Goal: Task Accomplishment & Management: Manage account settings

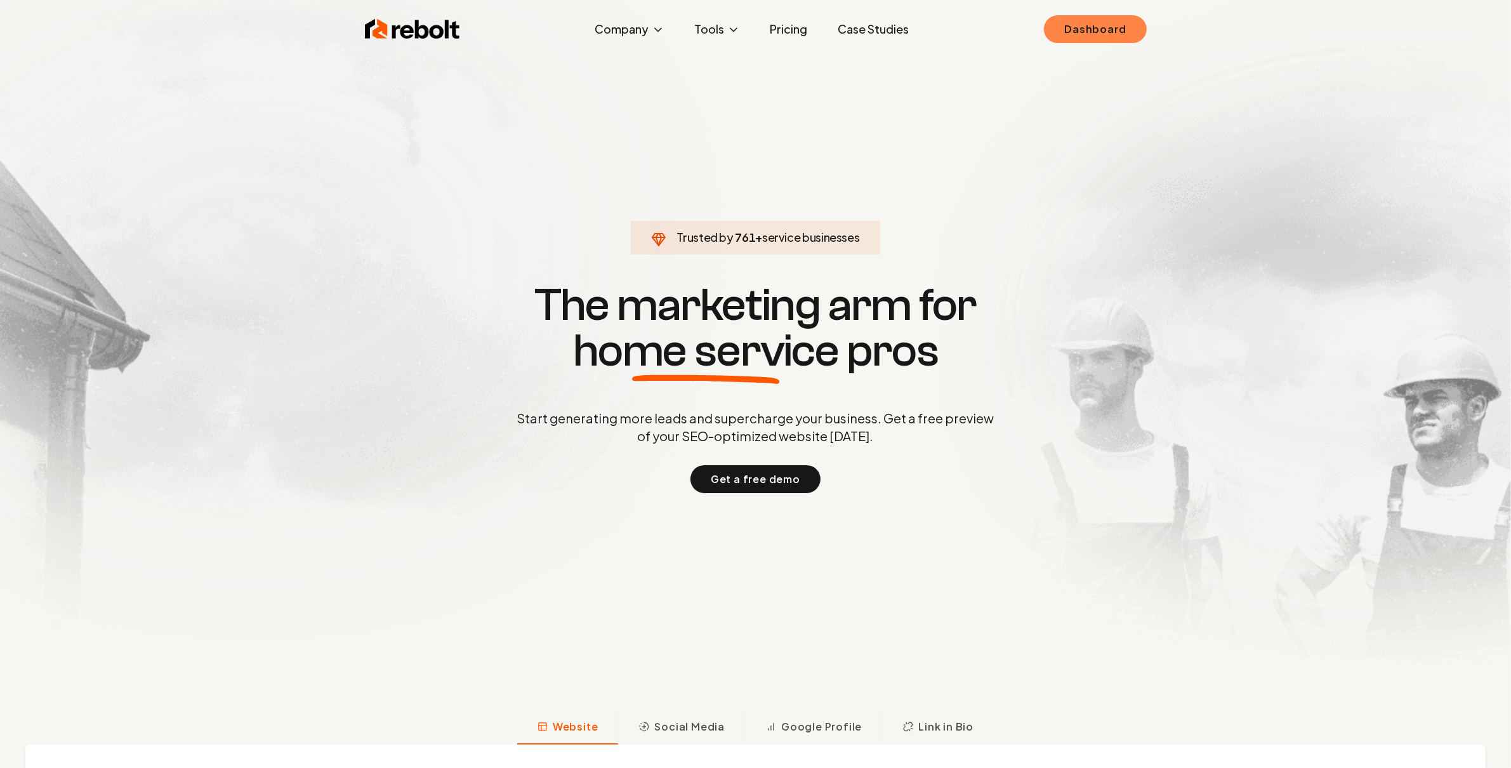
click at [1108, 23] on link "Dashboard" at bounding box center [1095, 29] width 102 height 28
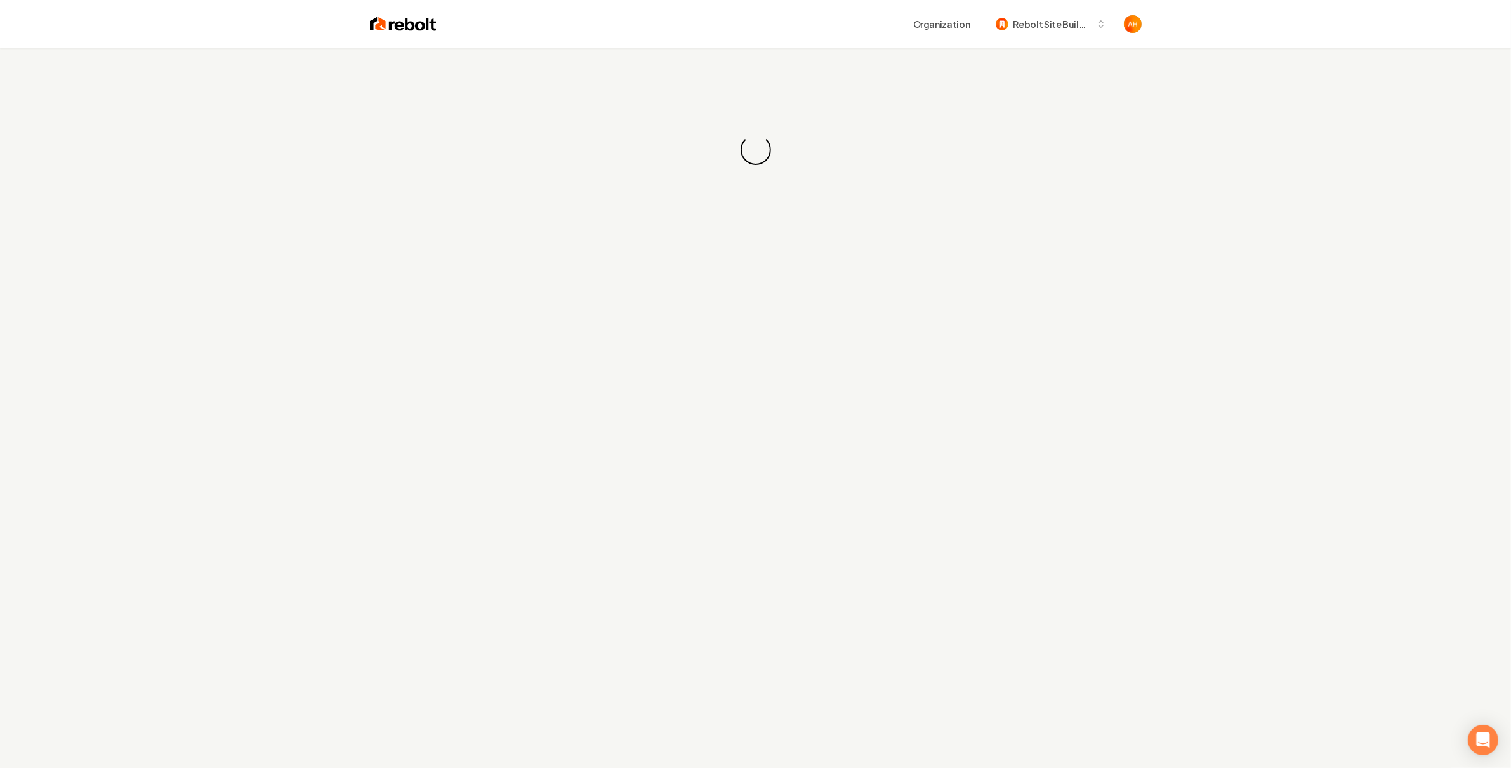
click at [779, 30] on div "Organization Rebolt Site Builder" at bounding box center [788, 24] width 705 height 23
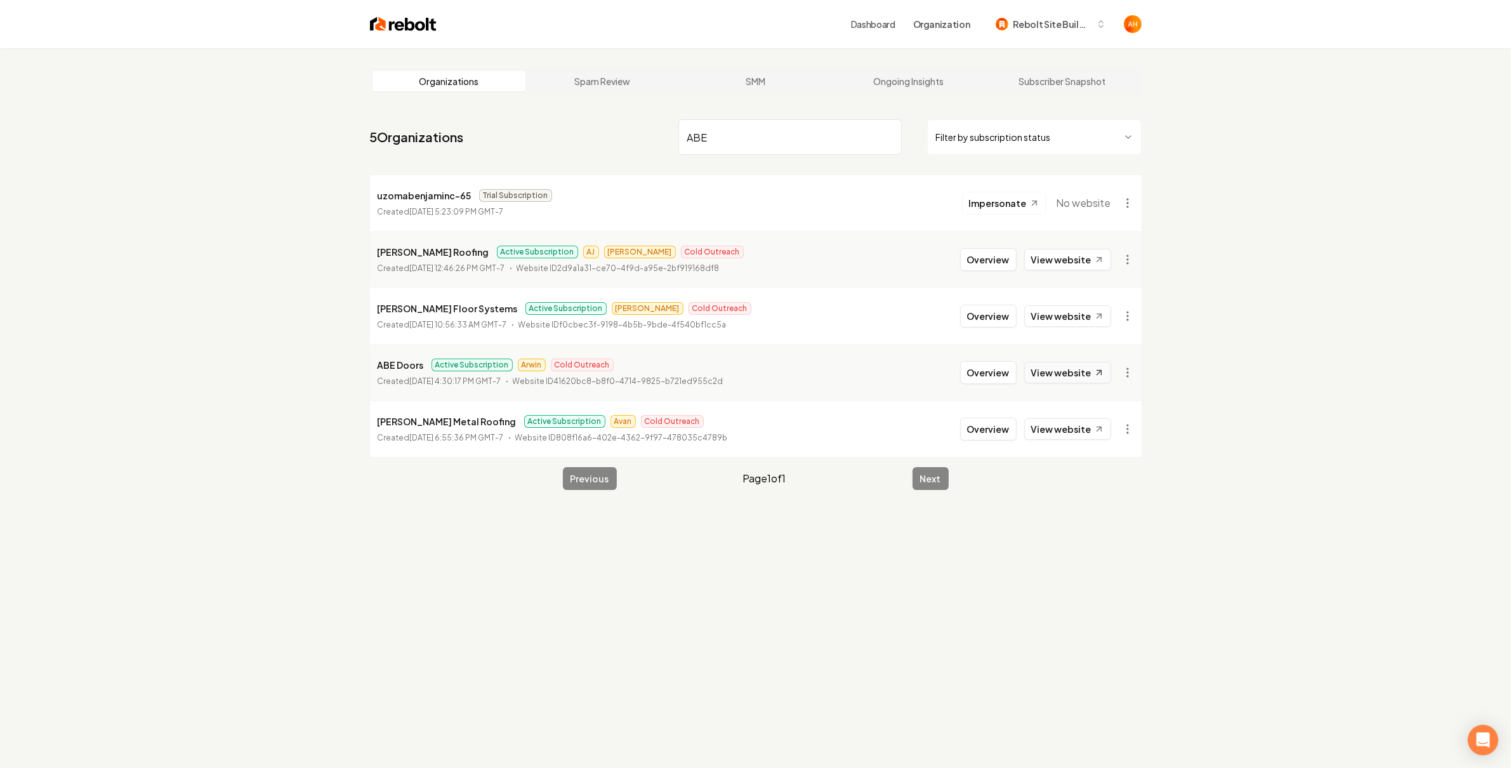
type input "ABE"
click at [1040, 374] on link "View website" at bounding box center [1067, 373] width 87 height 22
click at [997, 369] on button "Overview" at bounding box center [988, 372] width 56 height 23
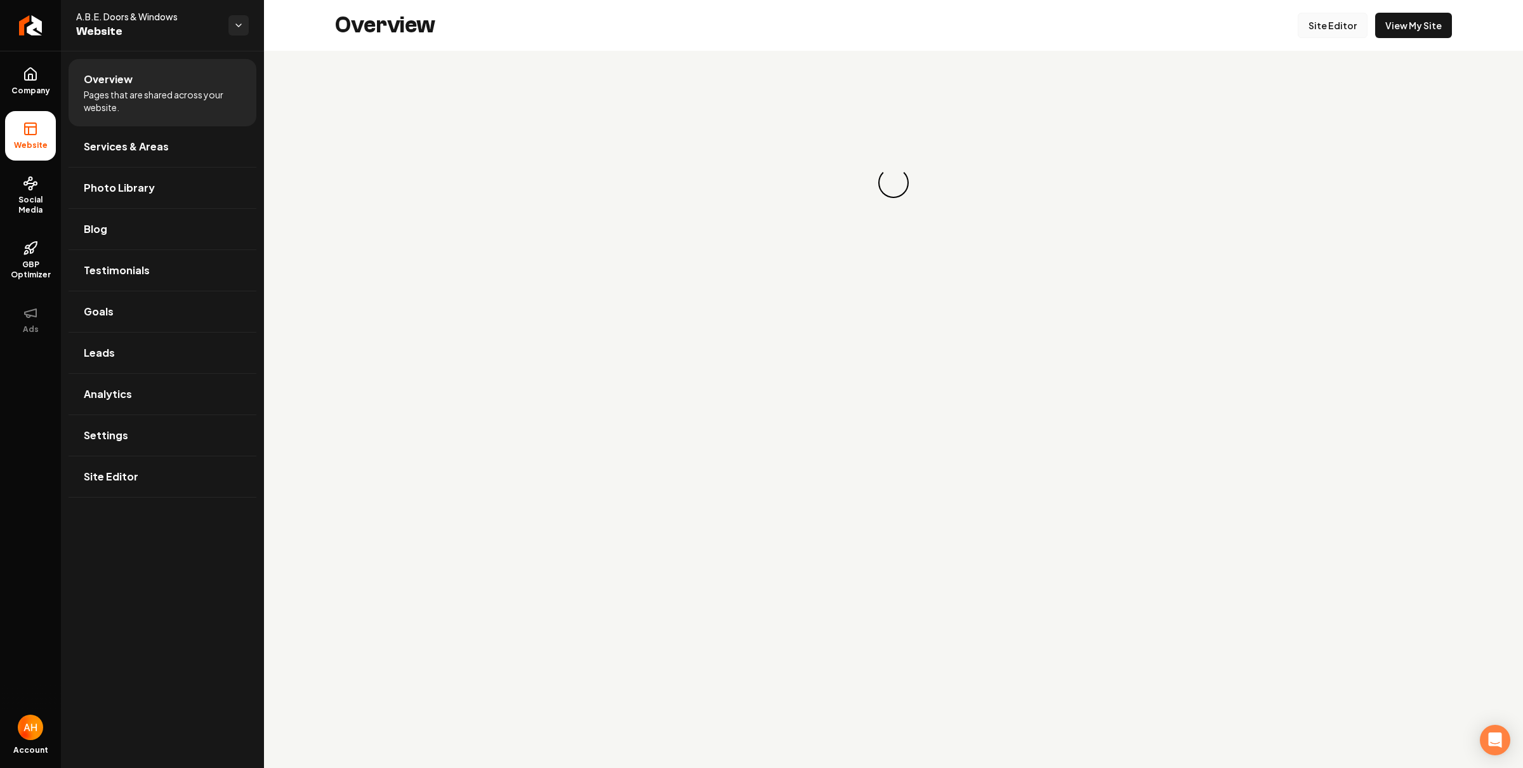
click at [1333, 21] on link "Site Editor" at bounding box center [1332, 25] width 70 height 25
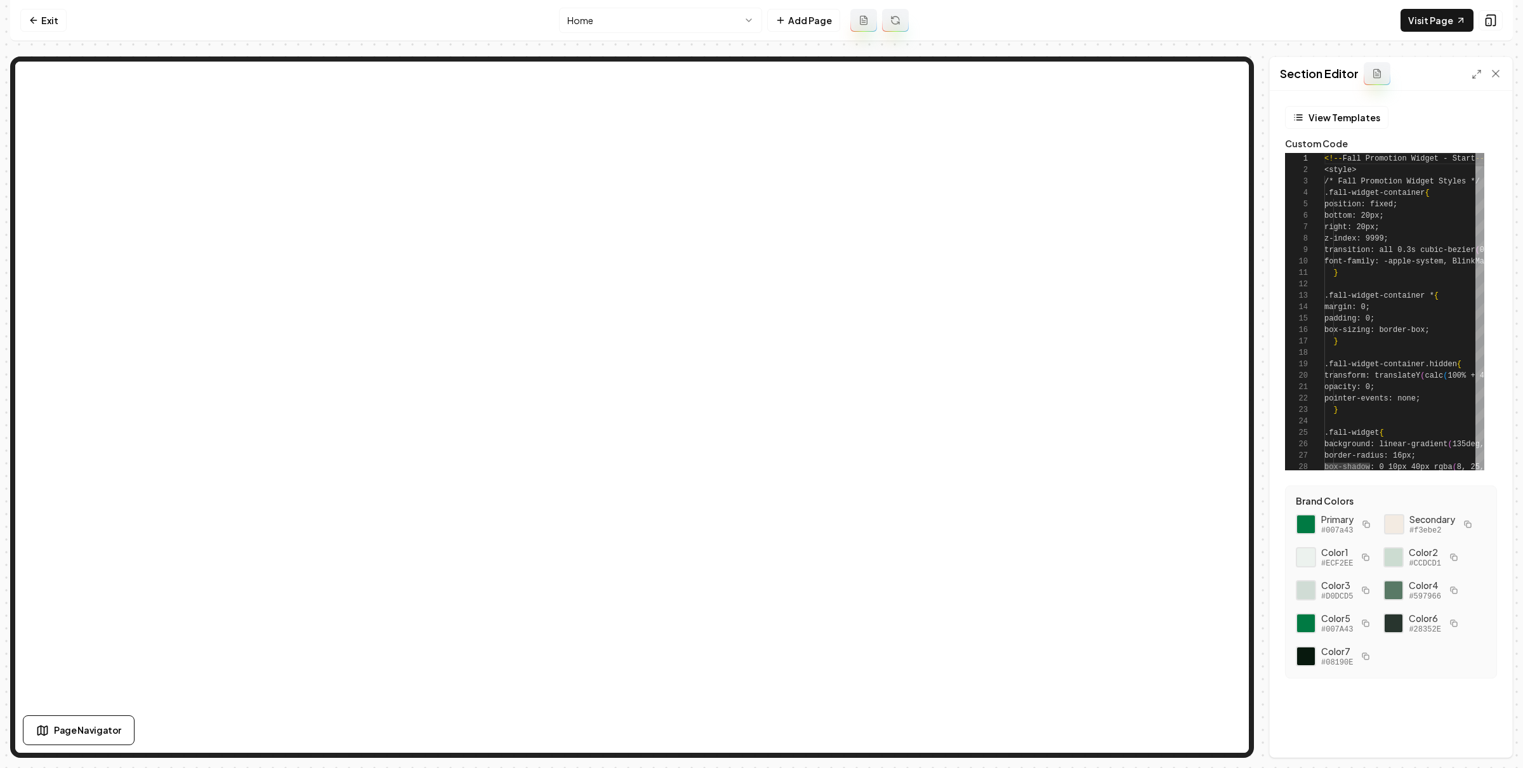
scroll to position [114, 0]
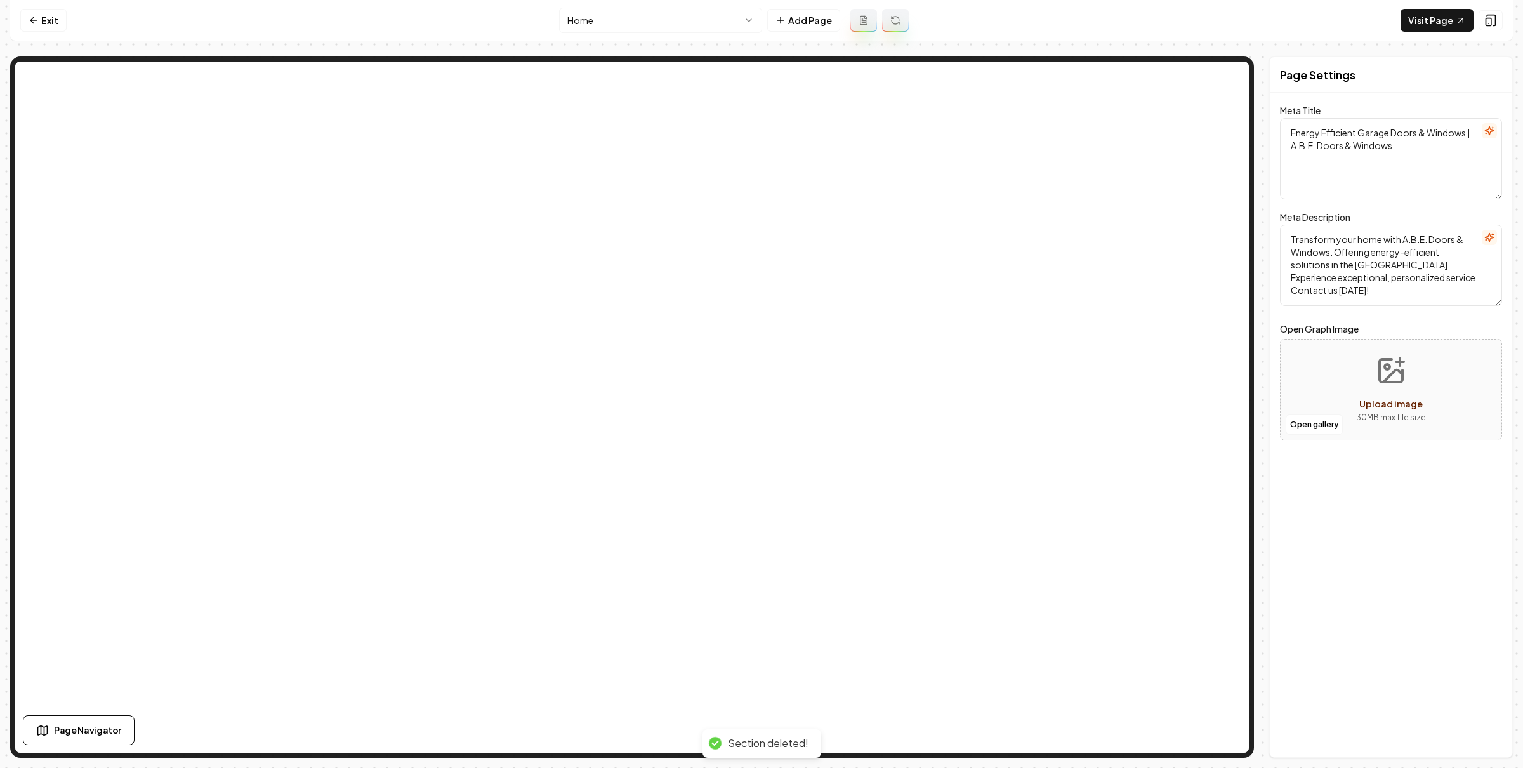
click at [1372, 293] on textarea "Transform your home with A.B.E. Doors & Windows. Offering energy-efficient solu…" at bounding box center [1391, 265] width 222 height 81
click at [1093, 37] on nav "Exit Home Add Page Visit Page" at bounding box center [761, 20] width 1502 height 41
click at [1042, 31] on nav "Exit Home Add Page Visit Page" at bounding box center [761, 20] width 1502 height 41
click at [39, 26] on link "Exit" at bounding box center [43, 20] width 46 height 23
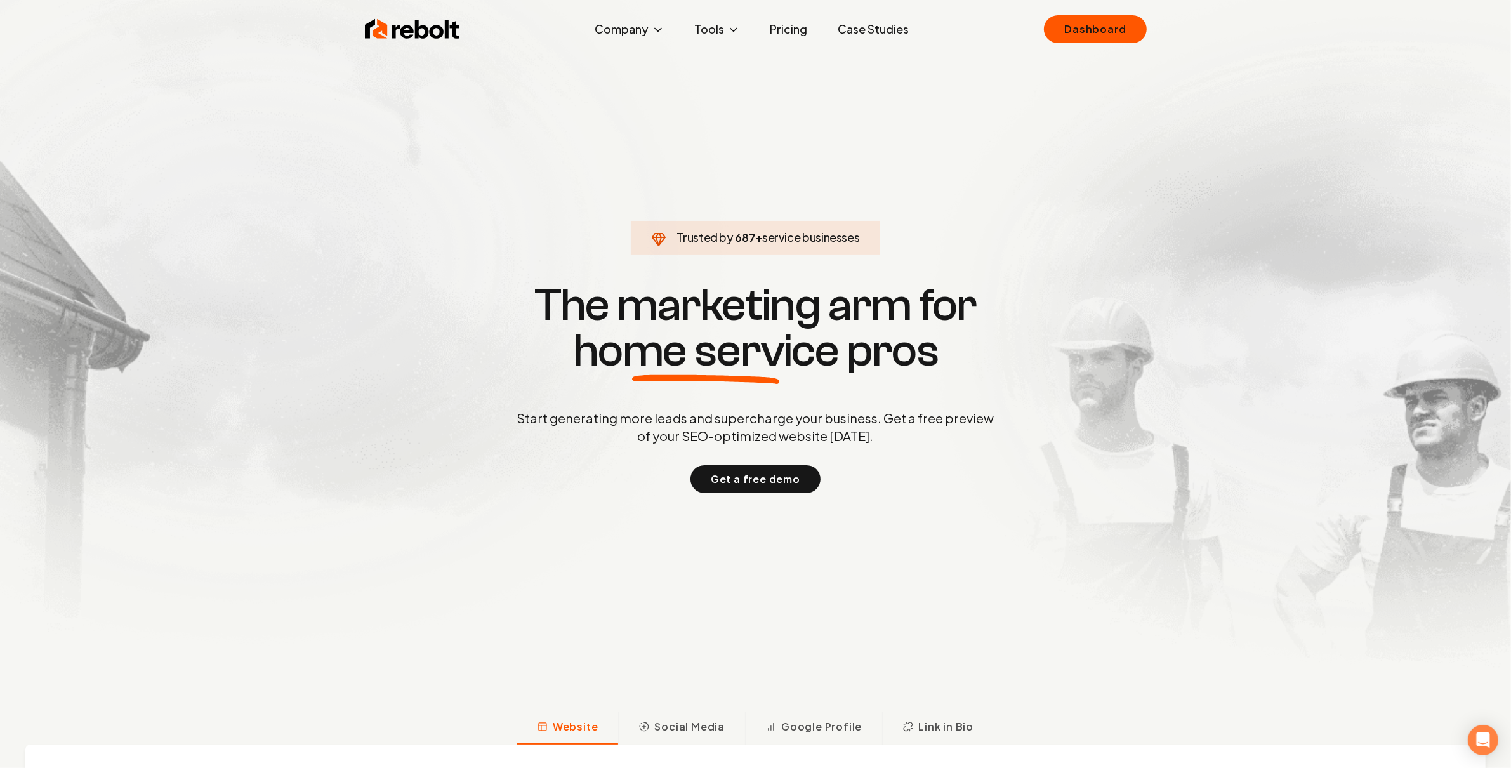
click at [1089, 46] on div "Rebolt Company About Blog Jobs Tools Google Review QR Code Generator Google Bus…" at bounding box center [756, 29] width 812 height 38
click at [1089, 37] on link "Dashboard" at bounding box center [1095, 29] width 102 height 28
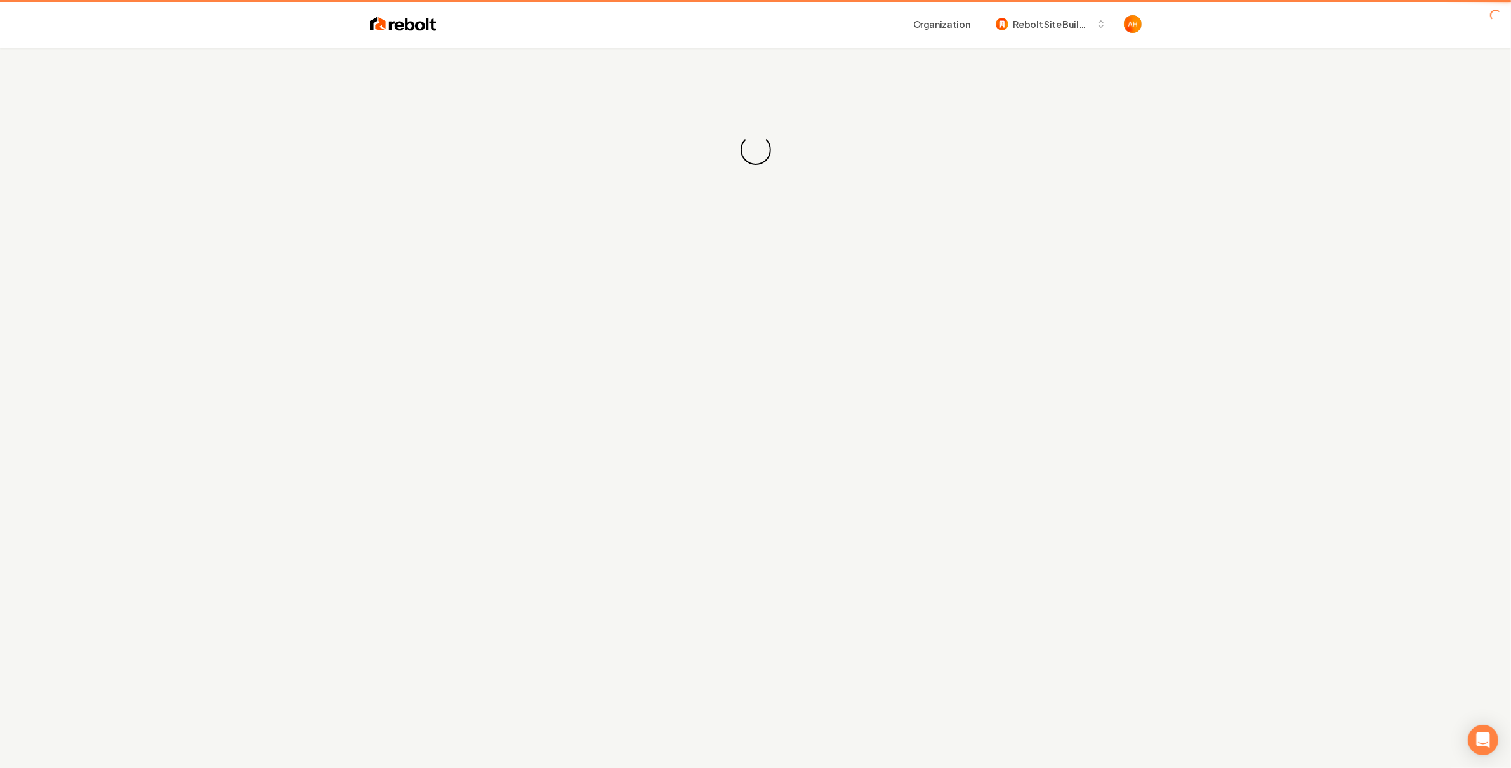
click at [816, 48] on div "Loading... Loading..." at bounding box center [755, 149] width 1511 height 203
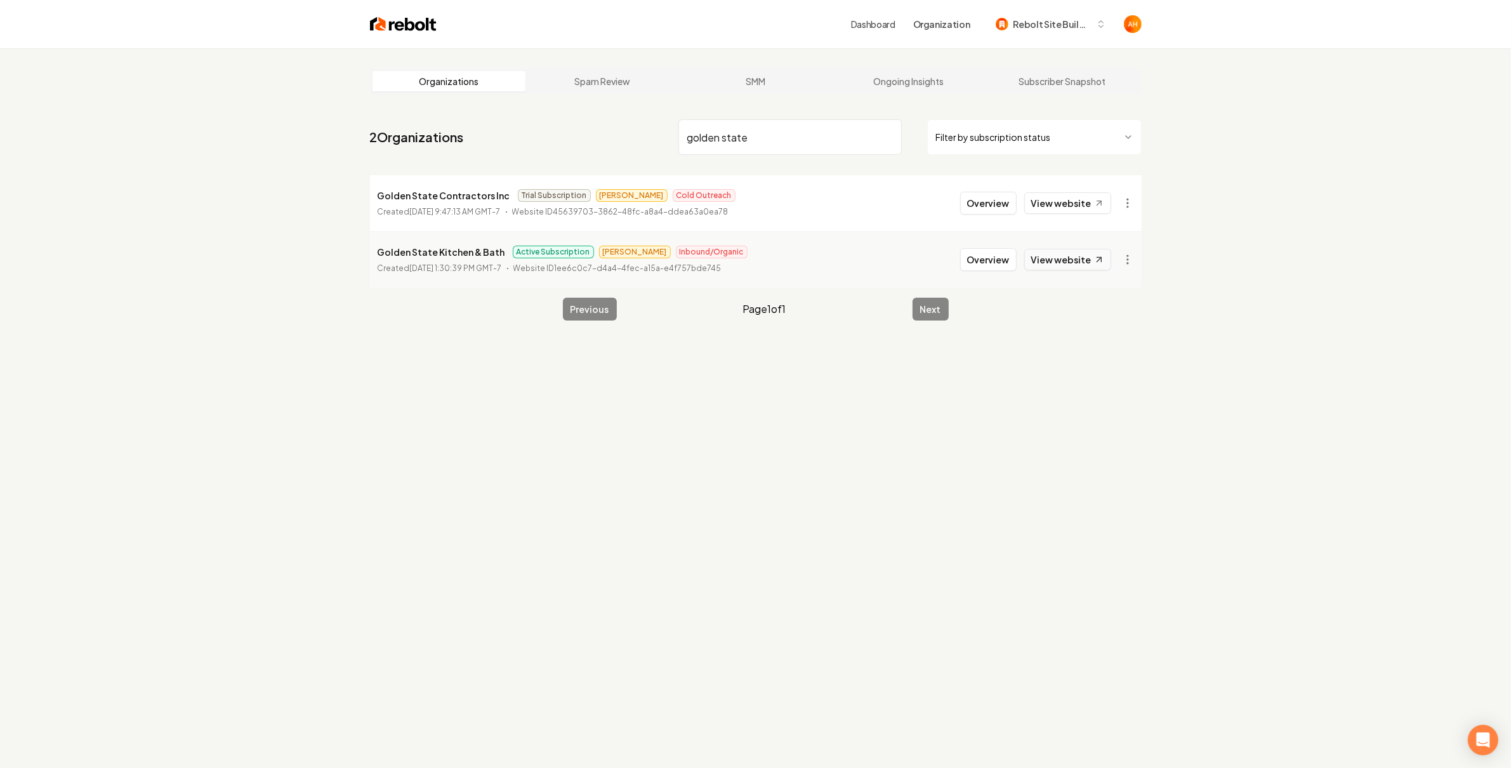
type input "golden state"
click at [1079, 259] on link "View website" at bounding box center [1067, 260] width 87 height 22
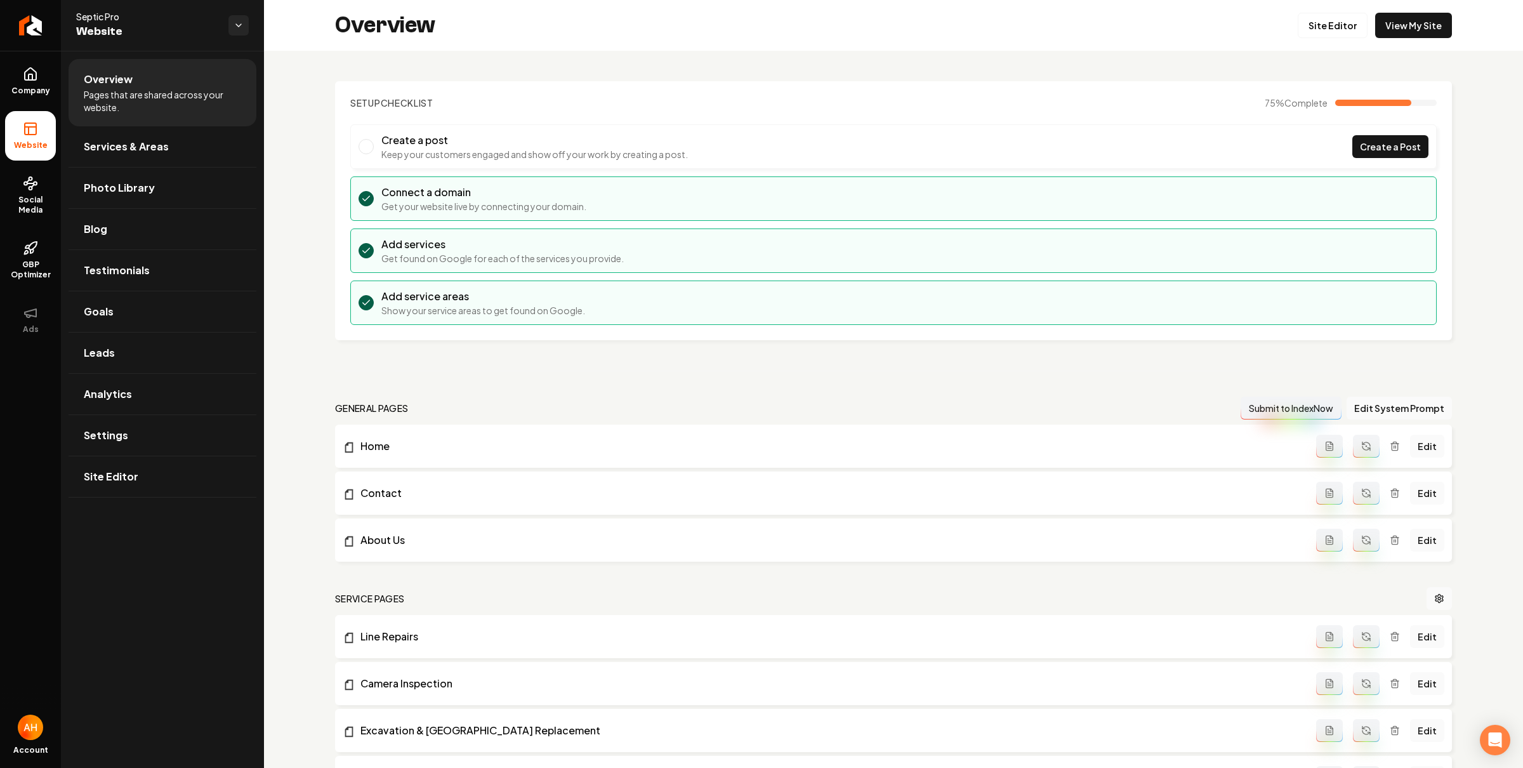
drag, startPoint x: 535, startPoint y: 83, endPoint x: 537, endPoint y: 89, distance: 6.6
click at [535, 83] on section "Setup Checklist 75 % Complete Create a post Keep your customers engaged and sho…" at bounding box center [893, 210] width 1117 height 259
click at [1420, 18] on link "View My Site" at bounding box center [1413, 25] width 77 height 25
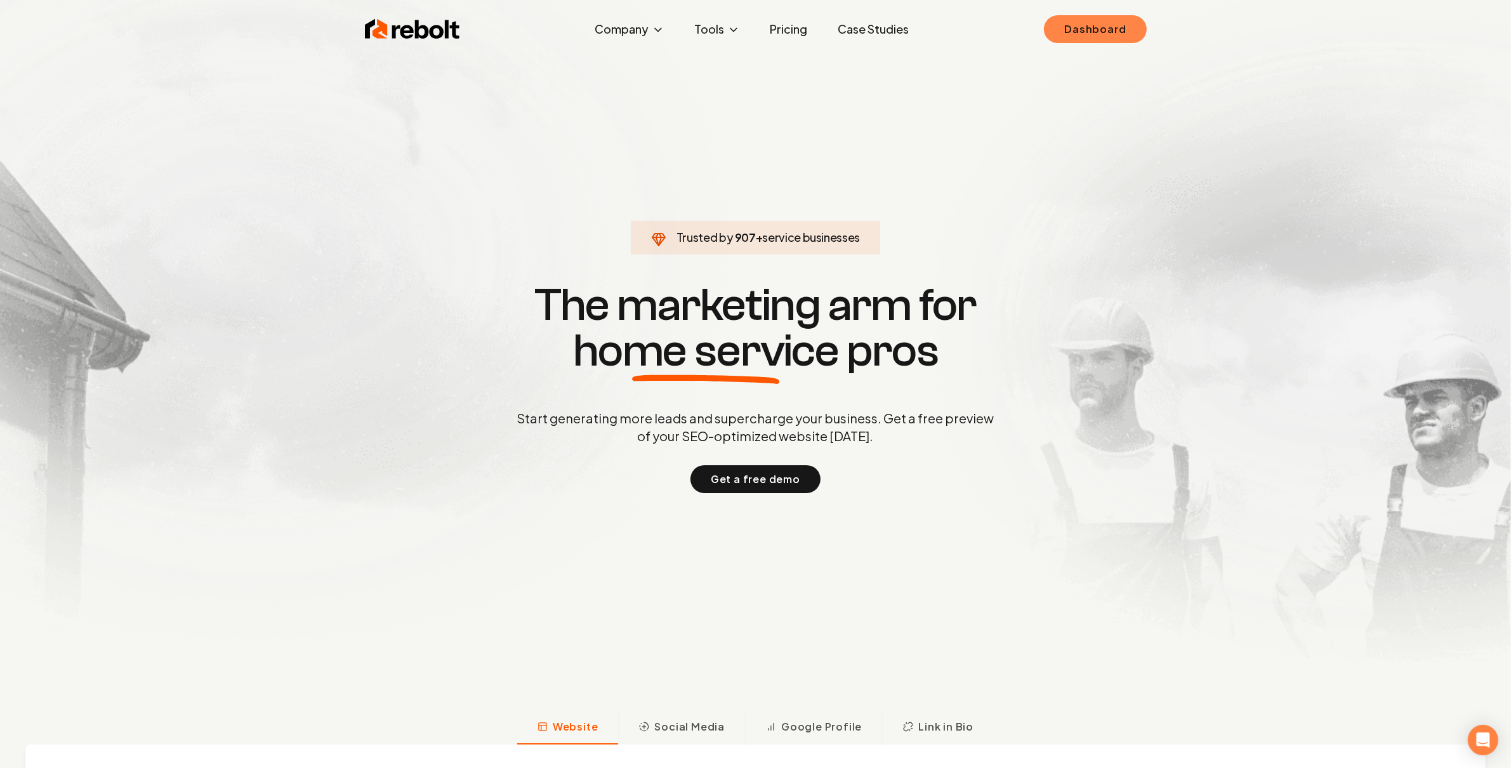
click at [1088, 25] on link "Dashboard" at bounding box center [1095, 29] width 102 height 28
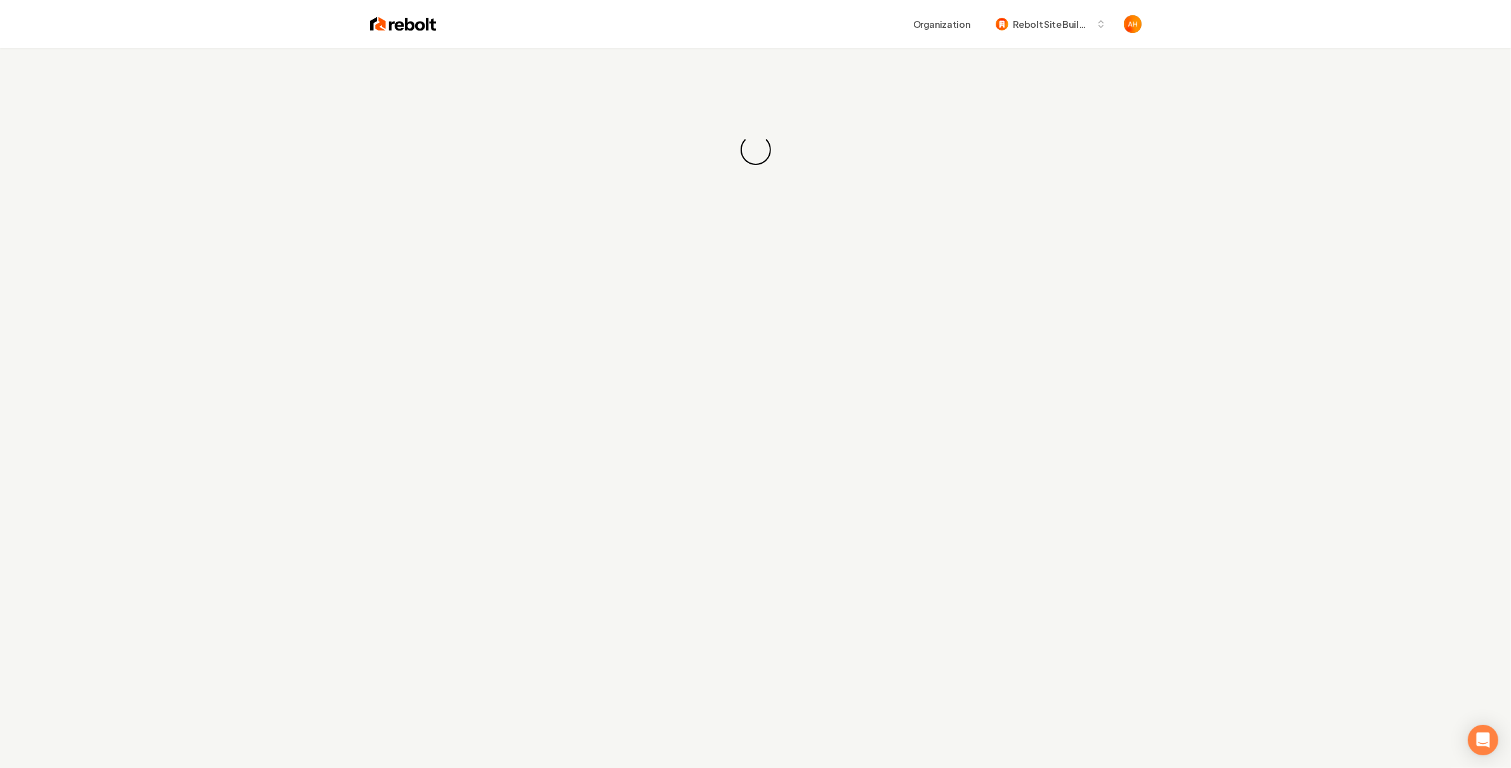
click at [825, 16] on div "Organization Rebolt Site Builder" at bounding box center [788, 24] width 705 height 23
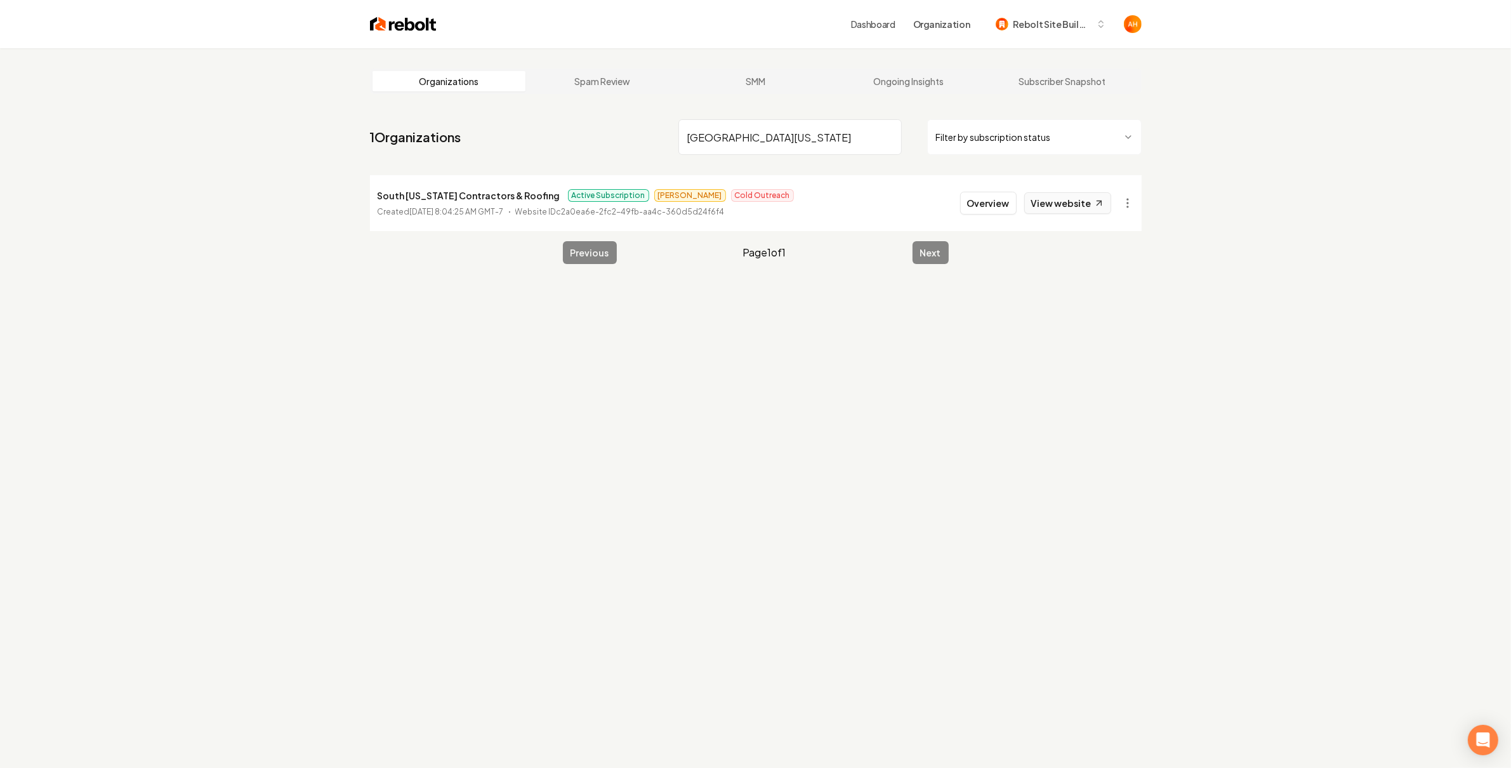
click at [1058, 202] on link "View website" at bounding box center [1067, 203] width 87 height 22
click at [1127, 199] on html "Dashboard Organization Rebolt Site Builder Organizations Spam Review SMM Ongoin…" at bounding box center [755, 384] width 1511 height 768
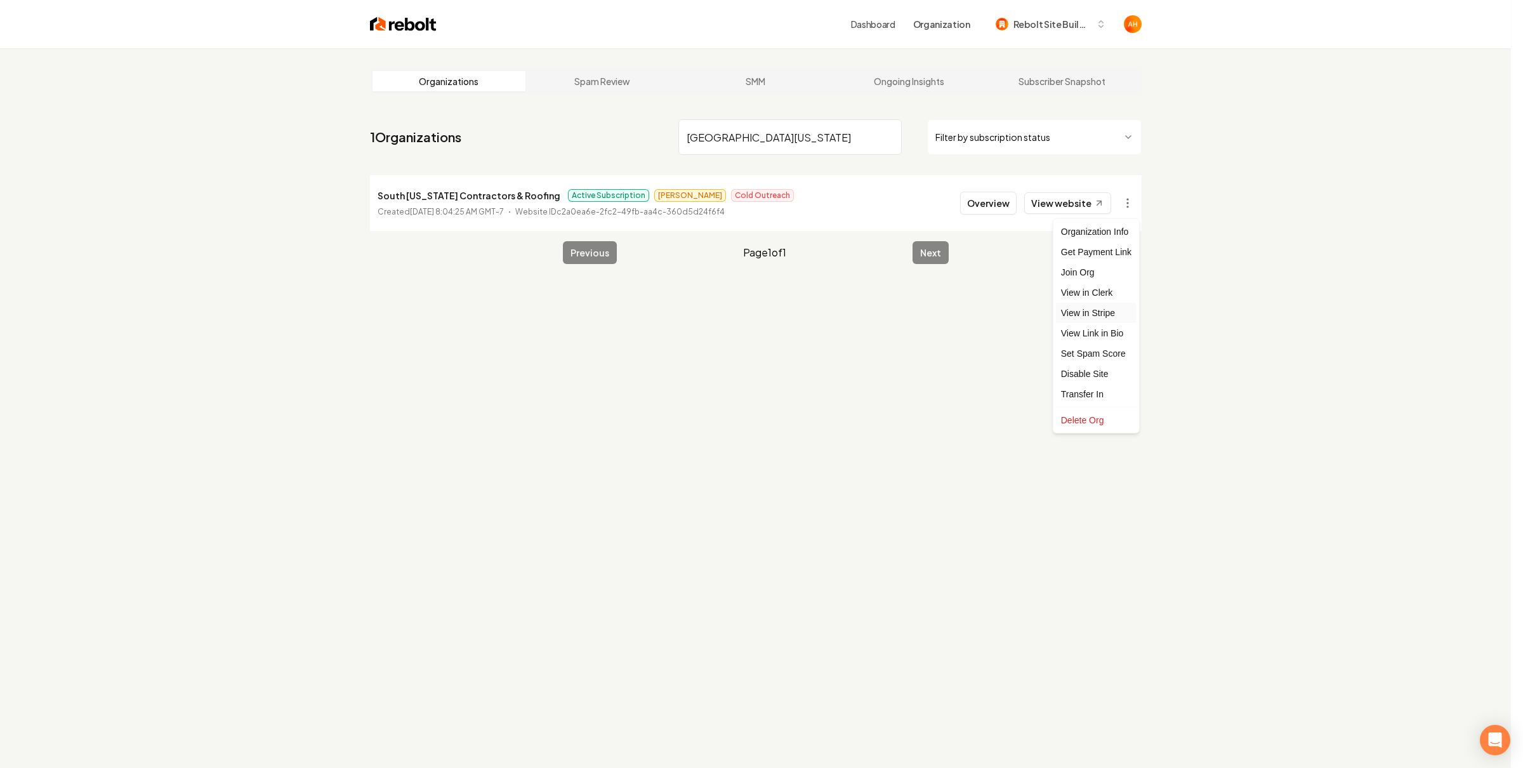
click at [1112, 306] on link "View in Stripe" at bounding box center [1096, 313] width 81 height 20
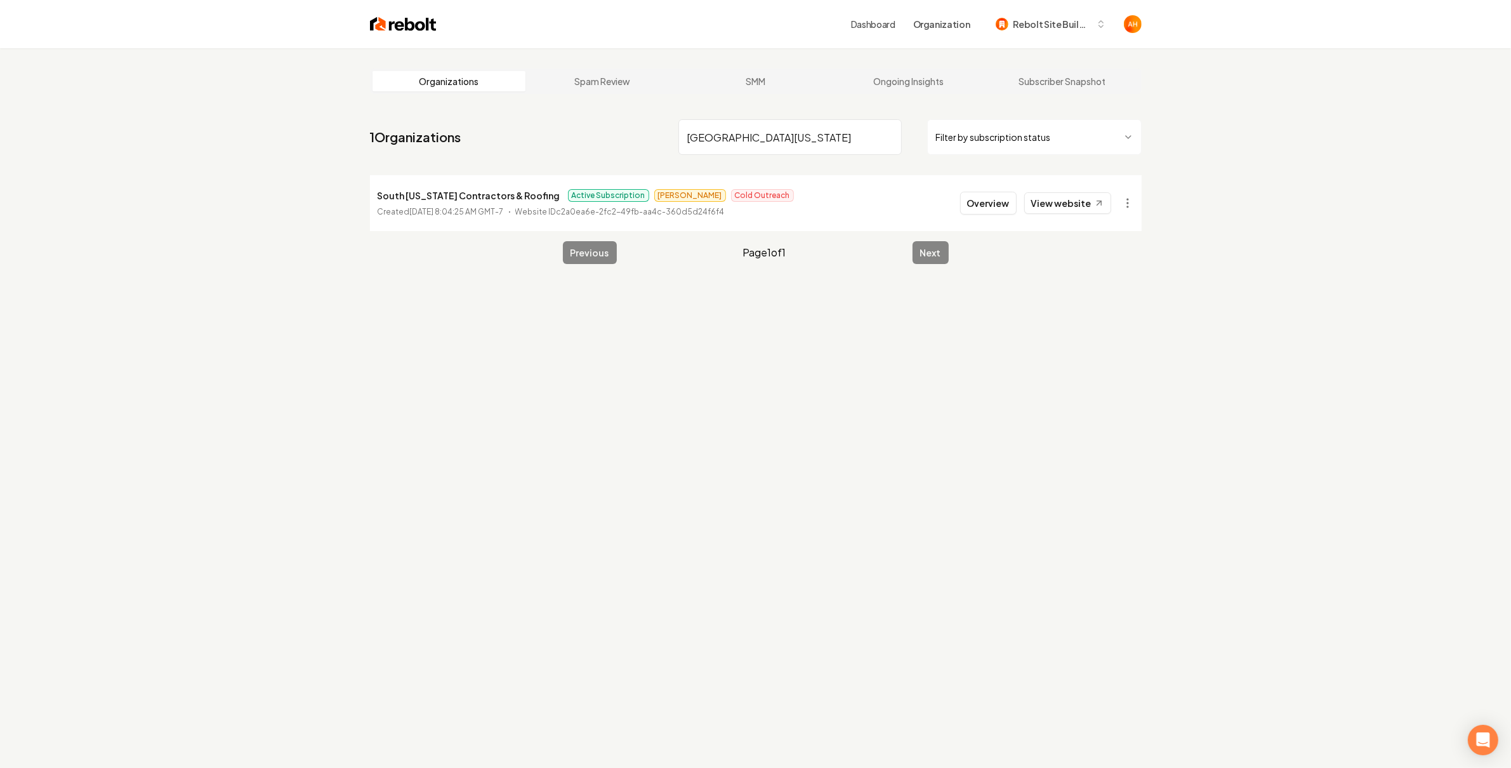
click at [748, 128] on input "south texas" at bounding box center [789, 137] width 223 height 36
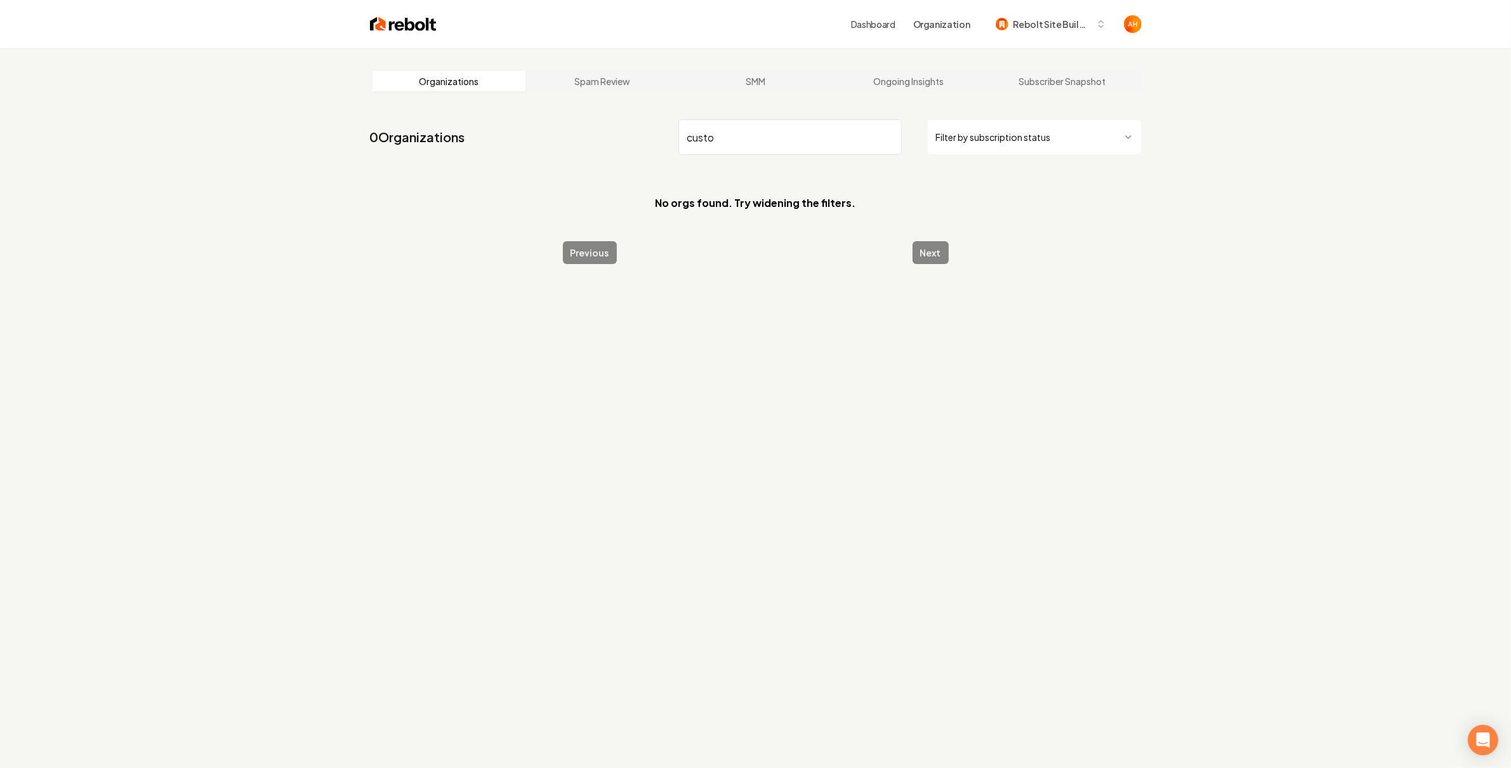
type input "custom"
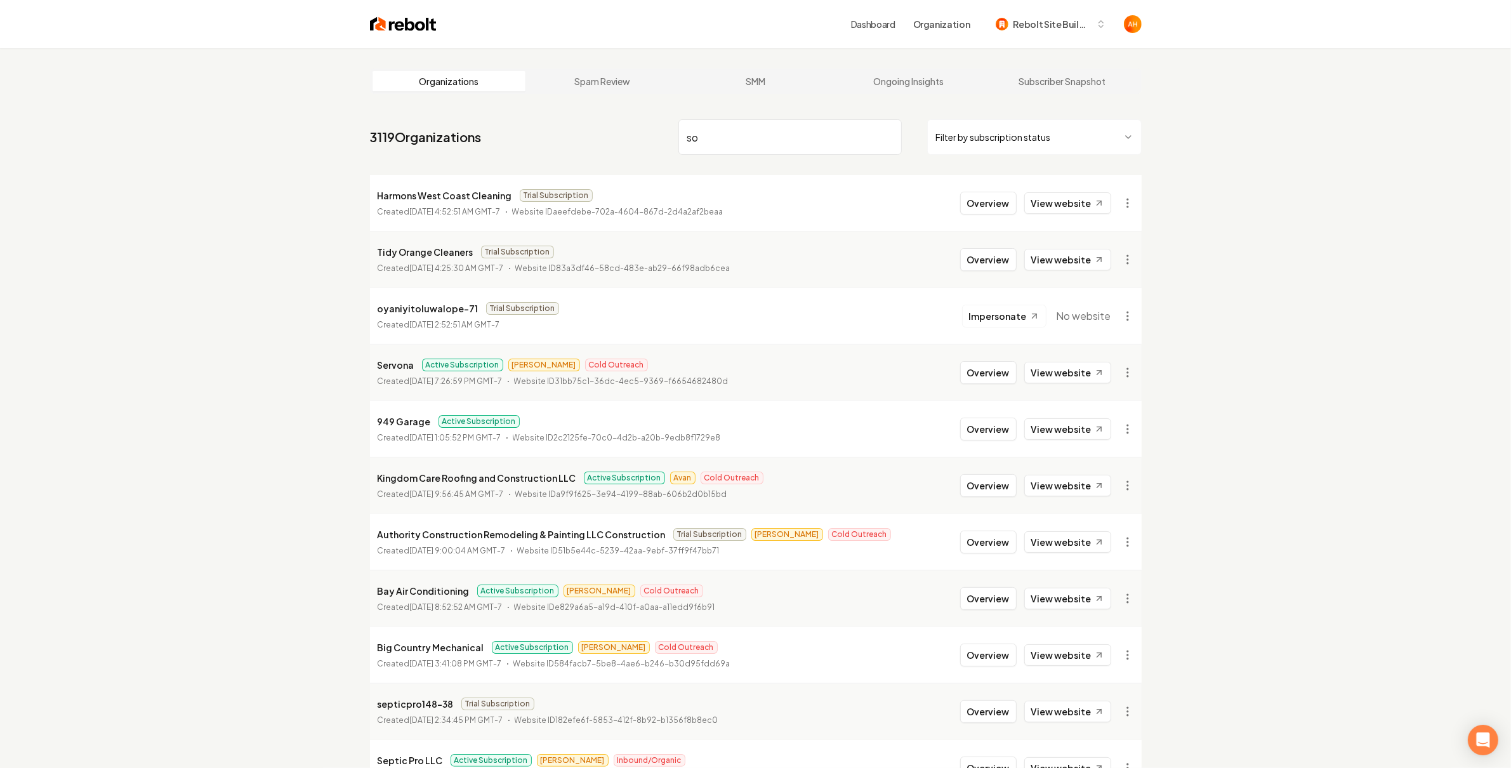
type input "sou"
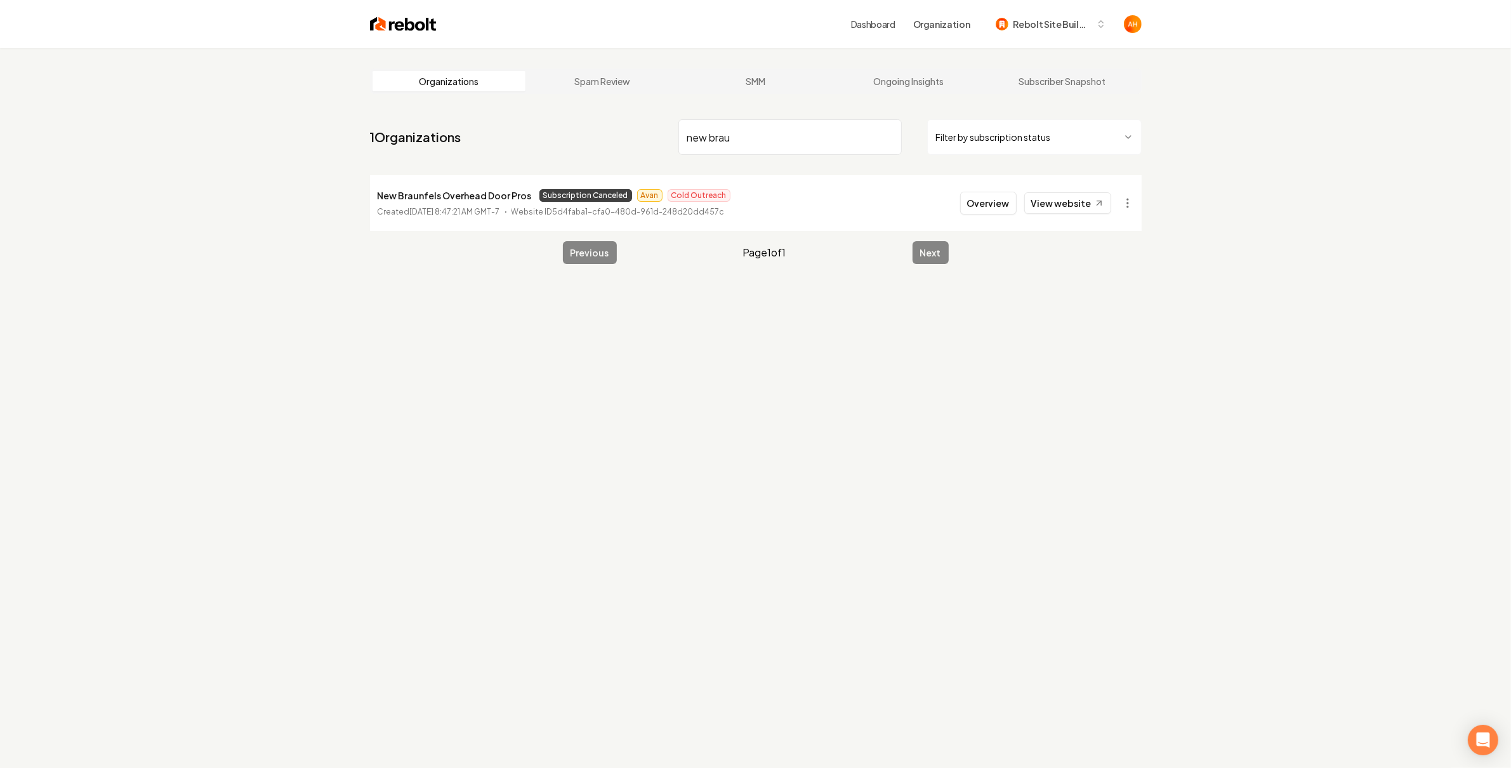
click at [812, 146] on input "new brau" at bounding box center [789, 137] width 223 height 36
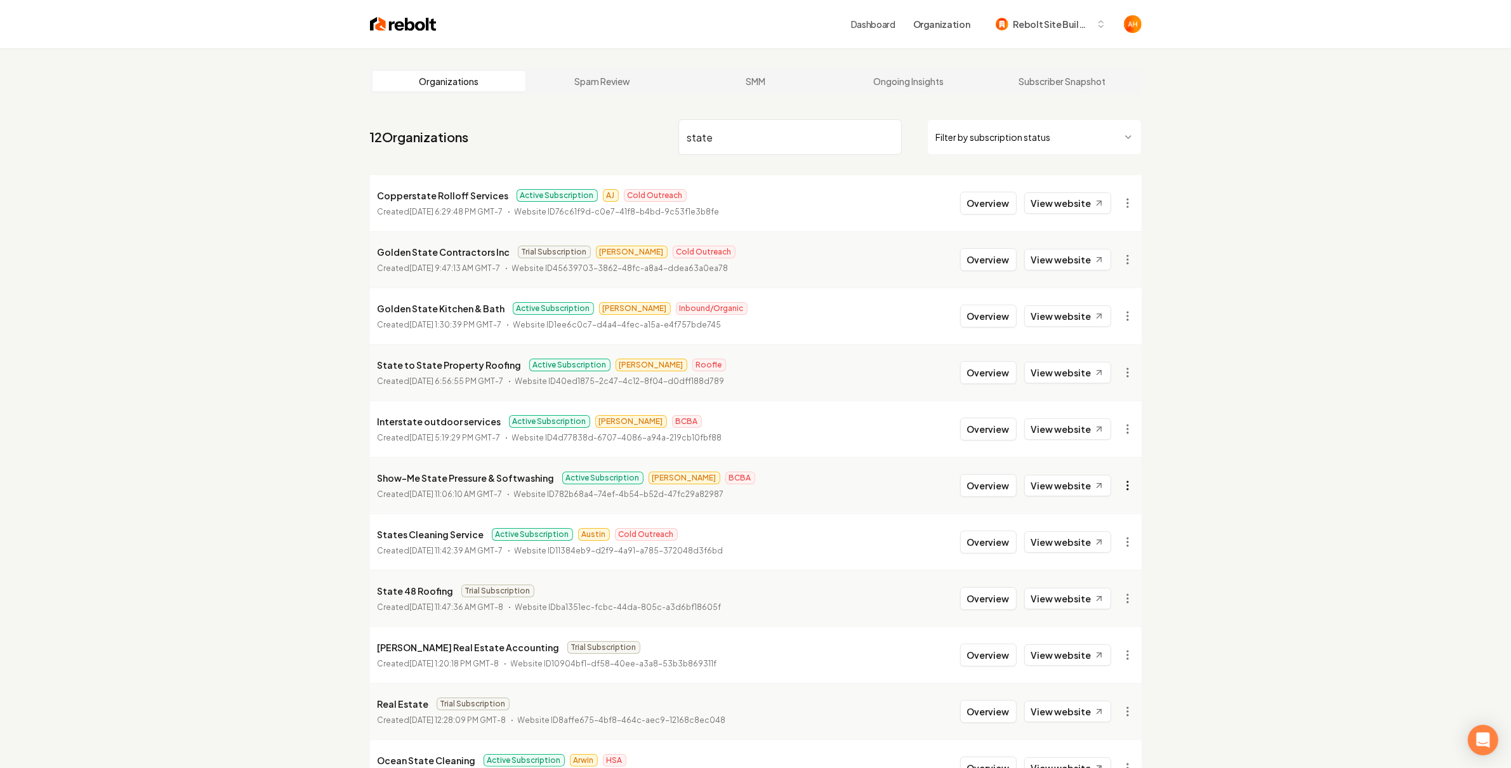
type input "state"
click at [1131, 489] on html "Dashboard Organization Rebolt Site Builder Organizations Spam Review SMM Ongoin…" at bounding box center [755, 384] width 1511 height 768
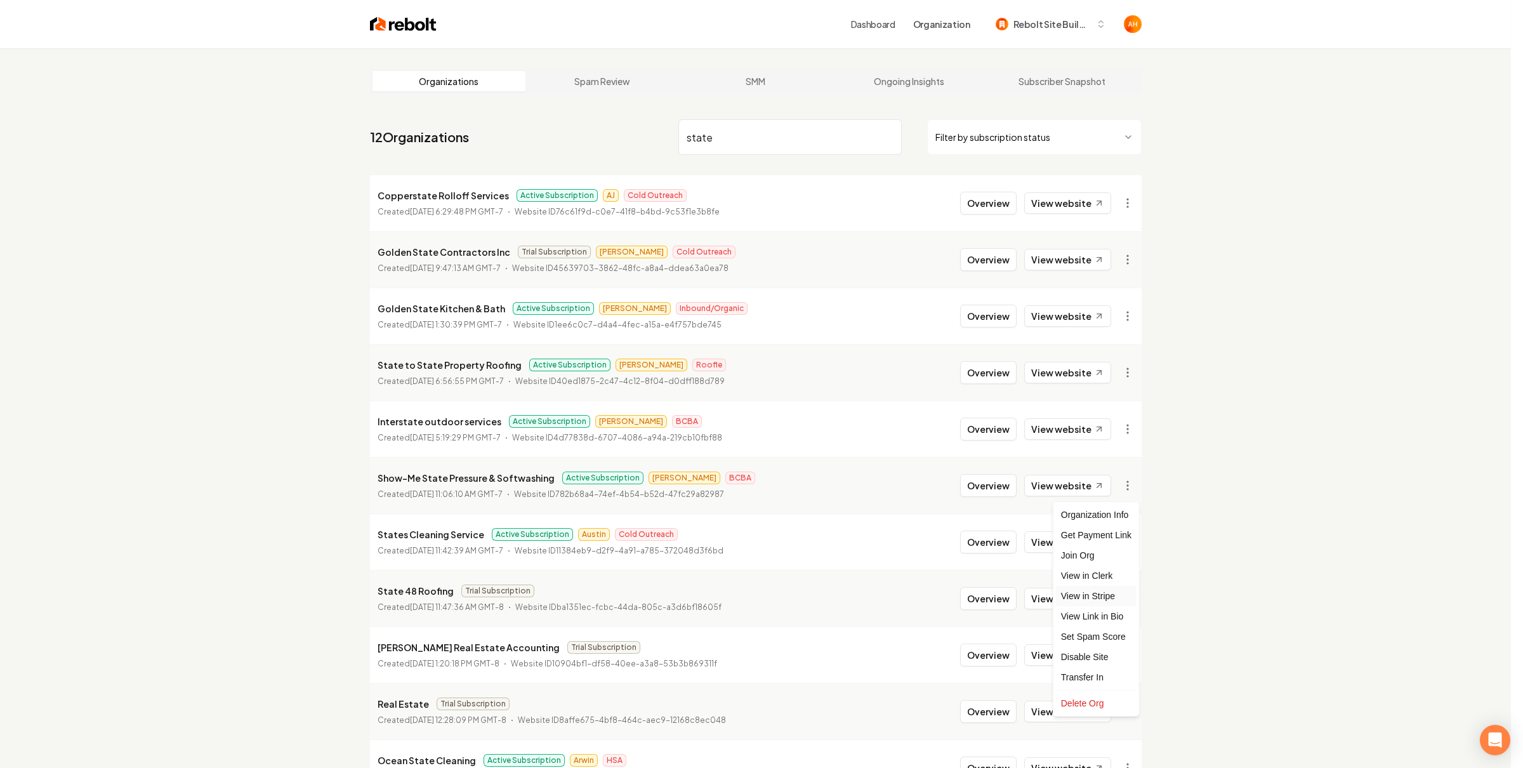
click at [1094, 593] on link "View in Stripe" at bounding box center [1096, 596] width 81 height 20
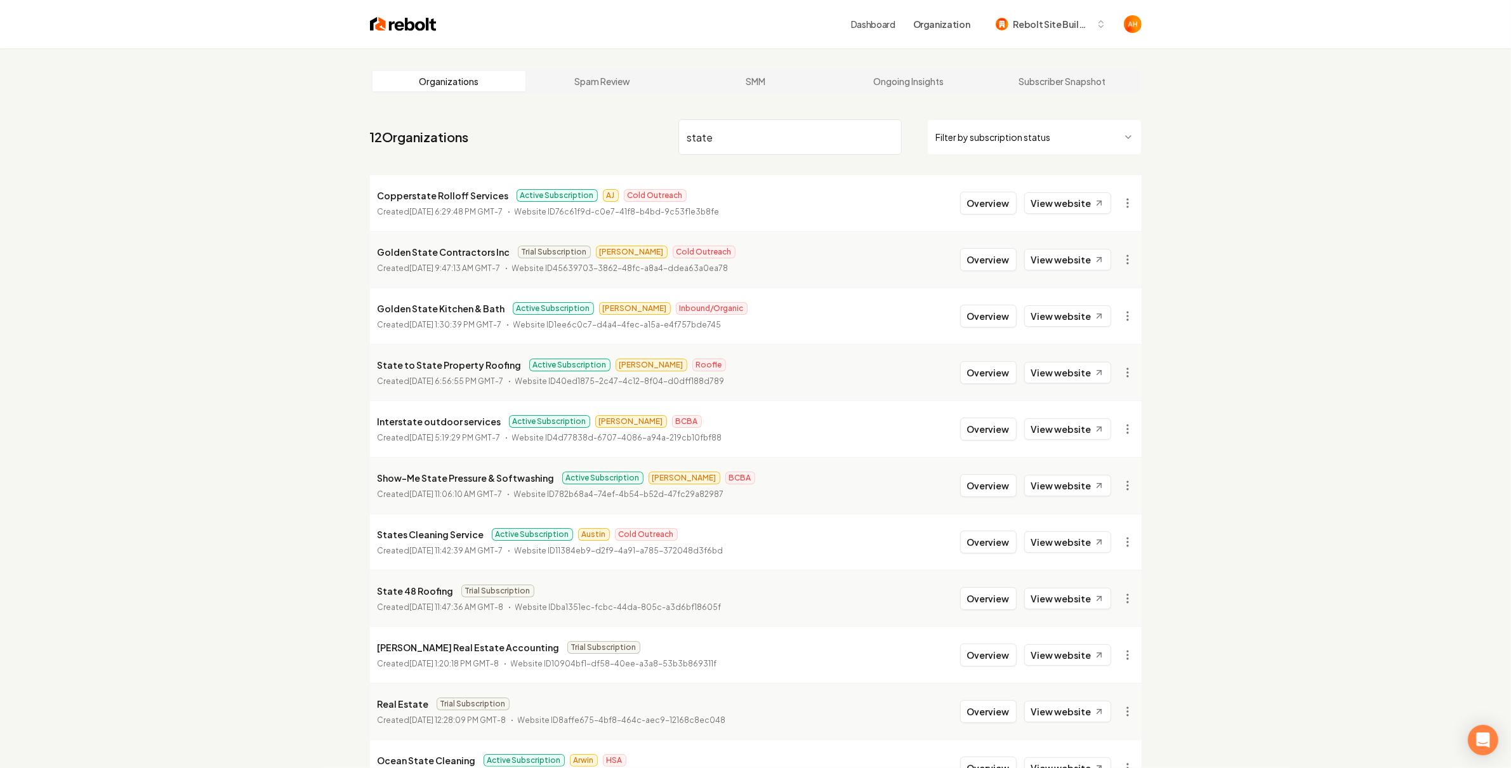
click at [782, 157] on nav "12 Organizations state Filter by subscription status" at bounding box center [755, 142] width 771 height 56
click at [995, 480] on button "Overview" at bounding box center [988, 485] width 56 height 23
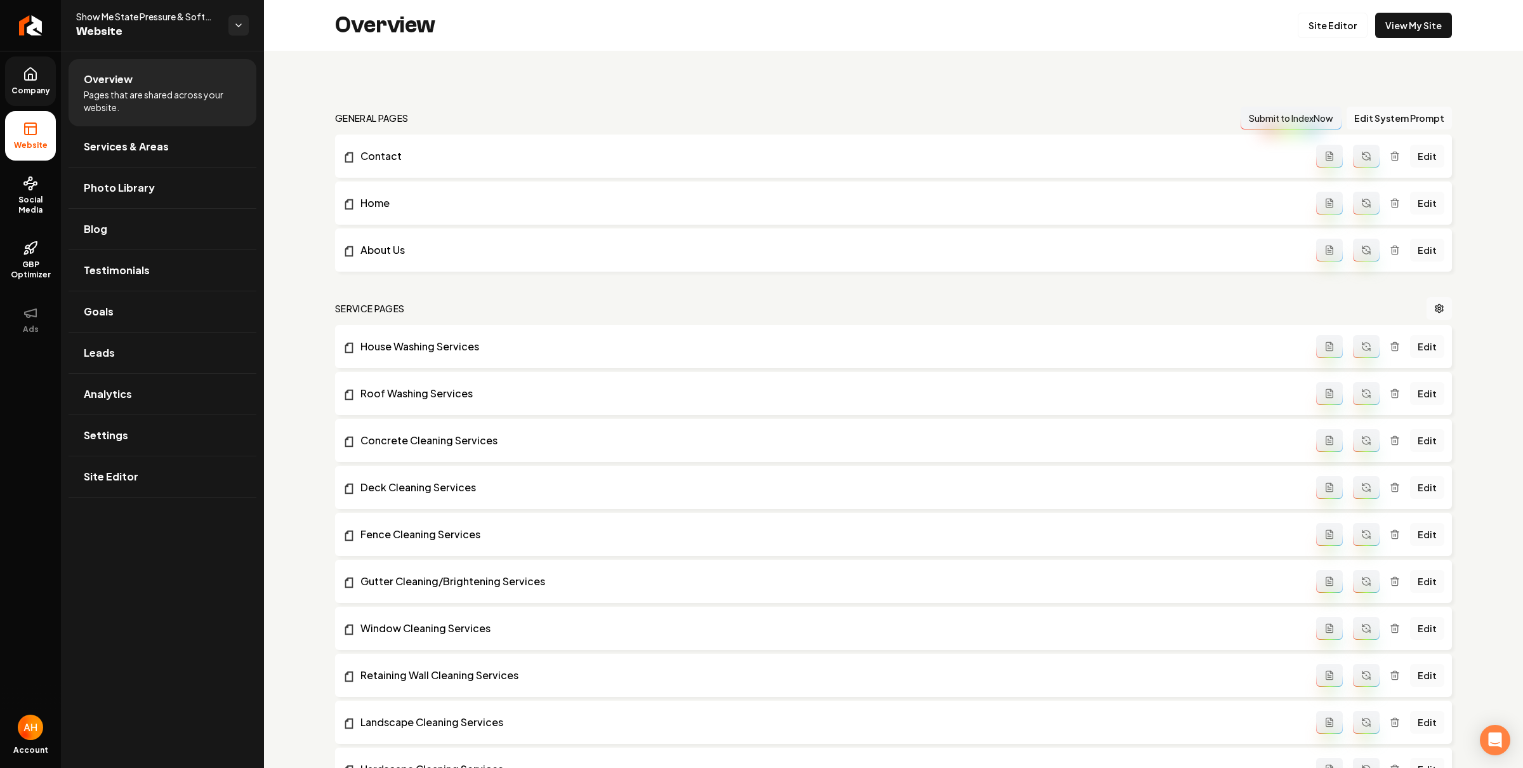
click at [21, 87] on span "Company" at bounding box center [30, 91] width 49 height 10
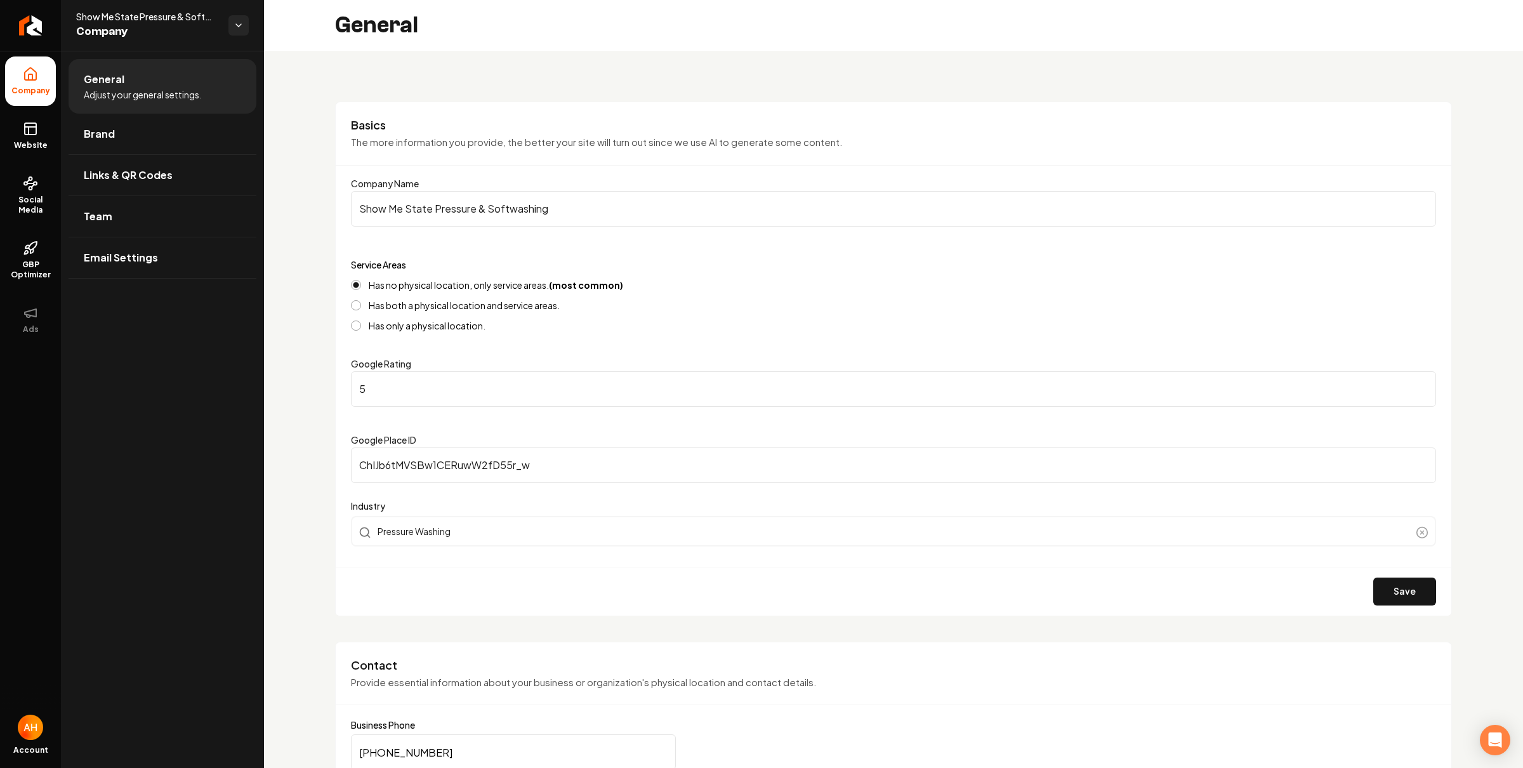
scroll to position [442, 0]
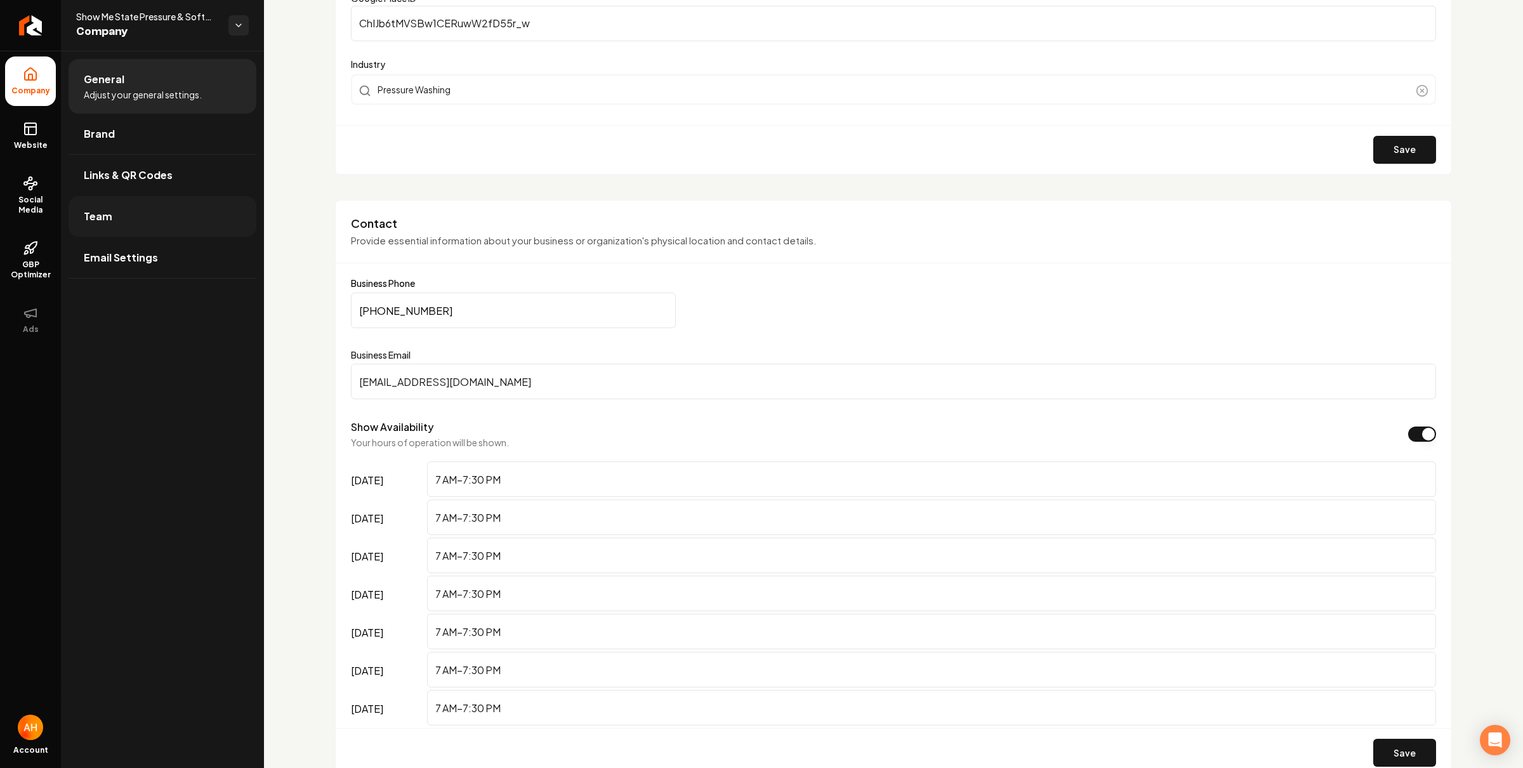
click at [154, 204] on link "Team" at bounding box center [163, 216] width 188 height 41
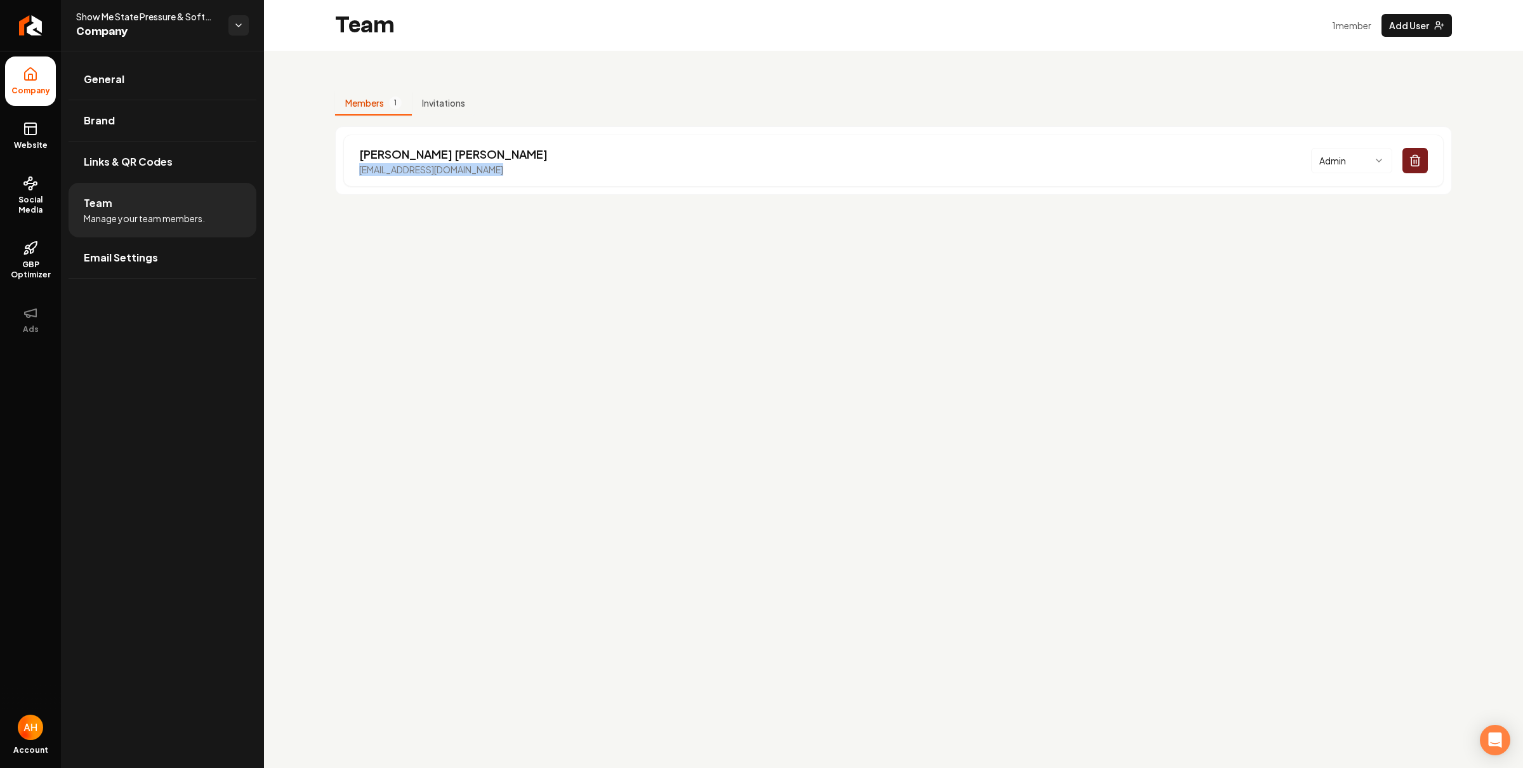
drag, startPoint x: 523, startPoint y: 172, endPoint x: 327, endPoint y: 168, distance: 195.4
click at [327, 168] on div "Members 1 Invitations Avery Wickerham showmestatewashing@gmail.com Admin" at bounding box center [893, 138] width 1259 height 174
copy p "showmestatewashing@gmail.com"
click at [50, 209] on span "Social Media" at bounding box center [30, 205] width 51 height 20
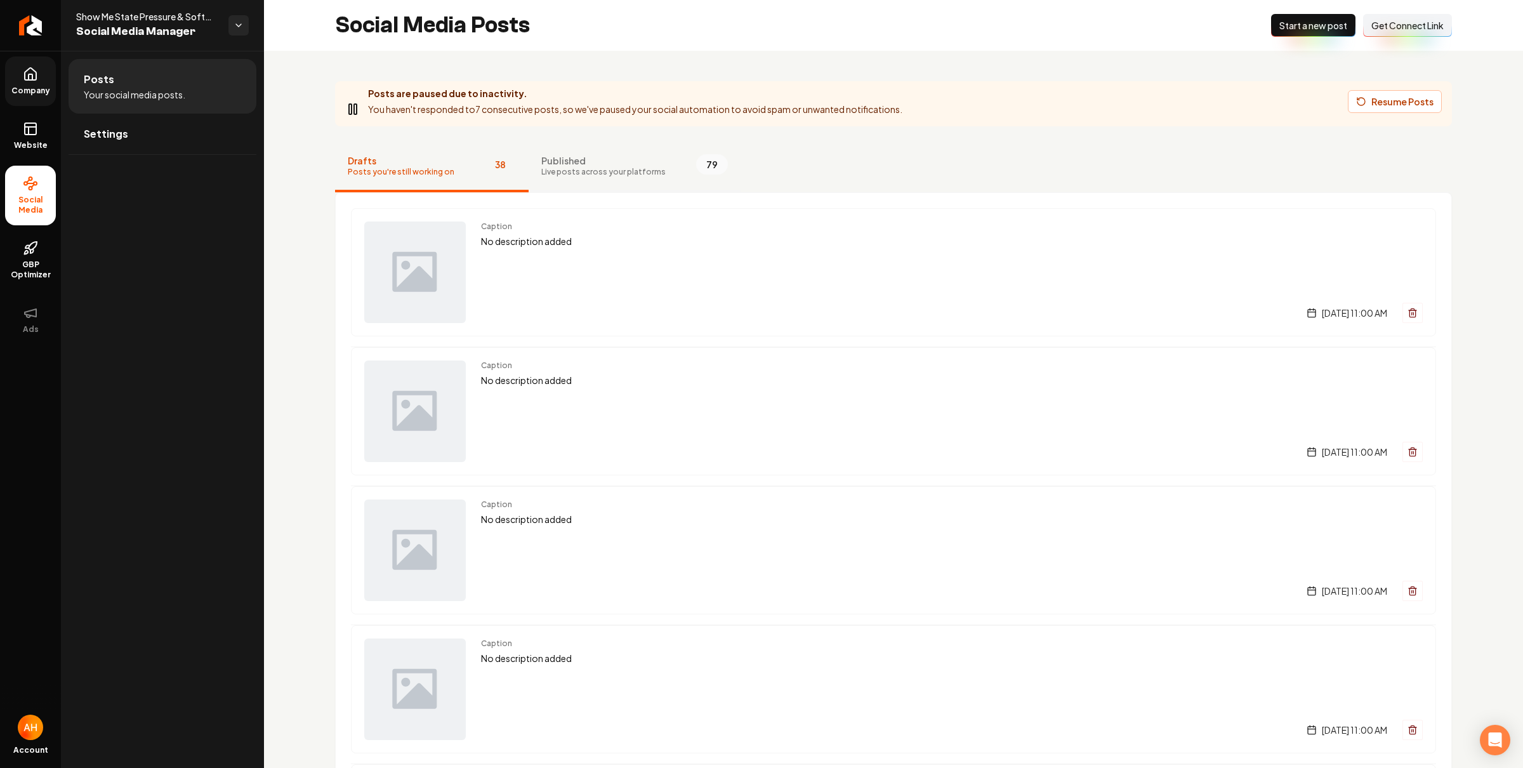
click at [561, 167] on span "Live posts across your platforms" at bounding box center [603, 172] width 124 height 10
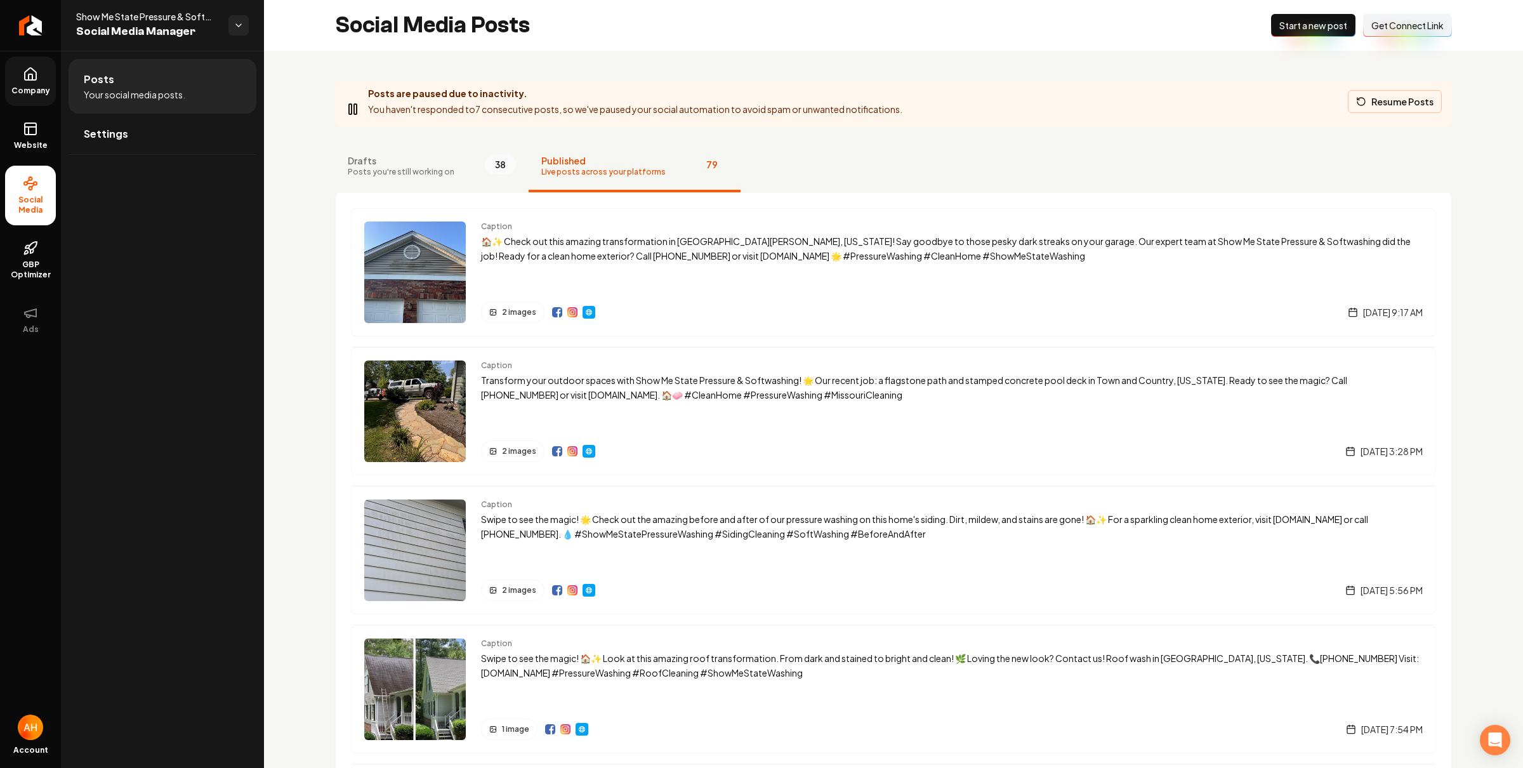
click at [1370, 105] on button "Resume Posts" at bounding box center [1395, 101] width 94 height 23
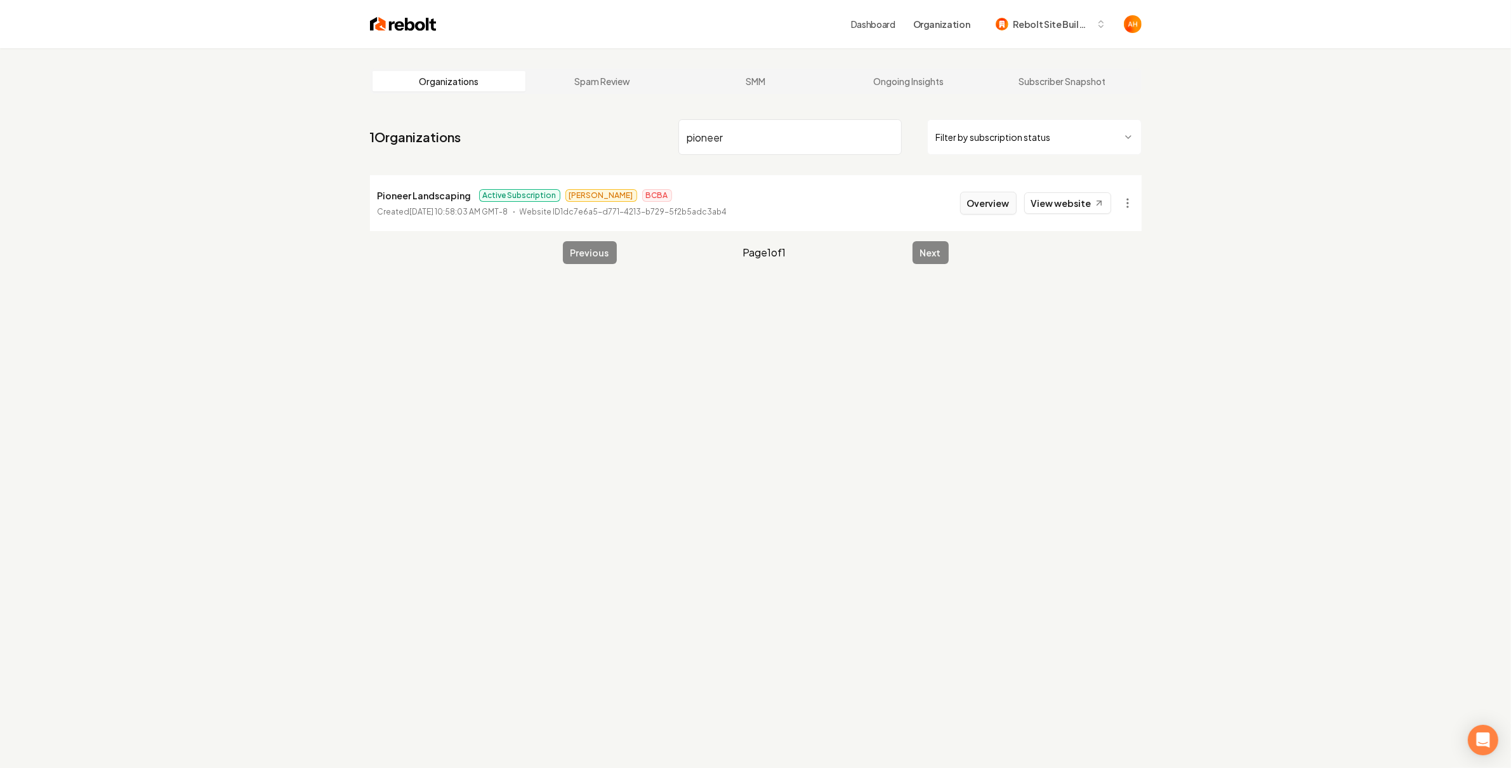
type input "pioneer"
click at [971, 209] on button "Overview" at bounding box center [988, 203] width 56 height 23
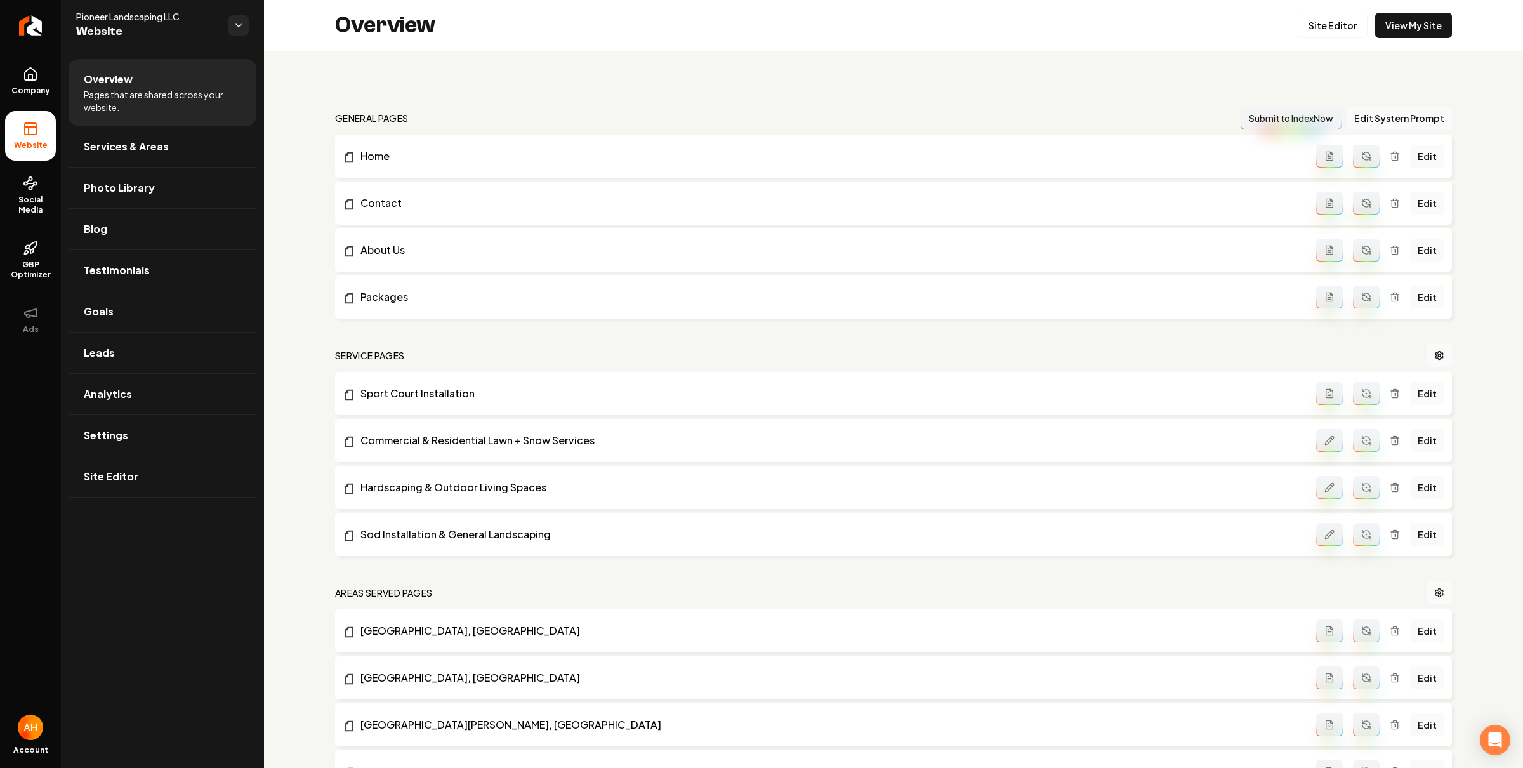
click at [1325, 3] on div "Overview Site Editor View My Site" at bounding box center [893, 25] width 1259 height 51
click at [1320, 16] on link "Site Editor" at bounding box center [1332, 25] width 70 height 25
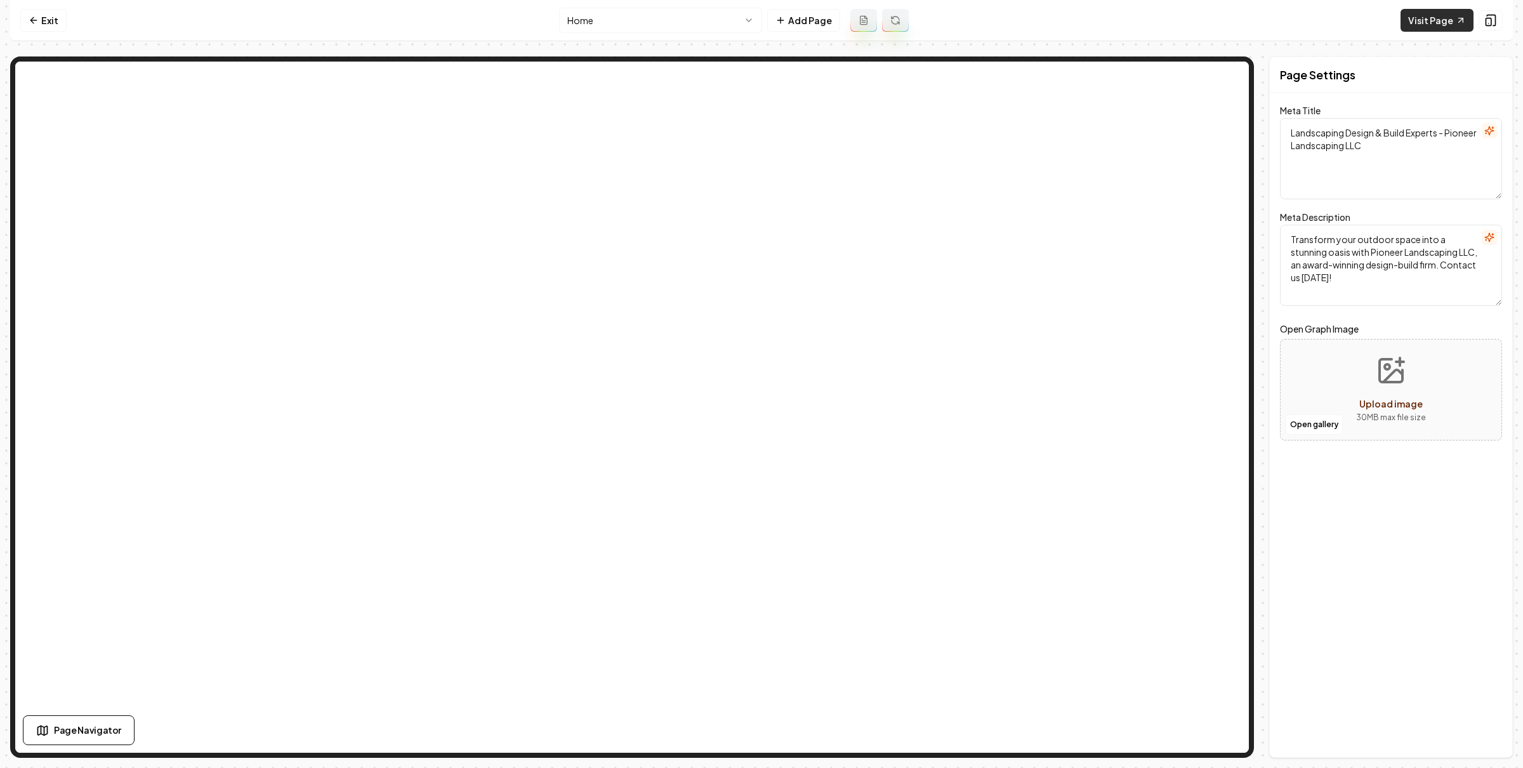
click at [1439, 30] on link "Visit Page" at bounding box center [1436, 20] width 73 height 23
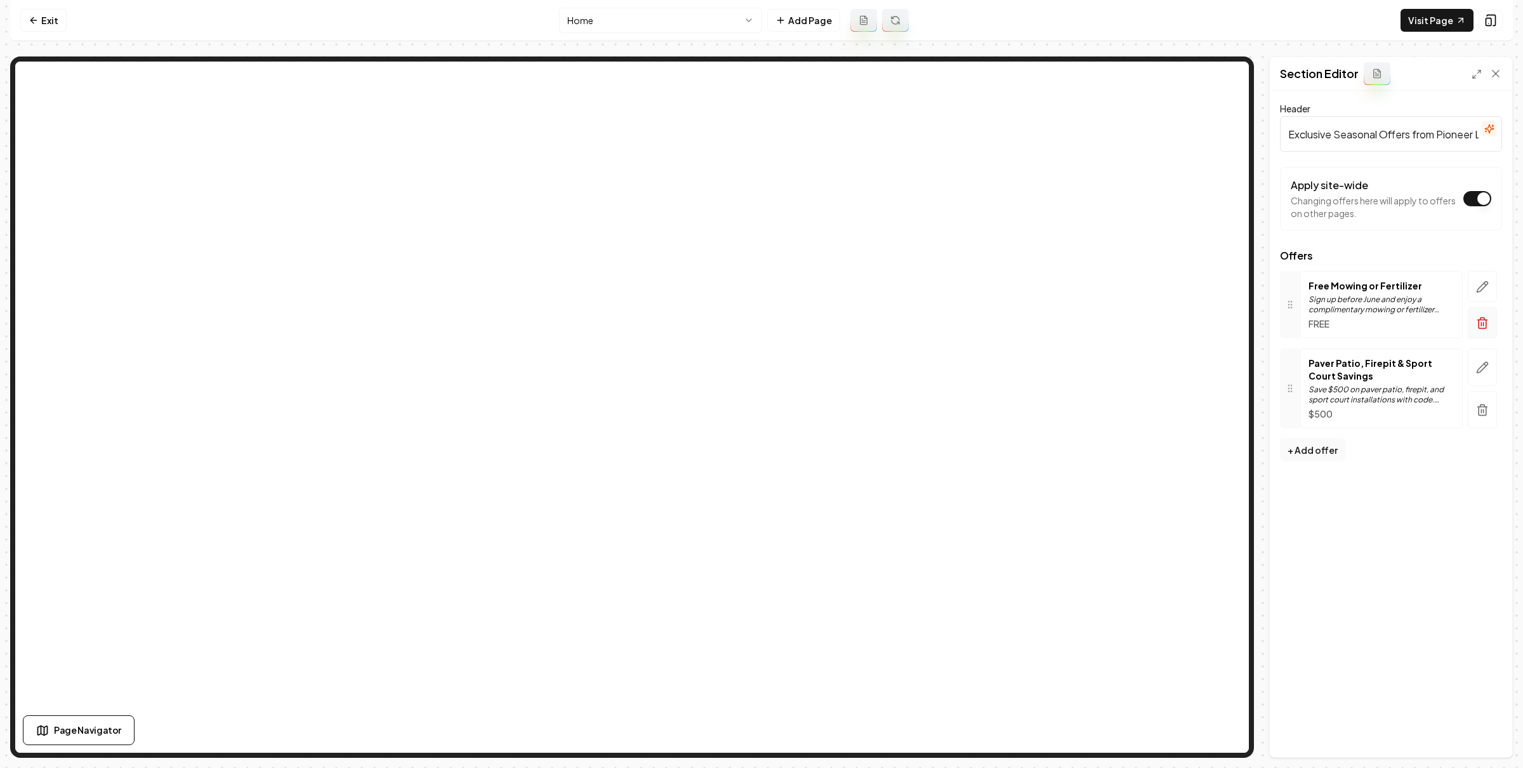
click at [1474, 329] on button "button" at bounding box center [1481, 322] width 29 height 31
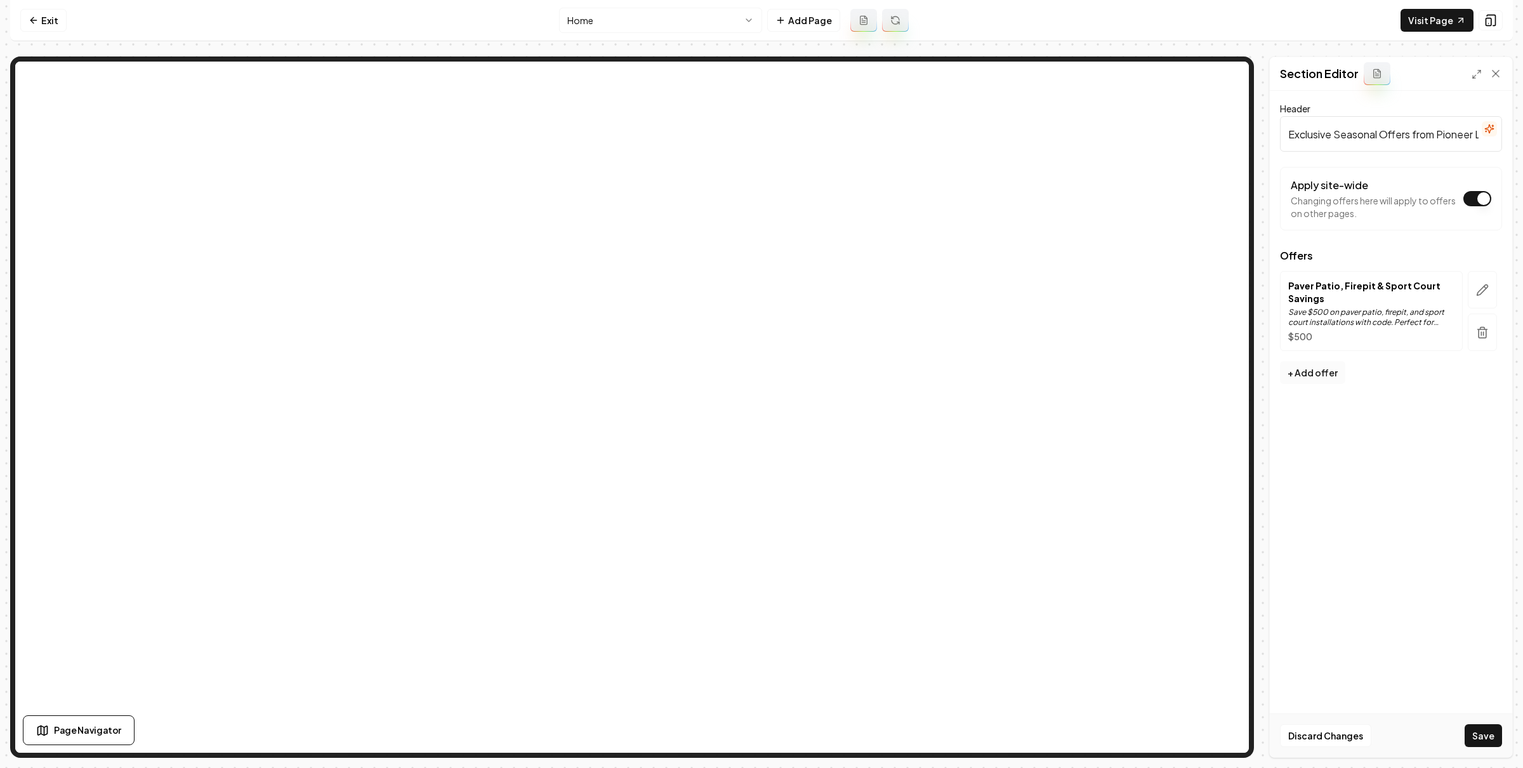
click at [1318, 377] on button "+ Add offer" at bounding box center [1312, 372] width 65 height 23
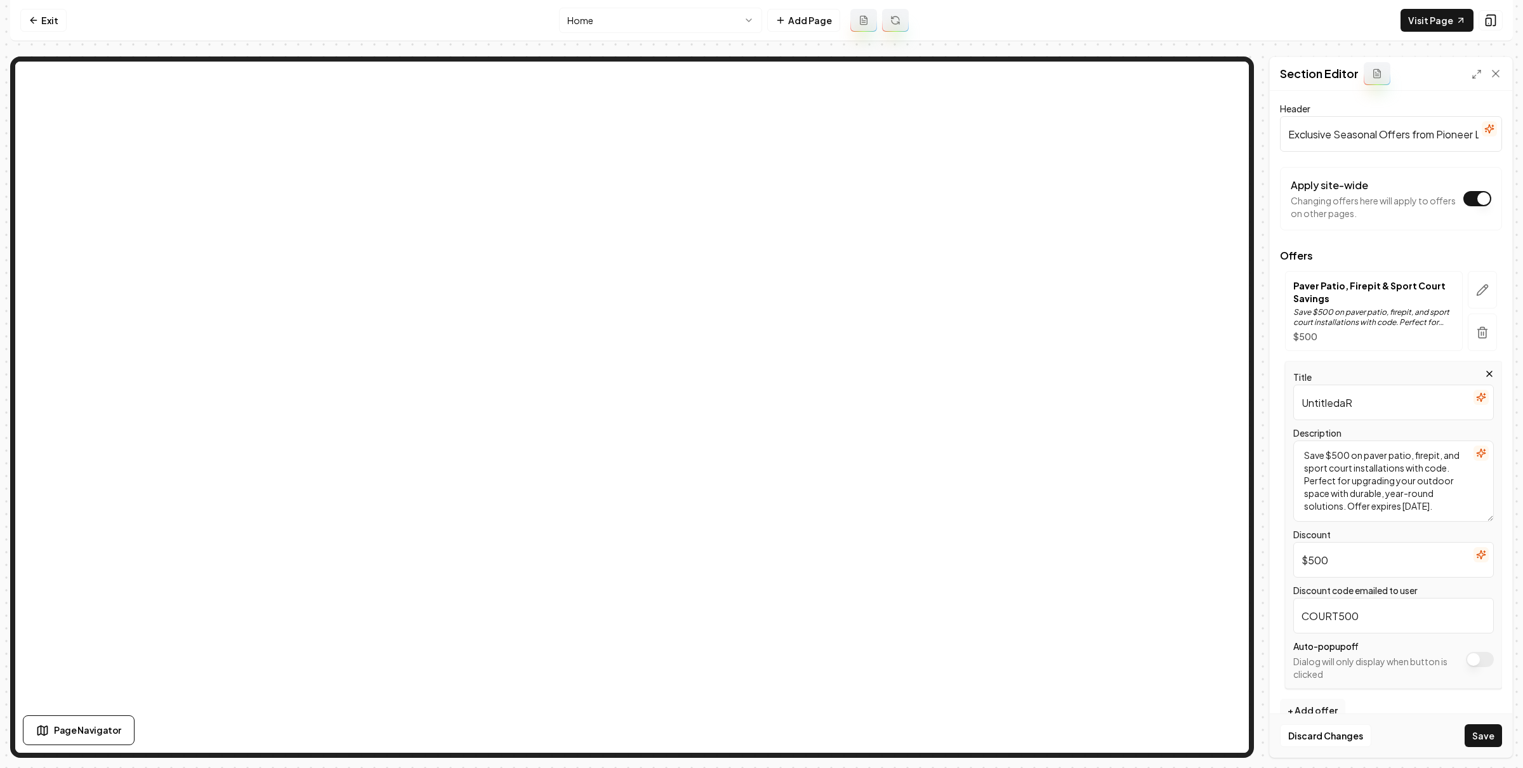
type input "UntitledaRe"
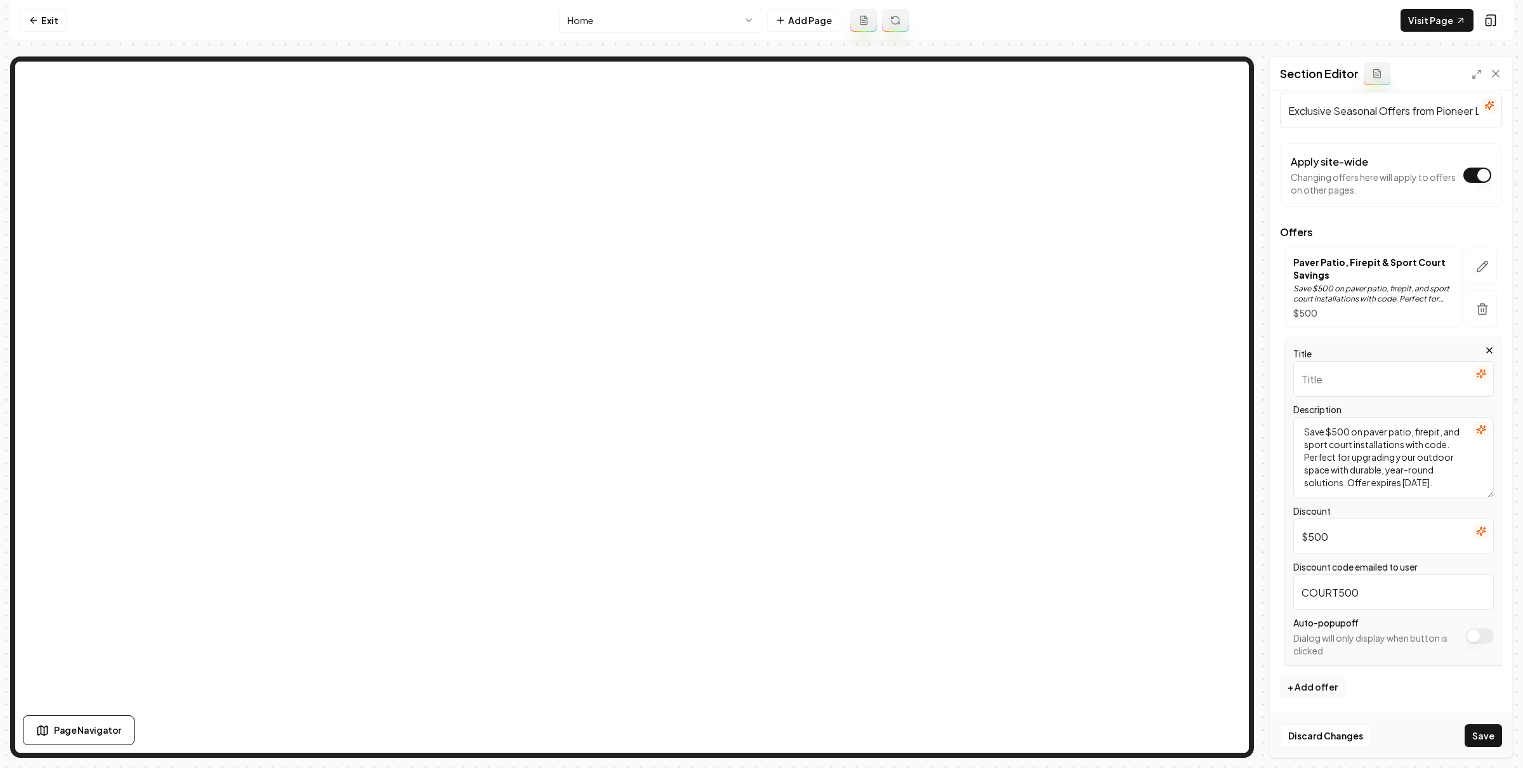
click at [1394, 449] on textarea "Save $500 on paver patio, firepit, and sport court installations with code. Per…" at bounding box center [1393, 457] width 200 height 81
click at [1322, 727] on button "Discard Changes" at bounding box center [1325, 735] width 91 height 23
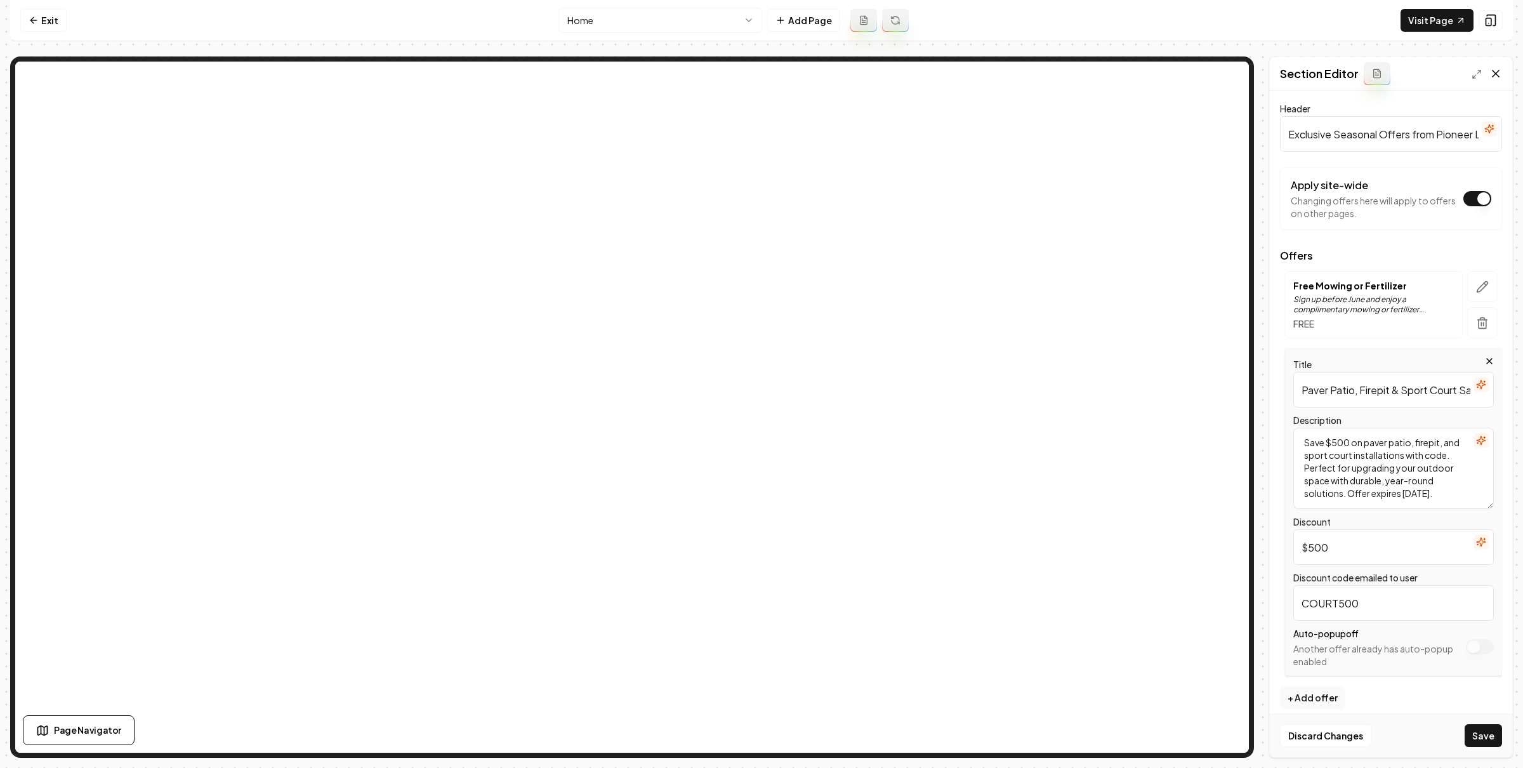
click at [1493, 71] on icon at bounding box center [1495, 73] width 13 height 13
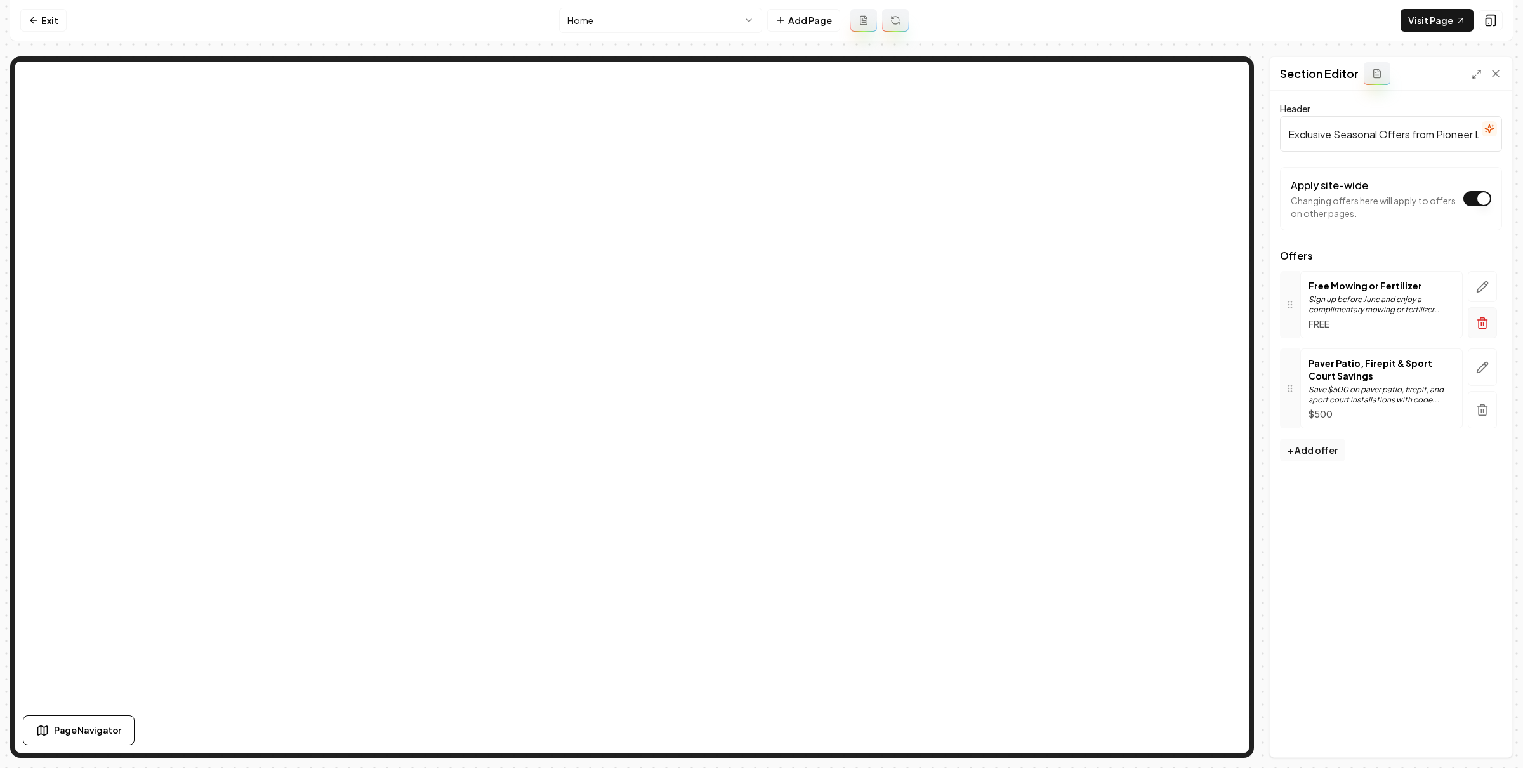
click at [1476, 321] on icon "button" at bounding box center [1482, 323] width 13 height 13
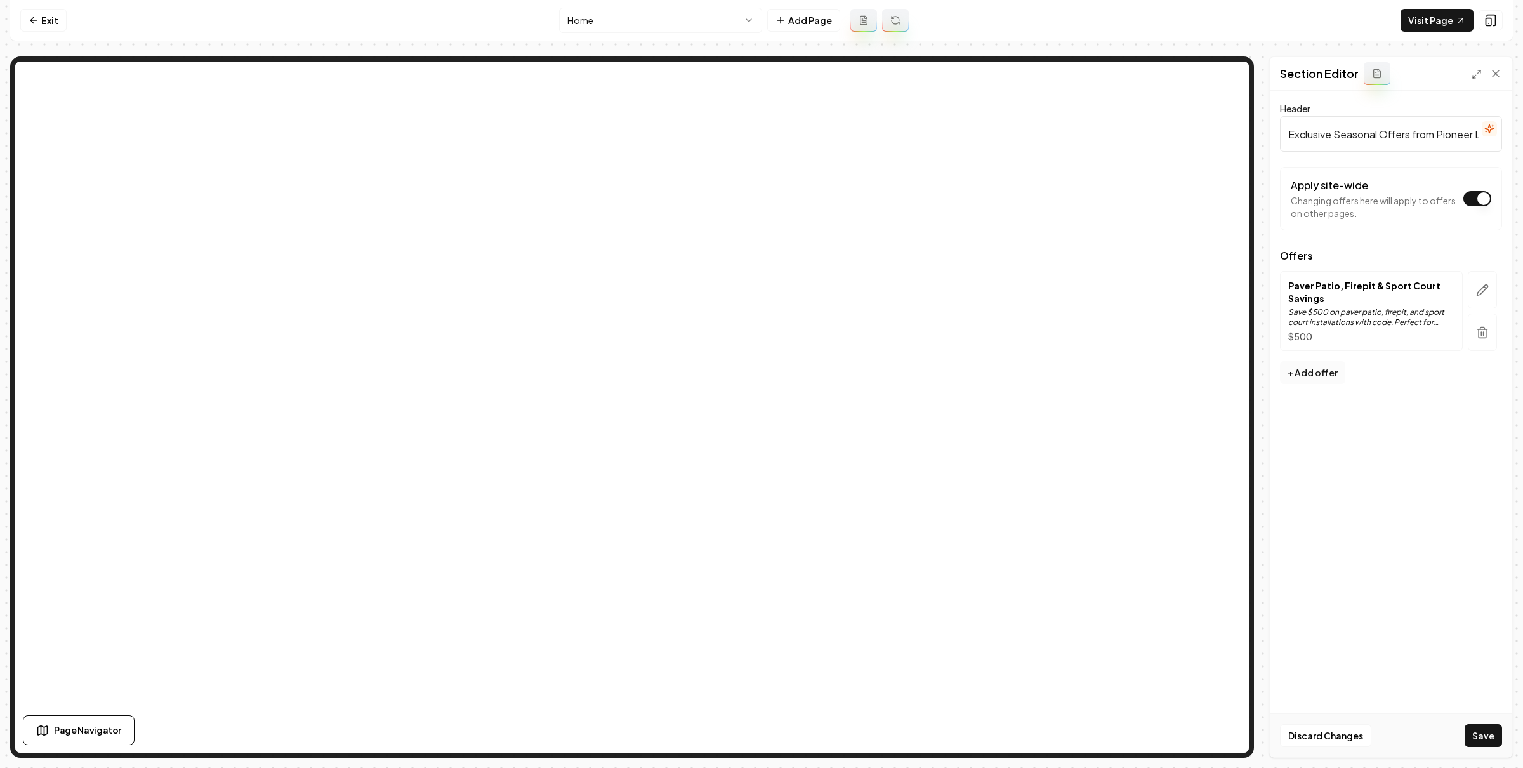
click at [1315, 372] on button "+ Add offer" at bounding box center [1312, 372] width 65 height 23
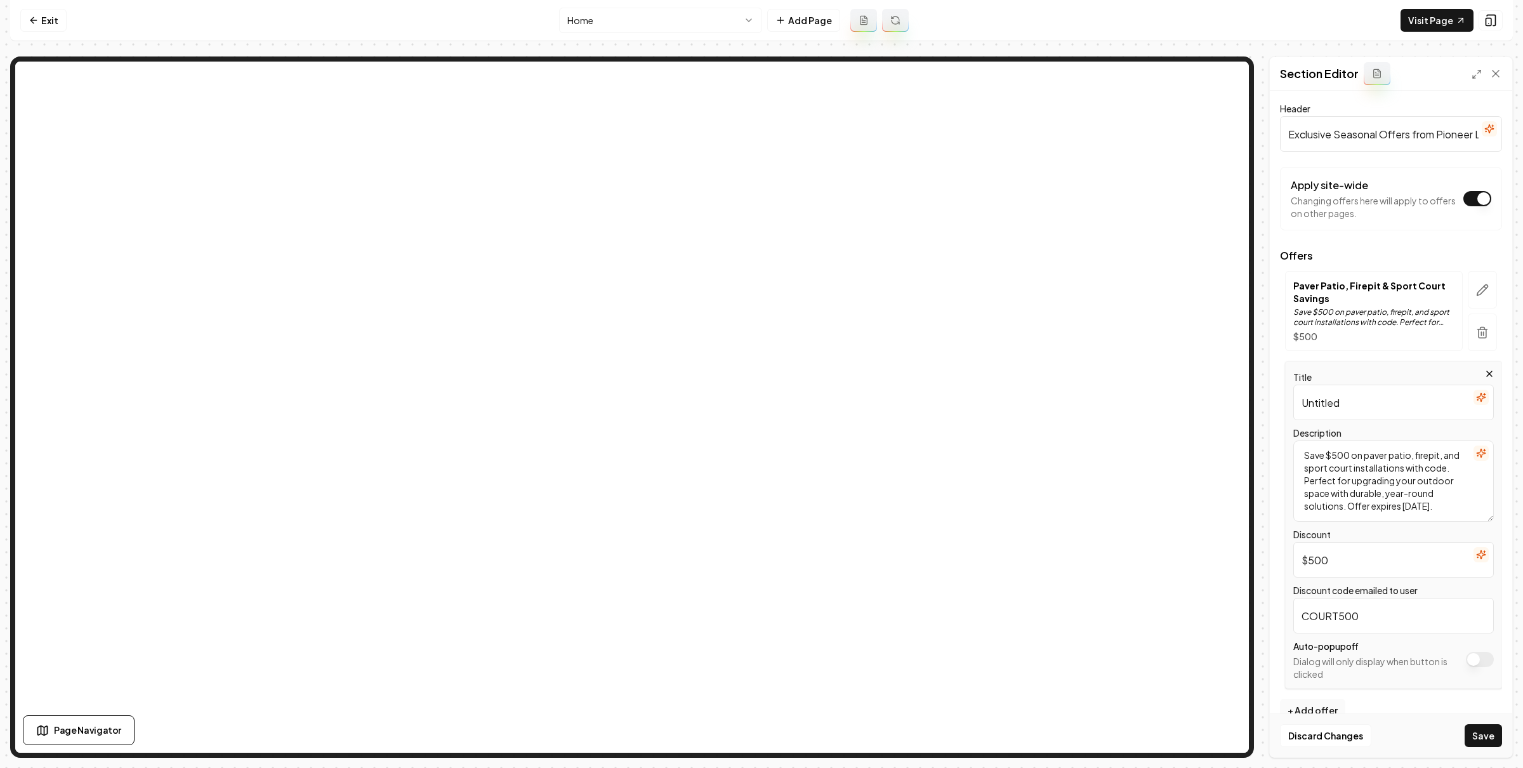
scroll to position [24, 0]
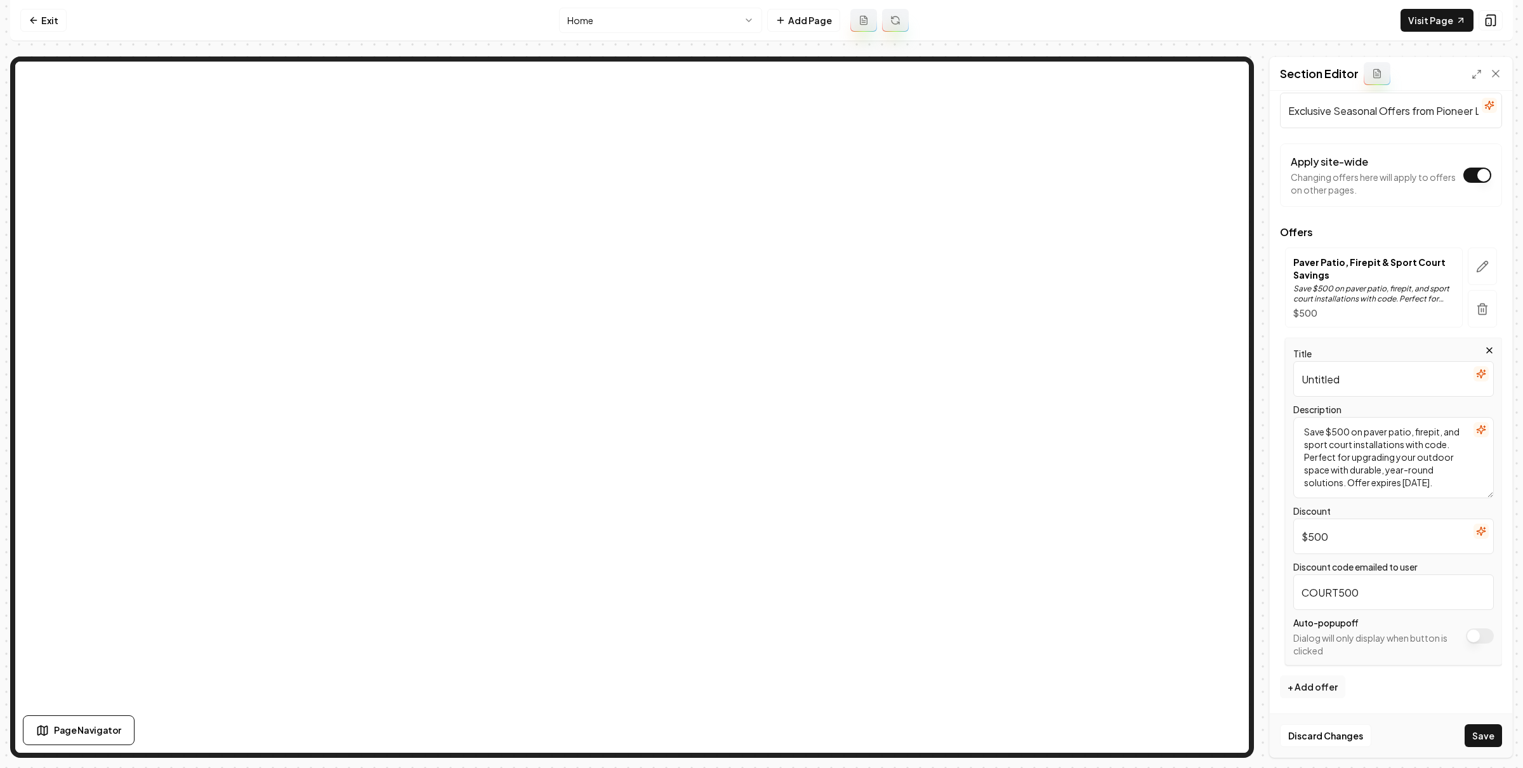
click at [1384, 443] on textarea "Save $500 on paver patio, firepit, and sport court installations with code. Per…" at bounding box center [1393, 457] width 200 height 81
click at [1377, 545] on input "$500" at bounding box center [1393, 536] width 200 height 36
click at [1490, 73] on icon at bounding box center [1495, 73] width 13 height 13
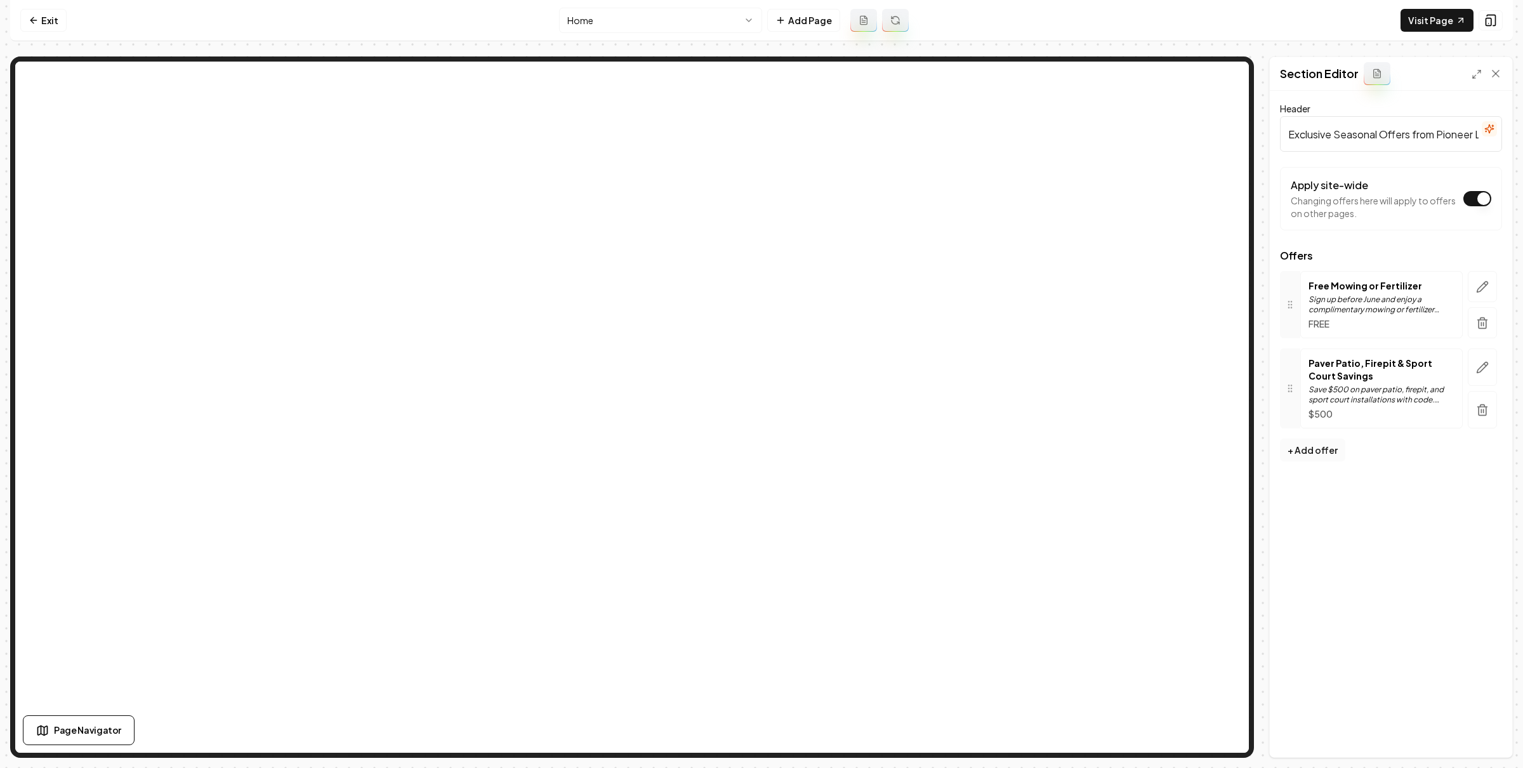
click at [1330, 449] on button "+ Add offer" at bounding box center [1312, 449] width 65 height 23
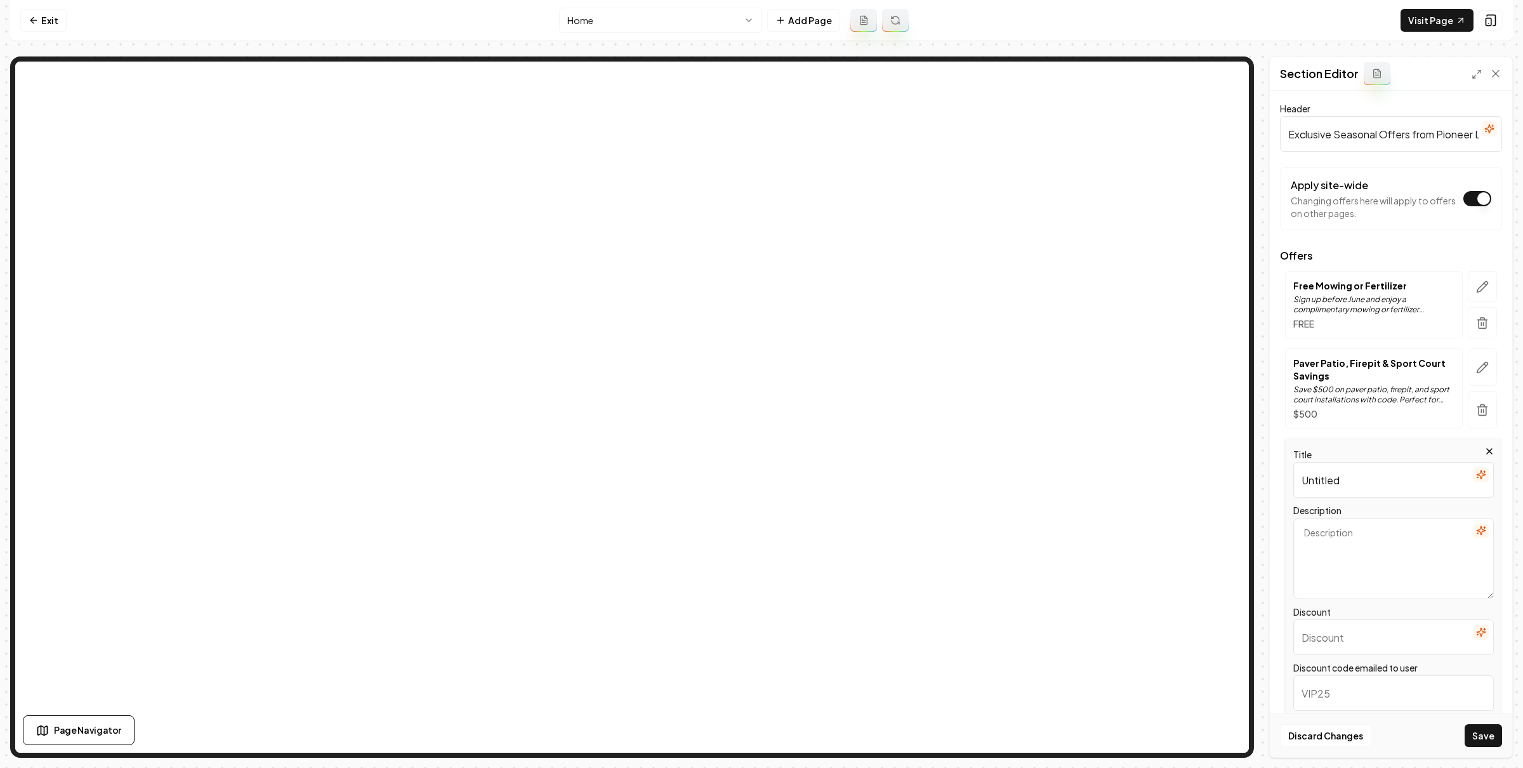
scroll to position [102, 0]
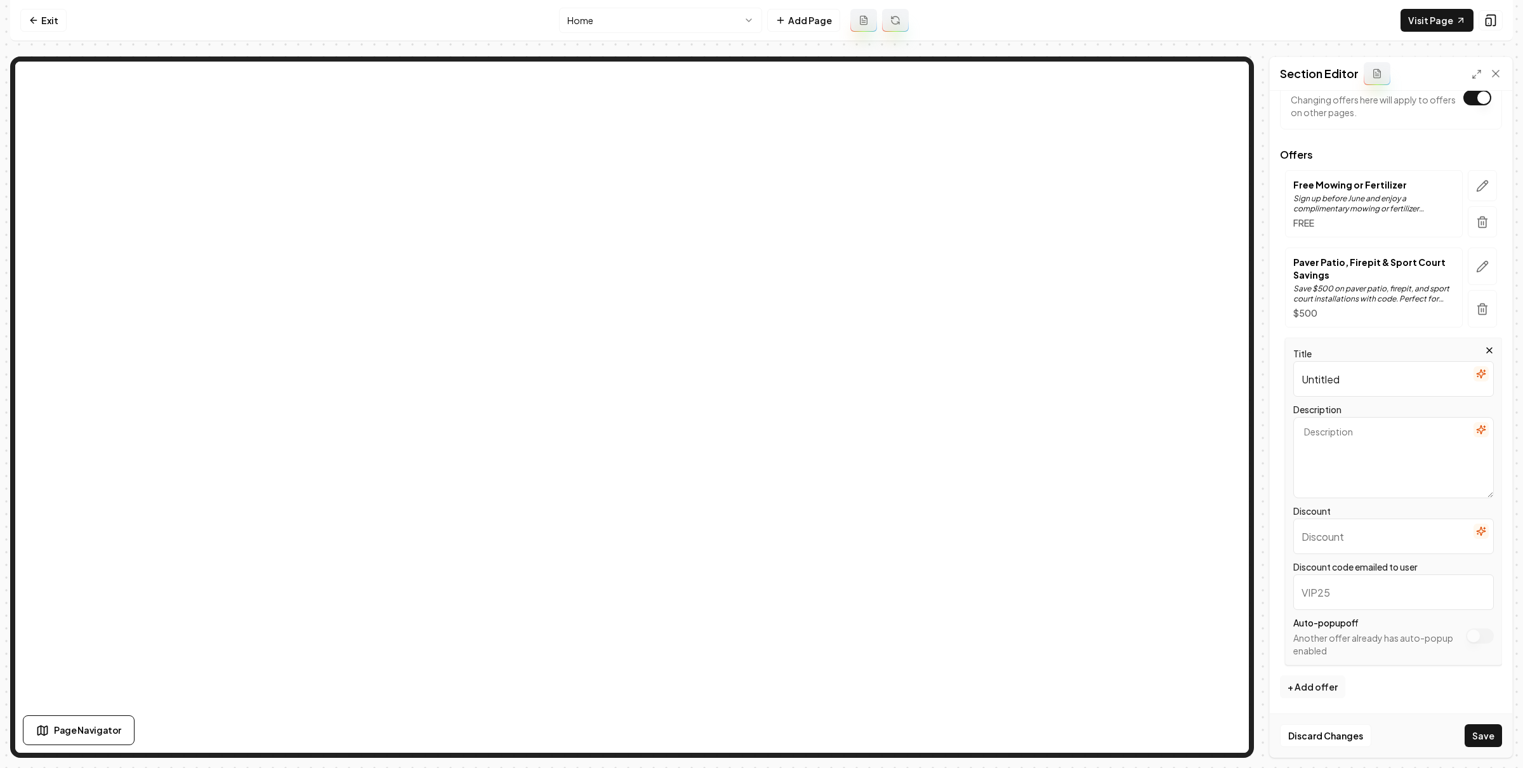
click at [1360, 369] on input "Untitled" at bounding box center [1393, 379] width 200 height 36
click at [1369, 380] on input "Untitled" at bounding box center [1393, 379] width 200 height 36
paste input "Free Snow Removal & Lawn Care 2026"
paste input "text"
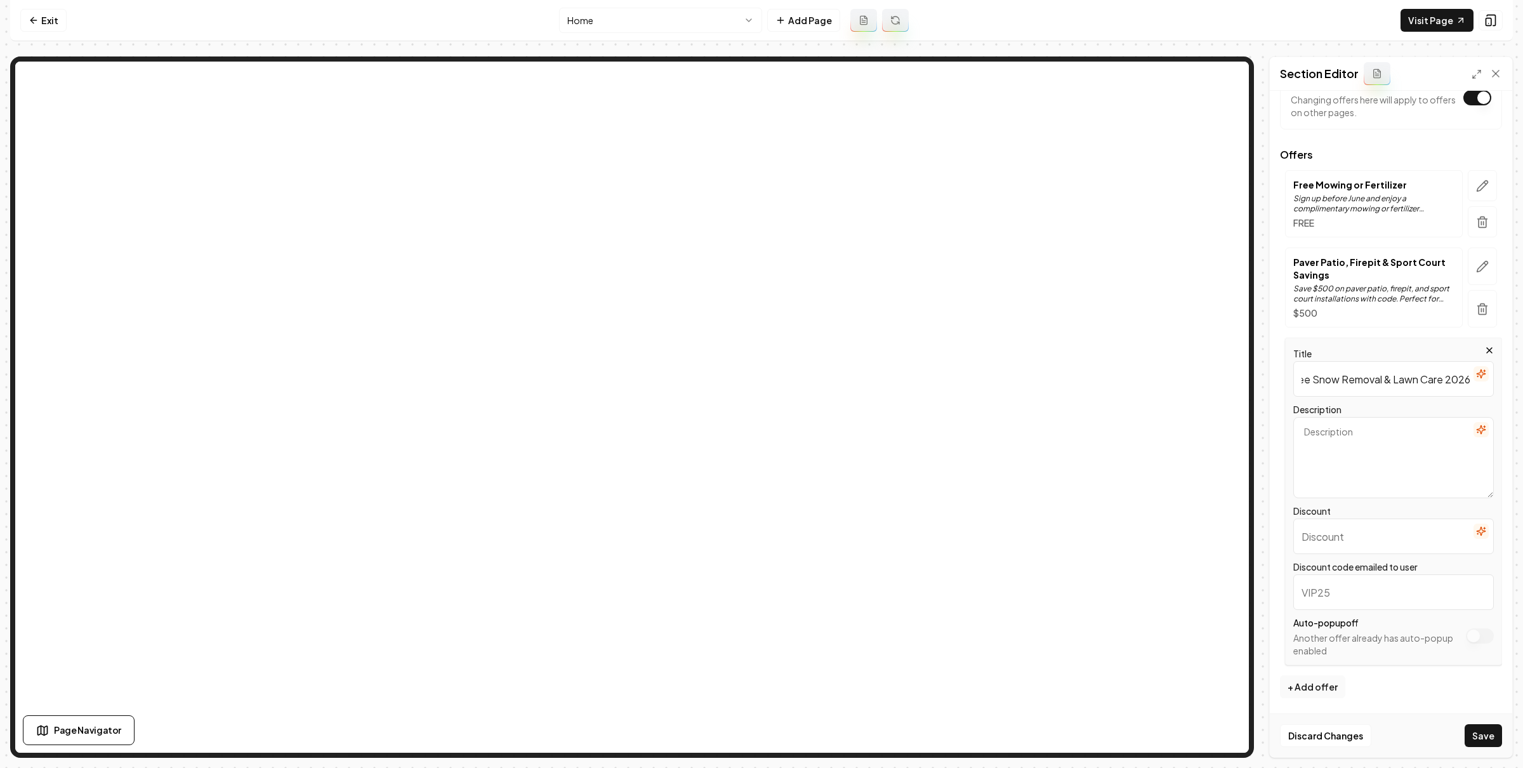
scroll to position [0, 25]
type input "Free Snow Removal & Lawn Care 2026"
click at [1355, 433] on textarea "Description" at bounding box center [1393, 457] width 200 height 81
click at [1354, 450] on textarea "Description" at bounding box center [1393, 457] width 200 height 81
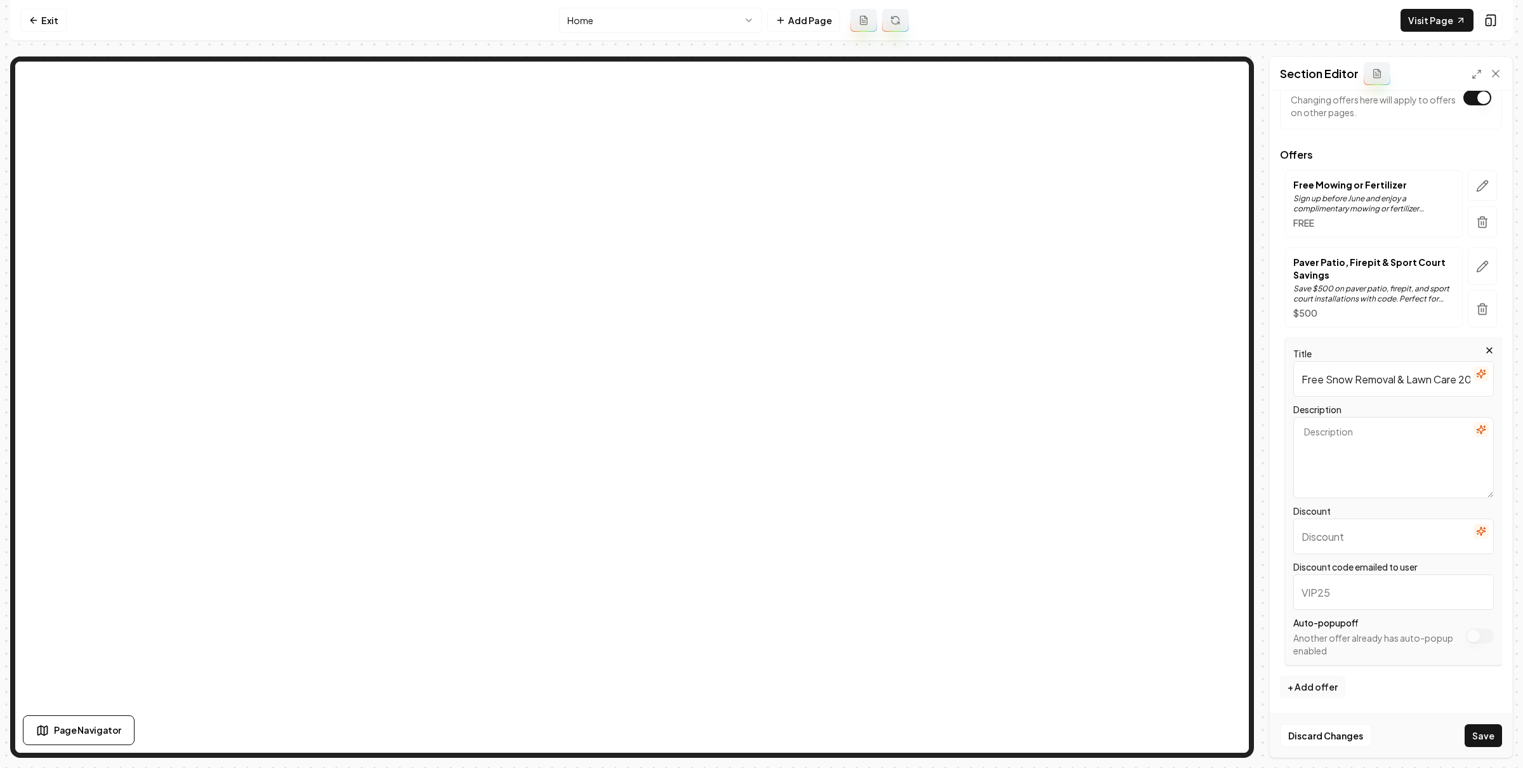
paste textarea "Book your fall project now and receive complimentary snow removal this winter a…"
type textarea "Book your fall project now and receive complimentary snow removal this winter a…"
click at [1363, 533] on input "Discount" at bounding box center [1393, 536] width 200 height 36
paste input "Free Snow Removal + Lawn Care 2026"
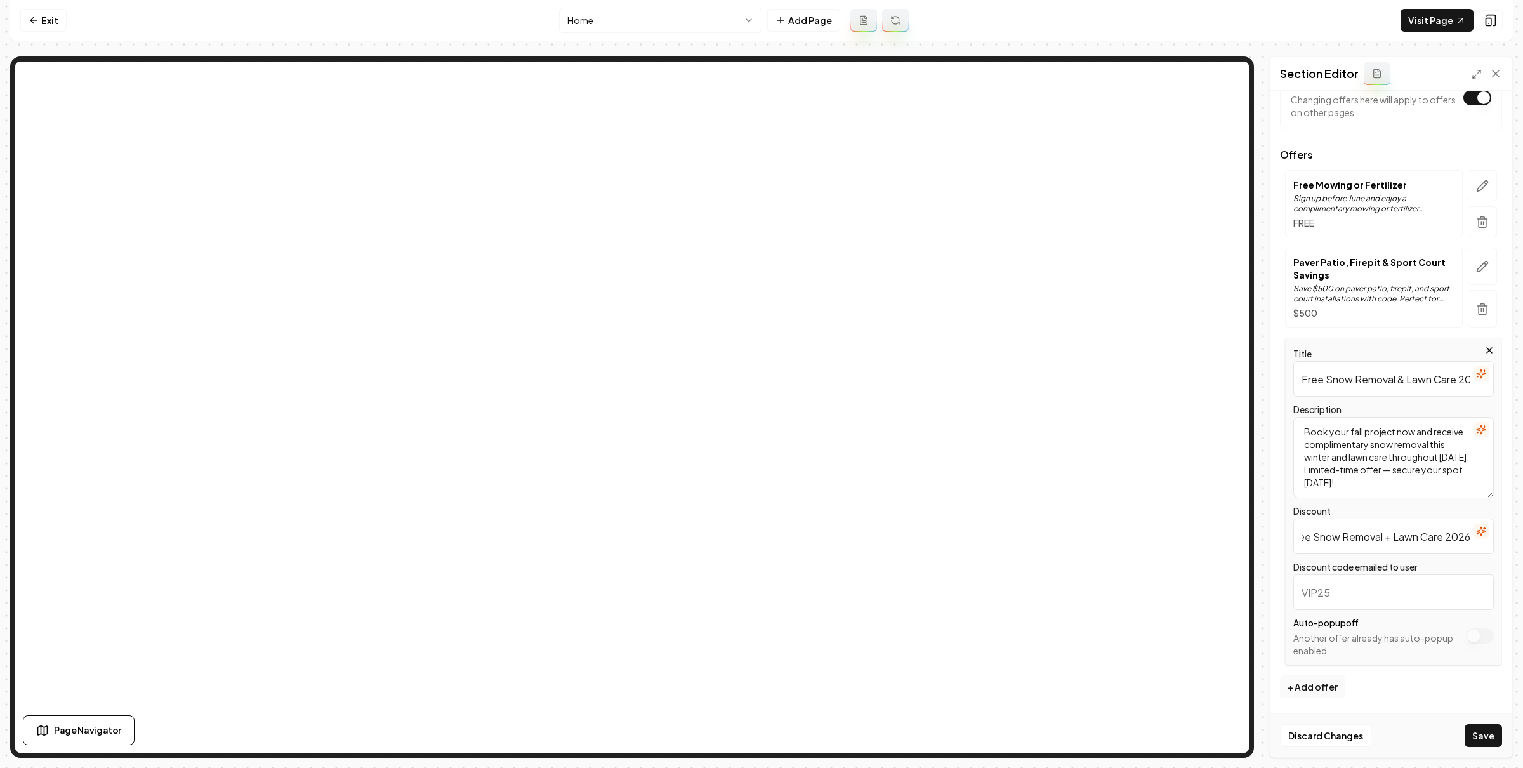
type input "Free Snow Removal + Lawn Care 2026"
click at [1372, 596] on input "Discount code emailed to user" at bounding box center [1393, 592] width 200 height 36
paste input "FALL2025"
type input "FALL2025"
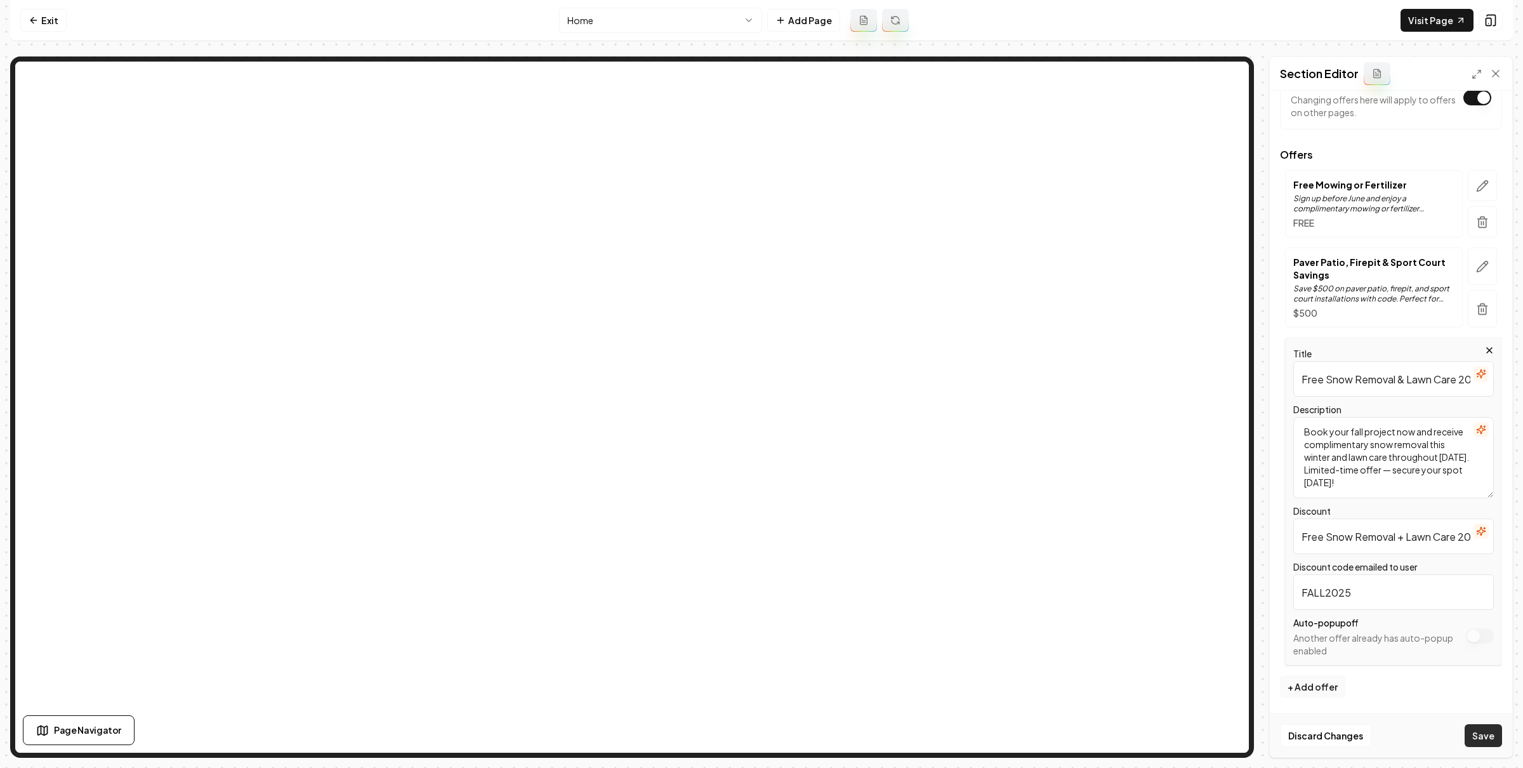
click at [1477, 730] on button "Save" at bounding box center [1482, 735] width 37 height 23
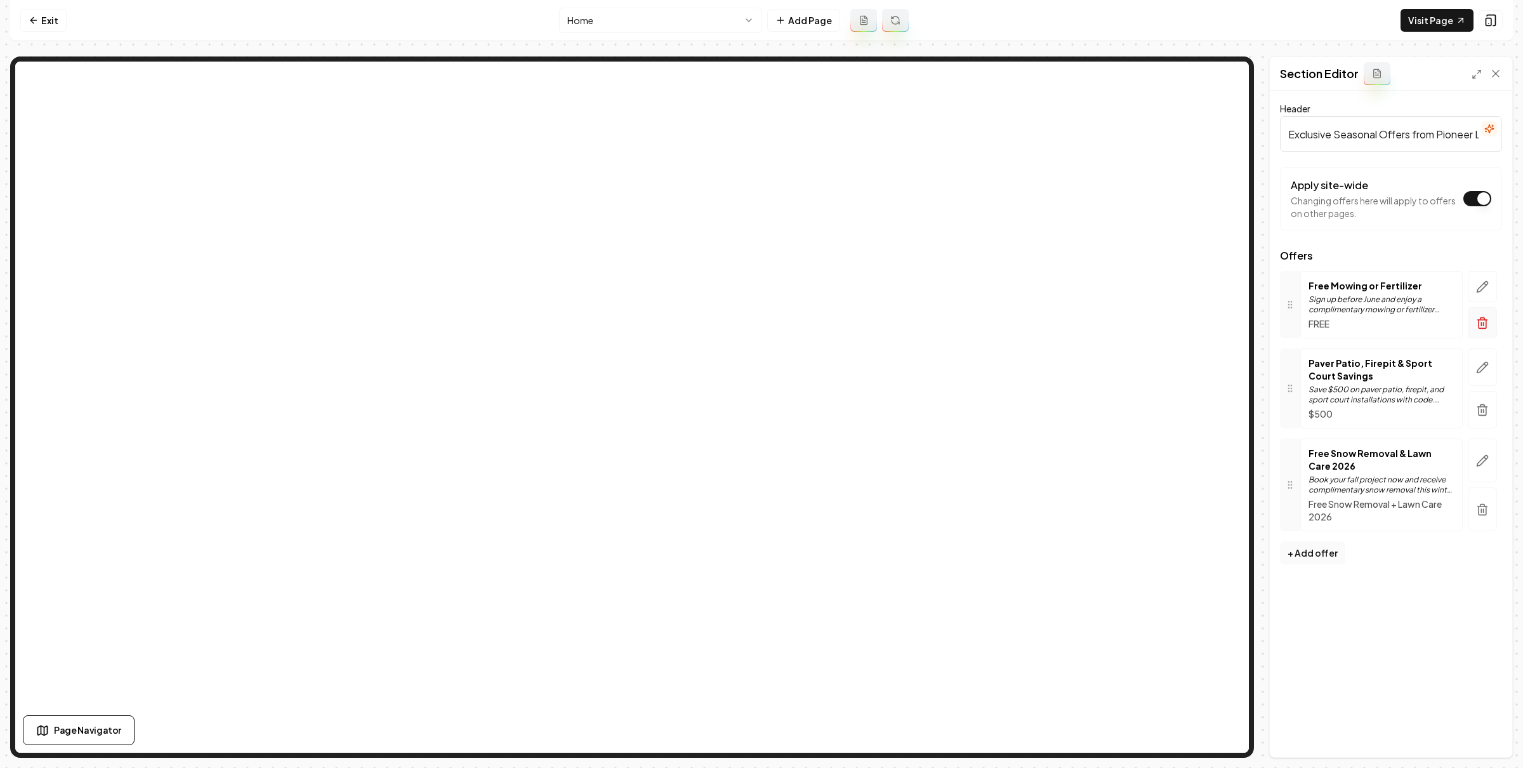
click at [1480, 317] on icon "button" at bounding box center [1482, 323] width 13 height 13
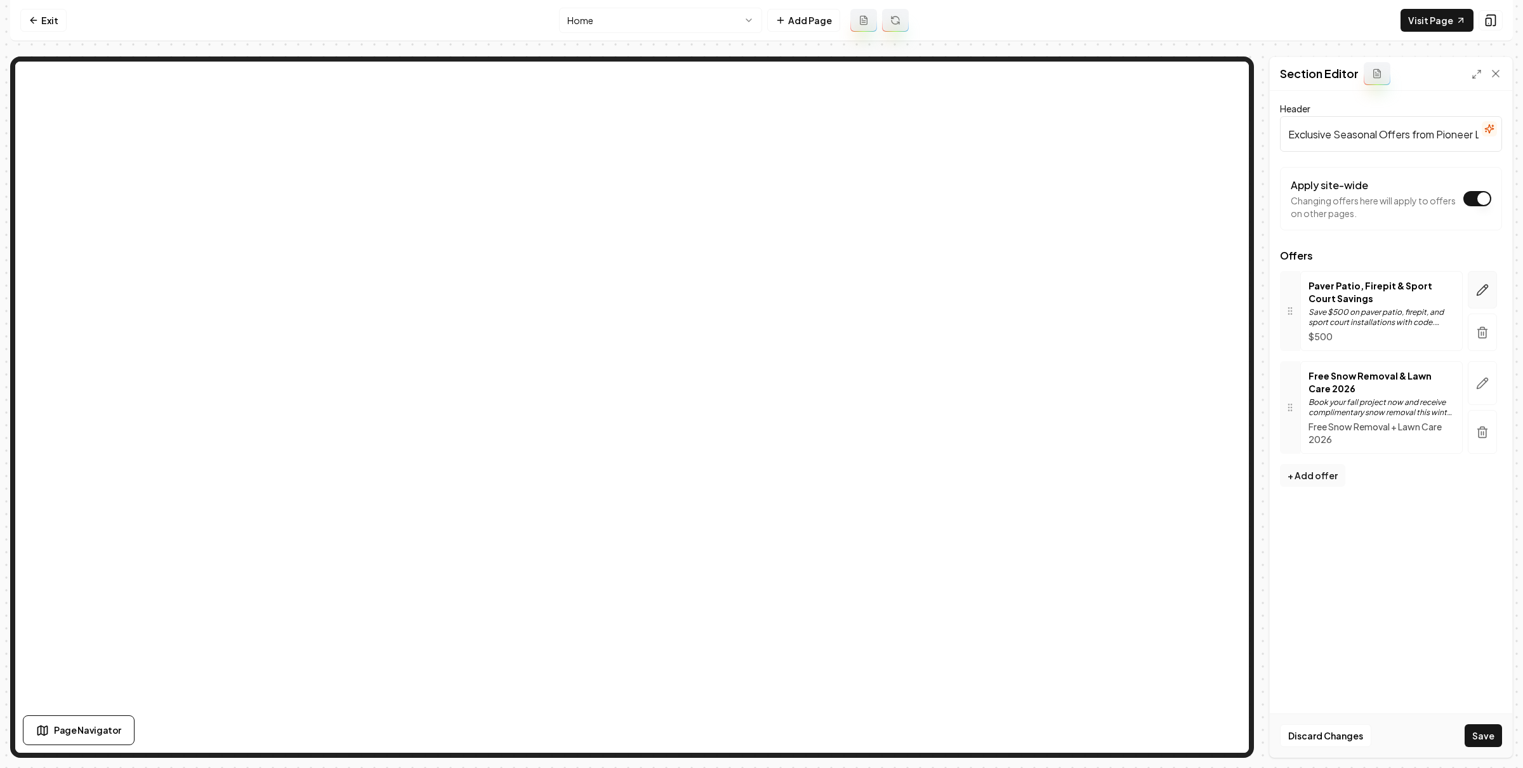
click at [1486, 280] on button "button" at bounding box center [1481, 289] width 29 height 37
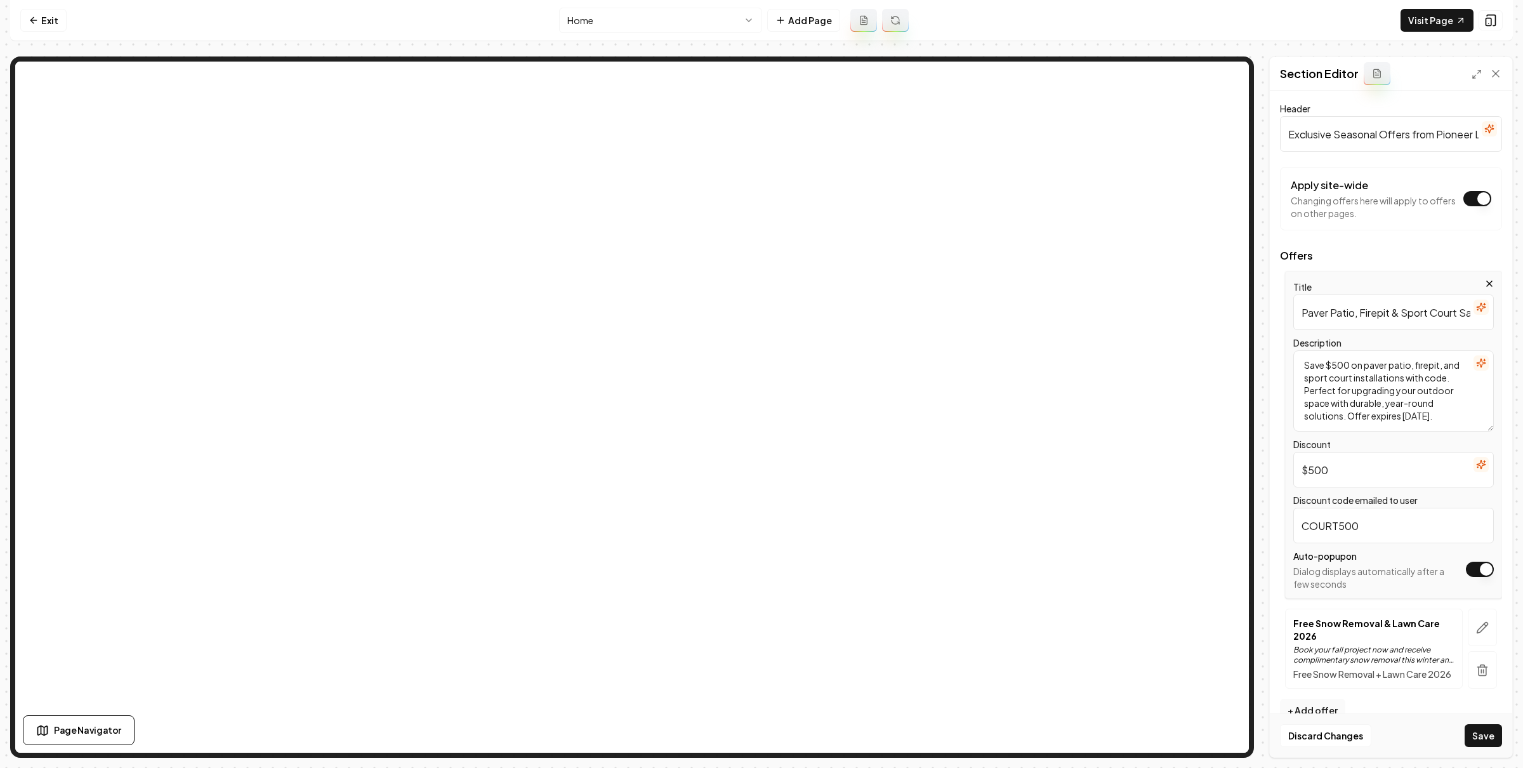
scroll to position [37, 0]
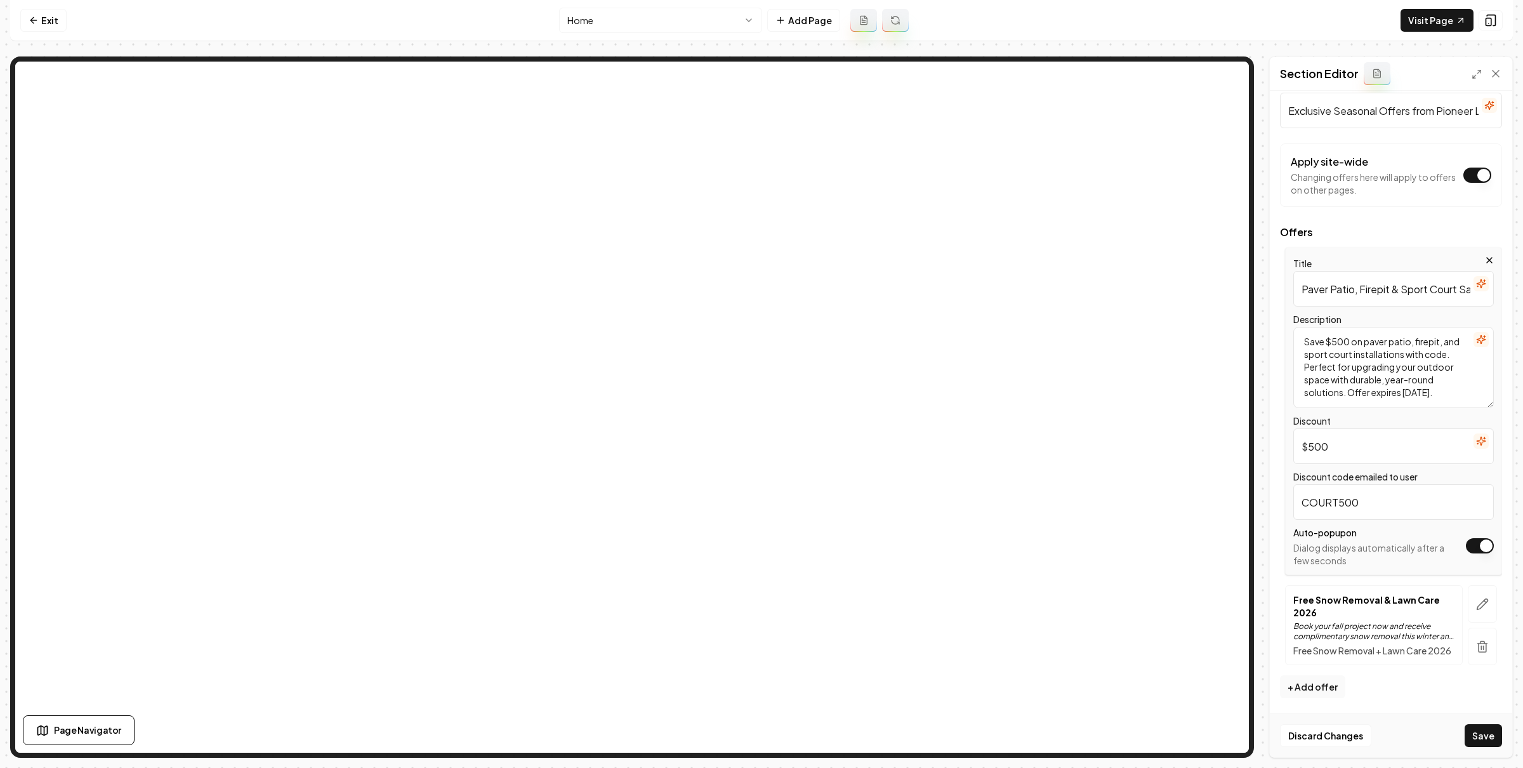
click at [1441, 378] on textarea "Save $500 on paver patio, firepit, and sport court installations with code. Per…" at bounding box center [1393, 367] width 200 height 81
type textarea "Save $500 on paver patio, firepit, and sport court installations with code. Per…"
click at [1492, 733] on button "Save" at bounding box center [1482, 735] width 37 height 23
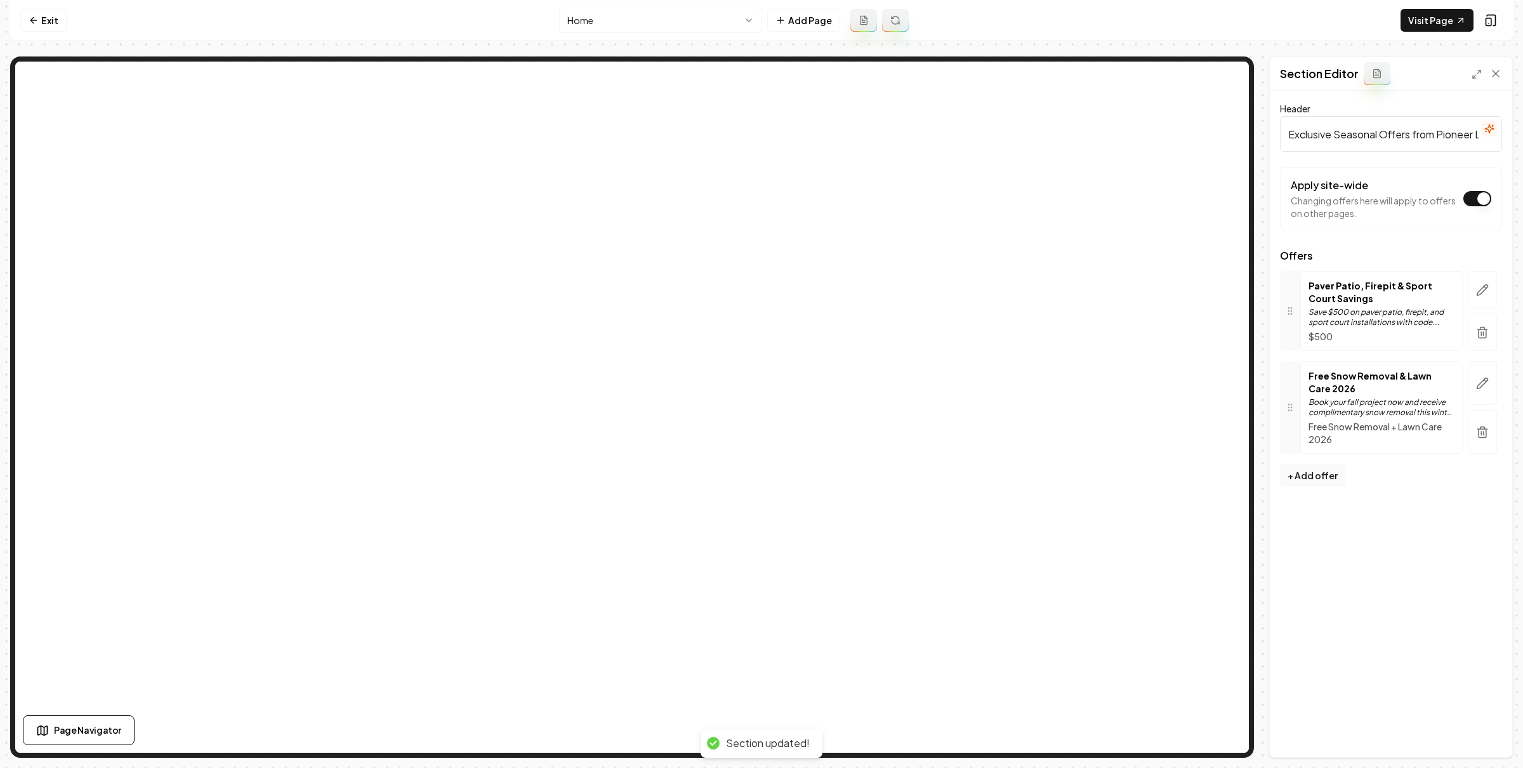
scroll to position [0, 0]
click at [1485, 377] on icon "button" at bounding box center [1482, 383] width 13 height 13
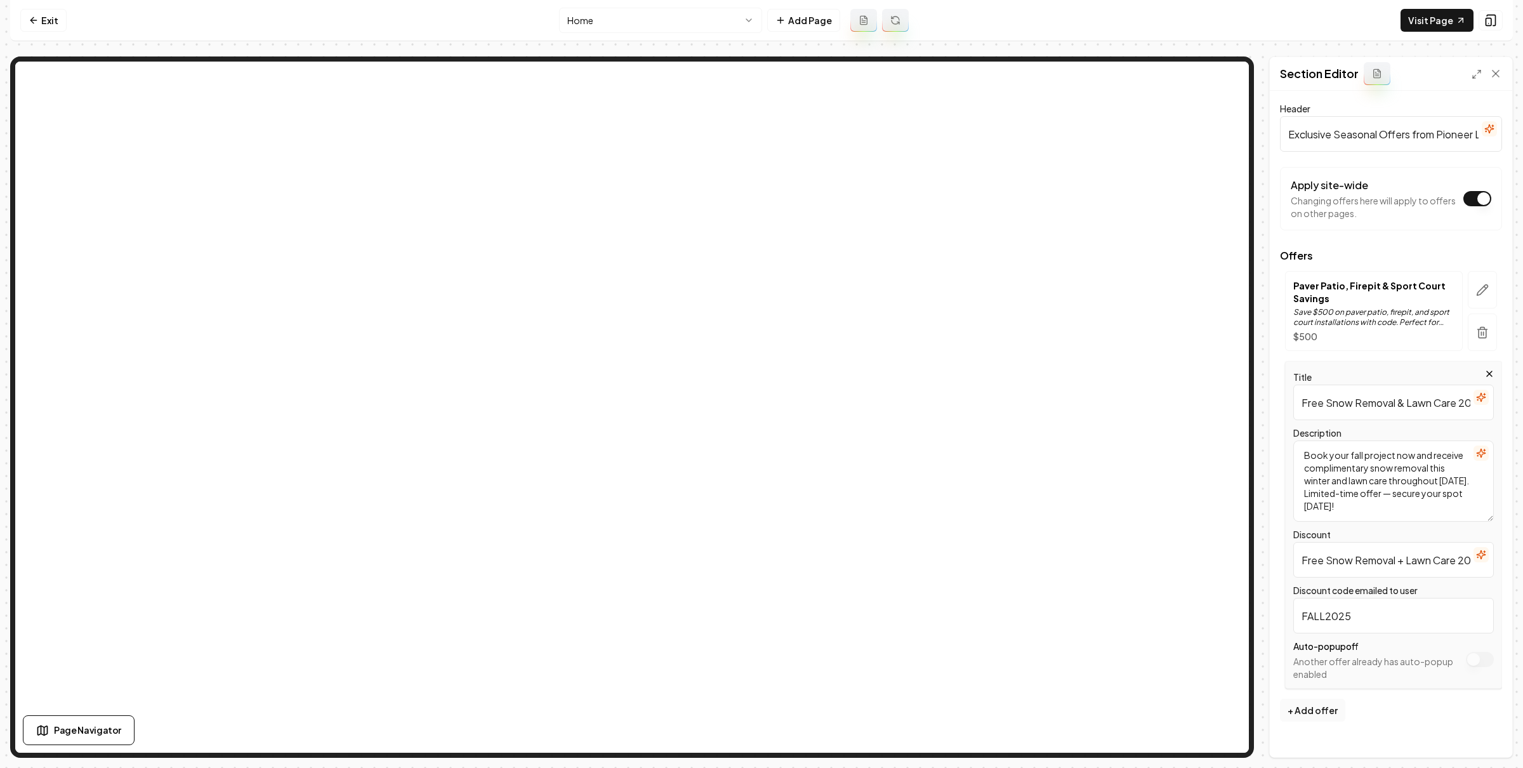
click at [1388, 643] on div "Auto-popup off Another offer already has auto-popup enabled" at bounding box center [1376, 659] width 166 height 42
click at [1365, 653] on div "Auto-popup off Another offer already has auto-popup enabled" at bounding box center [1376, 659] width 166 height 42
click at [1356, 647] on label "Auto-popup off" at bounding box center [1325, 645] width 65 height 11
click at [1463, 206] on button "Apply site-wide" at bounding box center [1477, 198] width 28 height 15
click at [1476, 284] on icon "button" at bounding box center [1482, 290] width 13 height 13
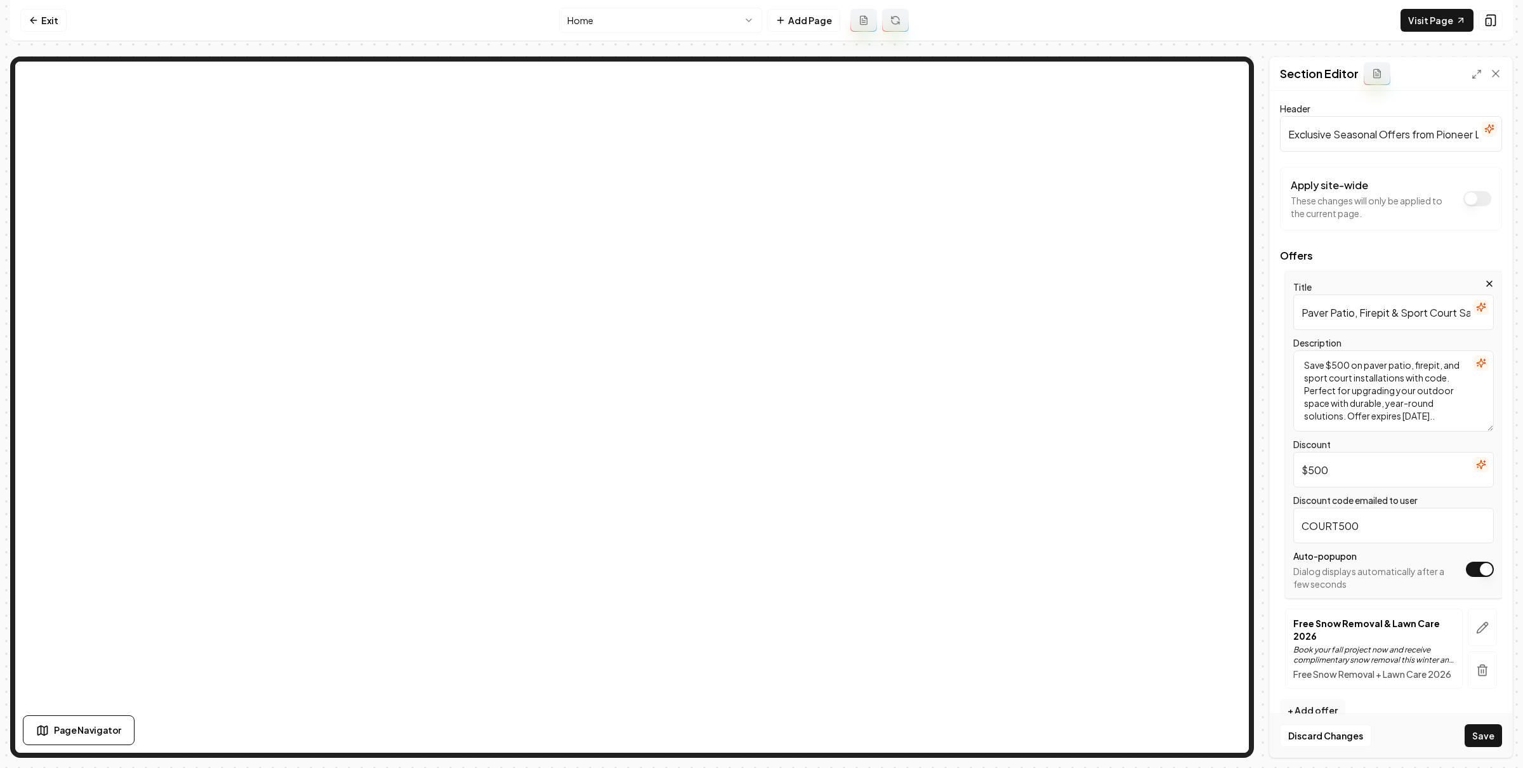
click at [1466, 568] on button "Apply site-wide" at bounding box center [1480, 568] width 28 height 15
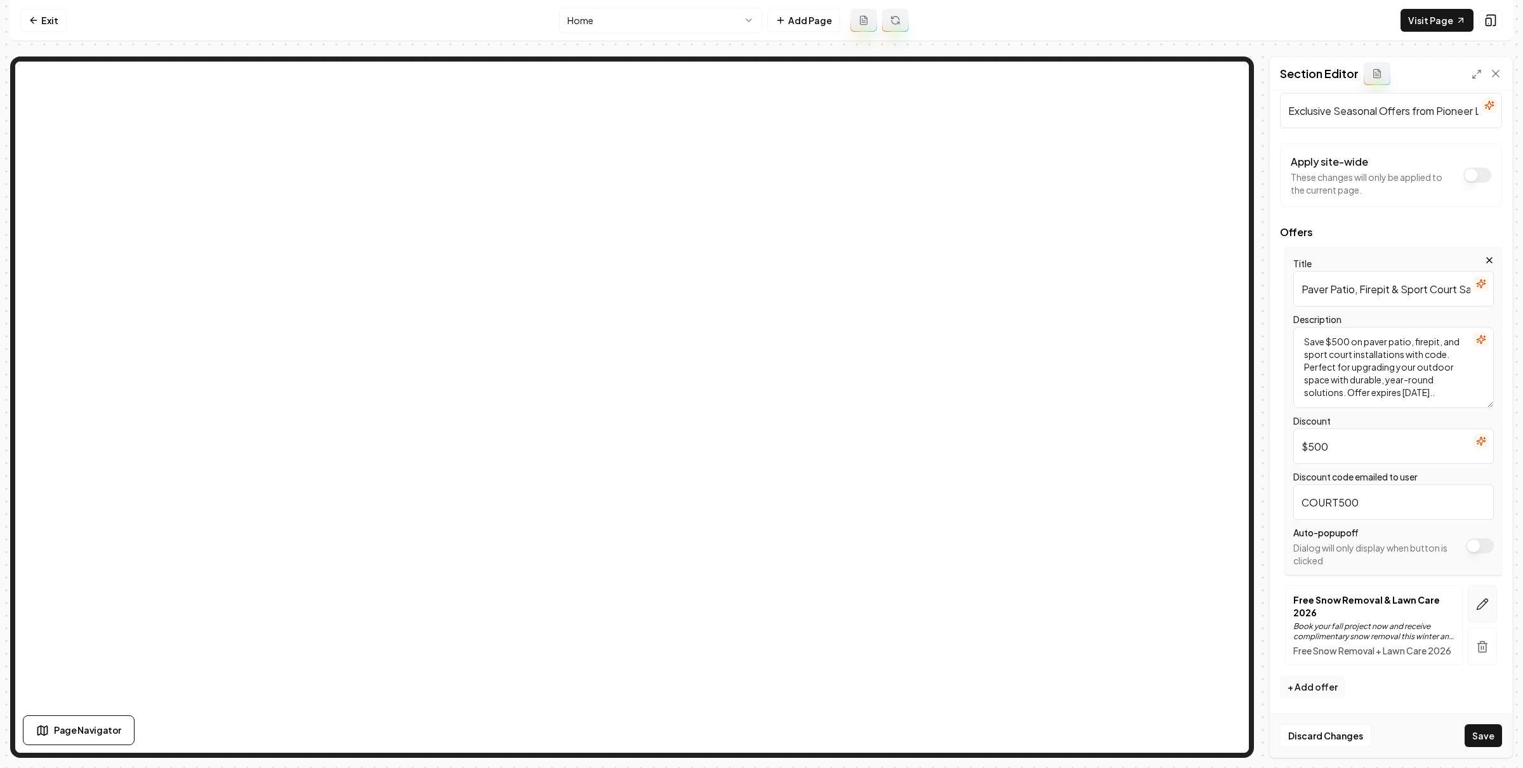
click at [1469, 586] on button "button" at bounding box center [1481, 603] width 29 height 37
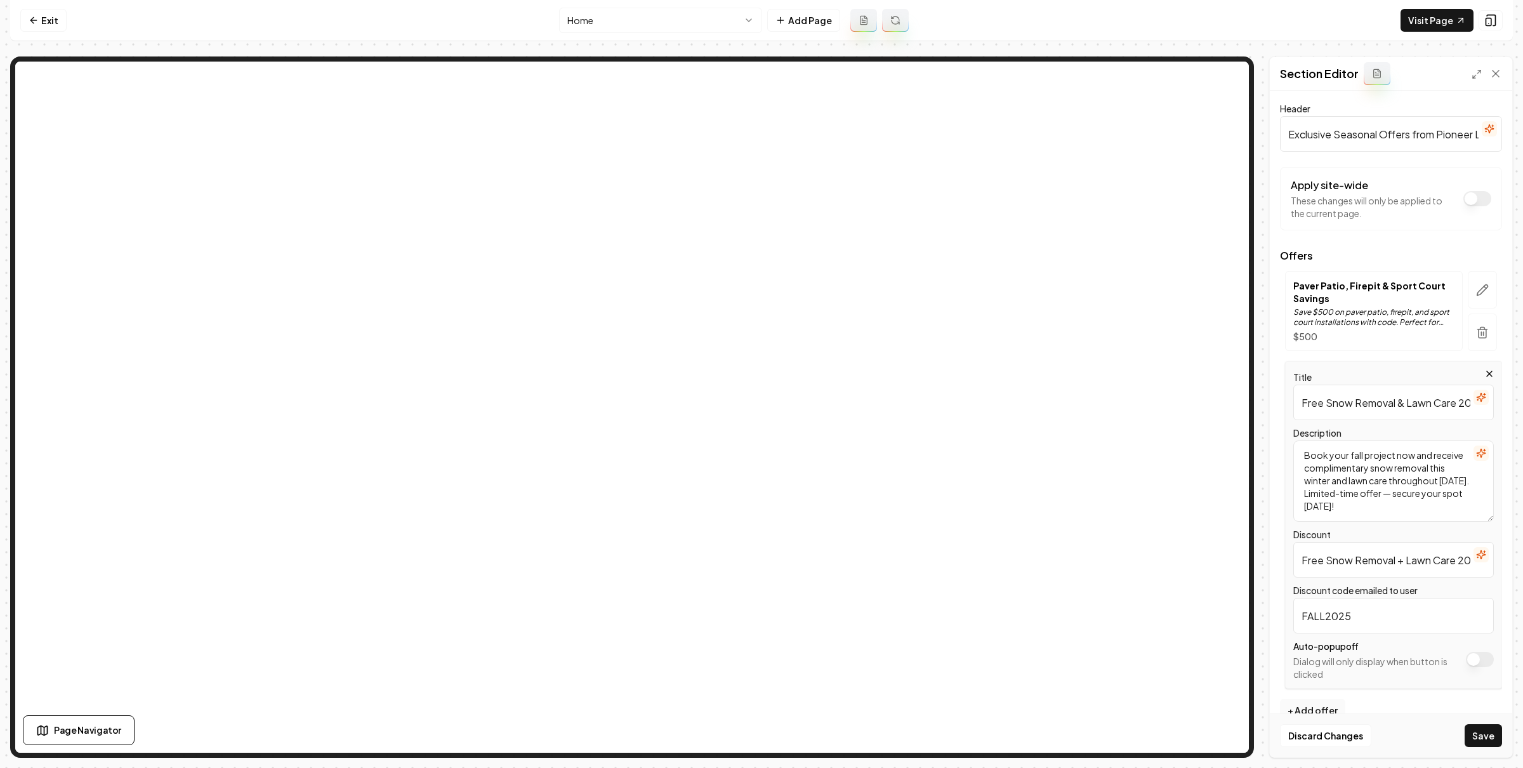
scroll to position [24, 0]
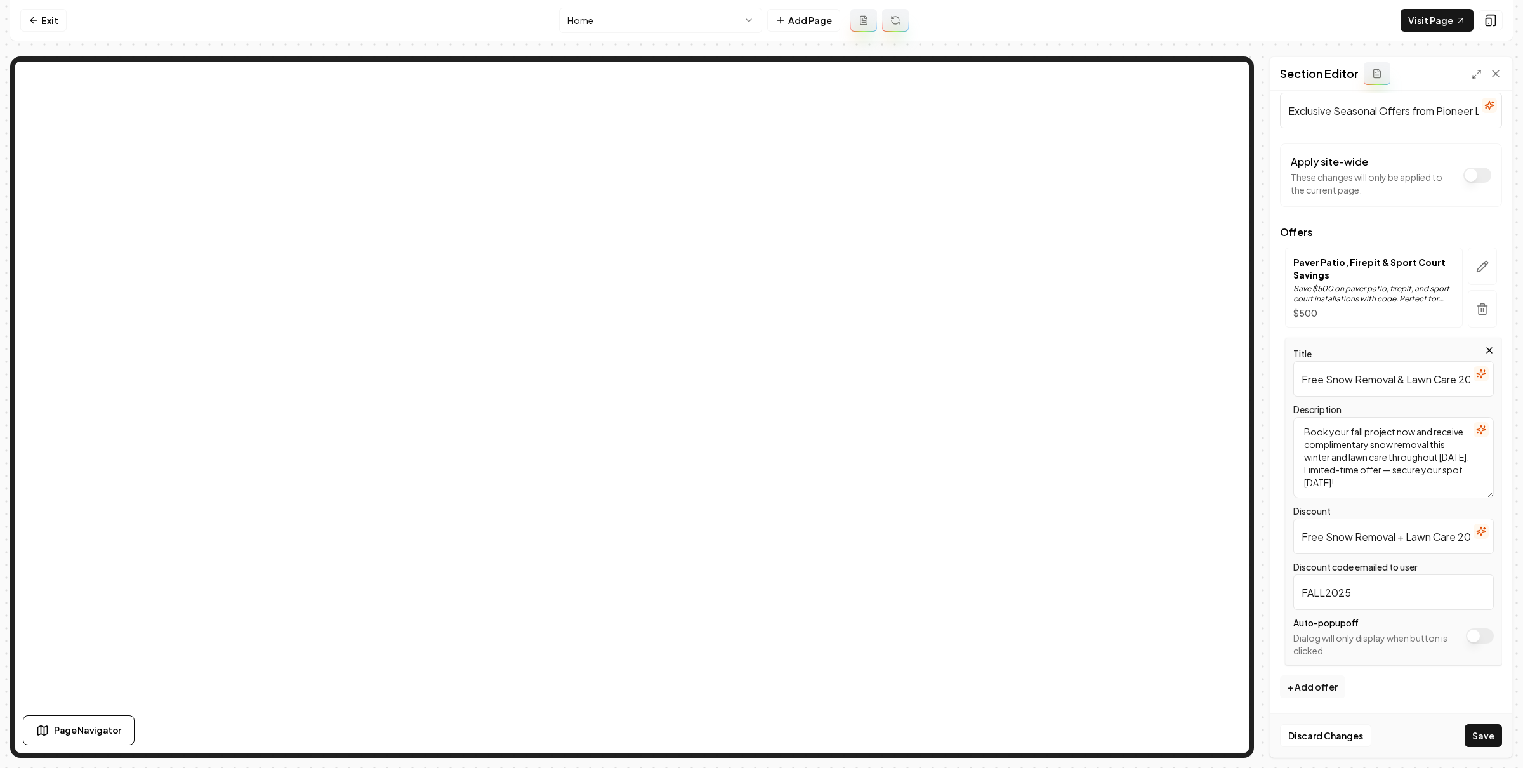
click at [1466, 640] on button "Apply site-wide" at bounding box center [1480, 635] width 28 height 15
click at [1484, 738] on button "Save" at bounding box center [1482, 735] width 37 height 23
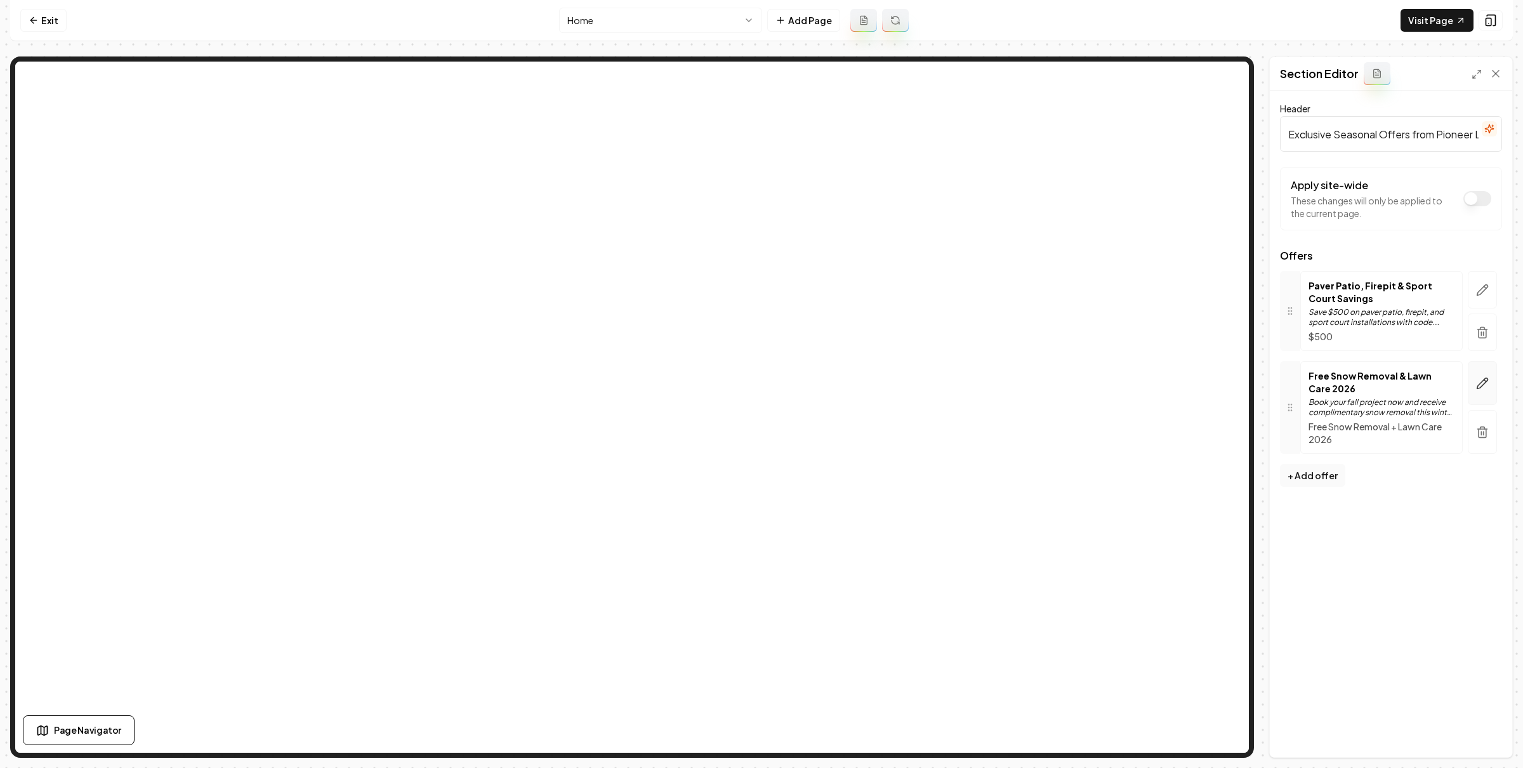
click at [1485, 381] on icon "button" at bounding box center [1482, 383] width 13 height 13
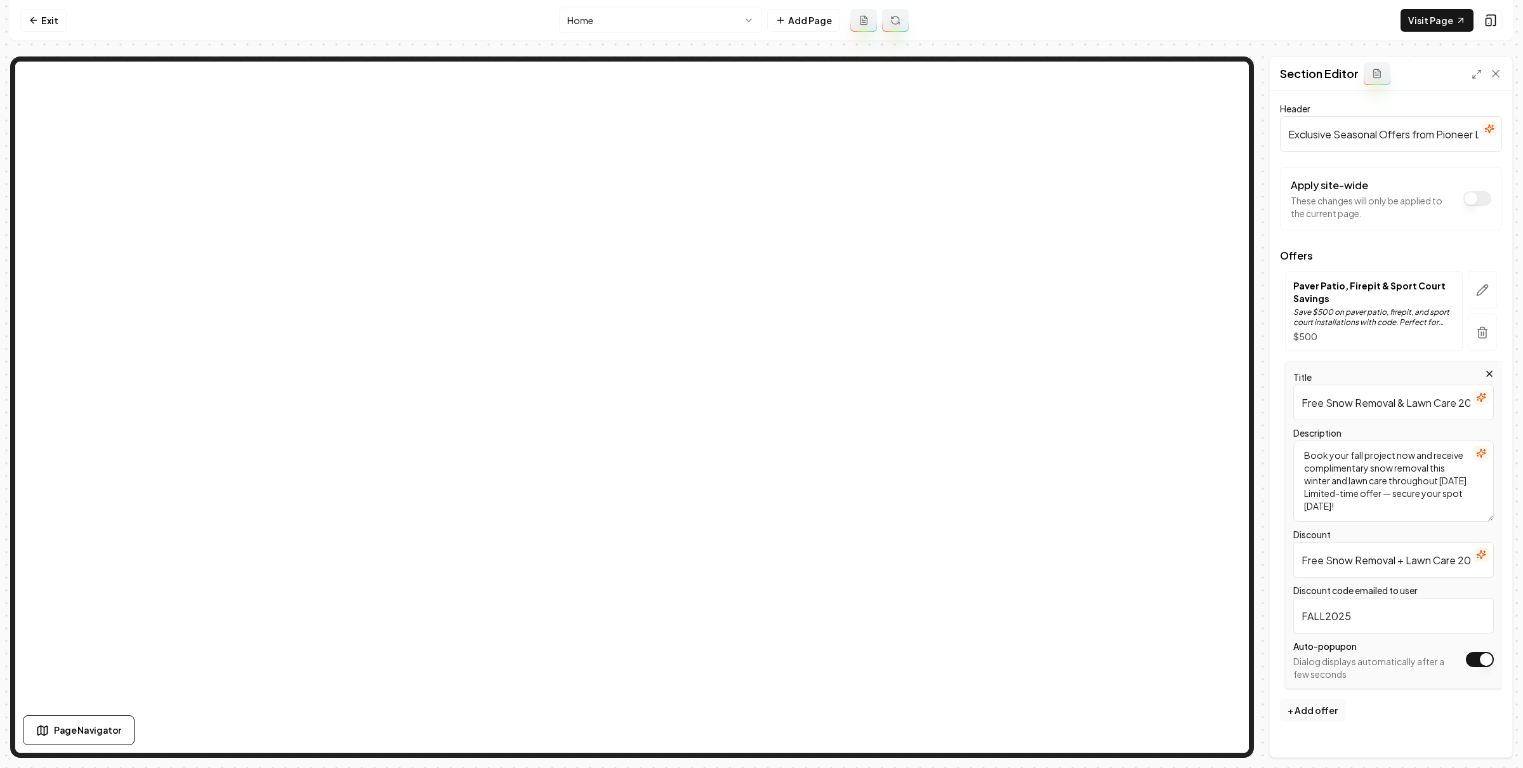
drag, startPoint x: 1382, startPoint y: 497, endPoint x: 1382, endPoint y: 509, distance: 12.1
click at [1382, 509] on textarea "Book your fall project now and receive complimentary snow removal this winter a…" at bounding box center [1393, 480] width 200 height 81
type textarea "Book your fall project now and receive complimentary snow removal this winter a…"
click at [1489, 735] on button "Save" at bounding box center [1482, 735] width 37 height 23
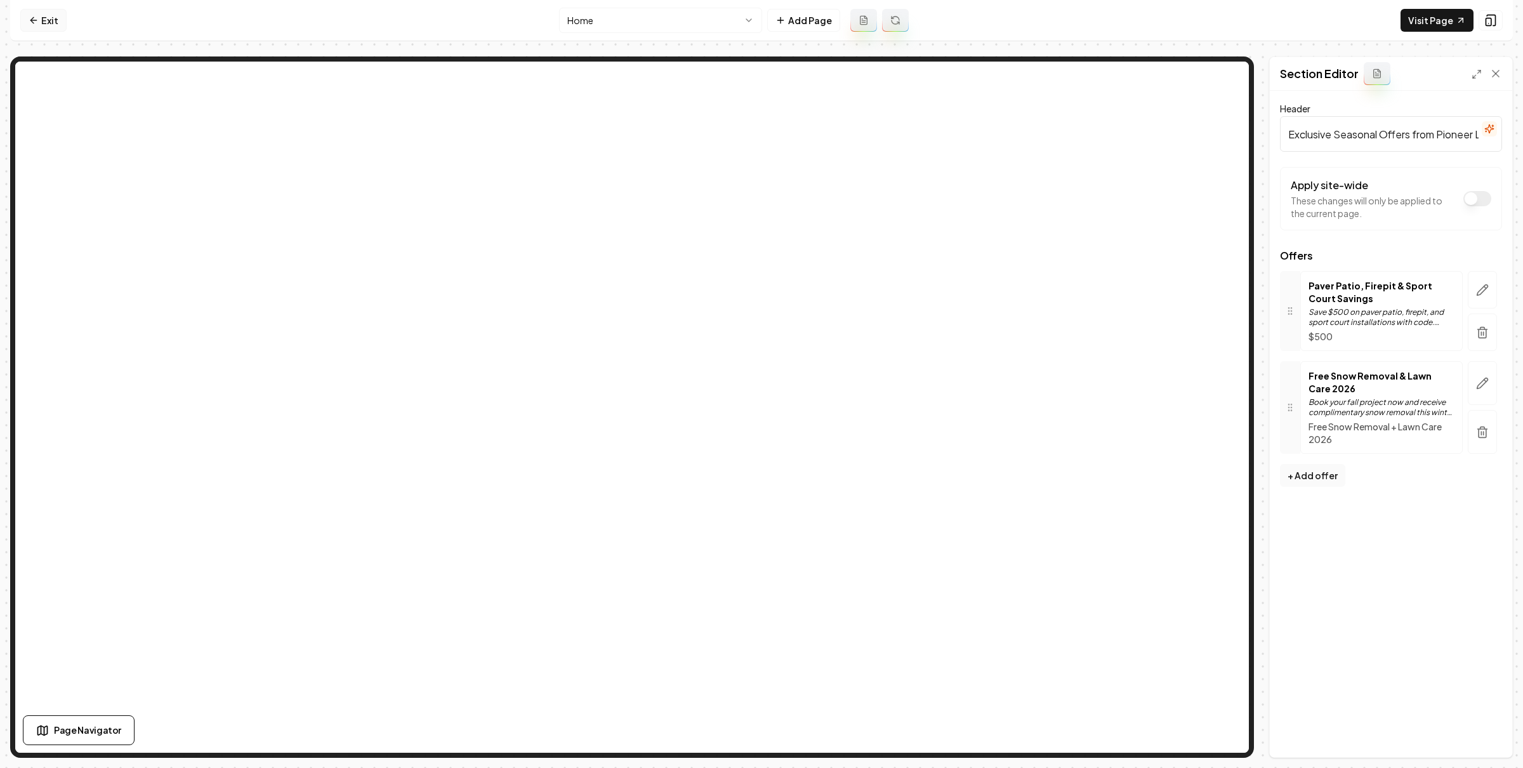
click at [49, 24] on link "Exit" at bounding box center [43, 20] width 46 height 23
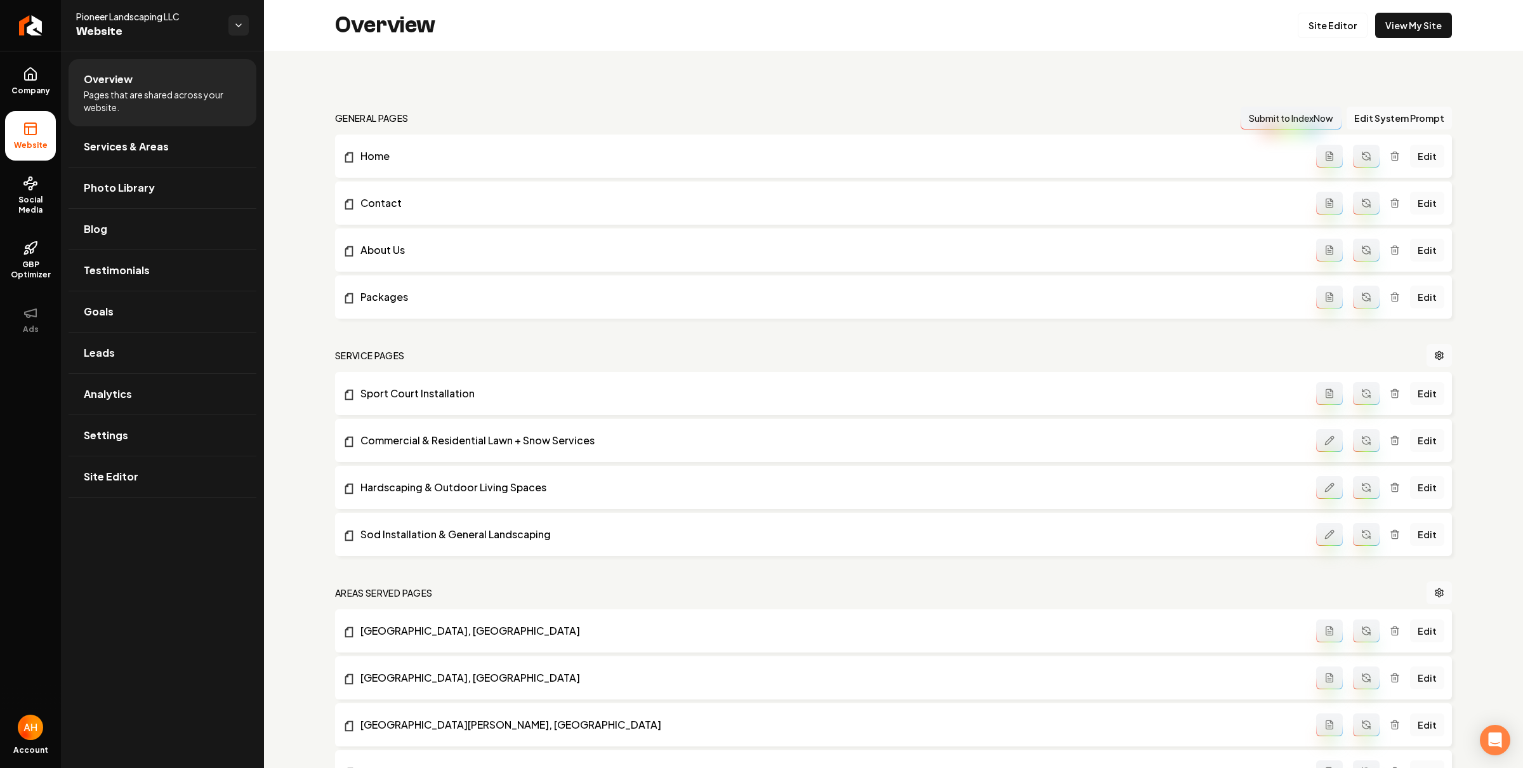
drag, startPoint x: 29, startPoint y: 192, endPoint x: 113, endPoint y: 199, distance: 84.7
click at [28, 192] on link "Social Media" at bounding box center [30, 196] width 51 height 60
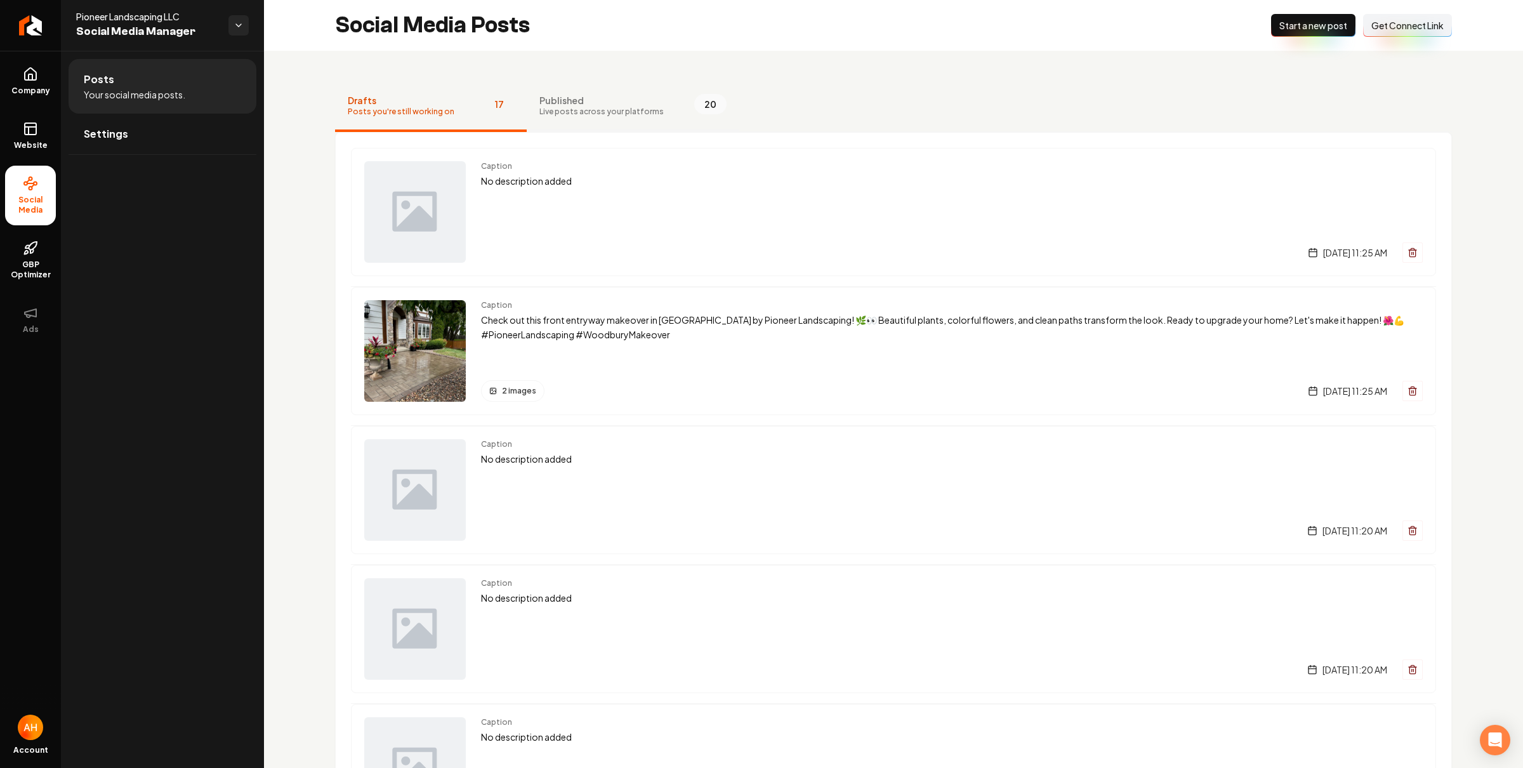
click at [596, 112] on span "Live posts across your platforms" at bounding box center [601, 112] width 124 height 10
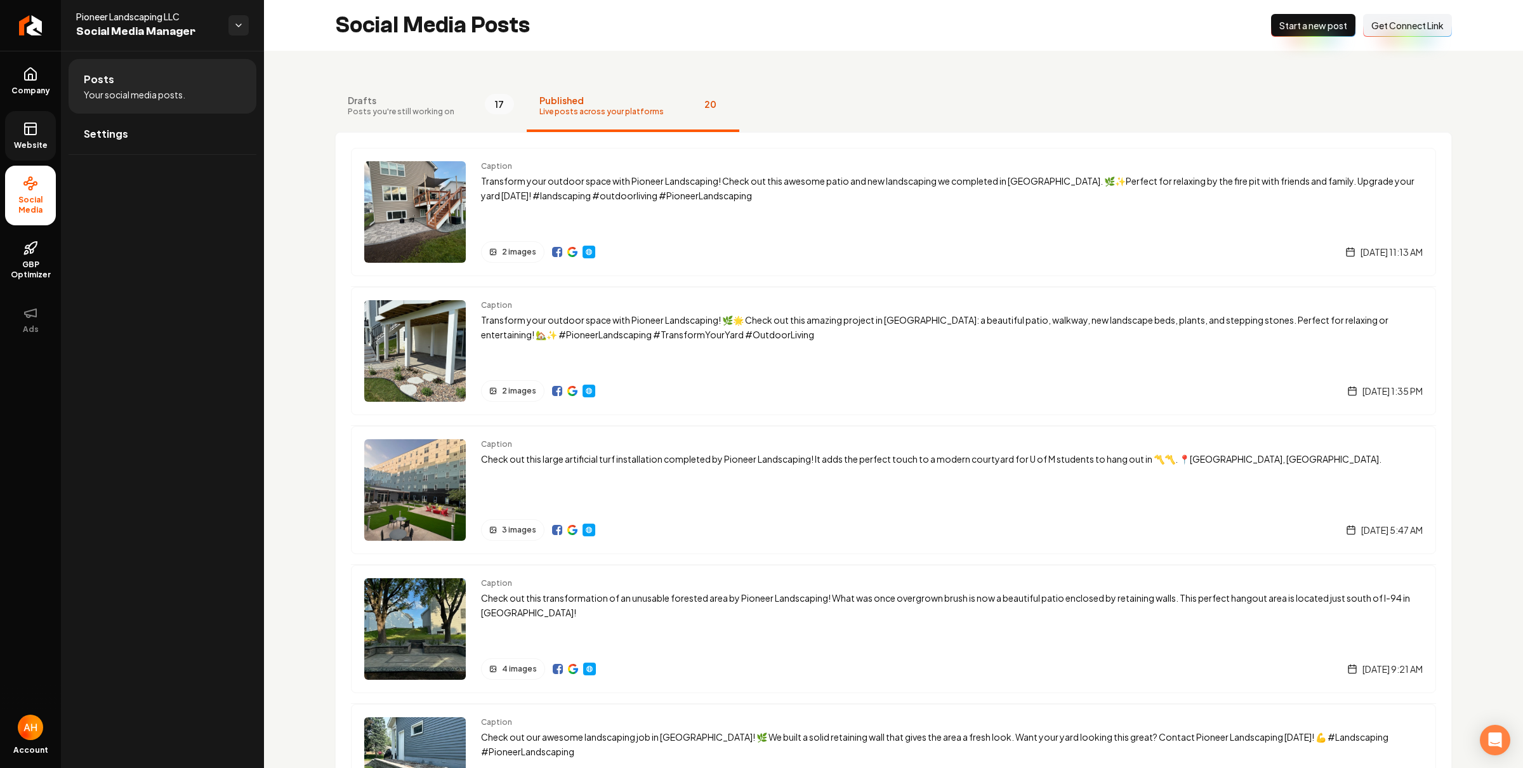
click at [24, 145] on span "Website" at bounding box center [31, 145] width 44 height 10
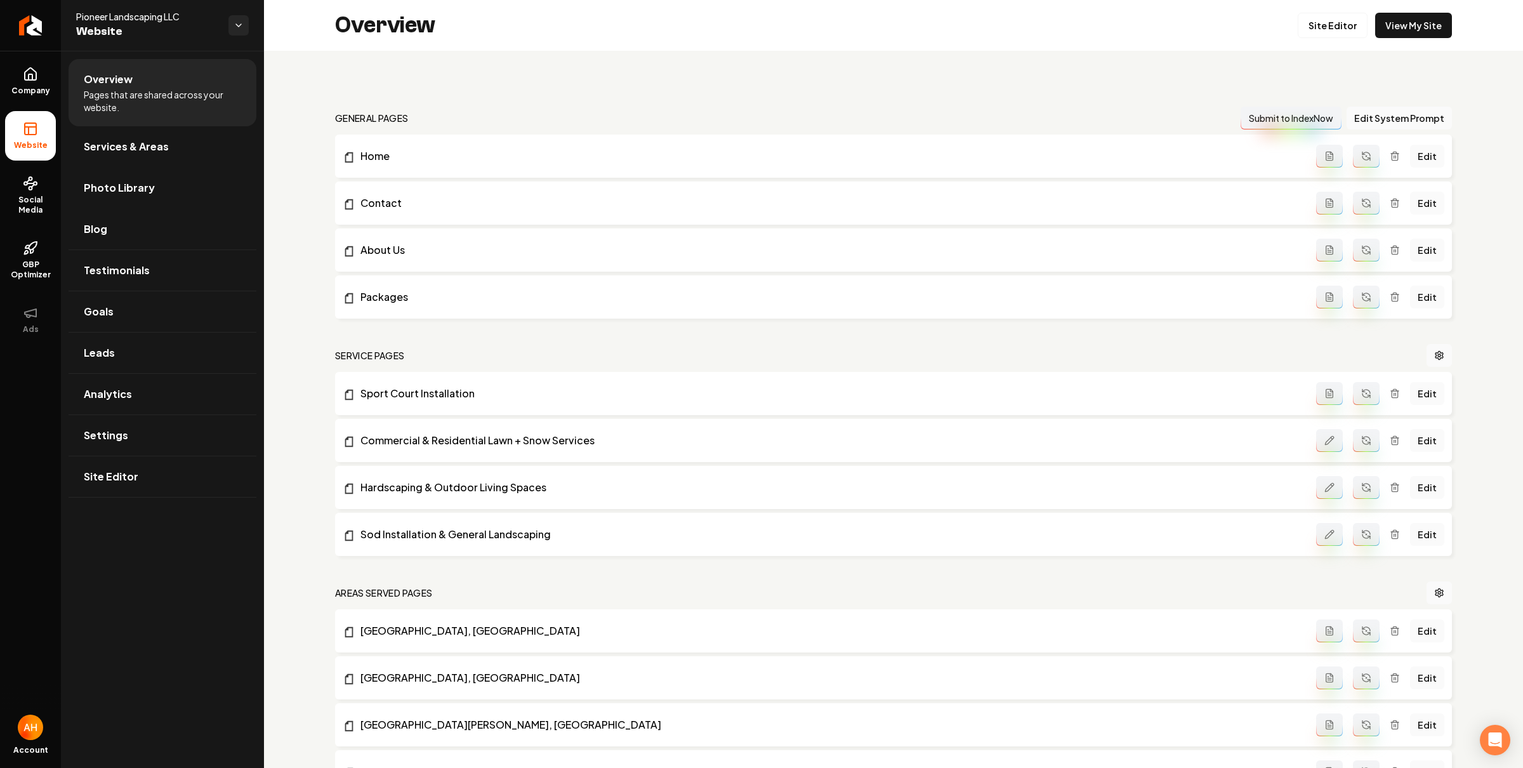
drag, startPoint x: 183, startPoint y: 190, endPoint x: 211, endPoint y: 195, distance: 28.4
click at [183, 190] on link "Photo Library" at bounding box center [163, 187] width 188 height 41
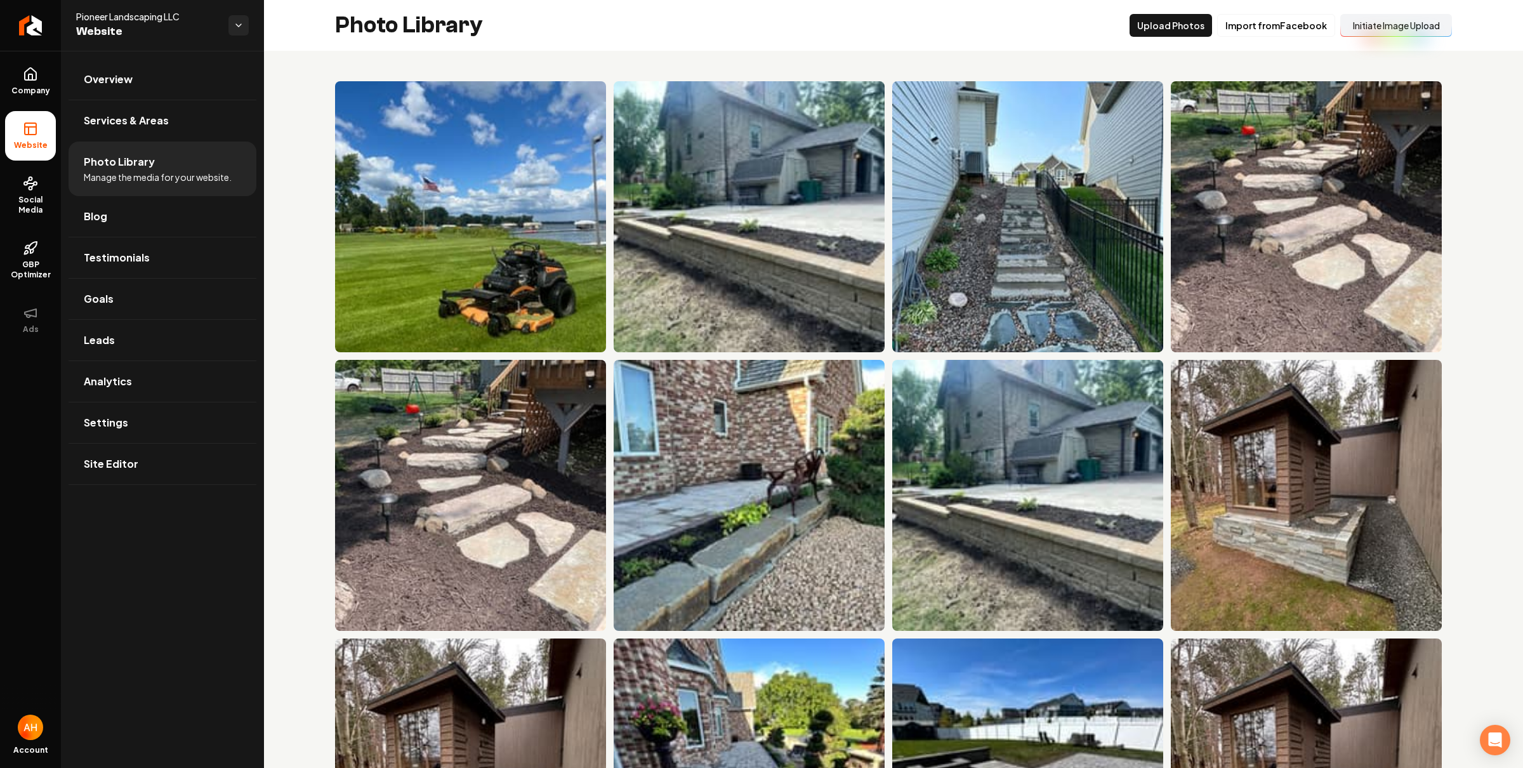
click at [1403, 21] on button "Initiate Image Upload" at bounding box center [1396, 25] width 112 height 23
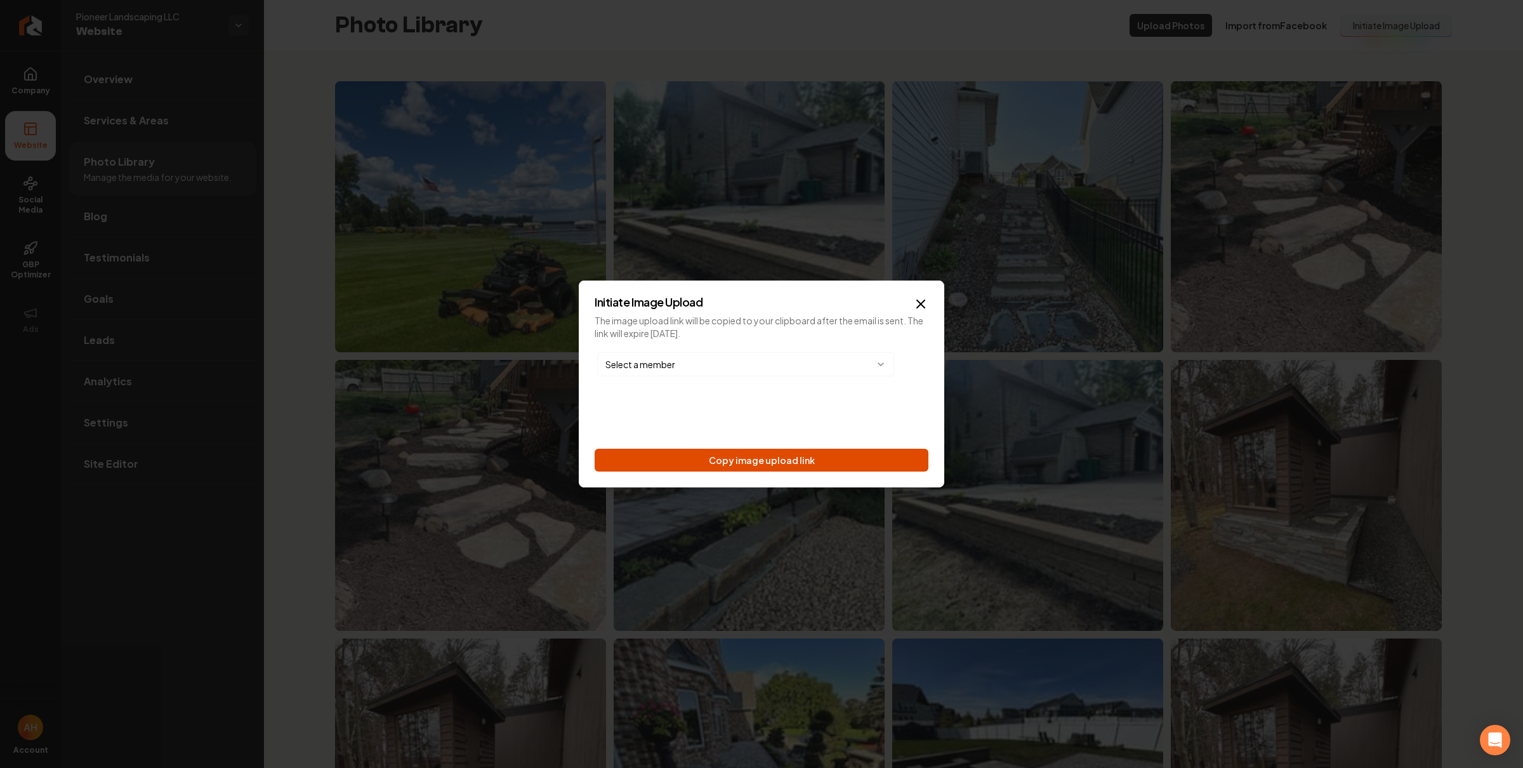
click at [849, 462] on button "Copy image upload link" at bounding box center [761, 460] width 334 height 23
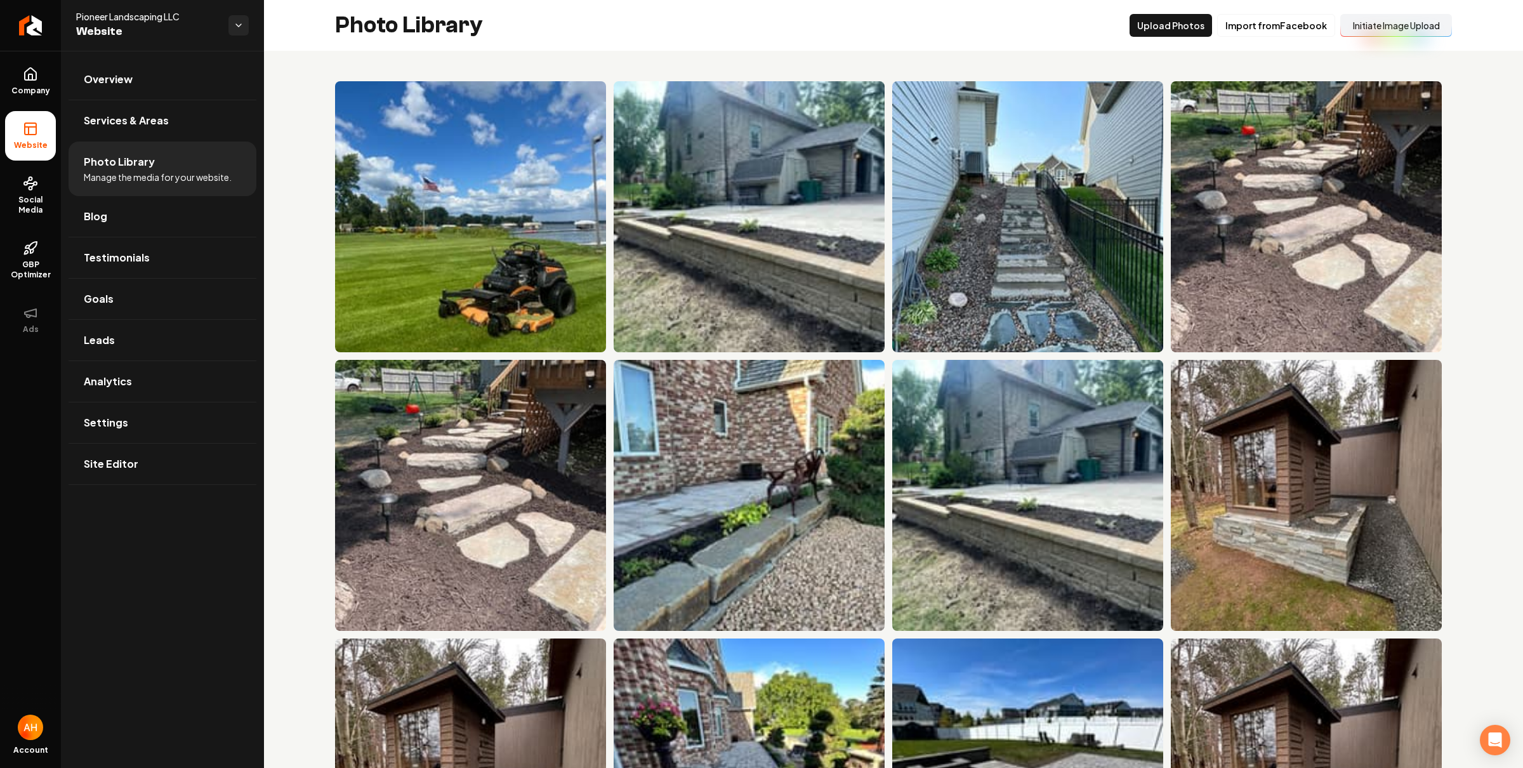
click at [860, 43] on div "Photo Library Upload Photos Import from Facebook Initiate Image Upload" at bounding box center [893, 25] width 1259 height 51
click at [53, 36] on link "Return to dashboard" at bounding box center [30, 25] width 61 height 51
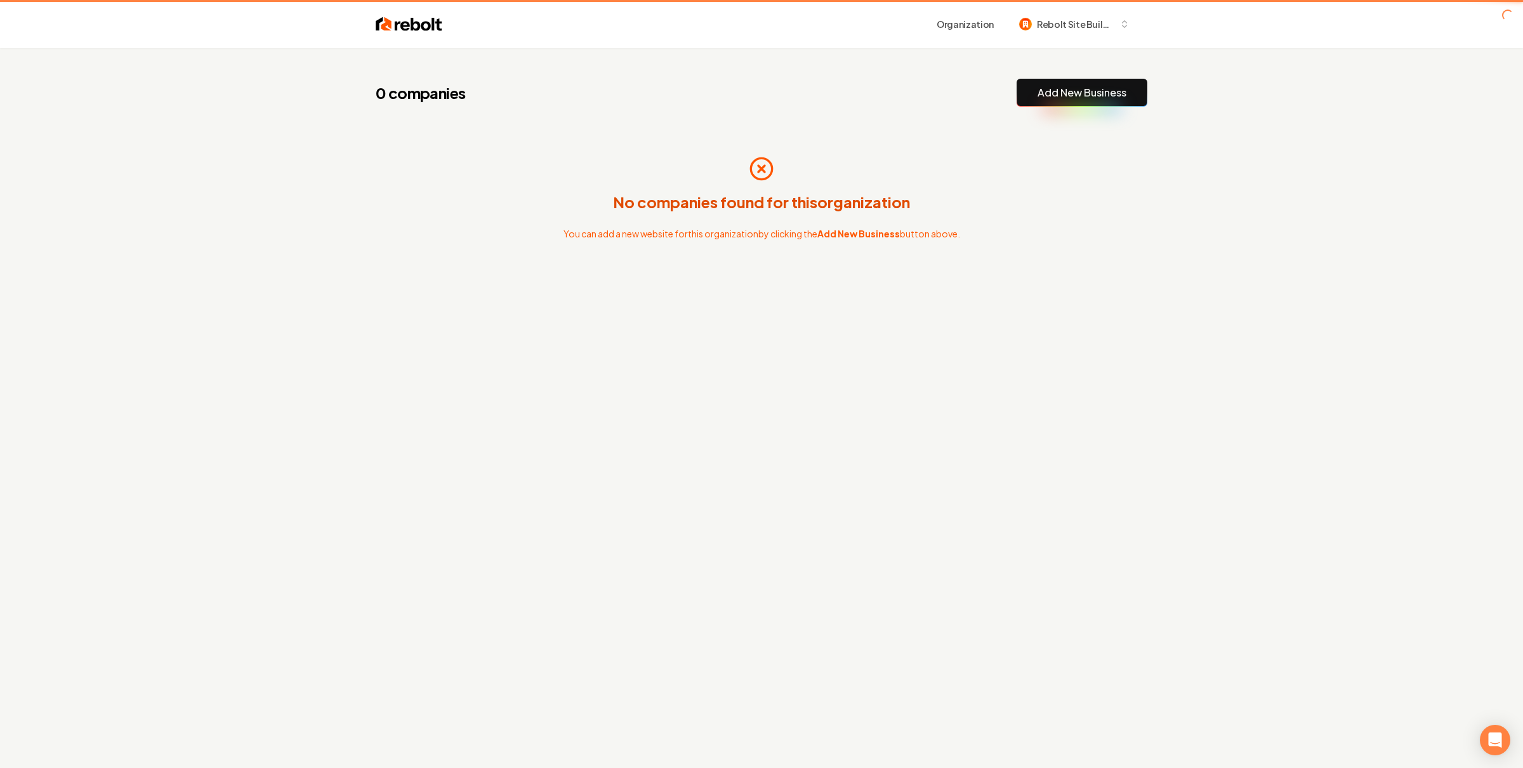
click at [355, 79] on div "0 companies Add New Business No companies found for this organization You can a…" at bounding box center [761, 199] width 812 height 302
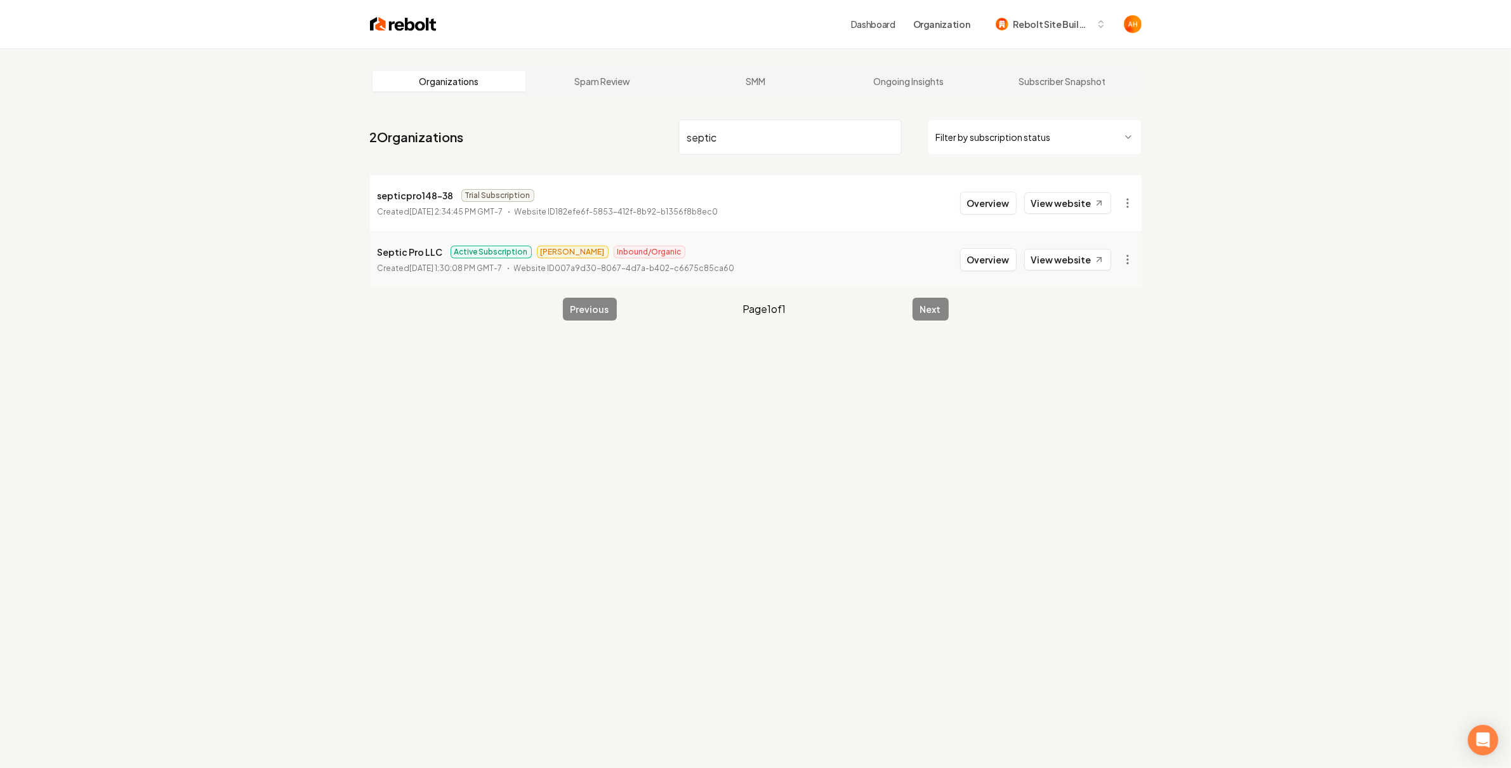
click at [711, 140] on input "septic" at bounding box center [789, 137] width 223 height 36
click at [793, 131] on input "septic" at bounding box center [789, 137] width 223 height 36
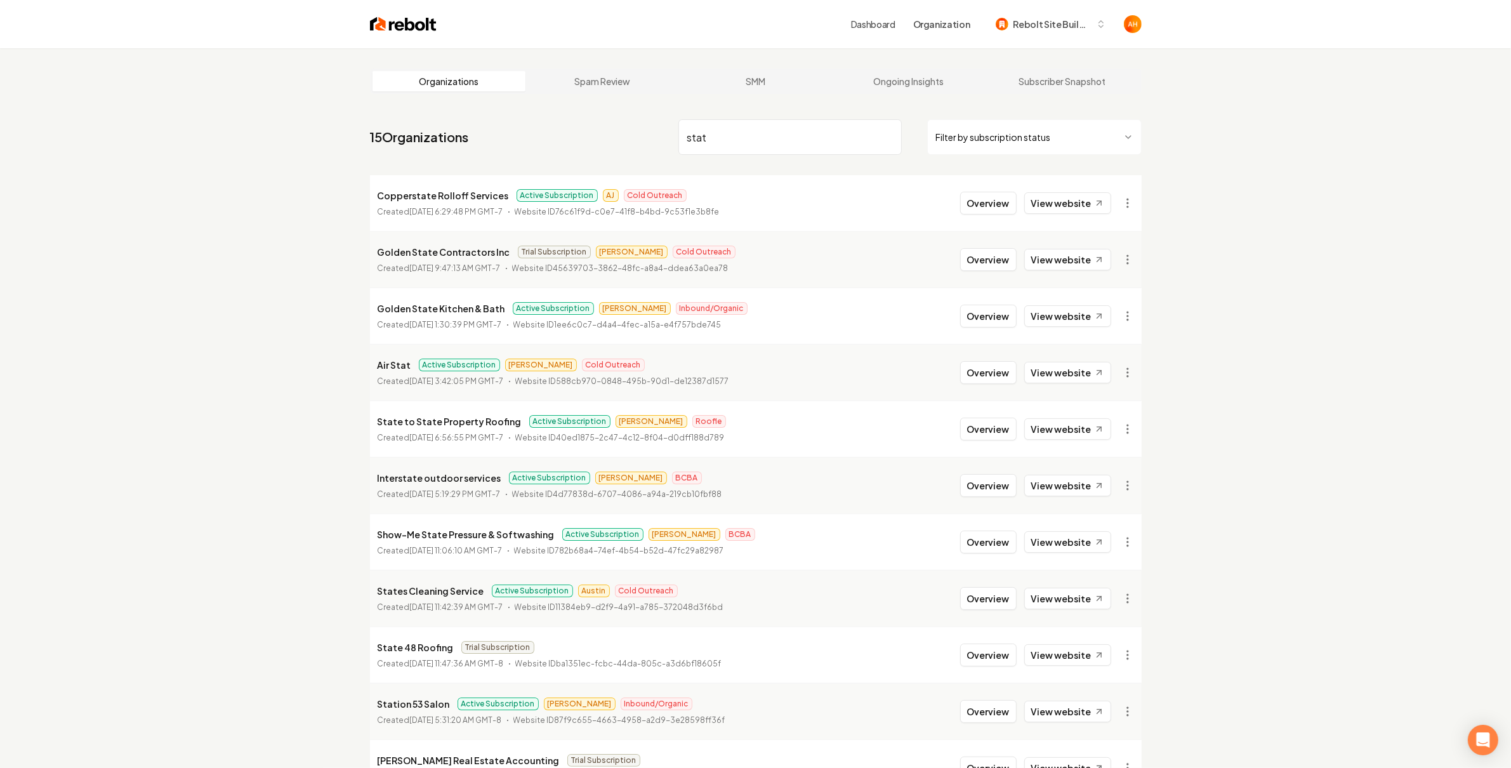
click at [1244, 63] on div "Organizations Spam Review SMM Ongoing Insights Subscriber Snapshot 15 Organizat…" at bounding box center [755, 561] width 1511 height 1026
click at [775, 147] on input "stat" at bounding box center [789, 137] width 223 height 36
type input "ab roke"
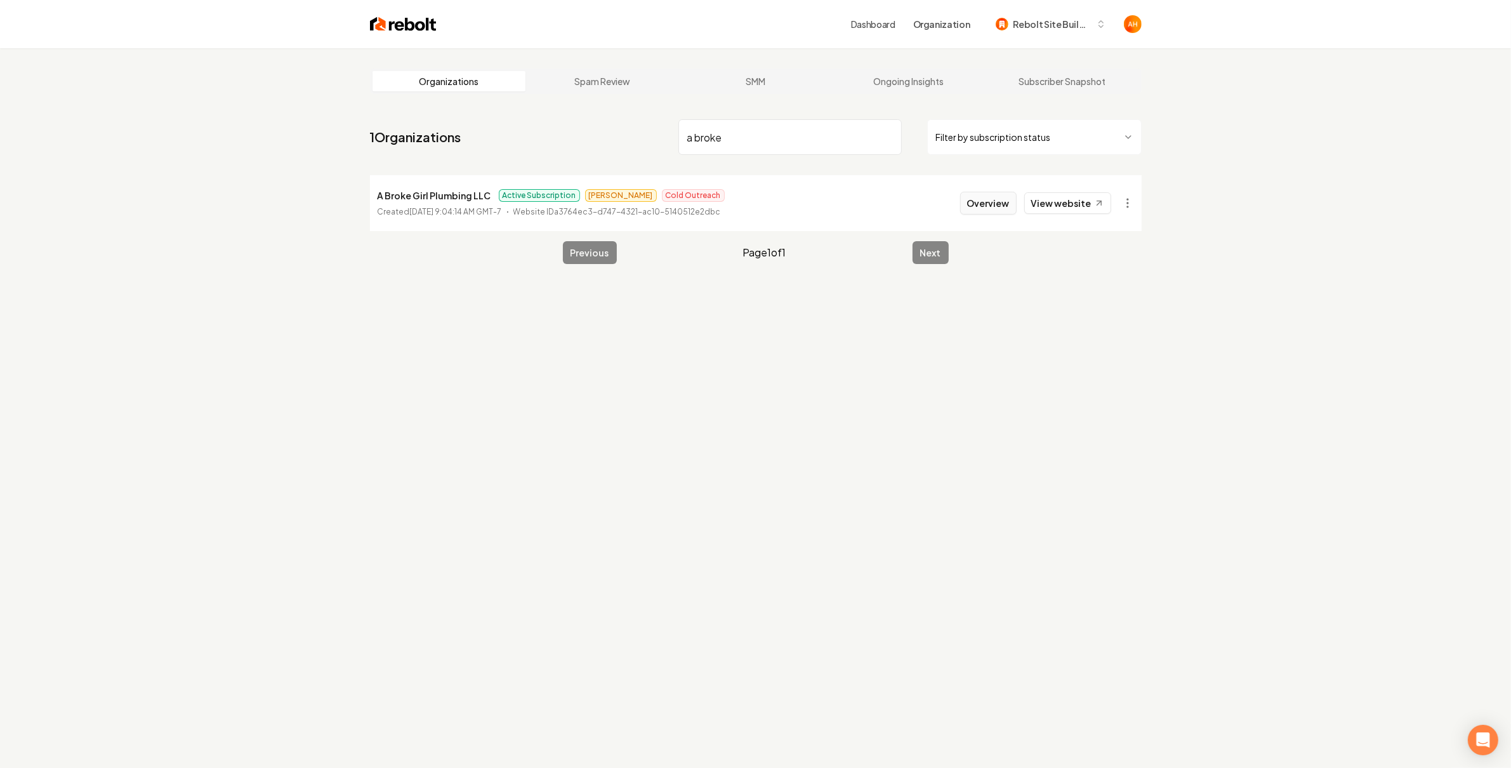
type input "a broke"
click at [982, 205] on button "Overview" at bounding box center [988, 203] width 56 height 23
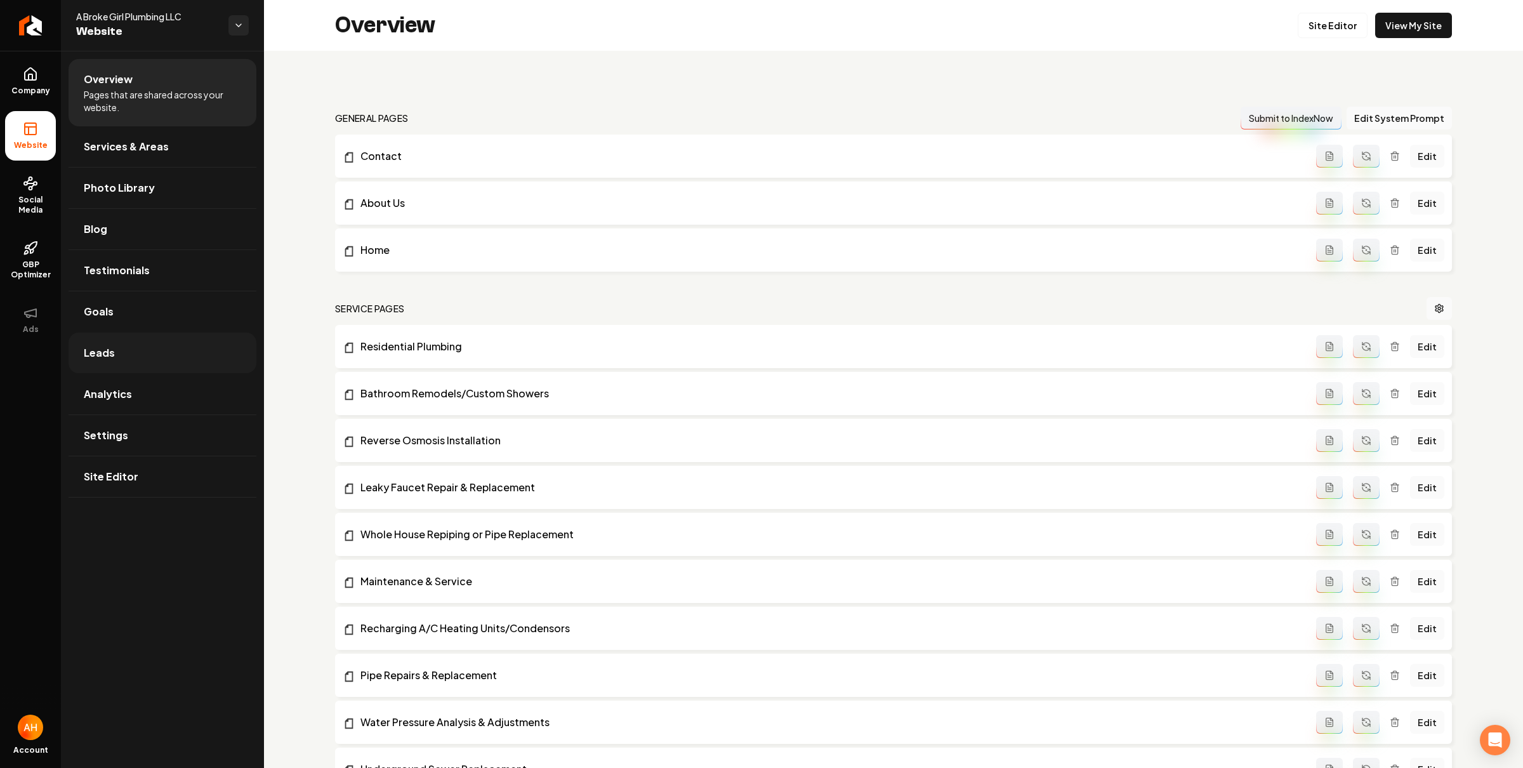
click at [160, 355] on link "Leads" at bounding box center [163, 352] width 188 height 41
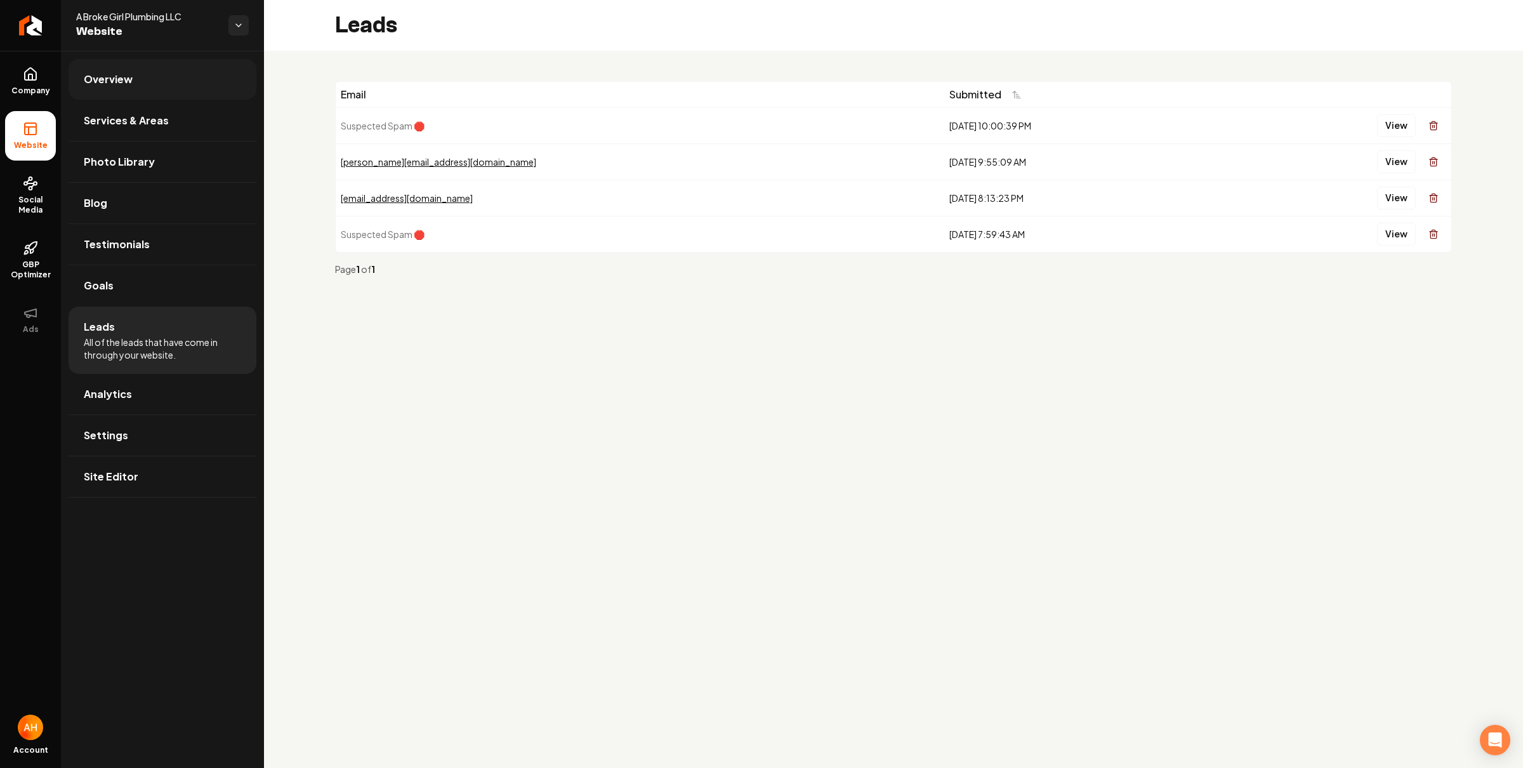
click at [119, 88] on link "Overview" at bounding box center [163, 79] width 188 height 41
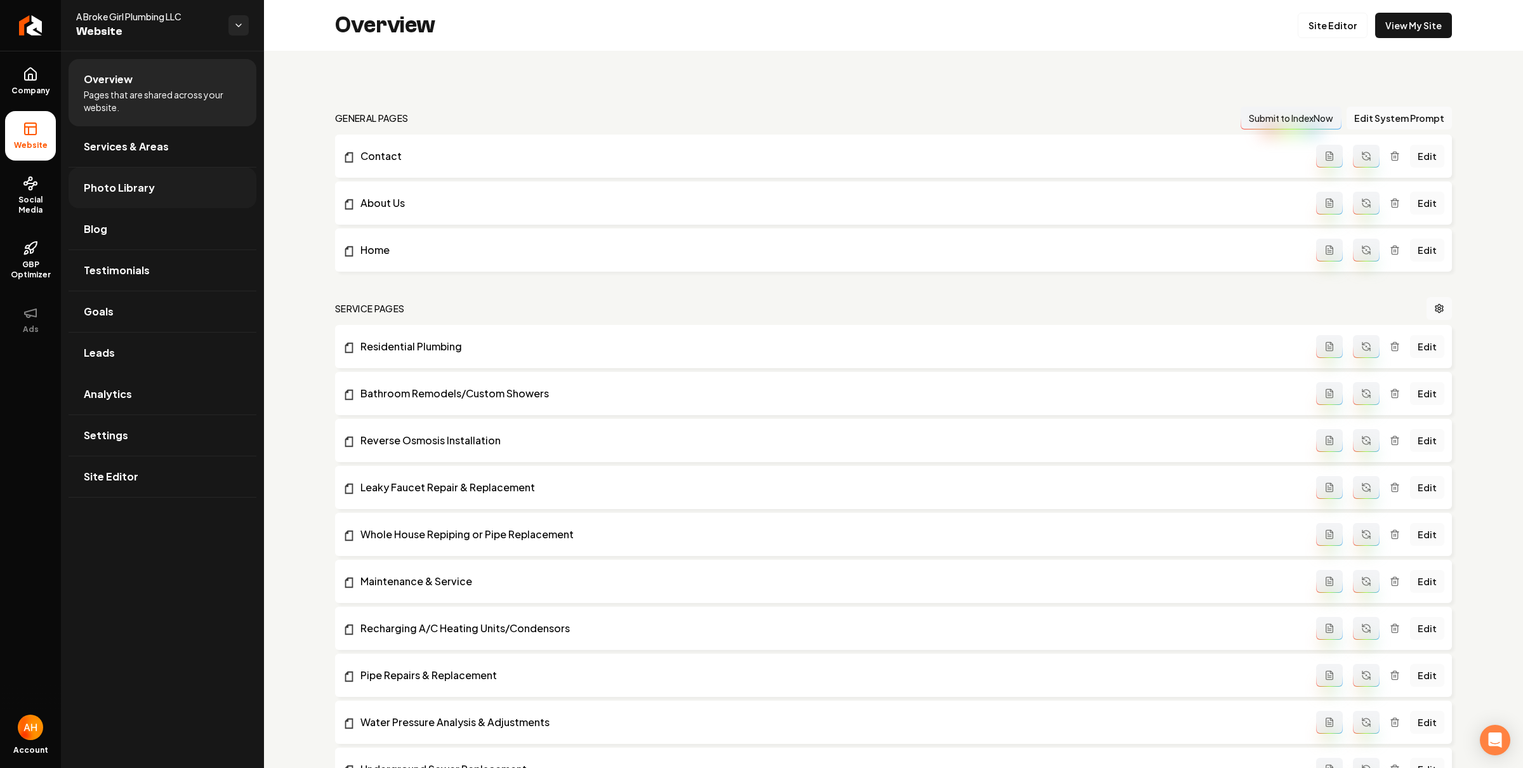
scroll to position [44, 0]
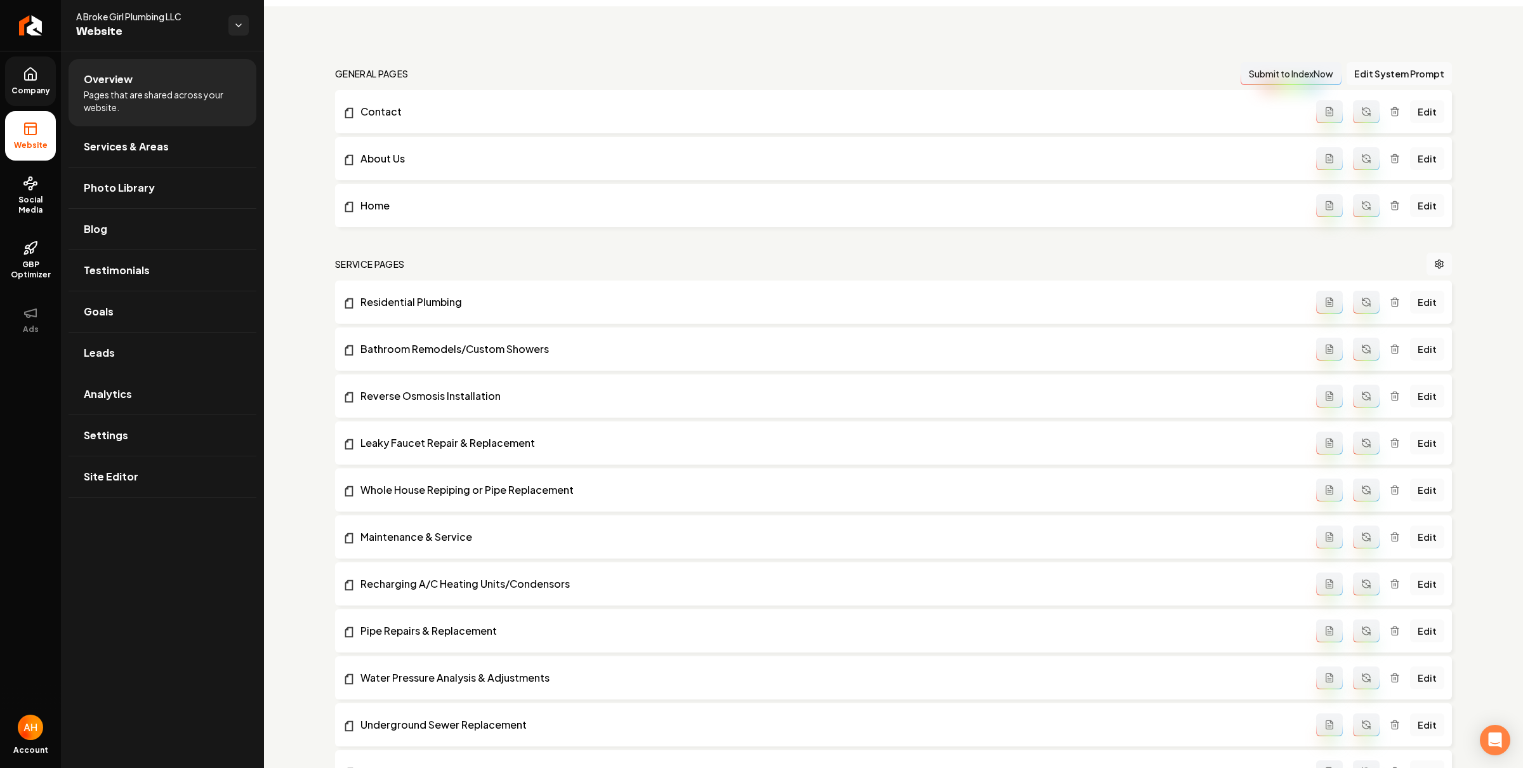
click at [40, 91] on span "Company" at bounding box center [30, 91] width 49 height 10
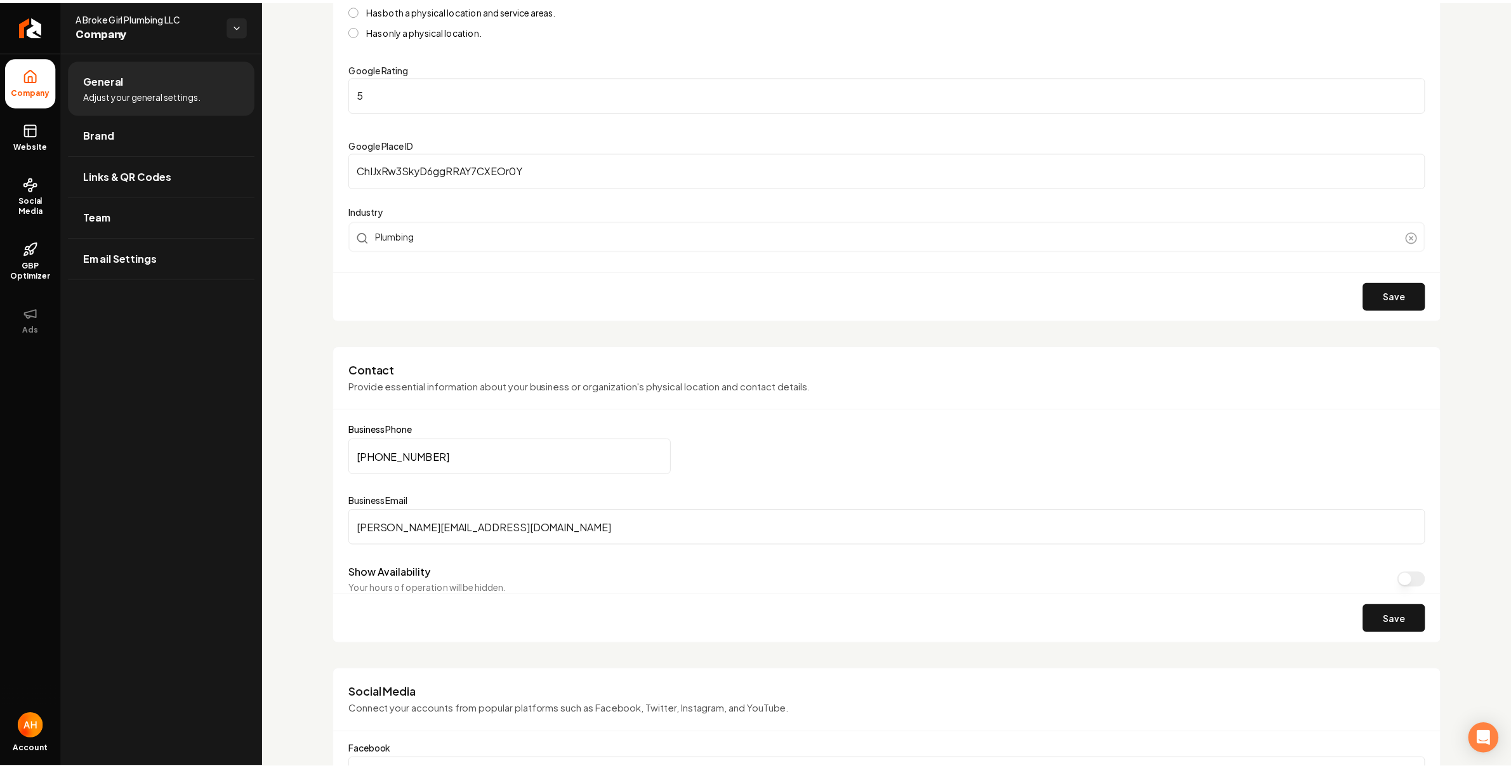
scroll to position [306, 0]
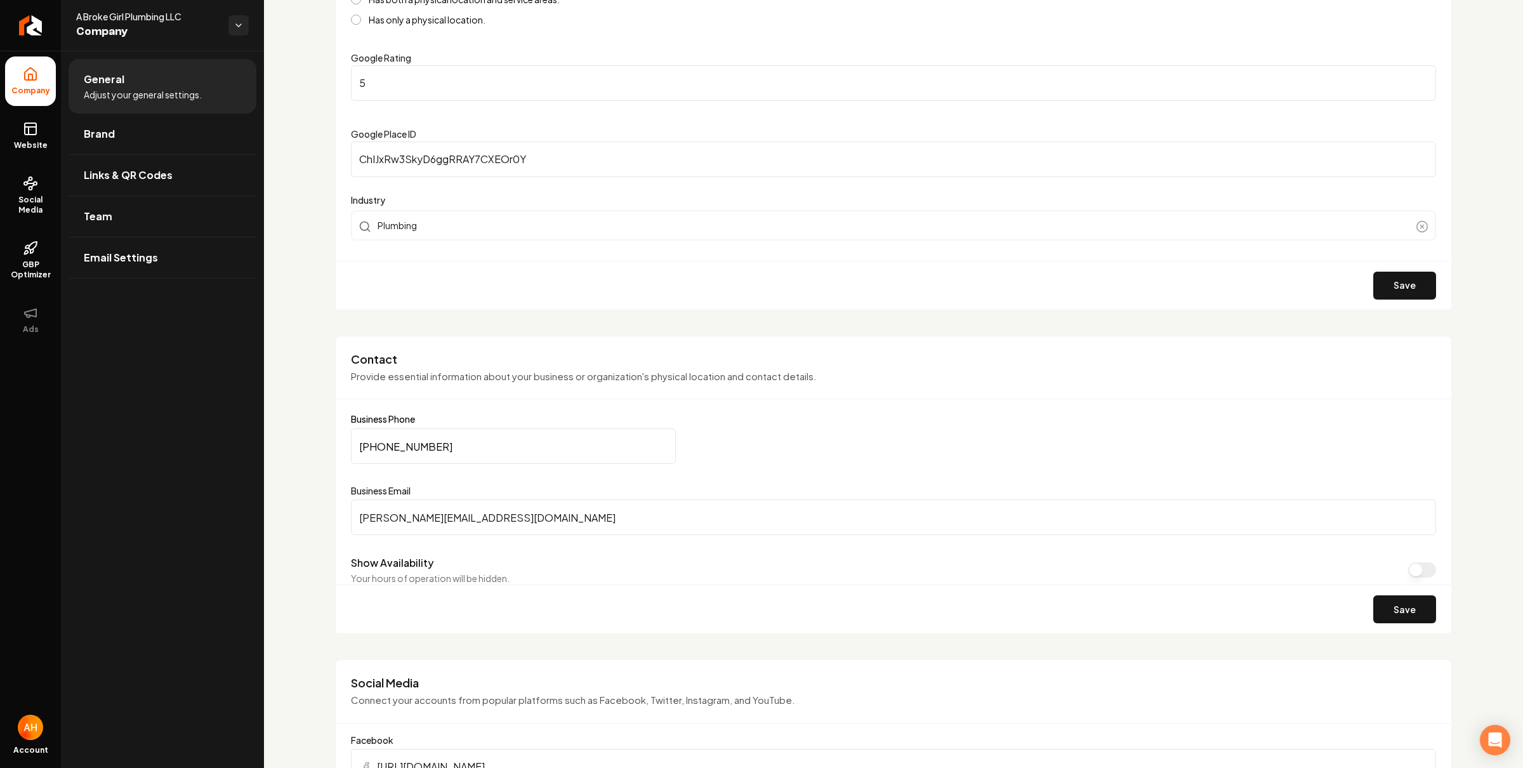
click at [568, 516] on input "r.ellis@abrokegirlplumbing.com" at bounding box center [893, 517] width 1085 height 36
click at [351, 152] on input "ChIJxRw3SkyD6ggRRAY7CXEOr0Y" at bounding box center [893, 159] width 1085 height 36
click at [344, 155] on div "Basics The more information you provide, the better your site will turn out sin…" at bounding box center [893, 53] width 1117 height 515
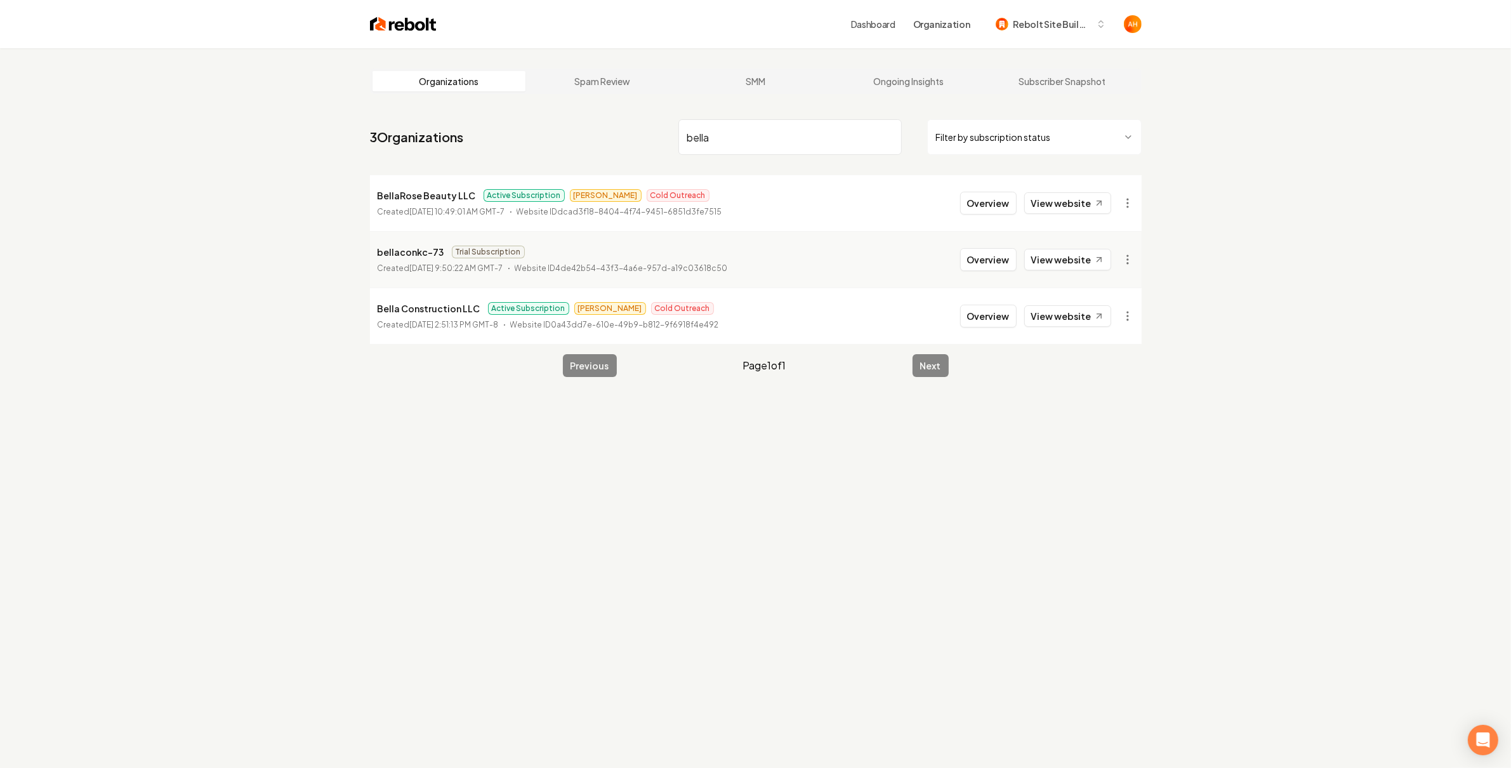
drag, startPoint x: 750, startPoint y: 214, endPoint x: 787, endPoint y: 214, distance: 36.8
click at [755, 214] on li "BellaRose Beauty LLC Active Subscription Andrew Cold Outreach Created July 24, …" at bounding box center [755, 203] width 771 height 56
click at [740, 129] on input "bella" at bounding box center [789, 137] width 223 height 36
type input "a"
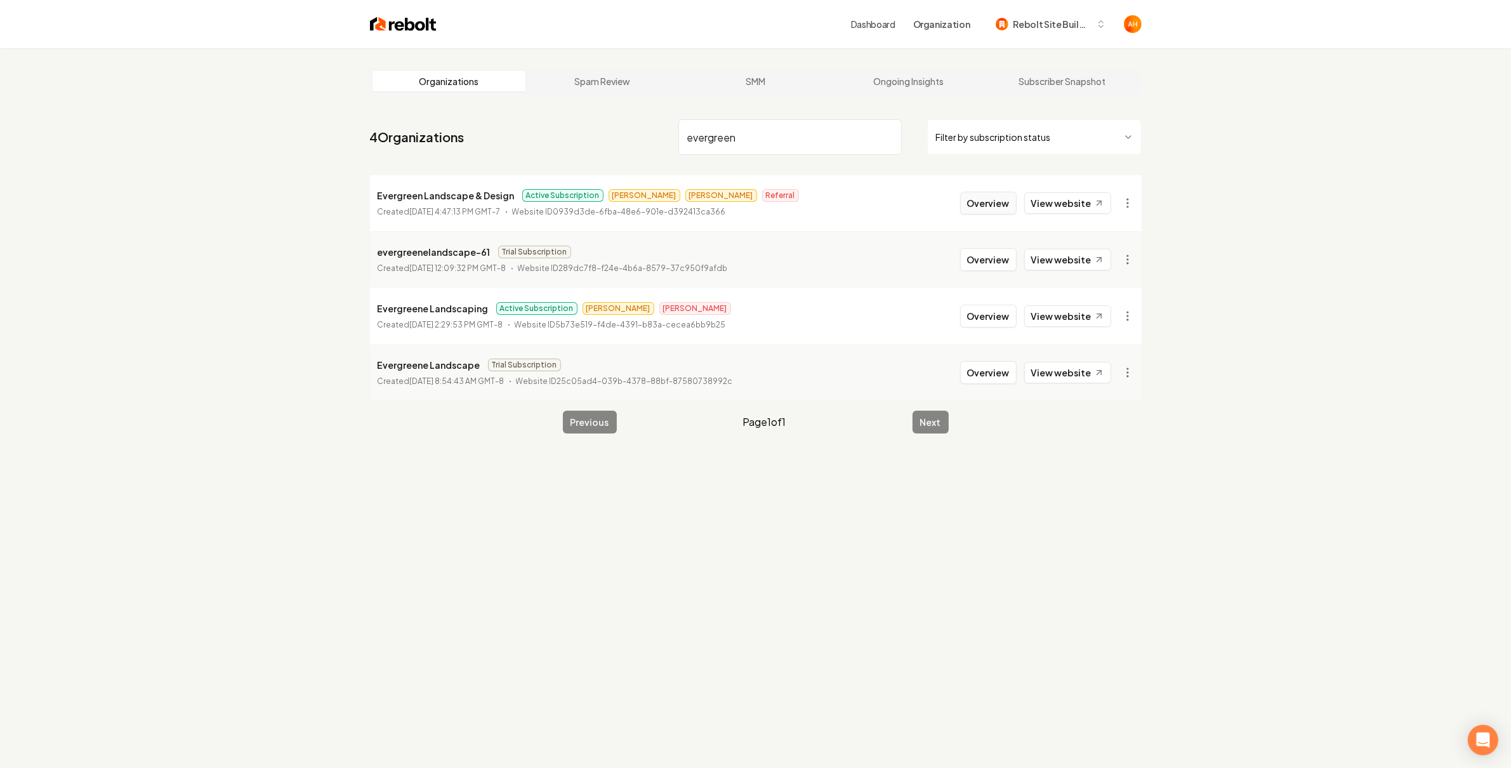
type input "evergreen"
click at [976, 205] on button "Overview" at bounding box center [988, 203] width 56 height 23
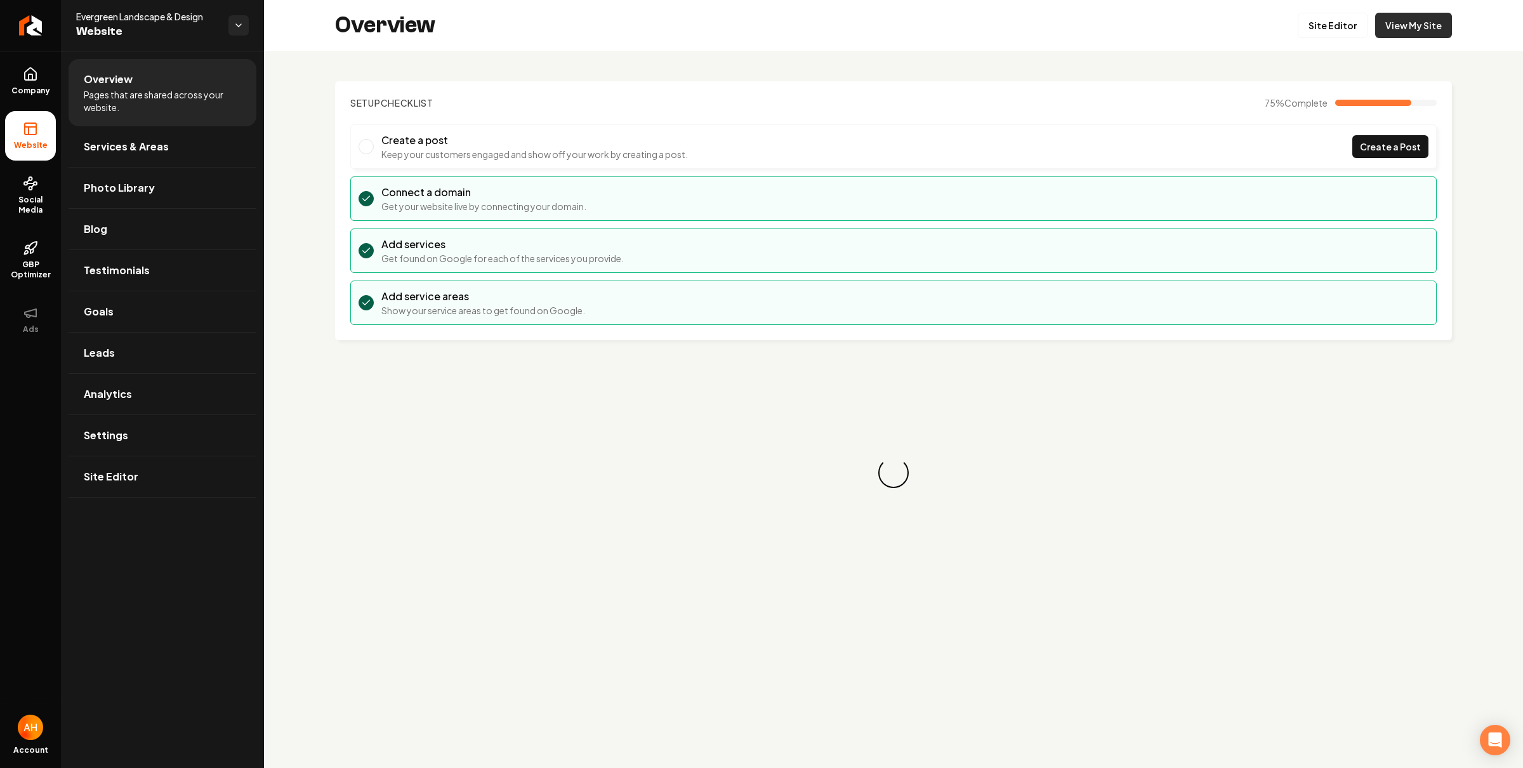
click at [1414, 29] on link "View My Site" at bounding box center [1413, 25] width 77 height 25
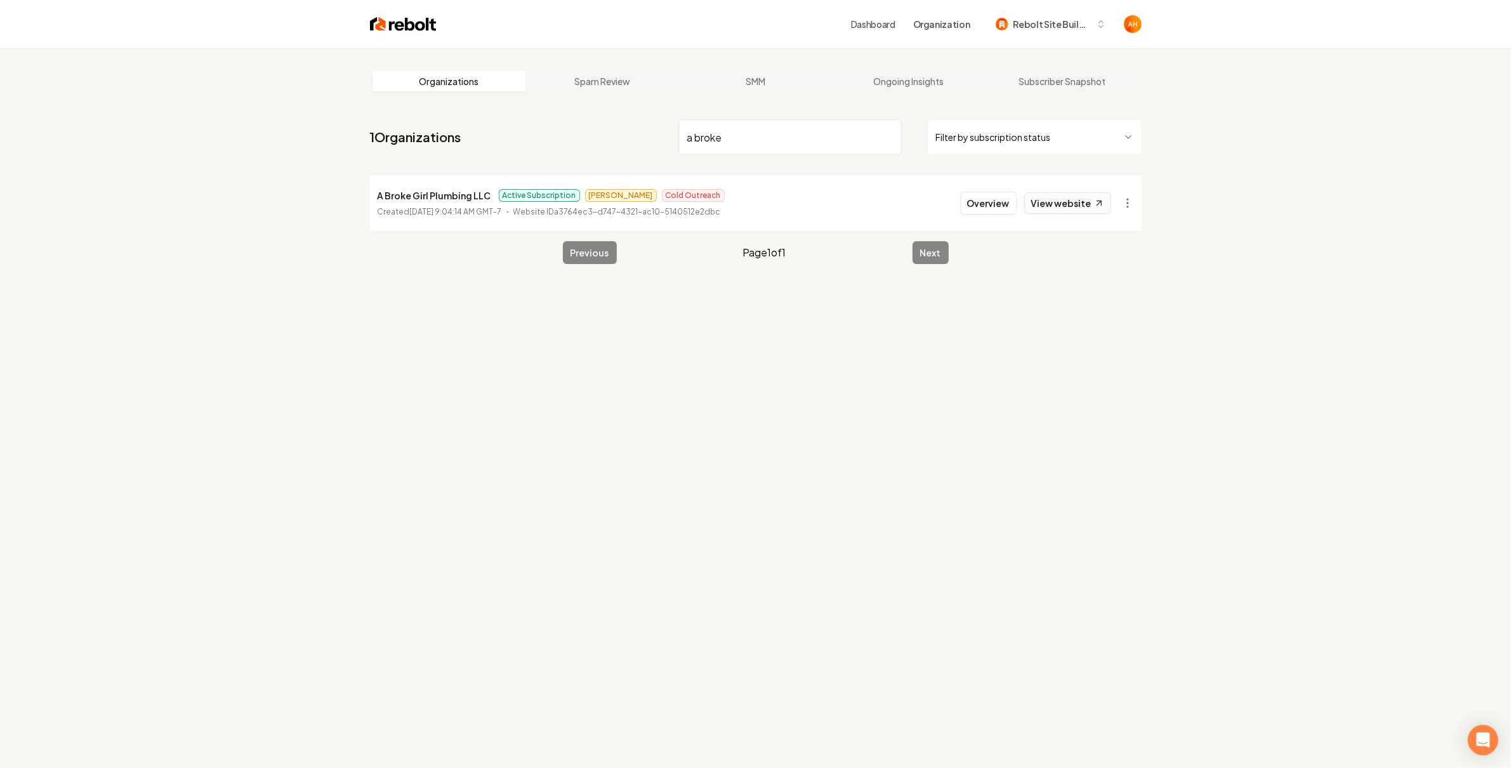
type input "a broke"
click at [1056, 204] on link "View website" at bounding box center [1067, 203] width 87 height 22
click at [1004, 206] on button "Overview" at bounding box center [988, 203] width 56 height 23
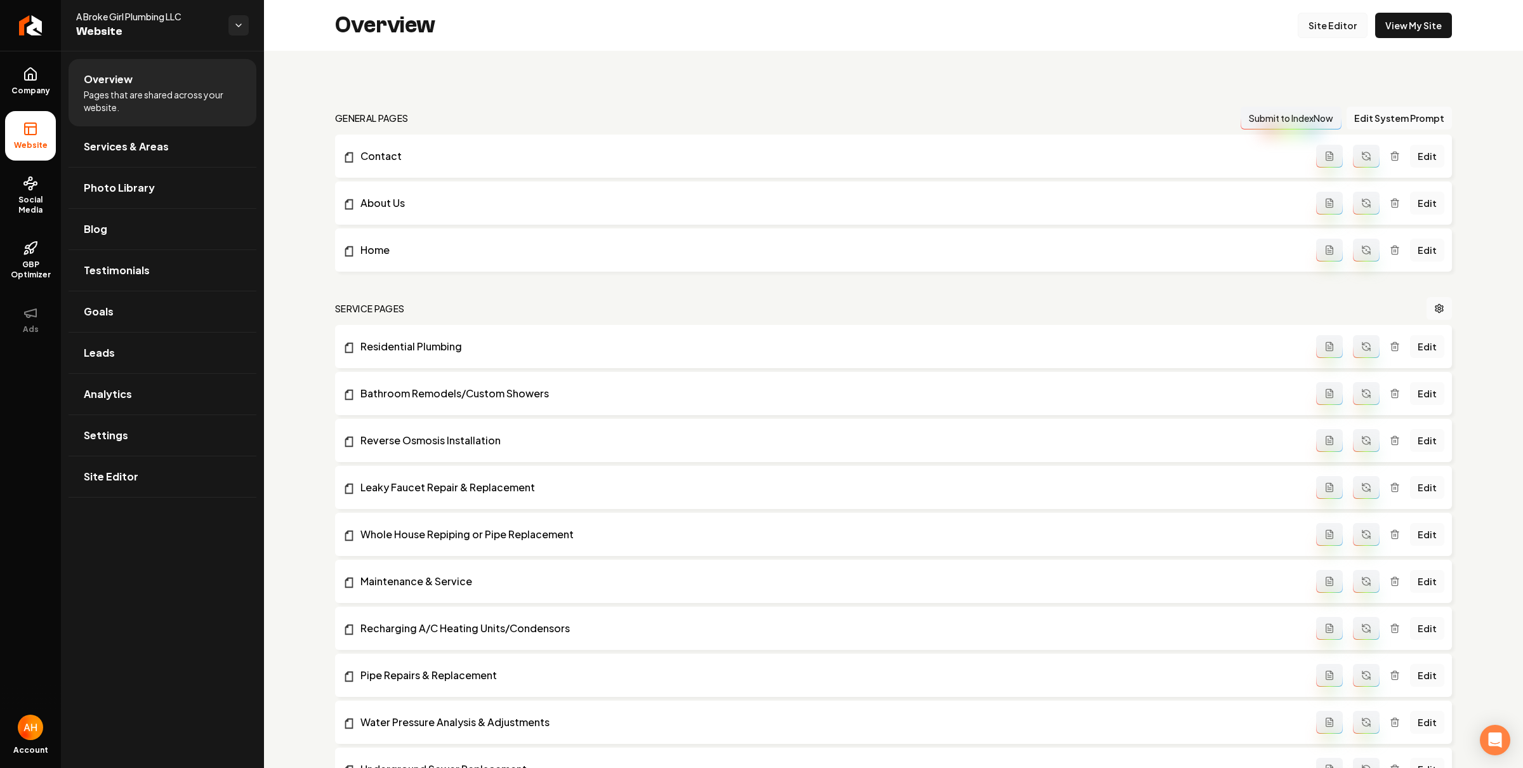
click at [1328, 34] on link "Site Editor" at bounding box center [1332, 25] width 70 height 25
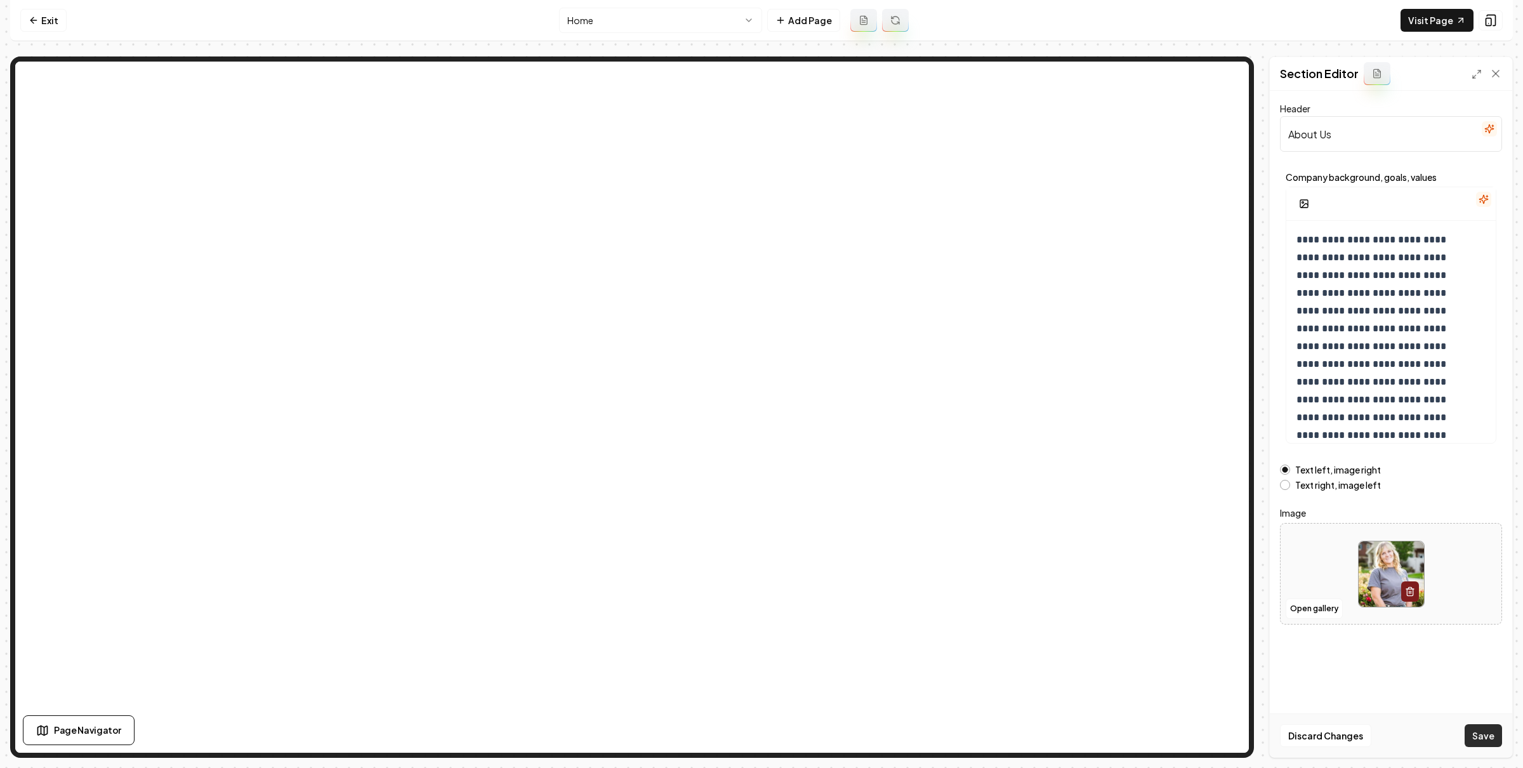
click at [1483, 733] on button "Save" at bounding box center [1482, 735] width 37 height 23
click at [693, 17] on html "**********" at bounding box center [761, 384] width 1523 height 768
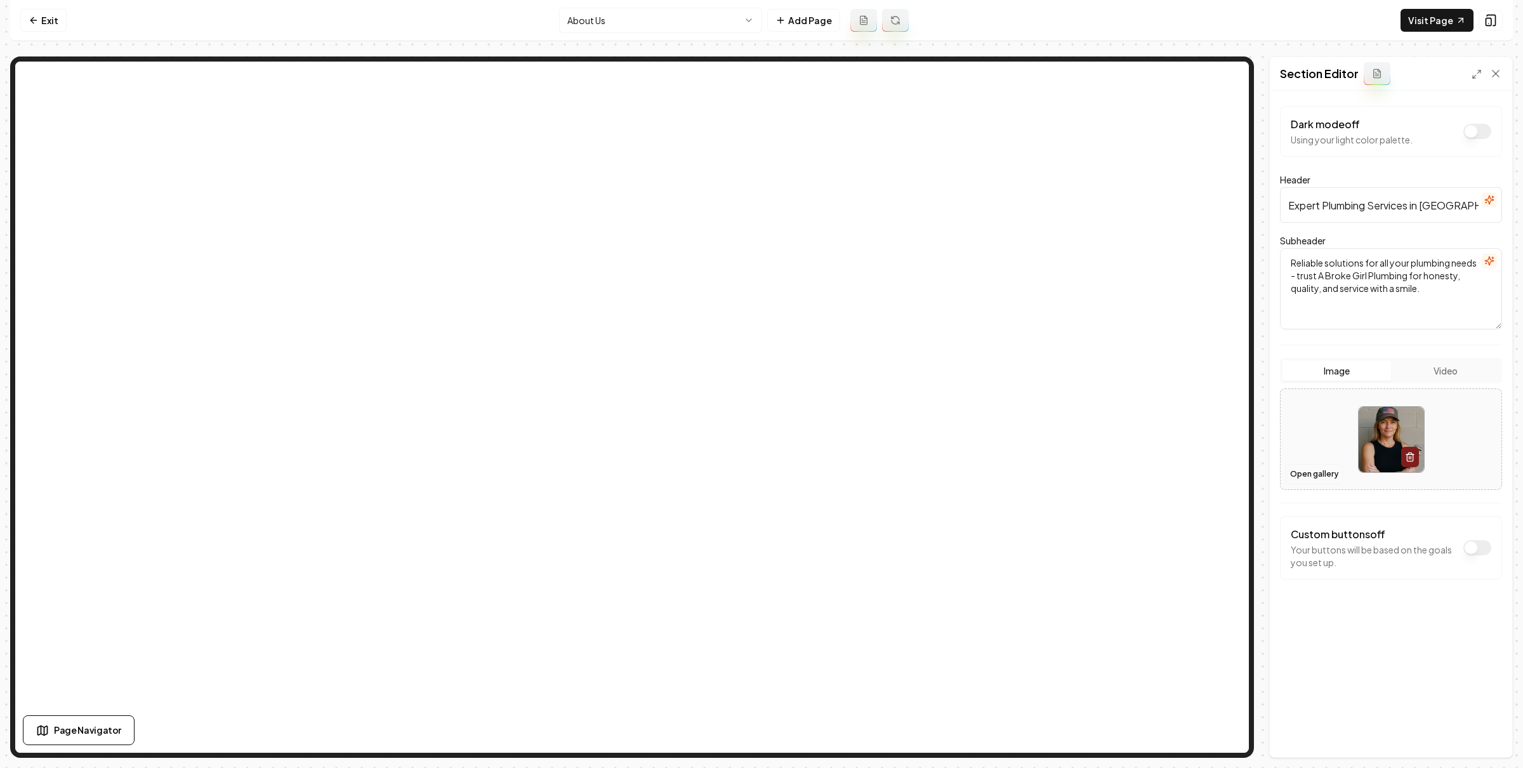
click at [1322, 471] on button "Open gallery" at bounding box center [1313, 474] width 57 height 20
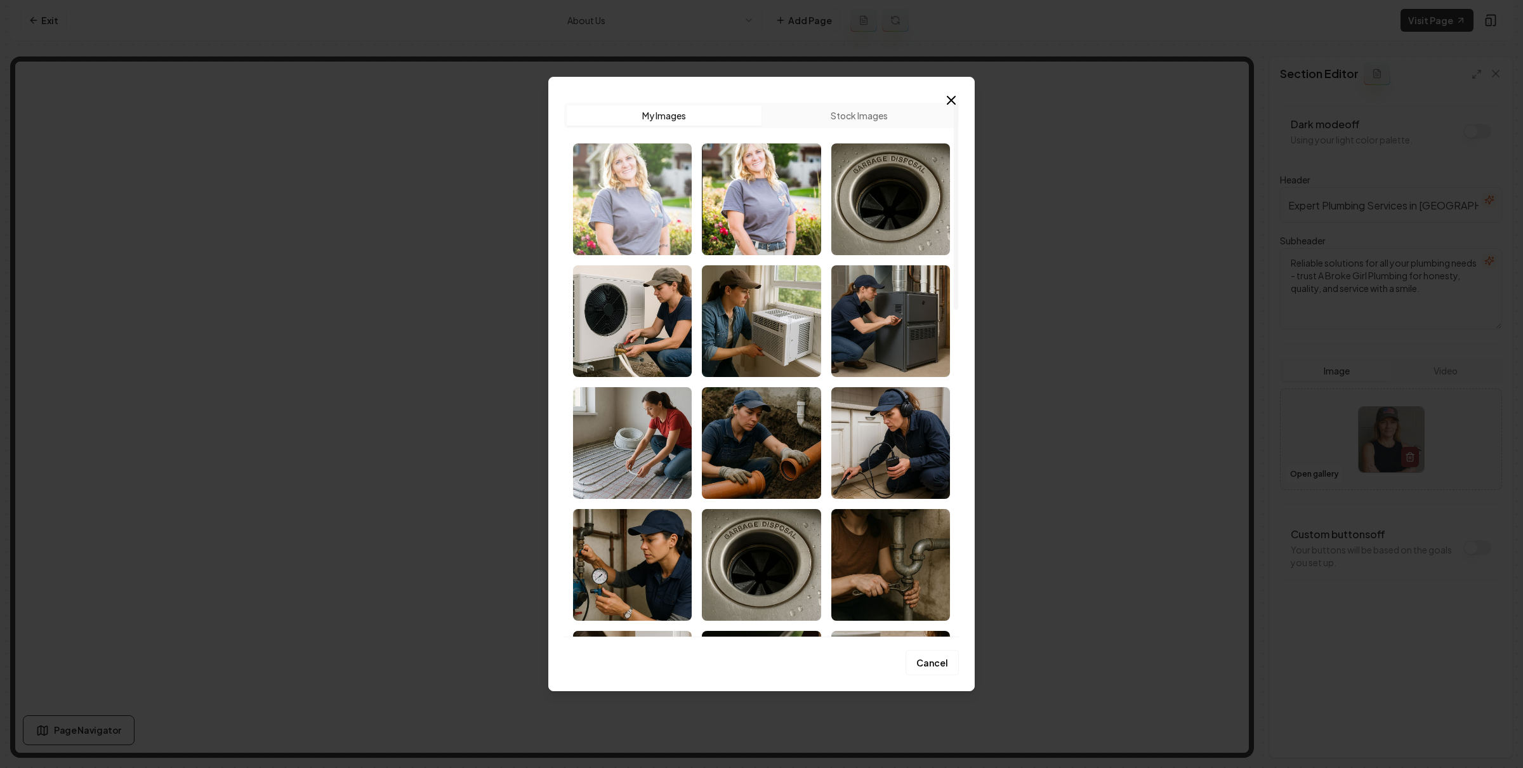
click at [645, 193] on img "Select image image_68c447985c7cd75eb8b7ee1b.jpg" at bounding box center [632, 199] width 119 height 112
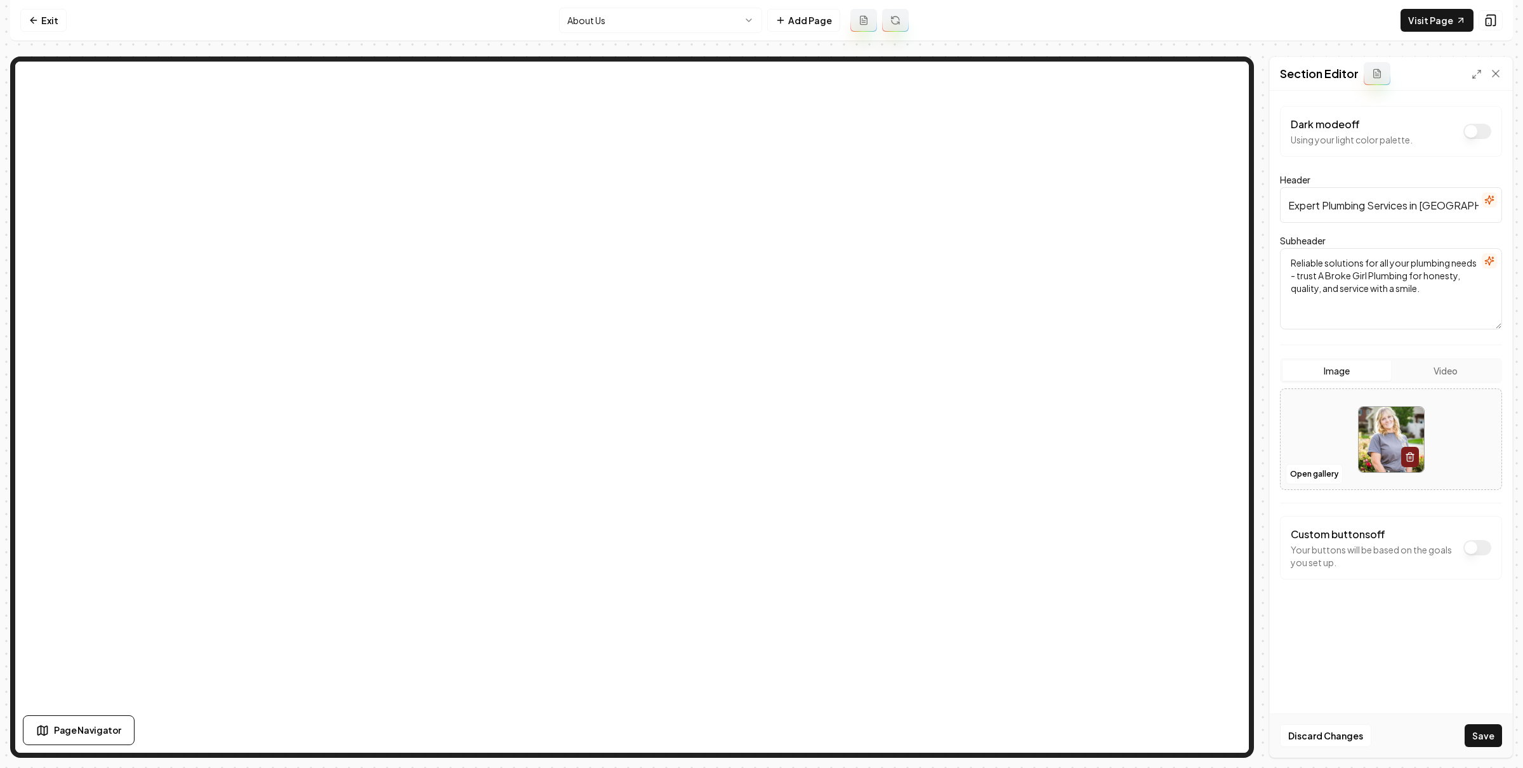
drag, startPoint x: 1493, startPoint y: 737, endPoint x: 1224, endPoint y: 554, distance: 324.7
click at [1493, 737] on button "Save" at bounding box center [1482, 735] width 37 height 23
drag, startPoint x: 49, startPoint y: 21, endPoint x: 57, endPoint y: 18, distance: 8.0
click at [49, 20] on link "Exit" at bounding box center [43, 20] width 46 height 23
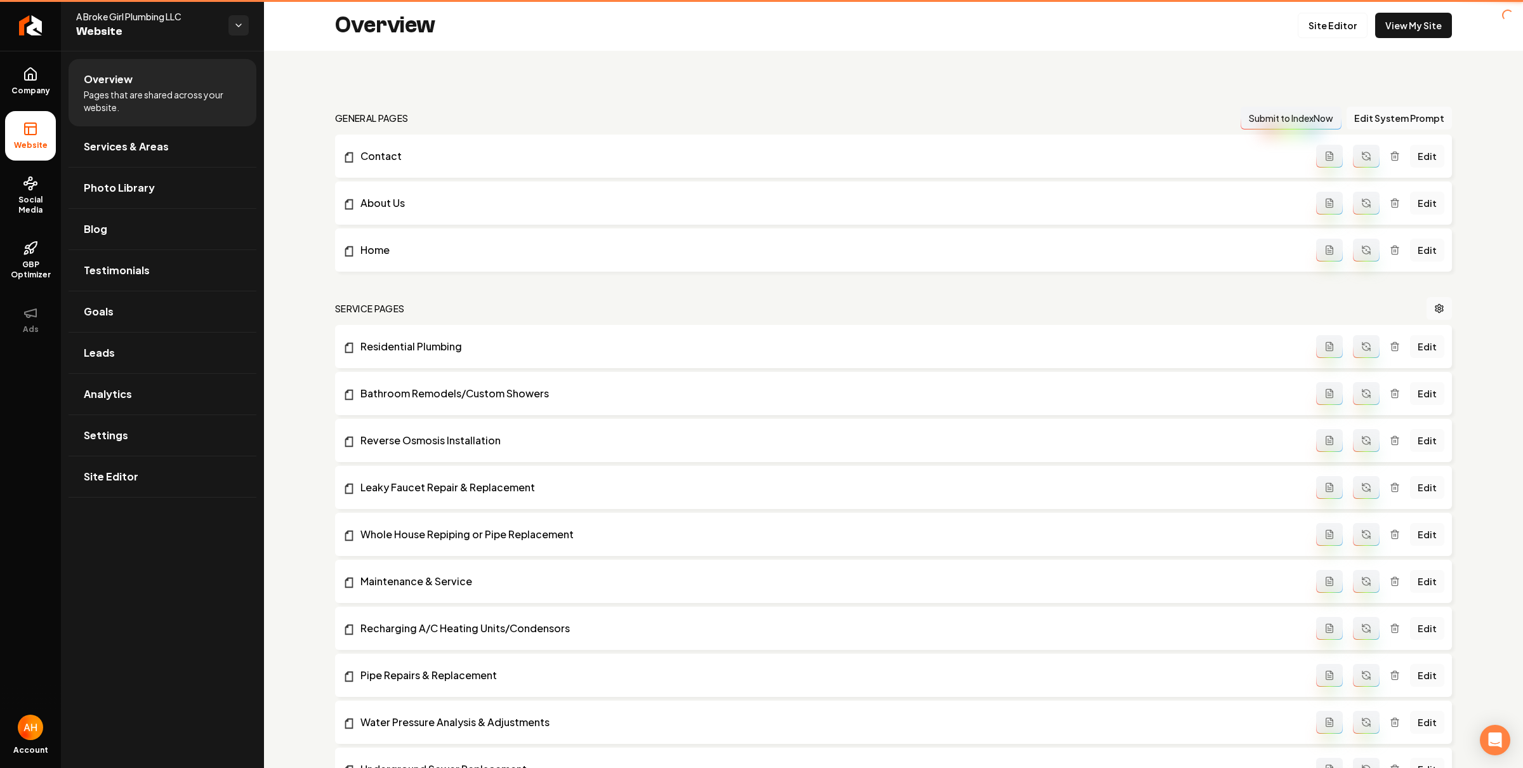
click at [214, 4] on div "A Broke Girl Plumbing LLC Website" at bounding box center [162, 25] width 203 height 51
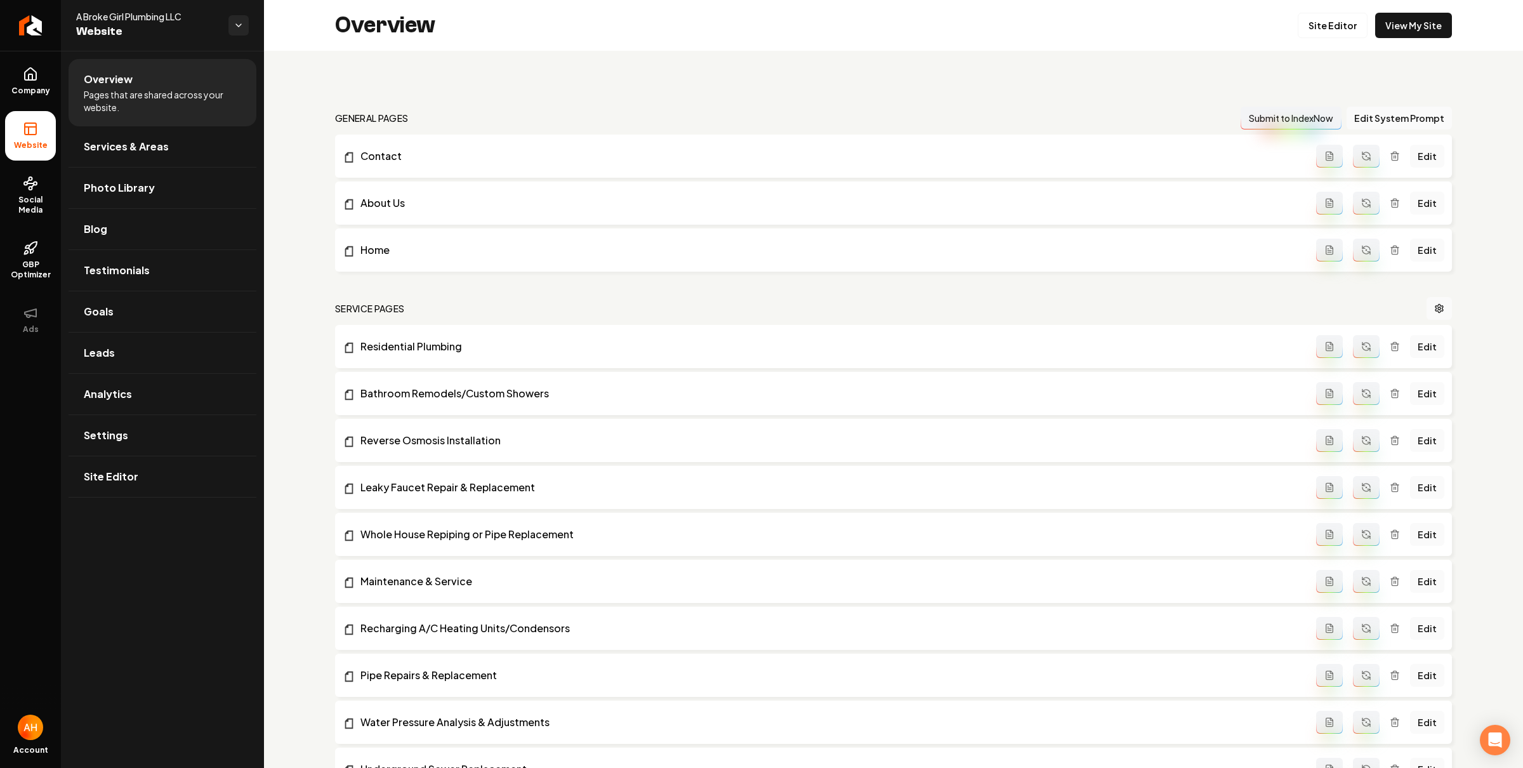
click at [294, 22] on div "Overview Site Editor View My Site" at bounding box center [893, 25] width 1259 height 51
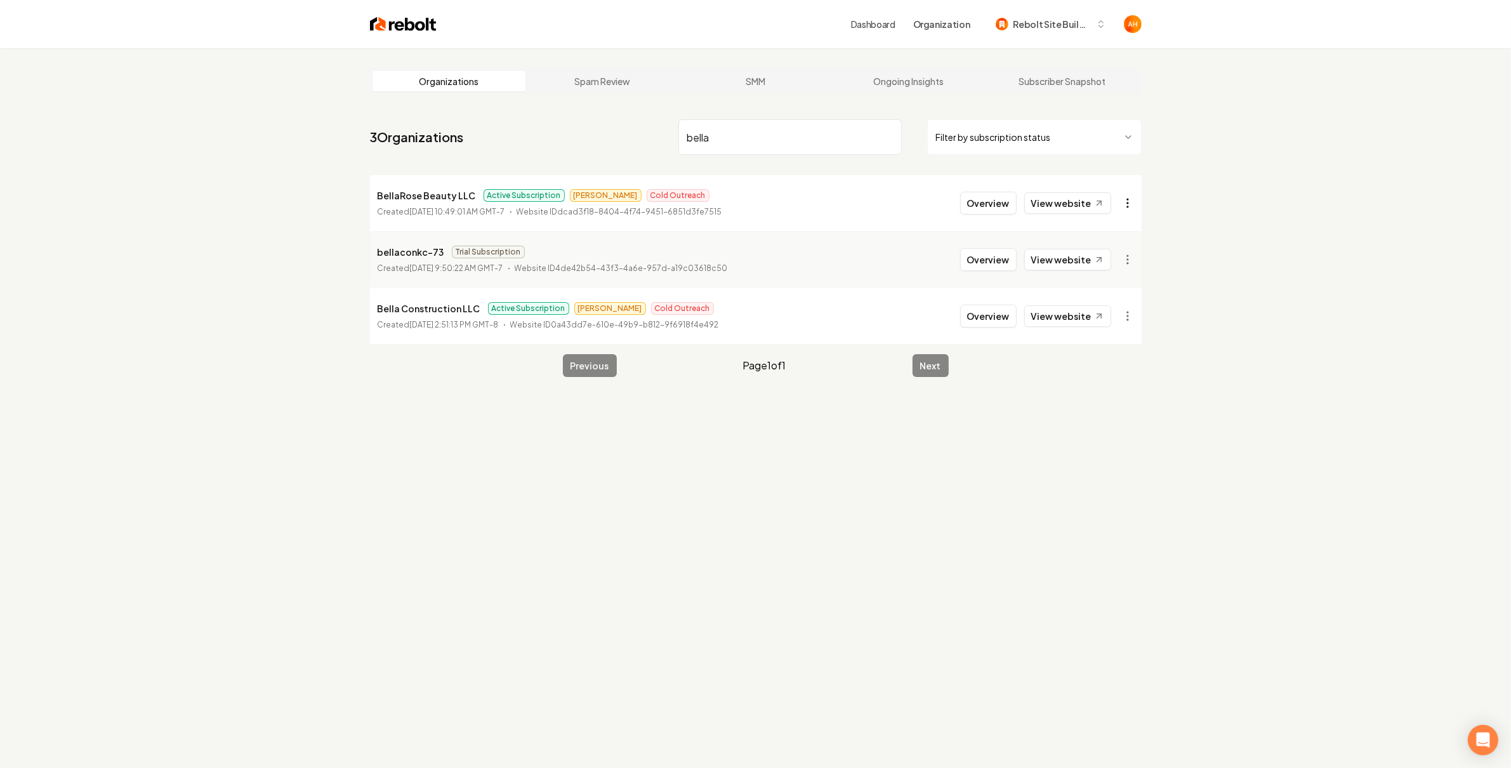
type input "bella"
click at [1116, 207] on html "Dashboard Organization Rebolt Site Builder Organizations Spam Review SMM Ongoin…" at bounding box center [755, 384] width 1511 height 768
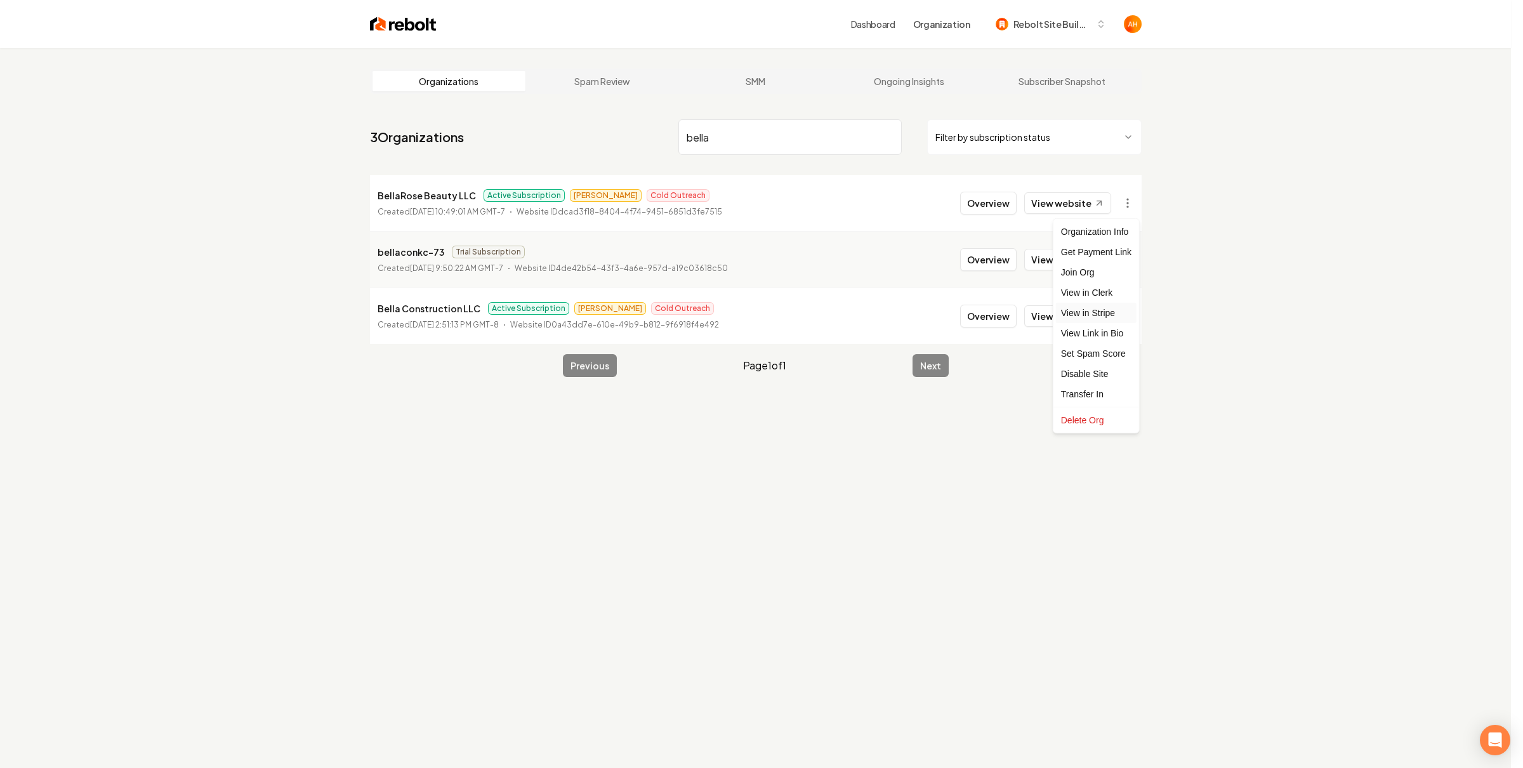
click at [1108, 314] on link "View in Stripe" at bounding box center [1096, 313] width 81 height 20
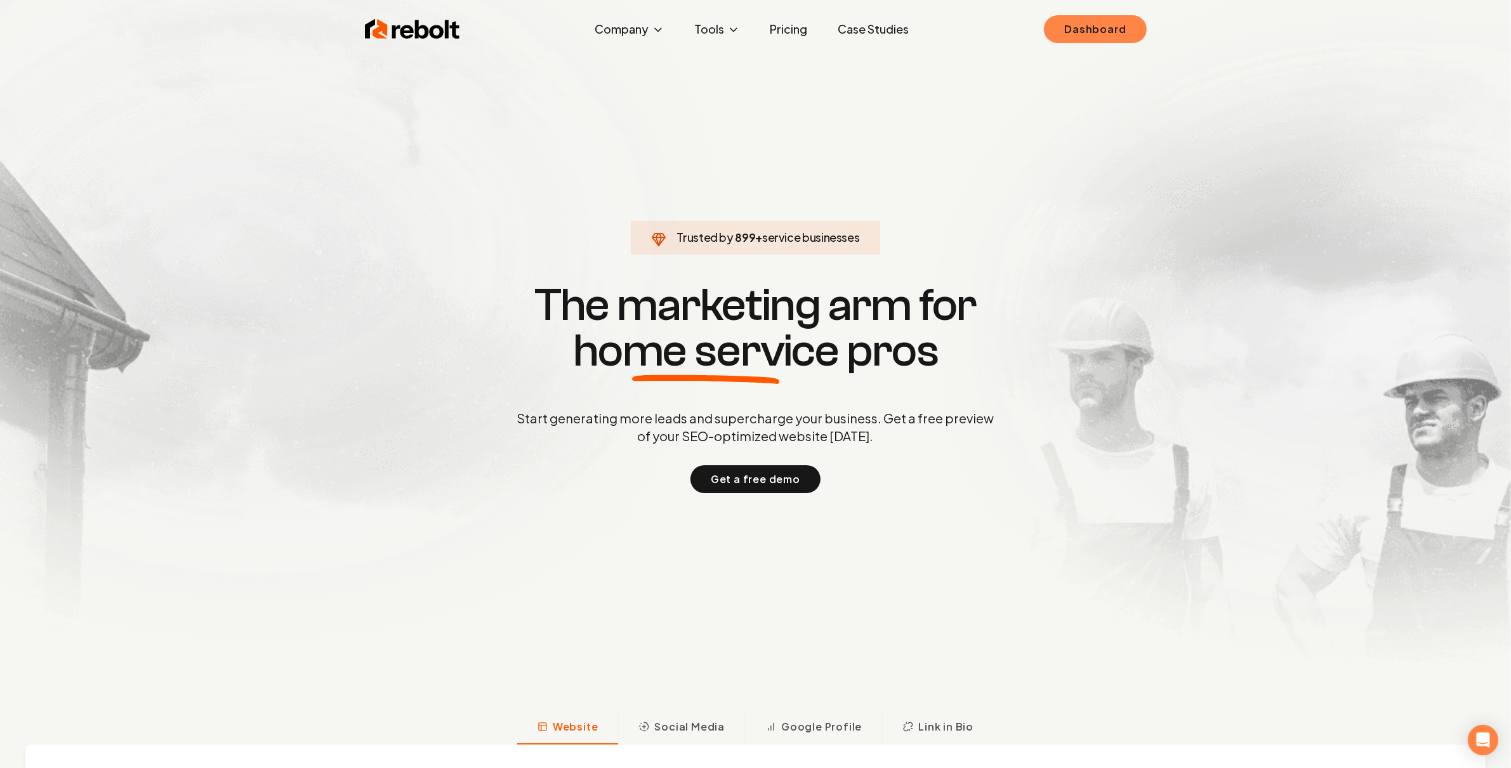
click at [1123, 36] on link "Dashboard" at bounding box center [1095, 29] width 102 height 28
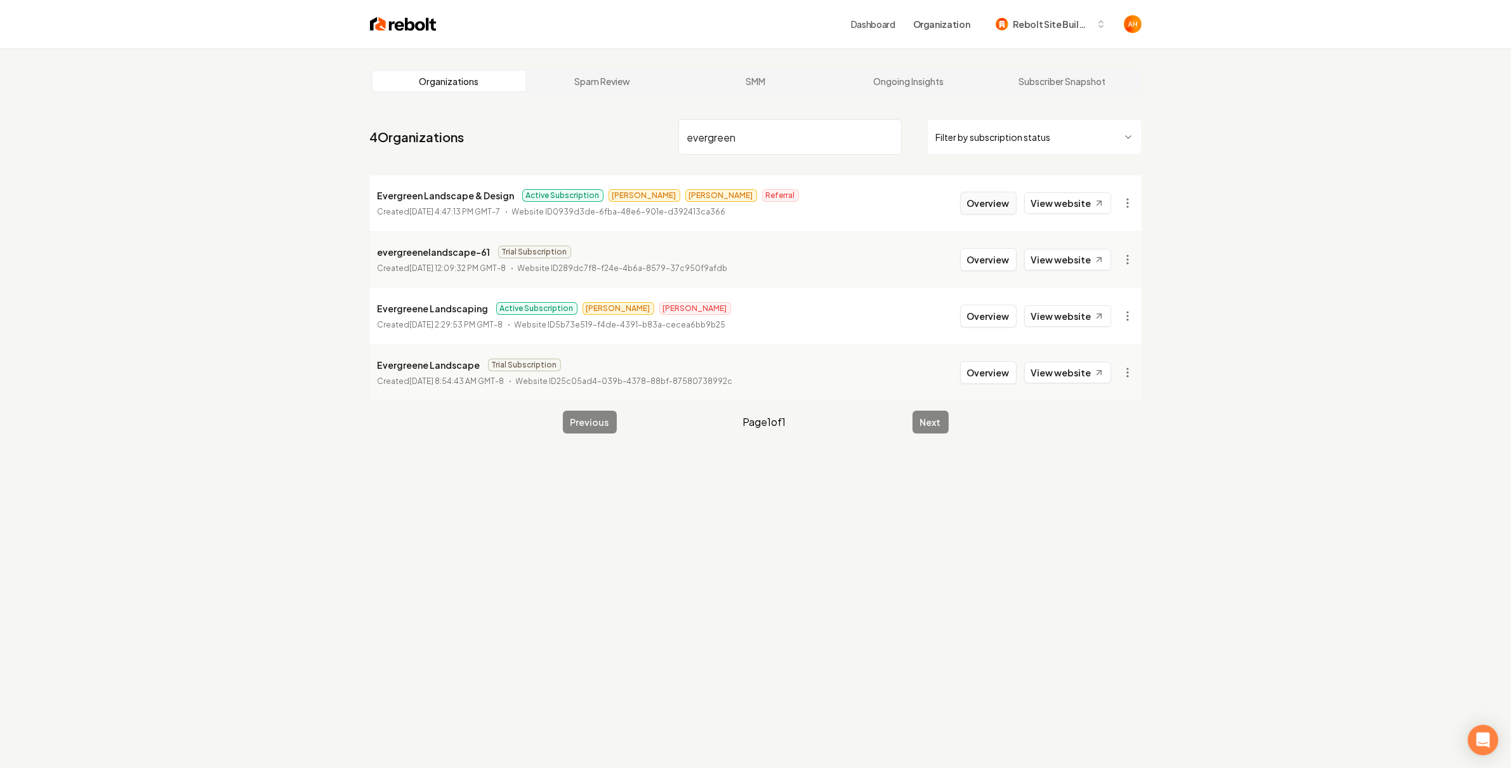
type input "evergreen"
click at [989, 204] on button "Overview" at bounding box center [988, 203] width 56 height 23
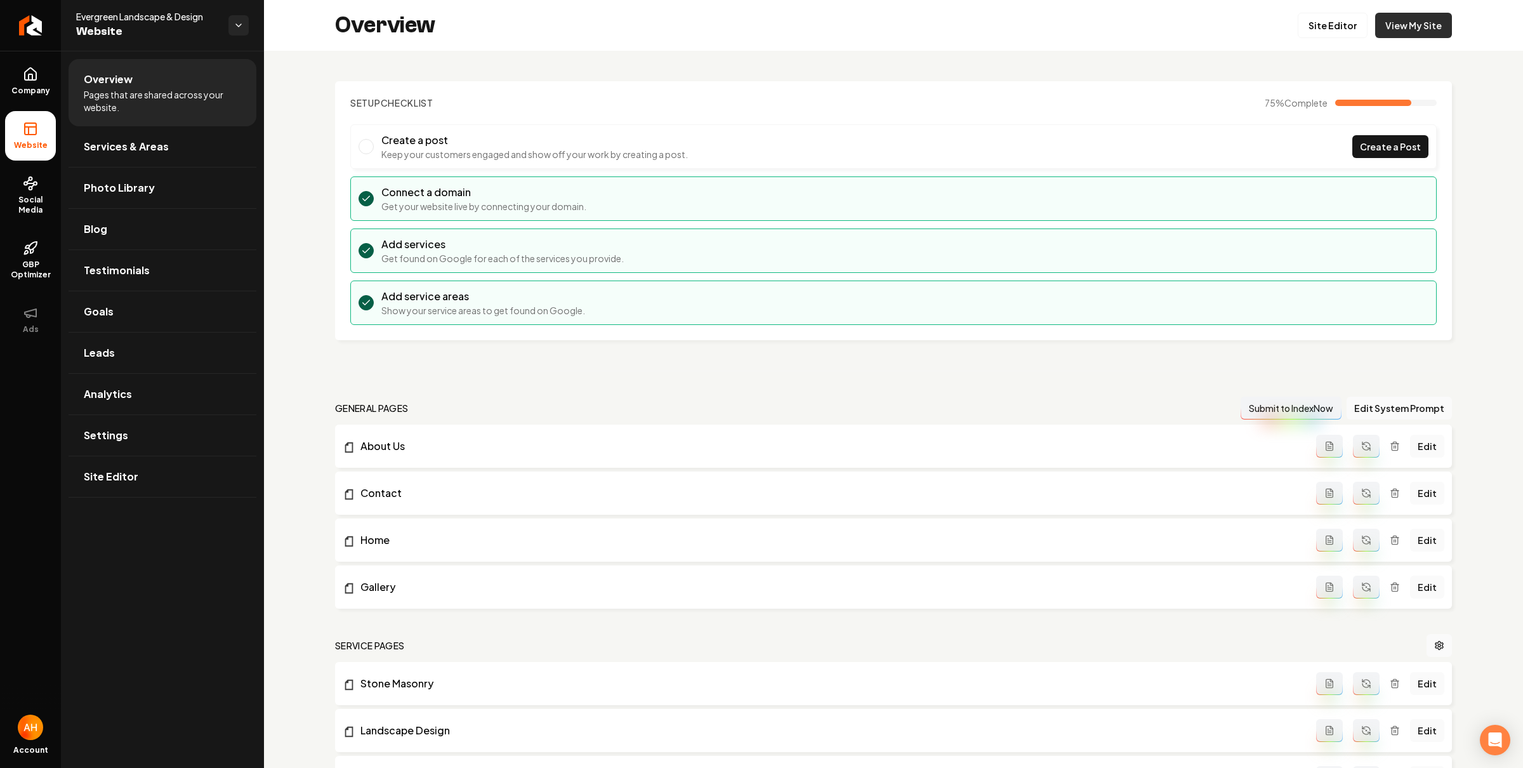
click at [1404, 25] on link "View My Site" at bounding box center [1413, 25] width 77 height 25
click at [206, 189] on link "Photo Library" at bounding box center [163, 187] width 188 height 41
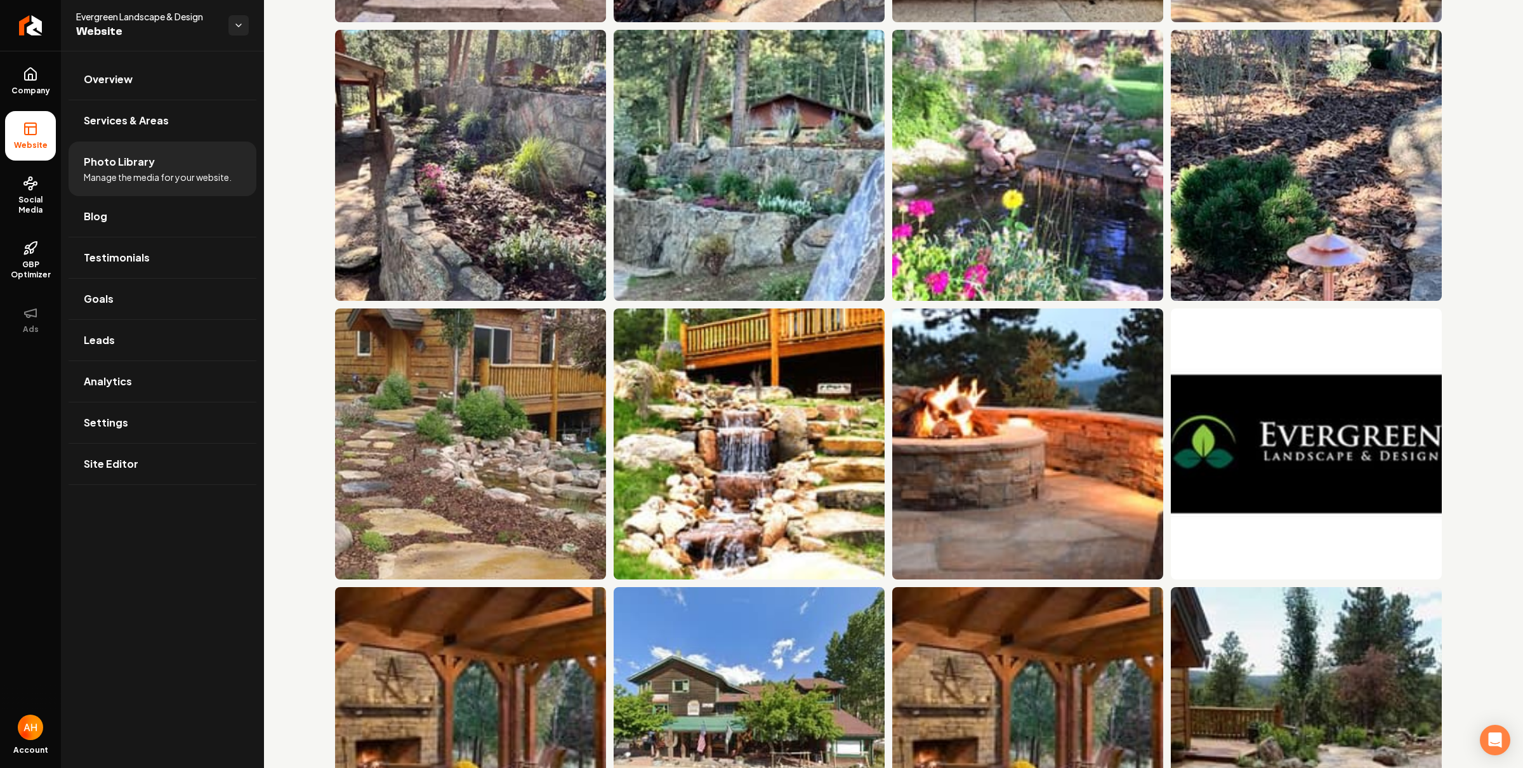
scroll to position [4253, 0]
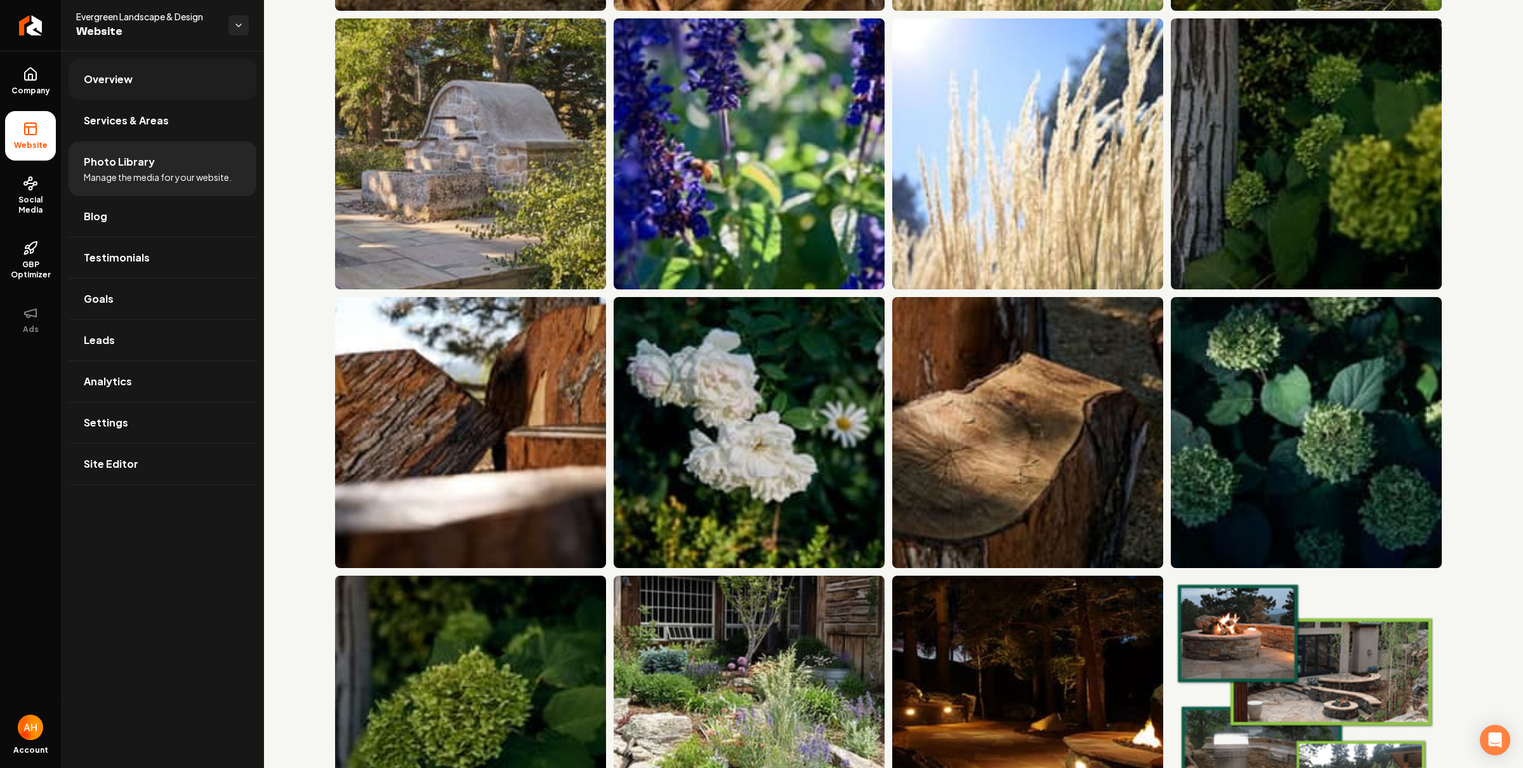
drag, startPoint x: 138, startPoint y: 82, endPoint x: 146, endPoint y: 82, distance: 8.2
click at [138, 82] on link "Overview" at bounding box center [163, 79] width 188 height 41
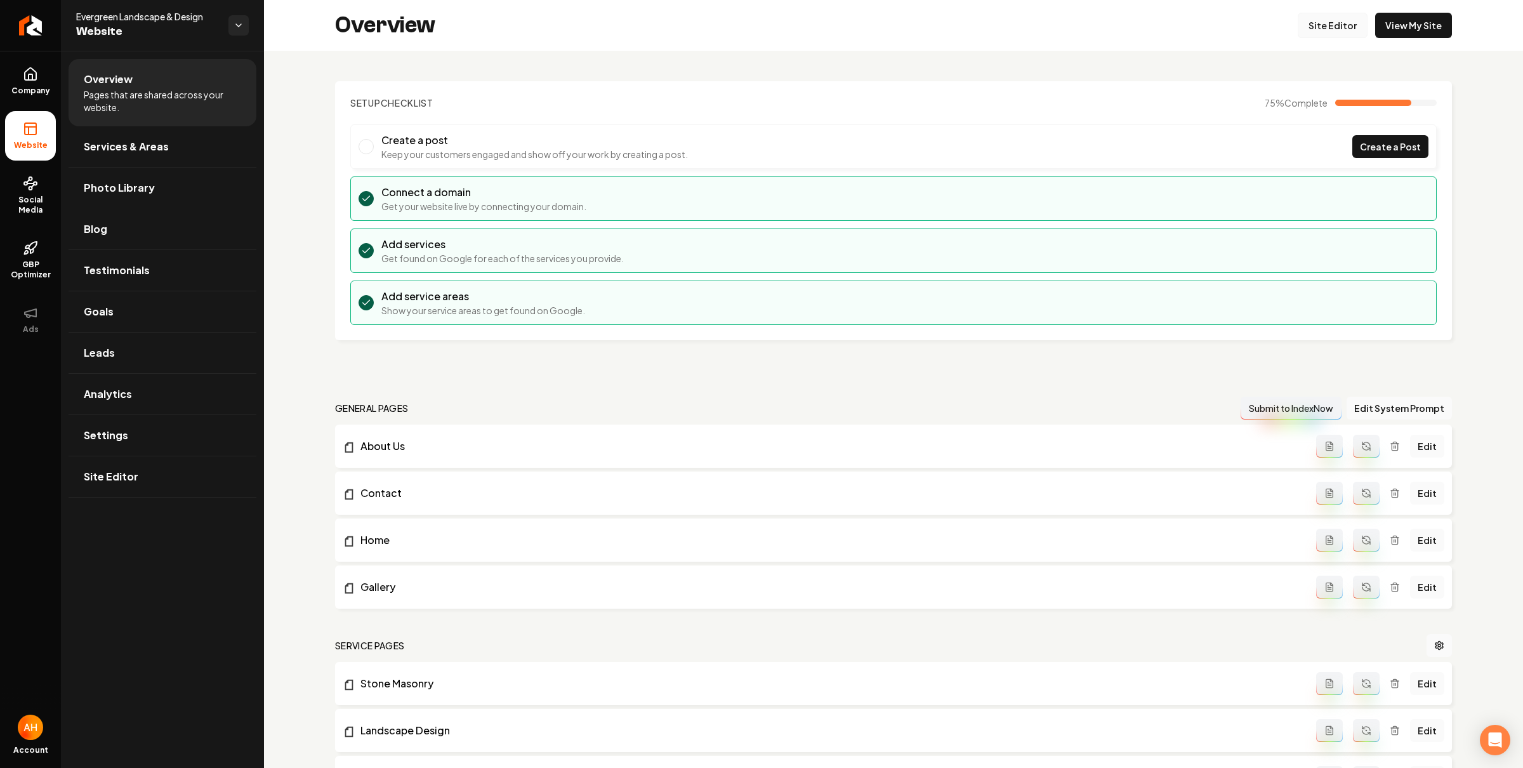
click at [1325, 27] on link "Site Editor" at bounding box center [1332, 25] width 70 height 25
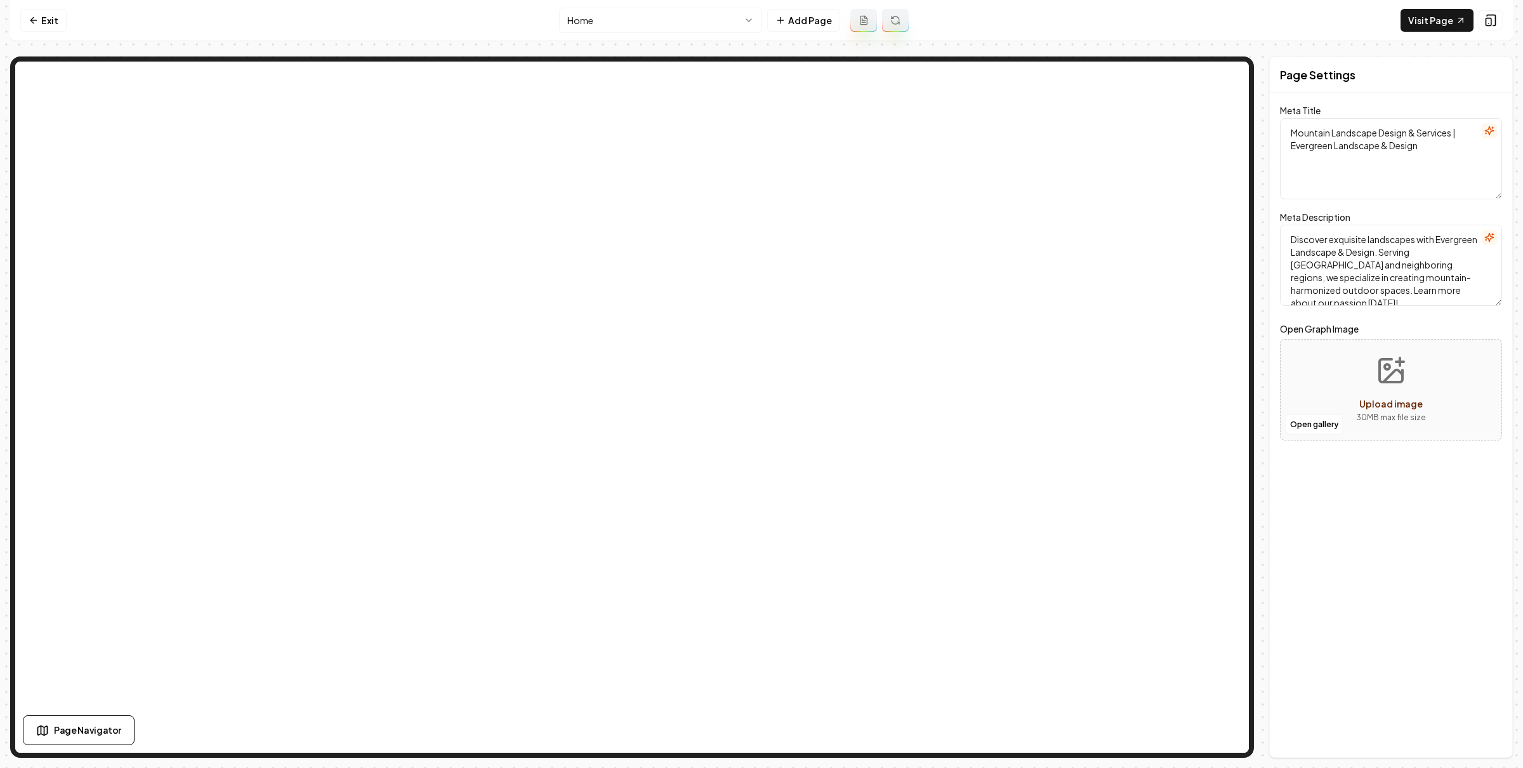
click at [703, 23] on html "Computer Required This feature is only available on a computer. Please switch t…" at bounding box center [761, 384] width 1523 height 768
drag, startPoint x: 44, startPoint y: 11, endPoint x: 60, endPoint y: 22, distance: 18.8
click at [44, 12] on link "Exit" at bounding box center [43, 20] width 46 height 23
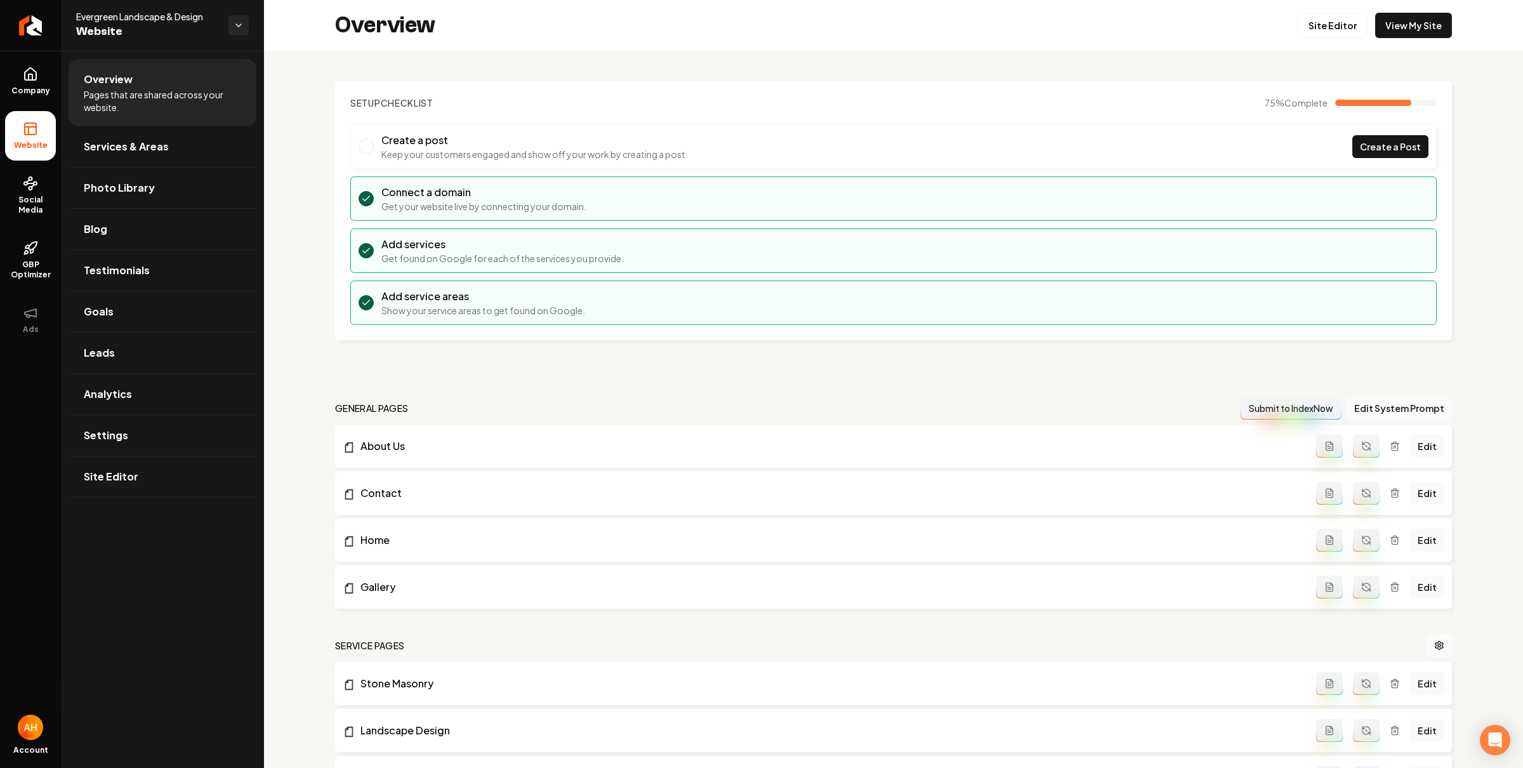
click at [337, 48] on div "Overview Site Editor View My Site" at bounding box center [893, 25] width 1259 height 51
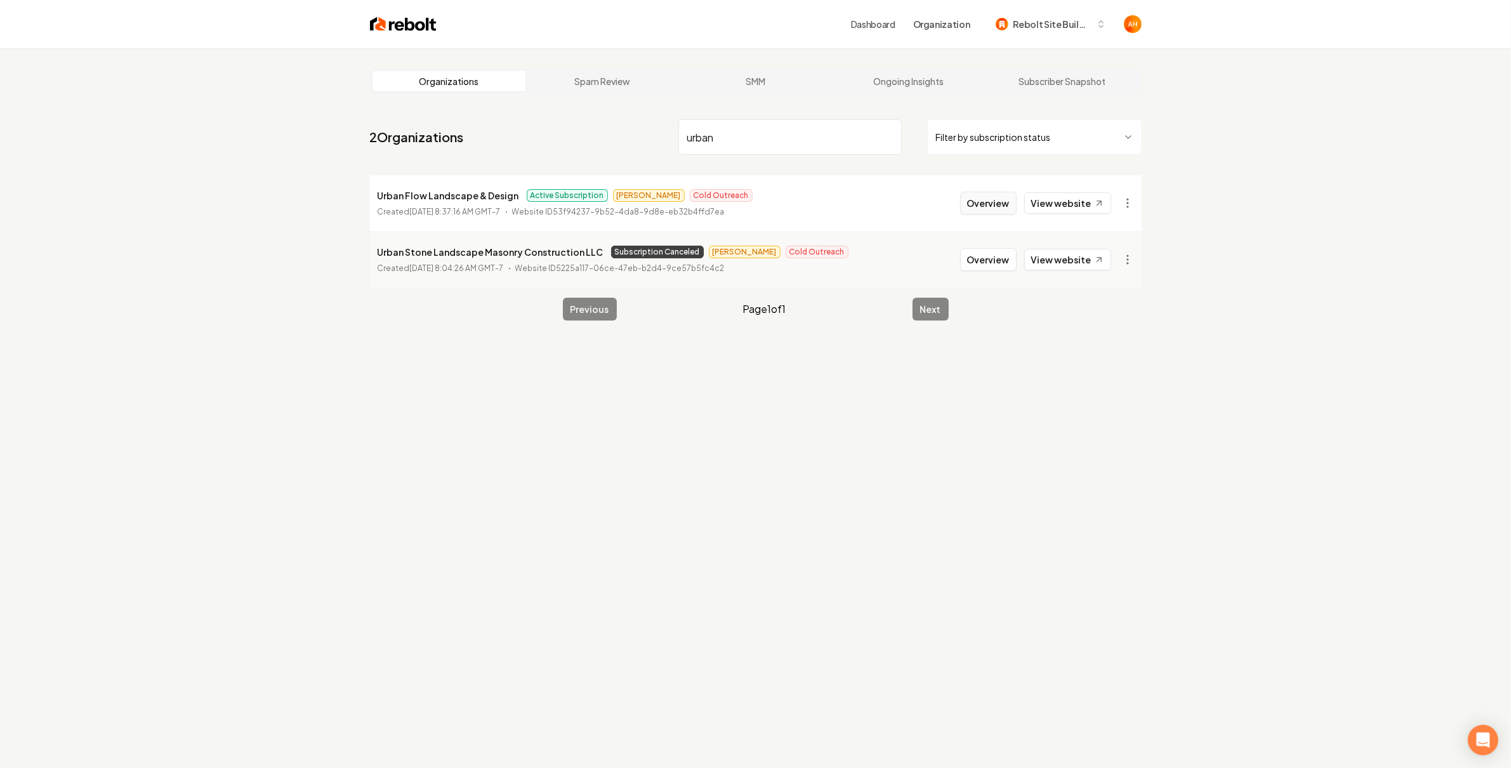
type input "urban"
click at [990, 203] on button "Overview" at bounding box center [988, 203] width 56 height 23
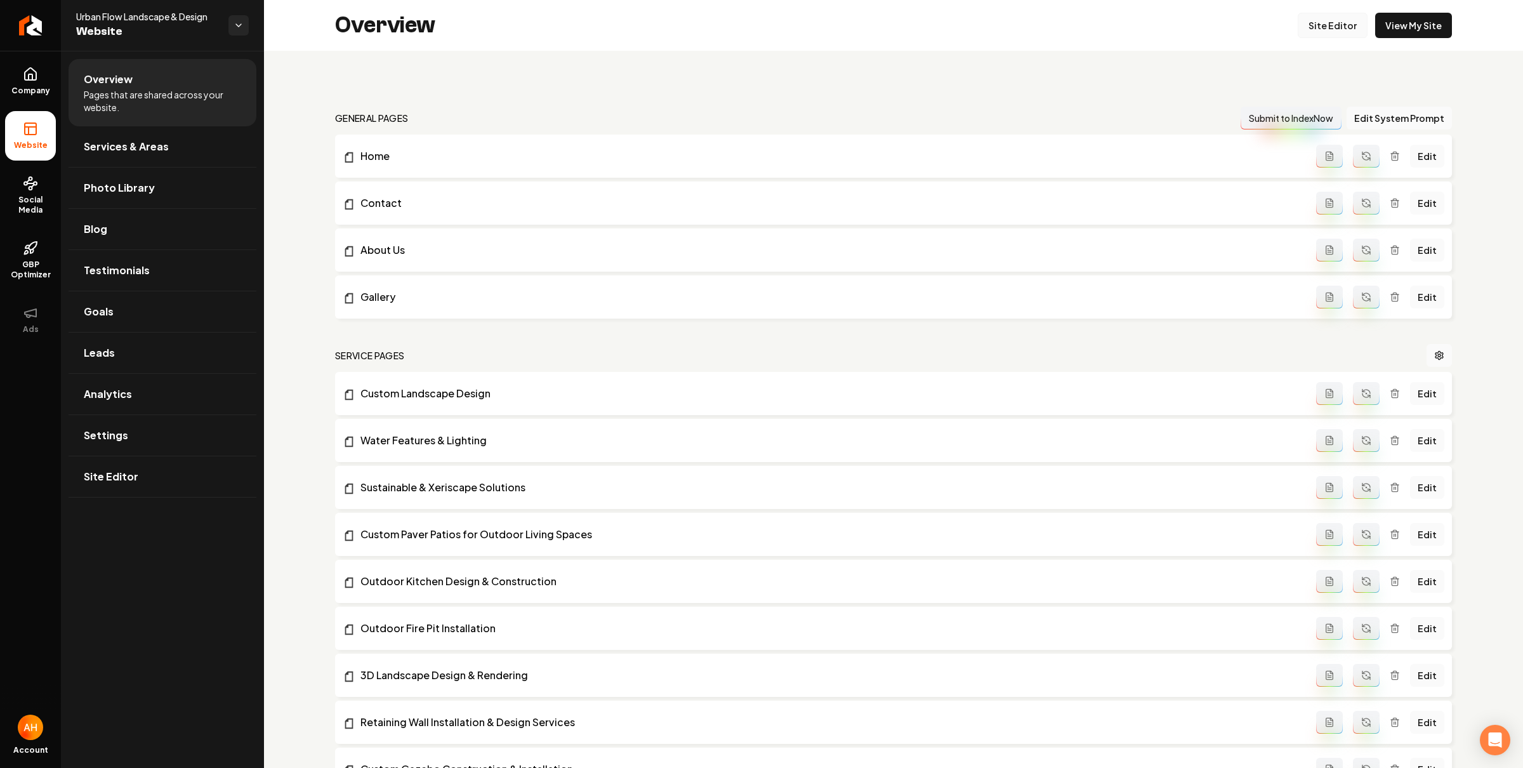
click at [1318, 32] on link "Site Editor" at bounding box center [1332, 25] width 70 height 25
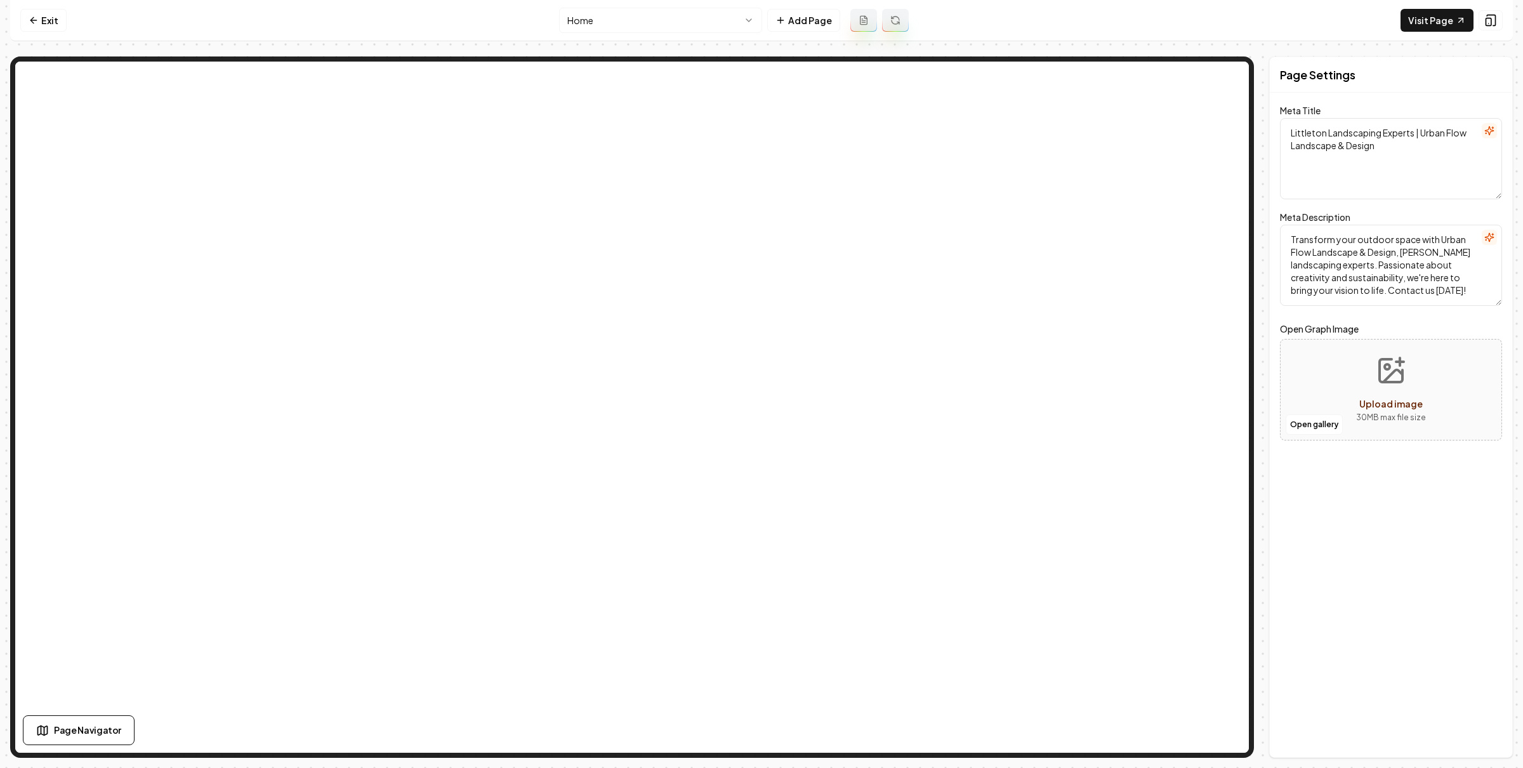
click at [677, 31] on html "Computer Required This feature is only available on a computer. Please switch t…" at bounding box center [761, 384] width 1523 height 768
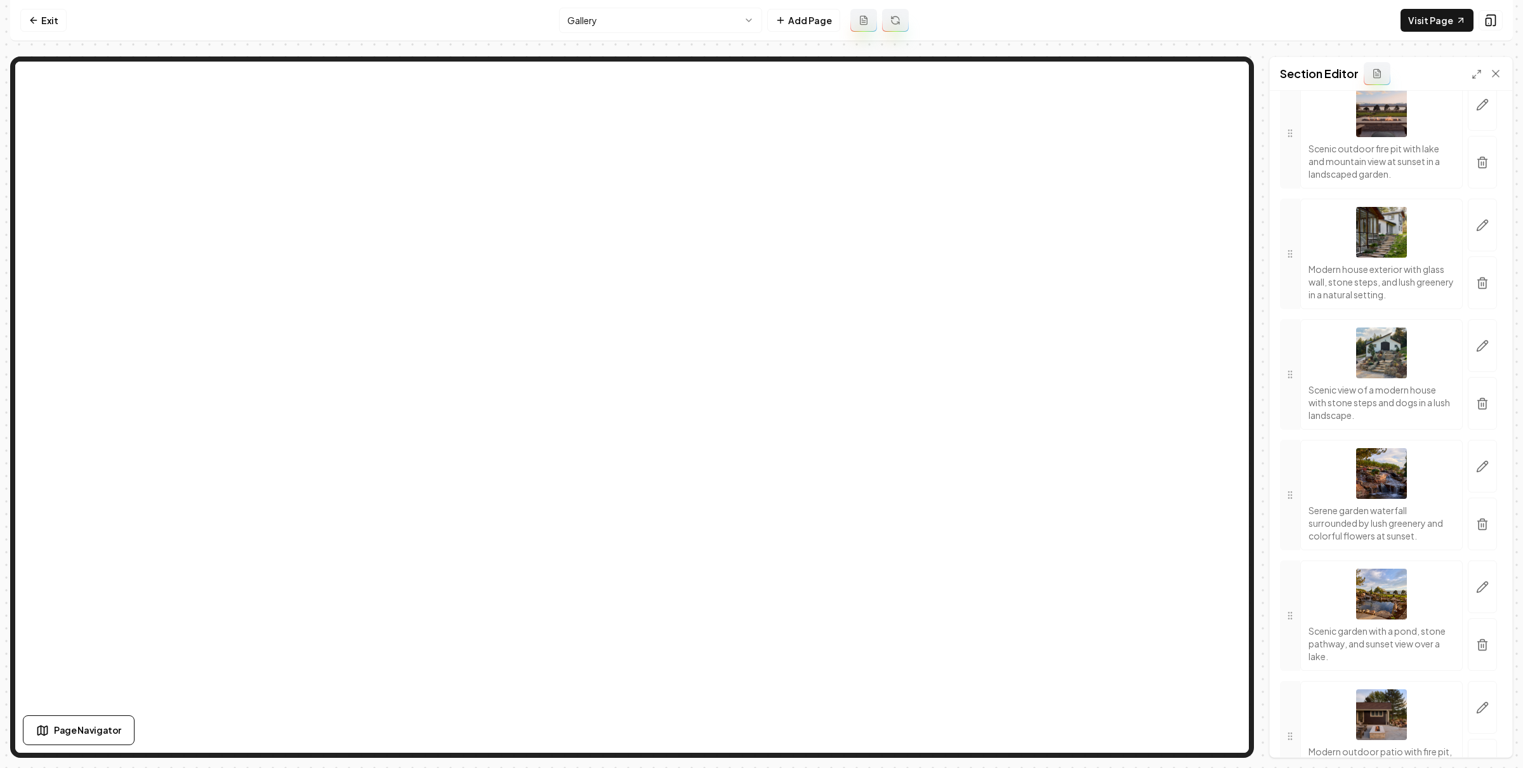
scroll to position [662, 0]
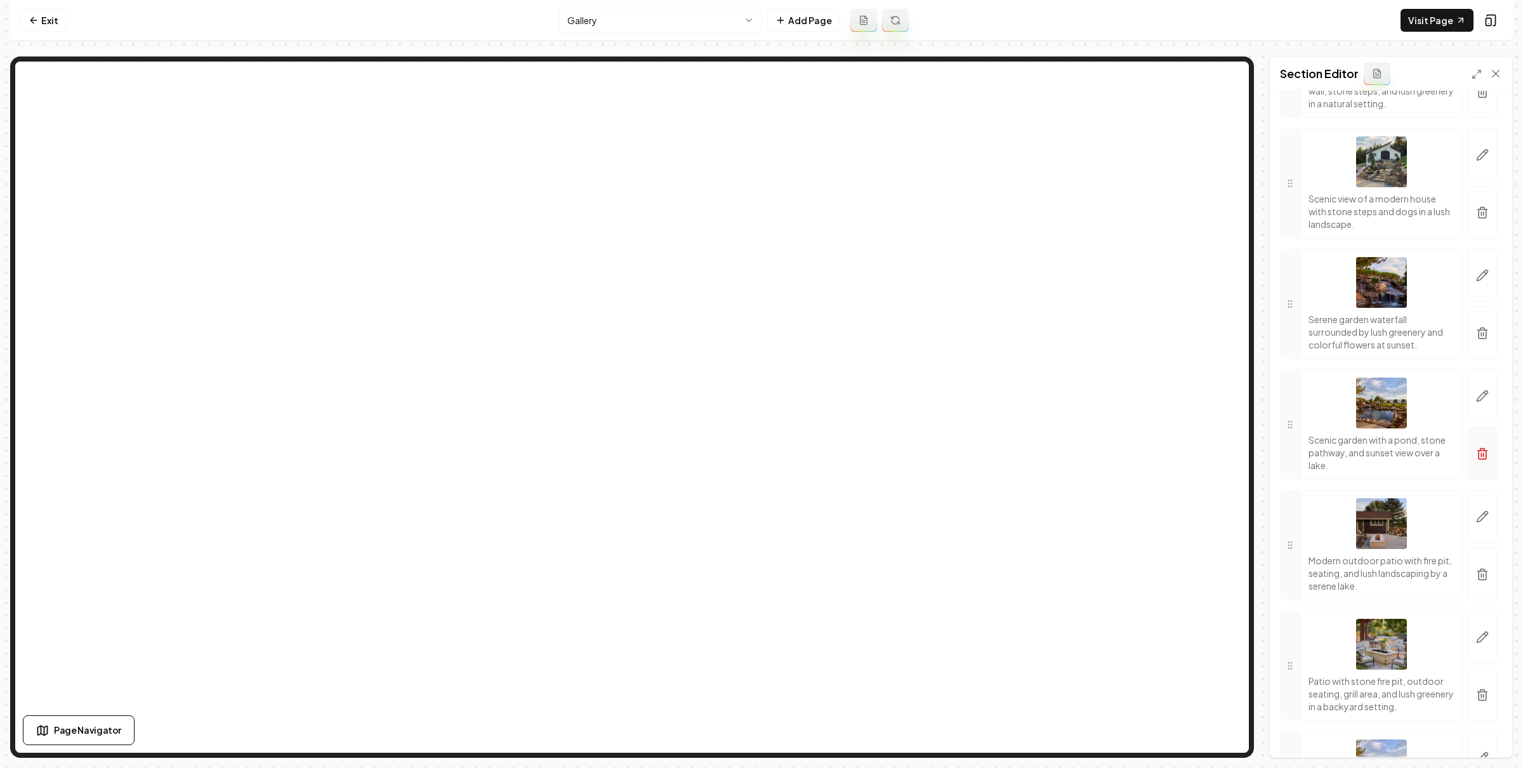
click at [1478, 467] on button "button" at bounding box center [1481, 453] width 29 height 53
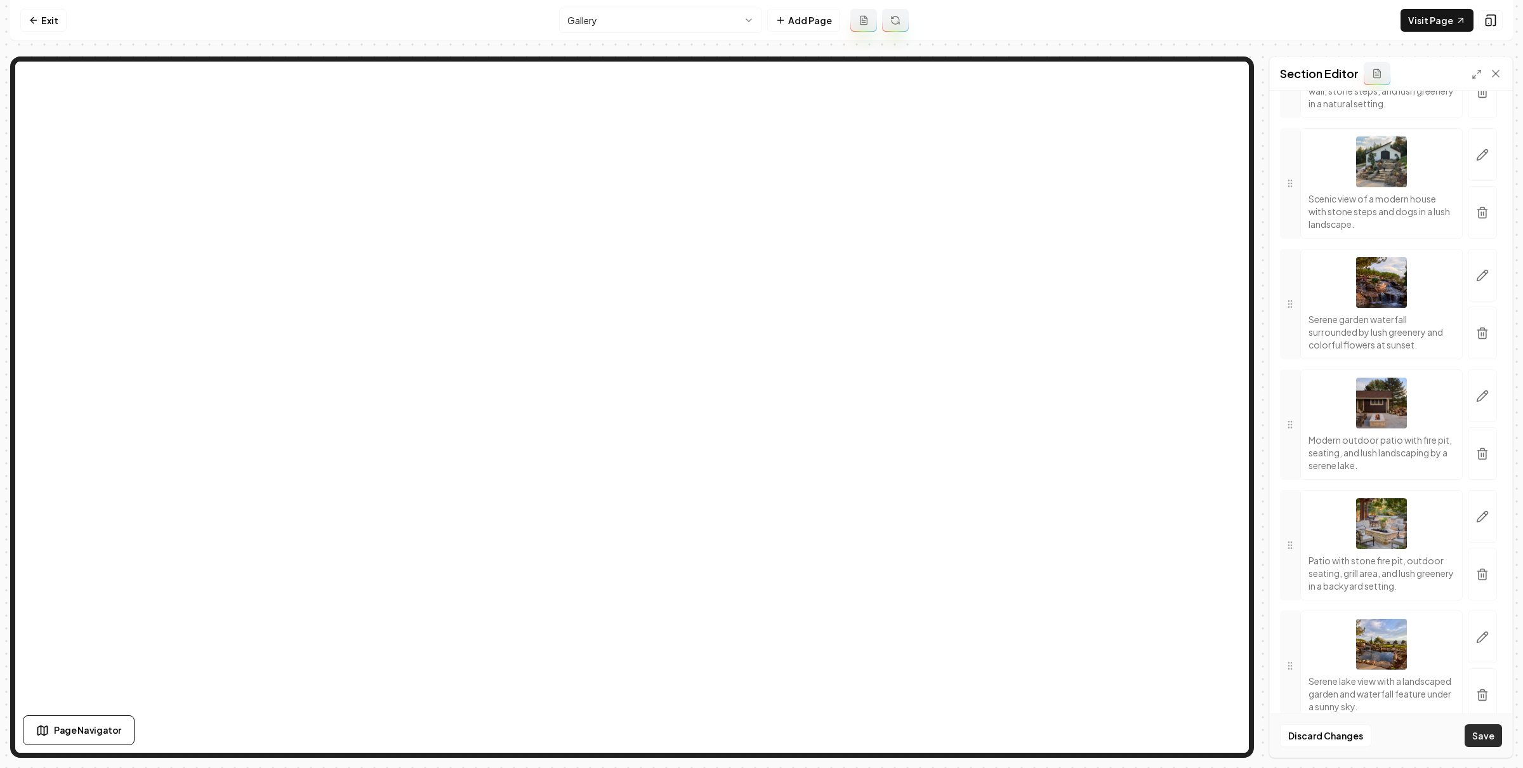
click at [1478, 740] on button "Save" at bounding box center [1482, 735] width 37 height 23
click at [898, 39] on nav "Exit Gallery Add Page Visit Page" at bounding box center [761, 20] width 1502 height 41
click at [47, 27] on link "Exit" at bounding box center [43, 20] width 46 height 23
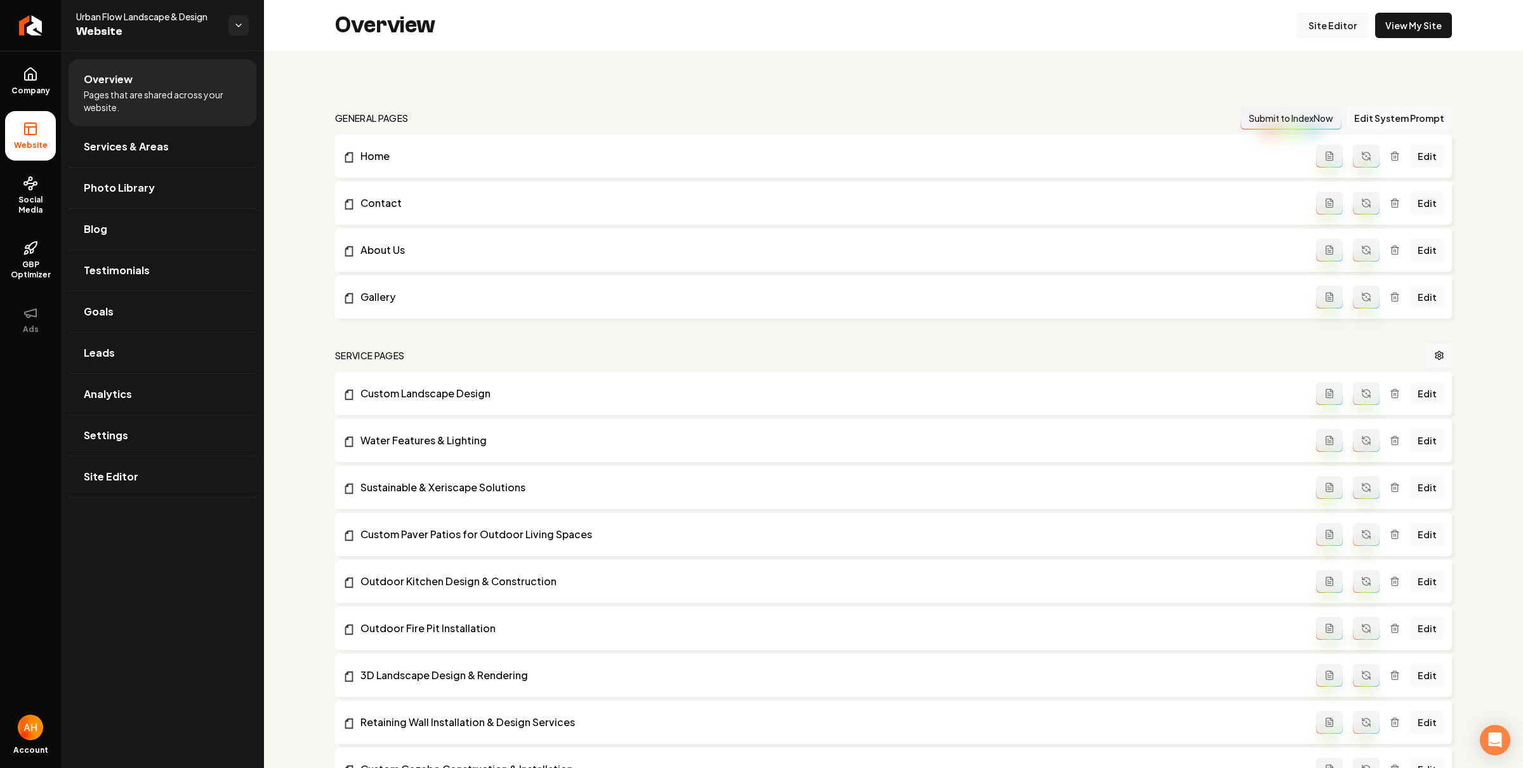
click at [1304, 27] on link "Site Editor" at bounding box center [1332, 25] width 70 height 25
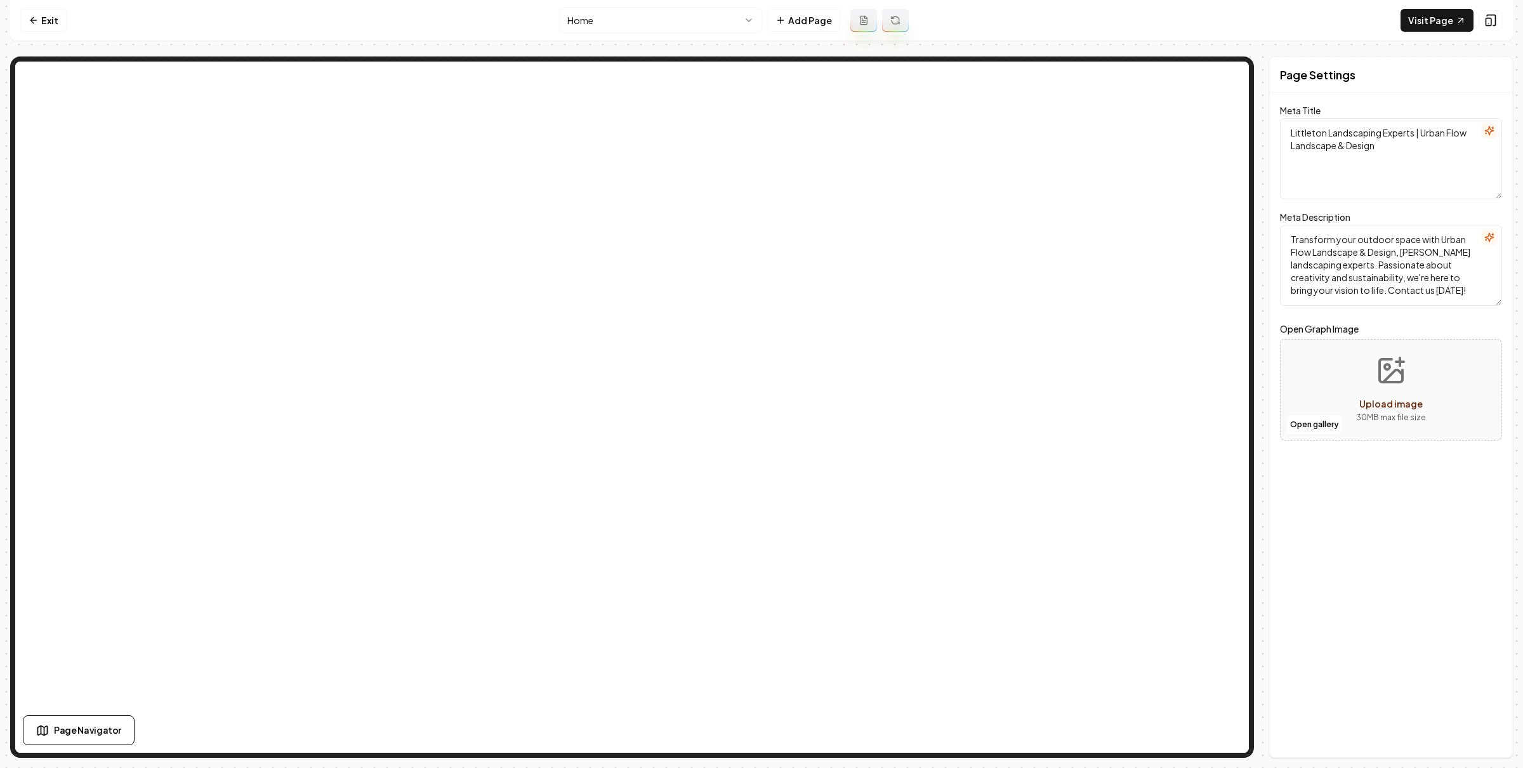
click at [711, 19] on html "Computer Required This feature is only available on a computer. Please switch t…" at bounding box center [761, 384] width 1523 height 768
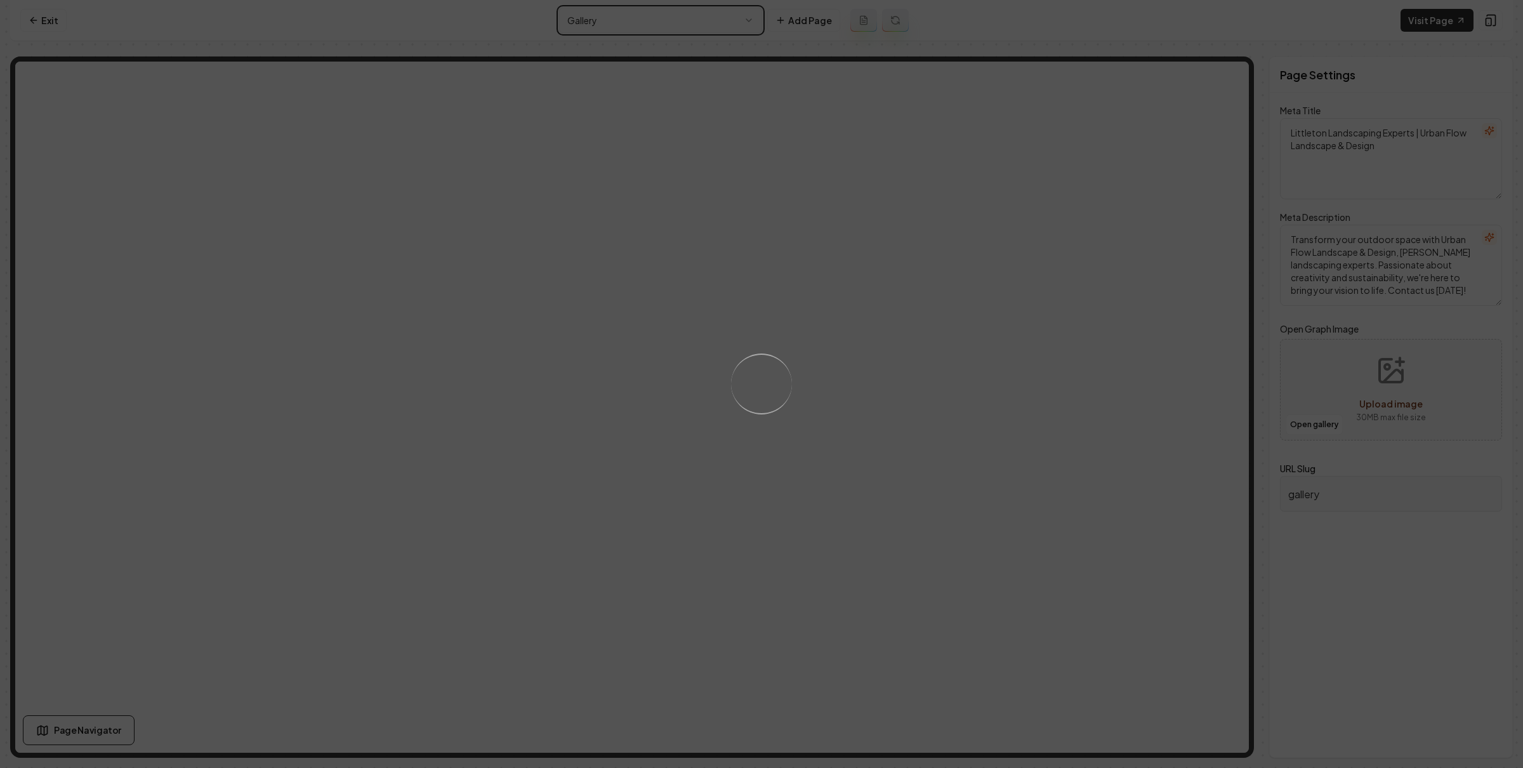
type textarea "Custom Landscaping Services in [GEOGRAPHIC_DATA] | Urban Flow Landscape & Design"
type textarea "Transform your outdoor space with Urban Flow Landscape & Design. Serving [GEOGR…"
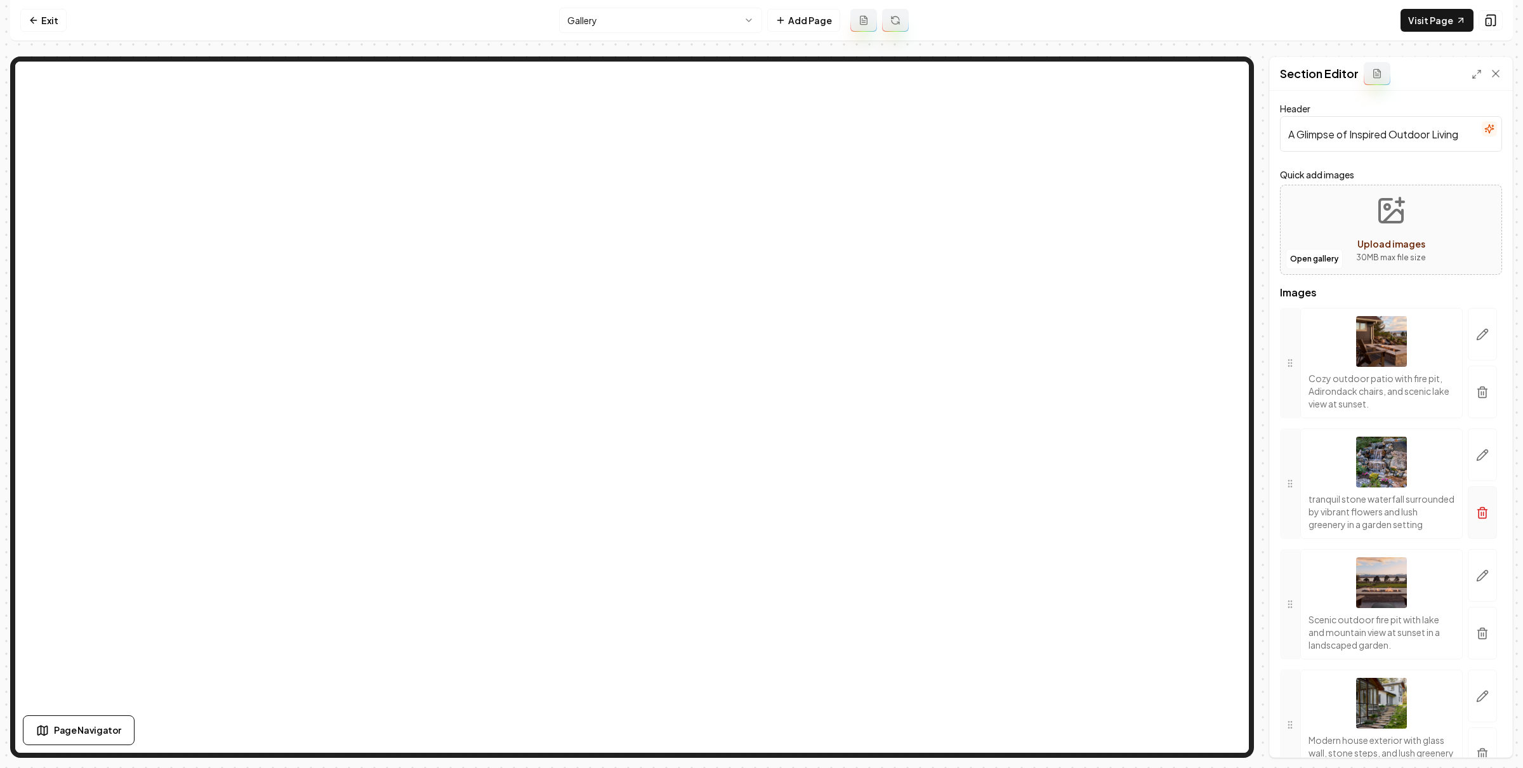
click at [1478, 390] on icon "button" at bounding box center [1482, 393] width 8 height 8
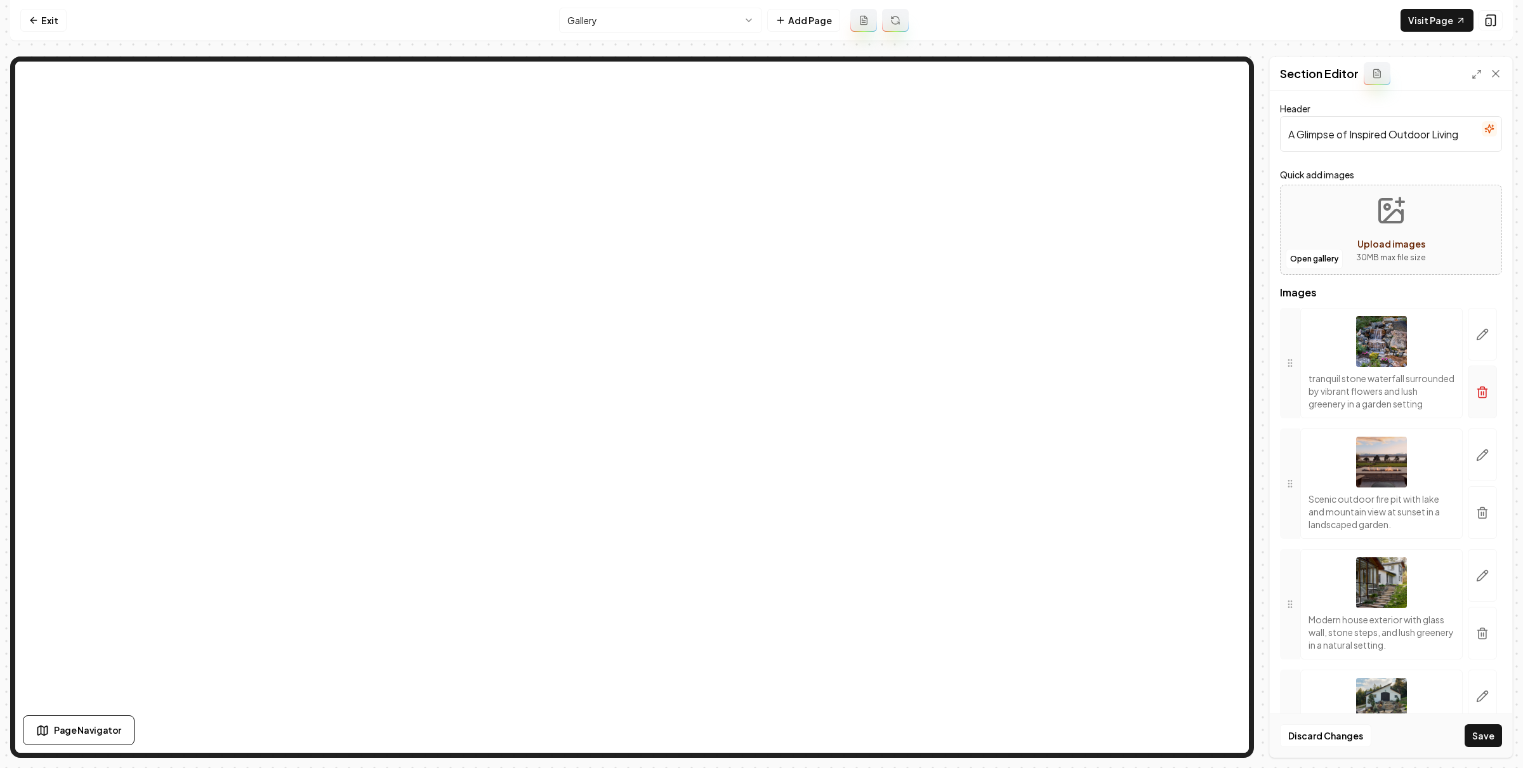
click at [1471, 390] on button "button" at bounding box center [1481, 391] width 29 height 53
click at [1478, 396] on icon "button" at bounding box center [1482, 393] width 8 height 8
click at [1476, 388] on icon "button" at bounding box center [1482, 392] width 13 height 13
click at [1483, 392] on line "button" at bounding box center [1483, 392] width 0 height 3
click at [1478, 389] on icon "button" at bounding box center [1483, 389] width 10 height 0
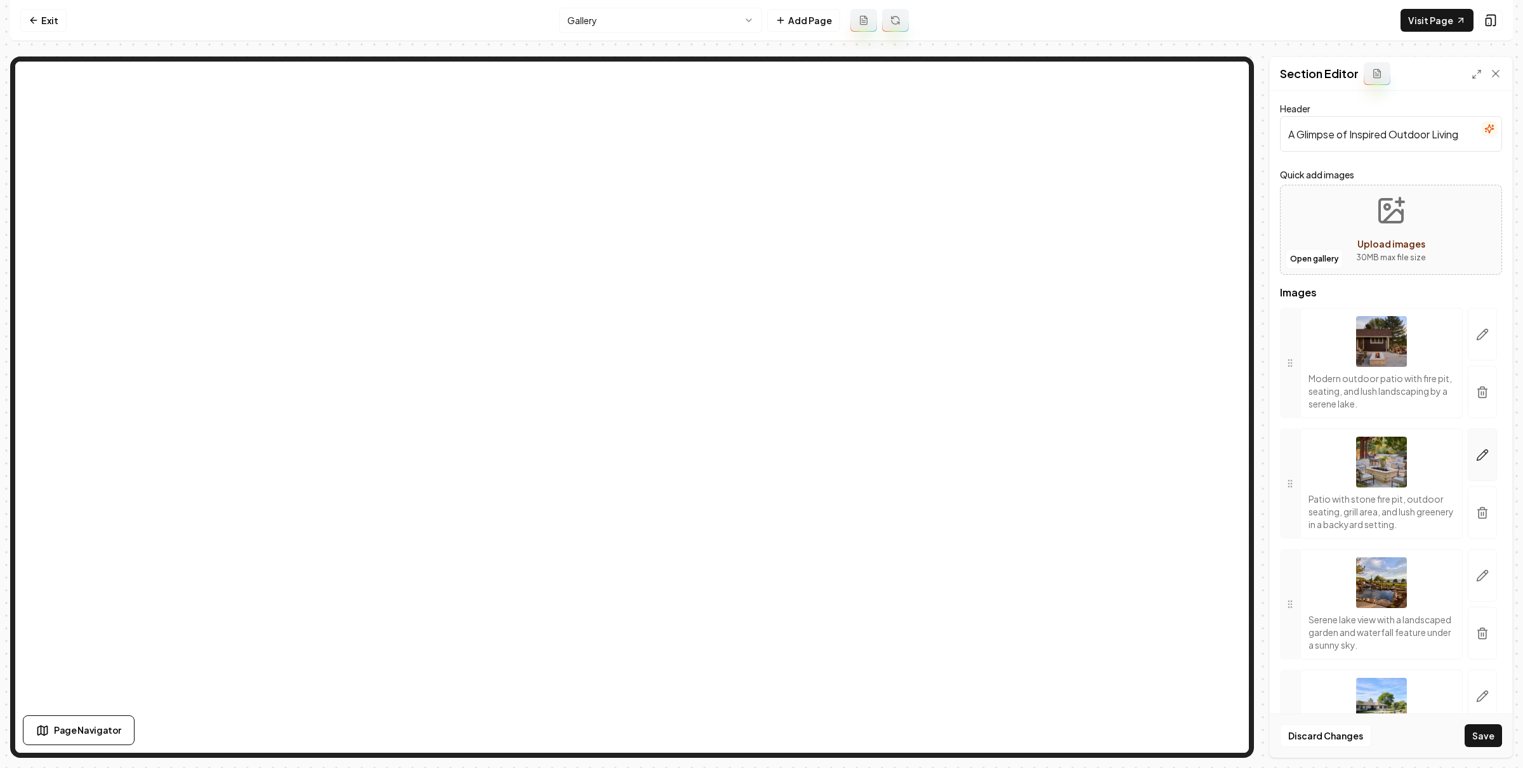
drag, startPoint x: 1472, startPoint y: 403, endPoint x: 1254, endPoint y: 292, distance: 245.4
click at [1472, 403] on button "button" at bounding box center [1481, 391] width 29 height 53
click at [1473, 394] on button "button" at bounding box center [1481, 391] width 29 height 53
click at [1476, 396] on icon "button" at bounding box center [1482, 392] width 13 height 13
click at [1476, 397] on icon "button" at bounding box center [1482, 392] width 13 height 13
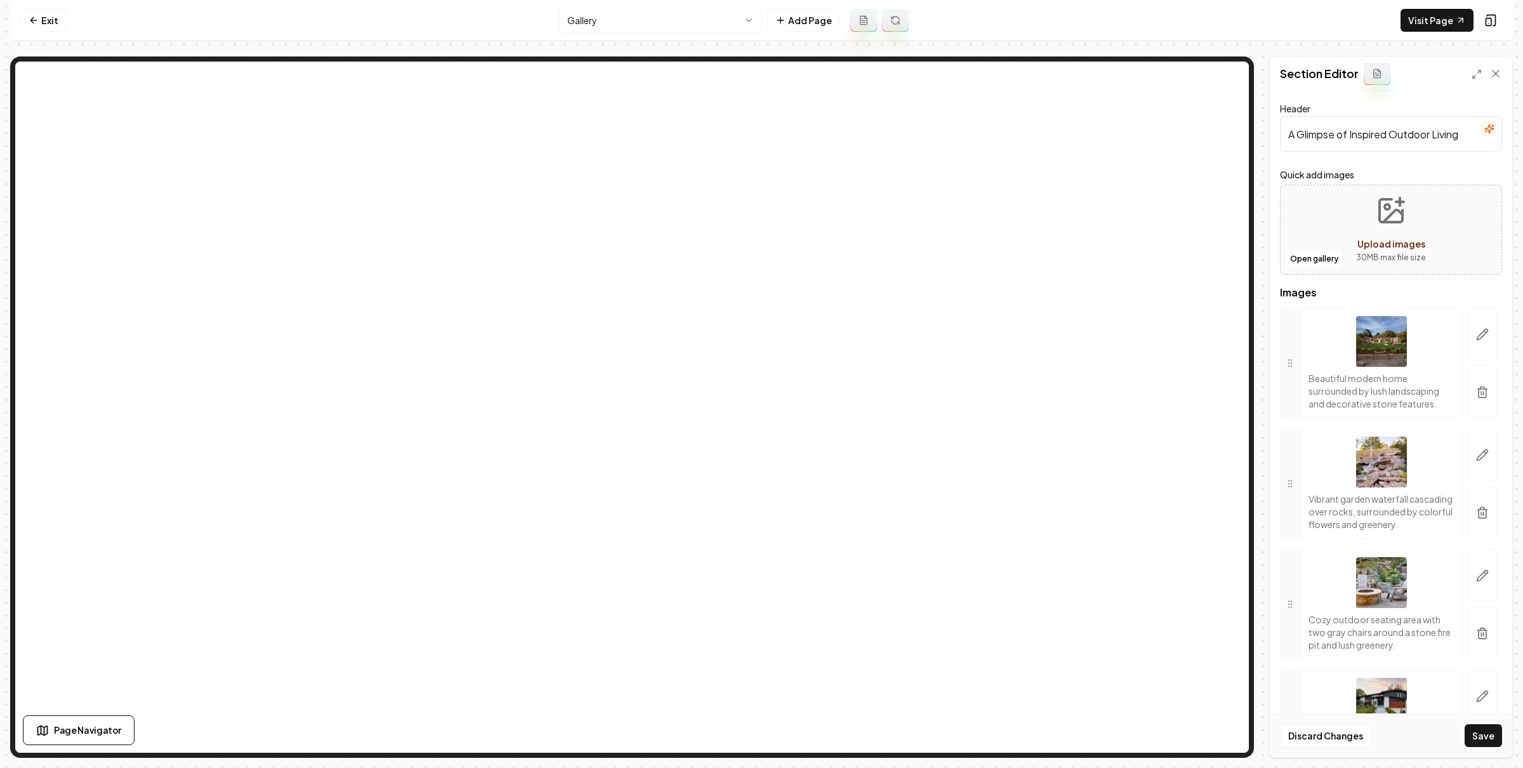
click at [1476, 380] on button "button" at bounding box center [1481, 391] width 29 height 53
click at [1476, 398] on icon "button" at bounding box center [1482, 392] width 13 height 13
click at [1469, 400] on button "button" at bounding box center [1481, 391] width 29 height 53
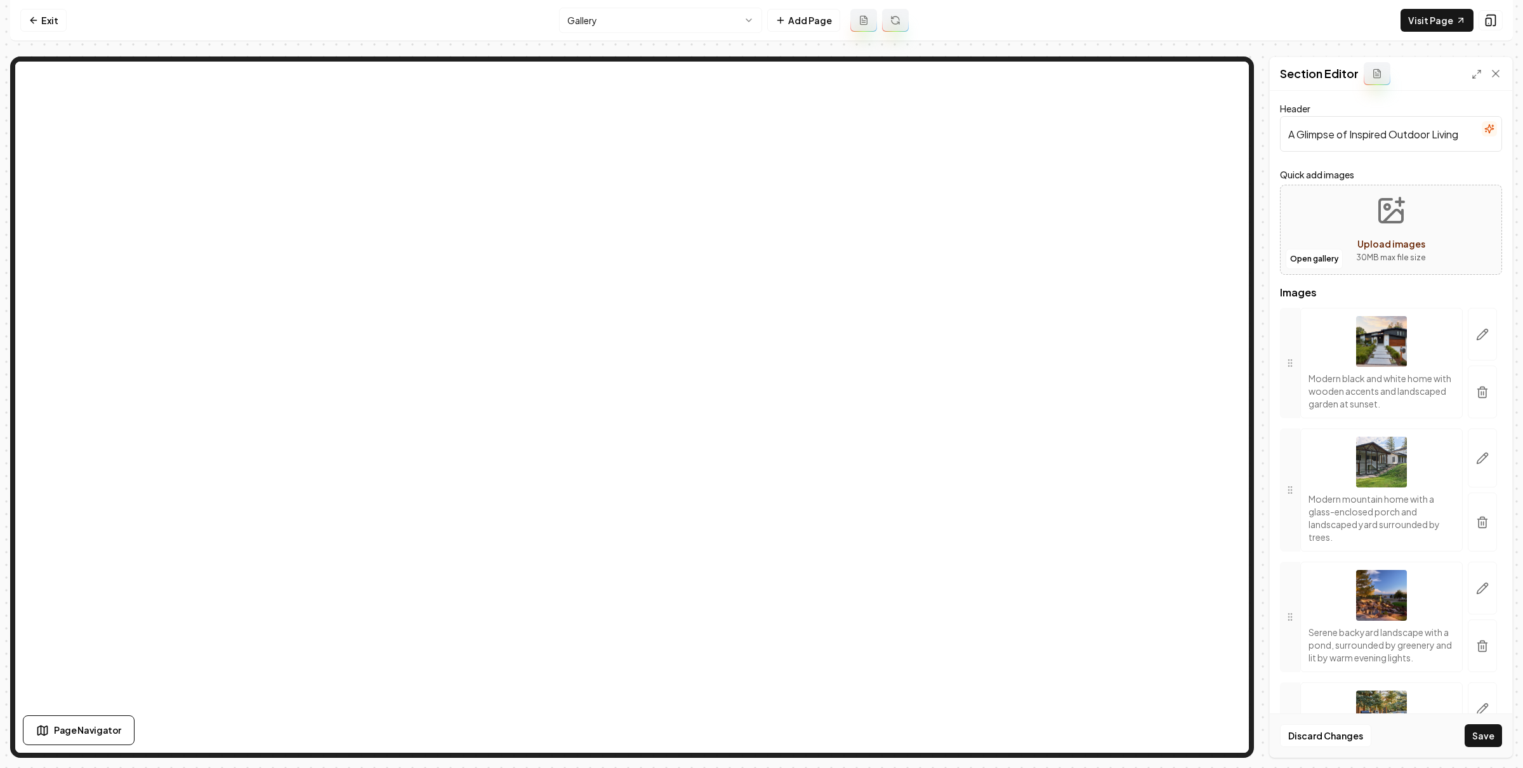
click at [1473, 382] on button "button" at bounding box center [1481, 391] width 29 height 53
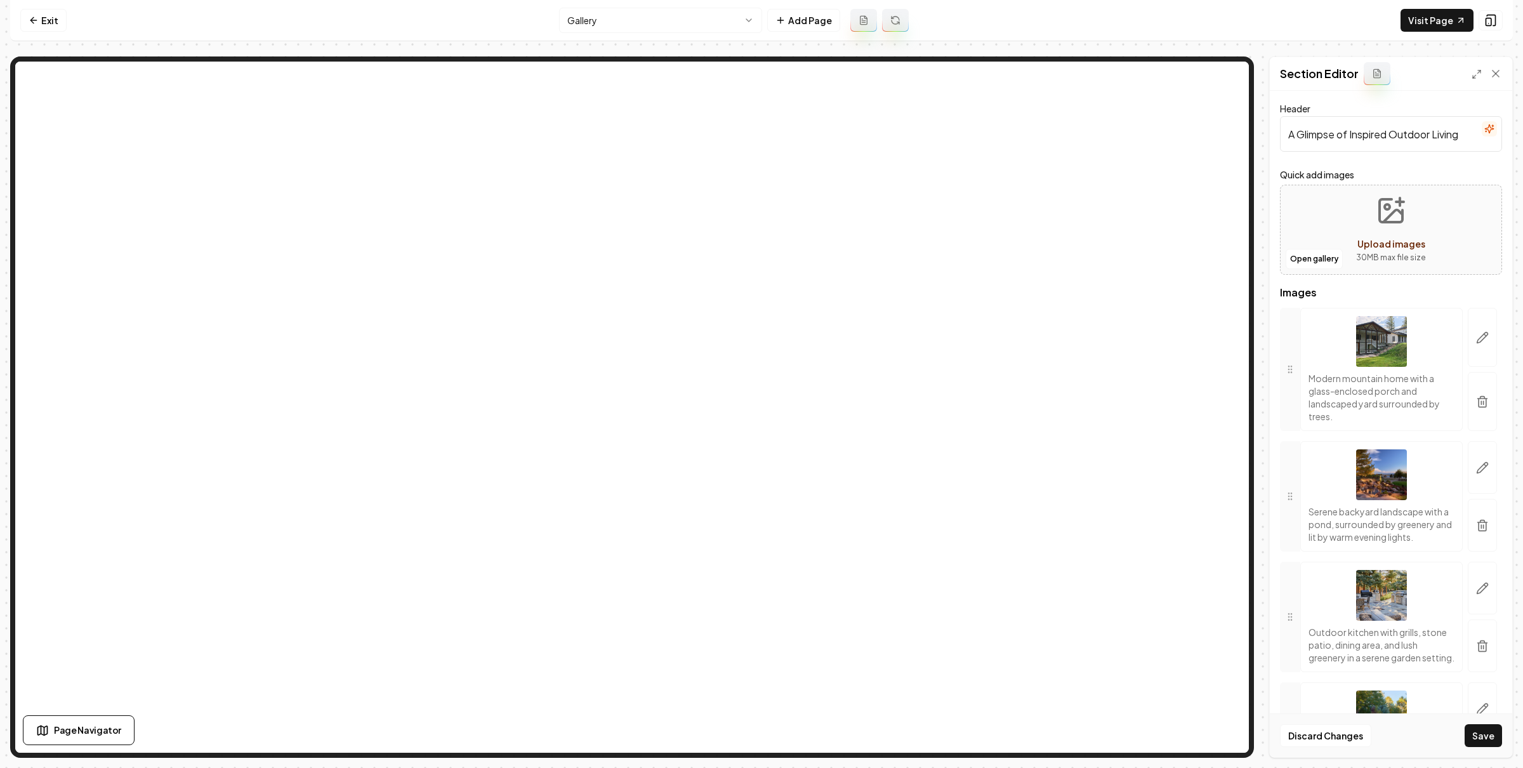
click at [1476, 395] on icon "button" at bounding box center [1482, 401] width 13 height 13
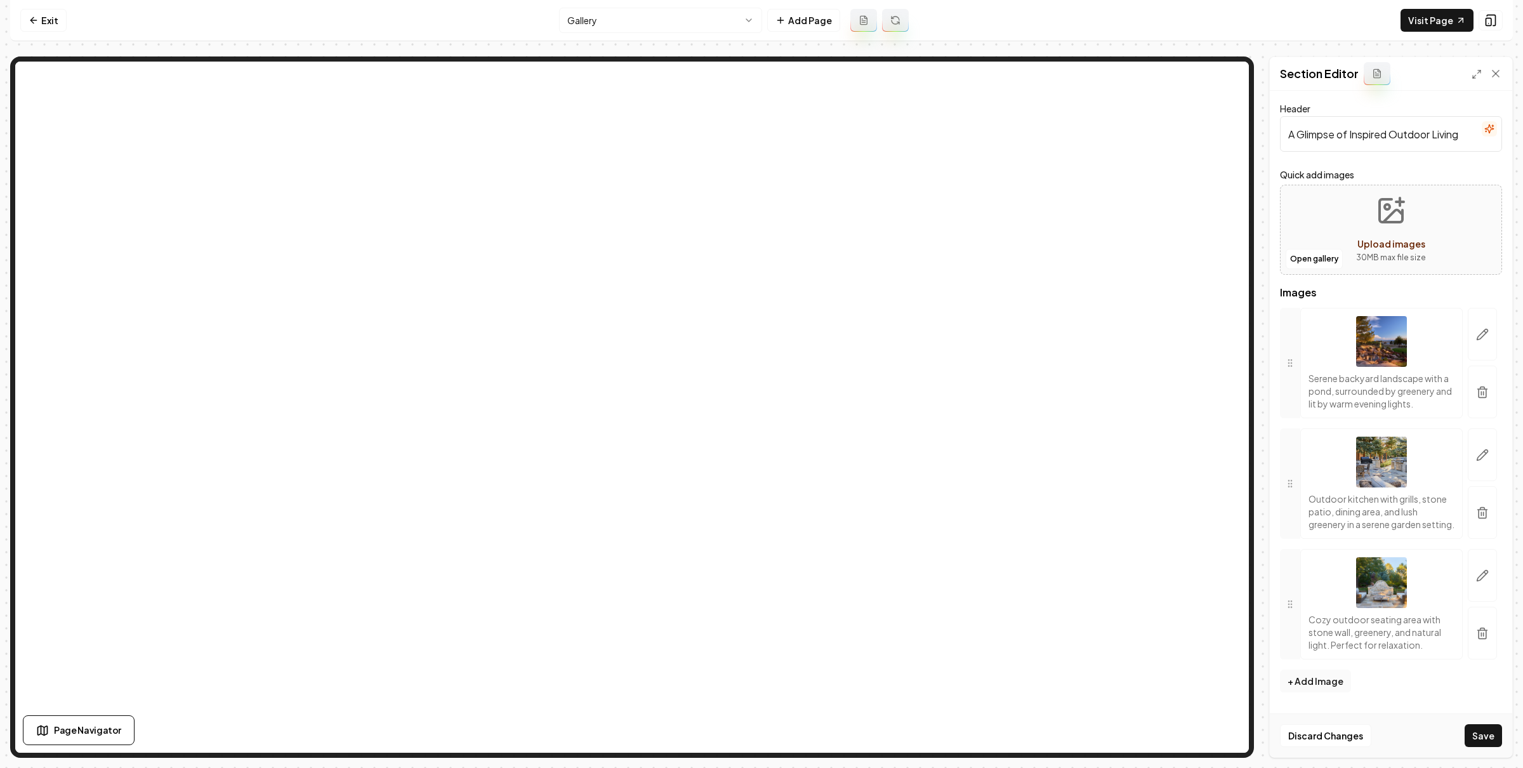
click at [1476, 407] on button "button" at bounding box center [1481, 391] width 29 height 53
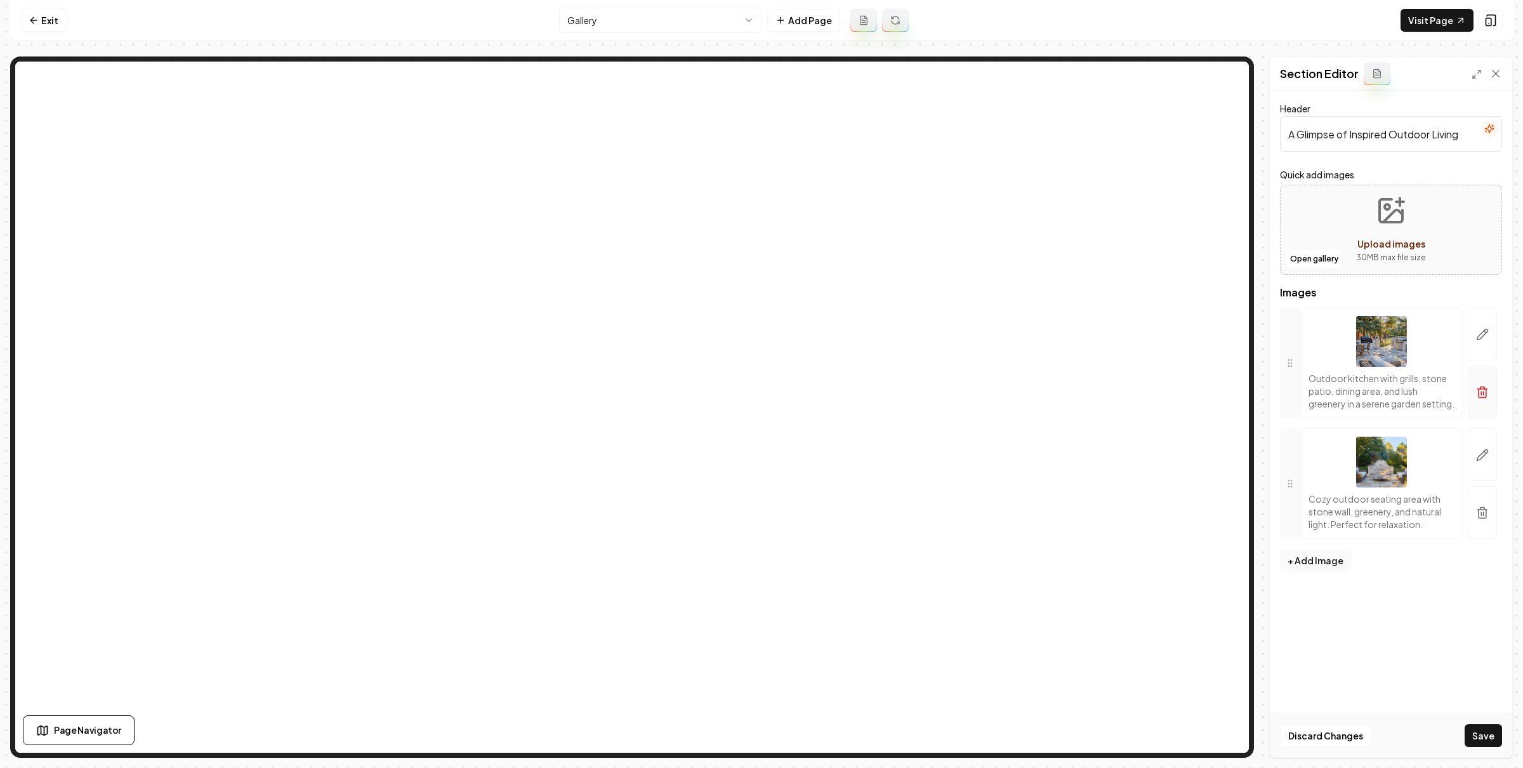
click at [1477, 398] on icon "button" at bounding box center [1482, 392] width 13 height 13
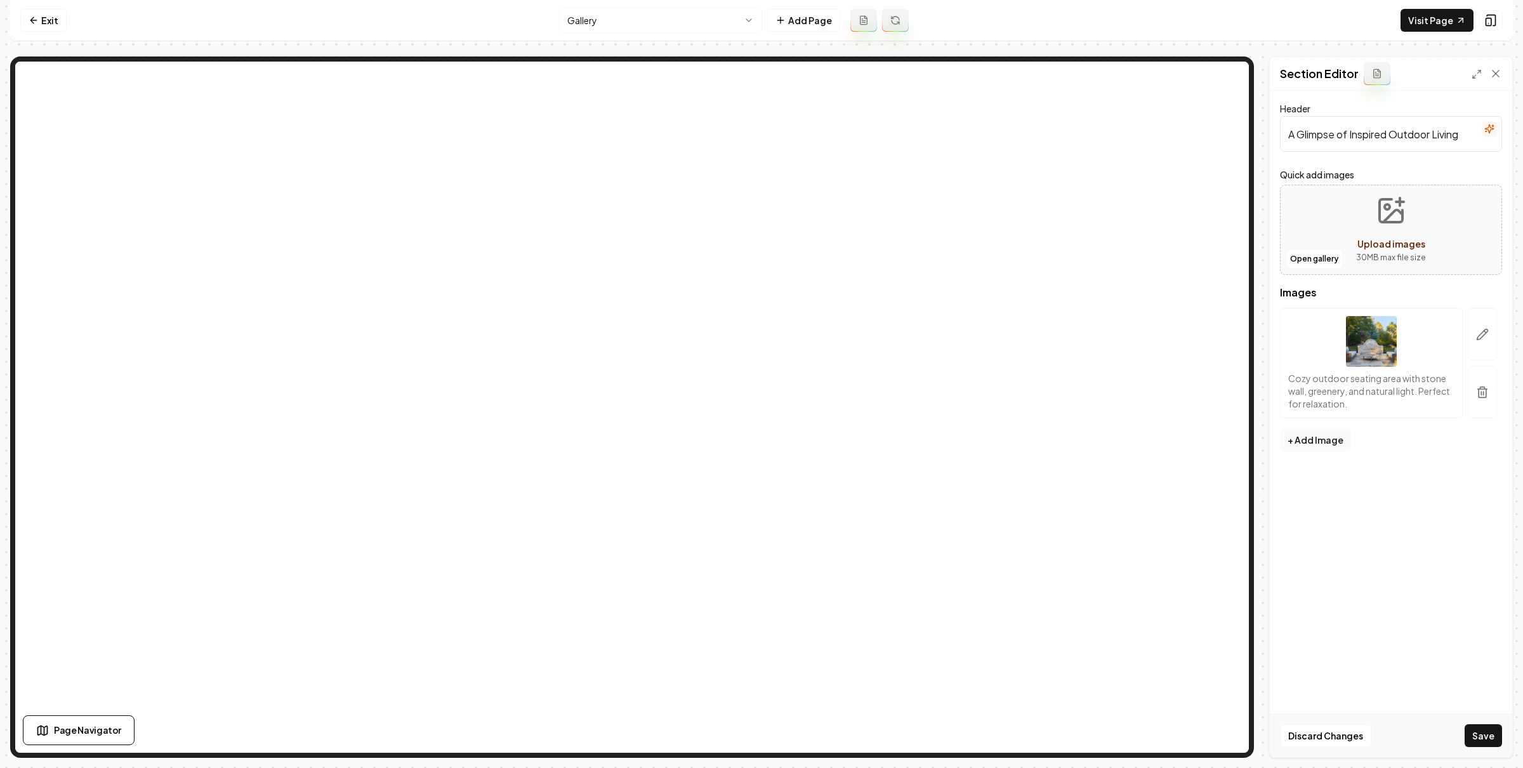
click at [1488, 377] on button "button" at bounding box center [1481, 391] width 29 height 53
click at [1308, 253] on button "Open gallery" at bounding box center [1313, 259] width 57 height 20
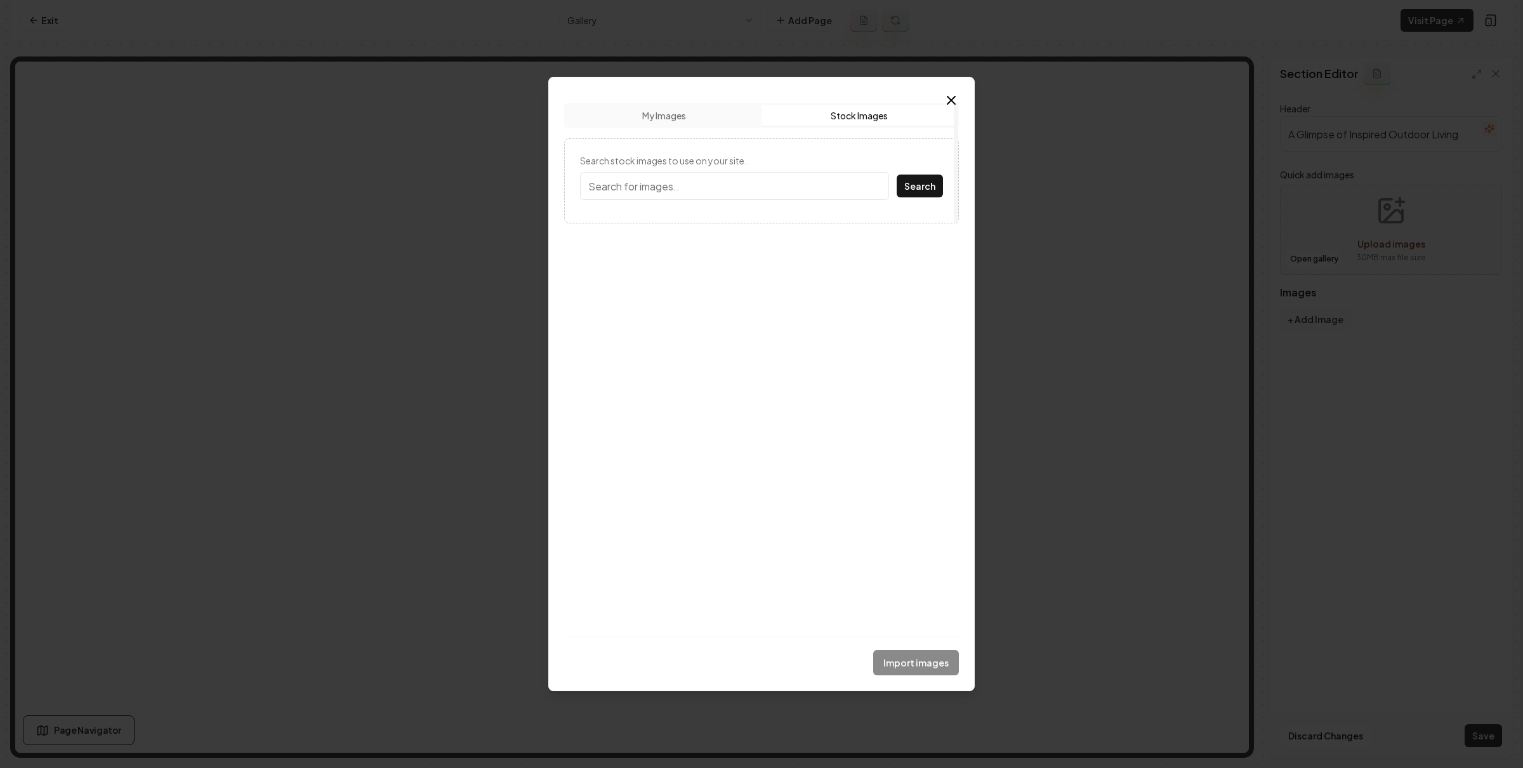
click at [855, 119] on button "Stock Images" at bounding box center [858, 115] width 195 height 20
click at [700, 116] on button "My Images" at bounding box center [664, 115] width 195 height 20
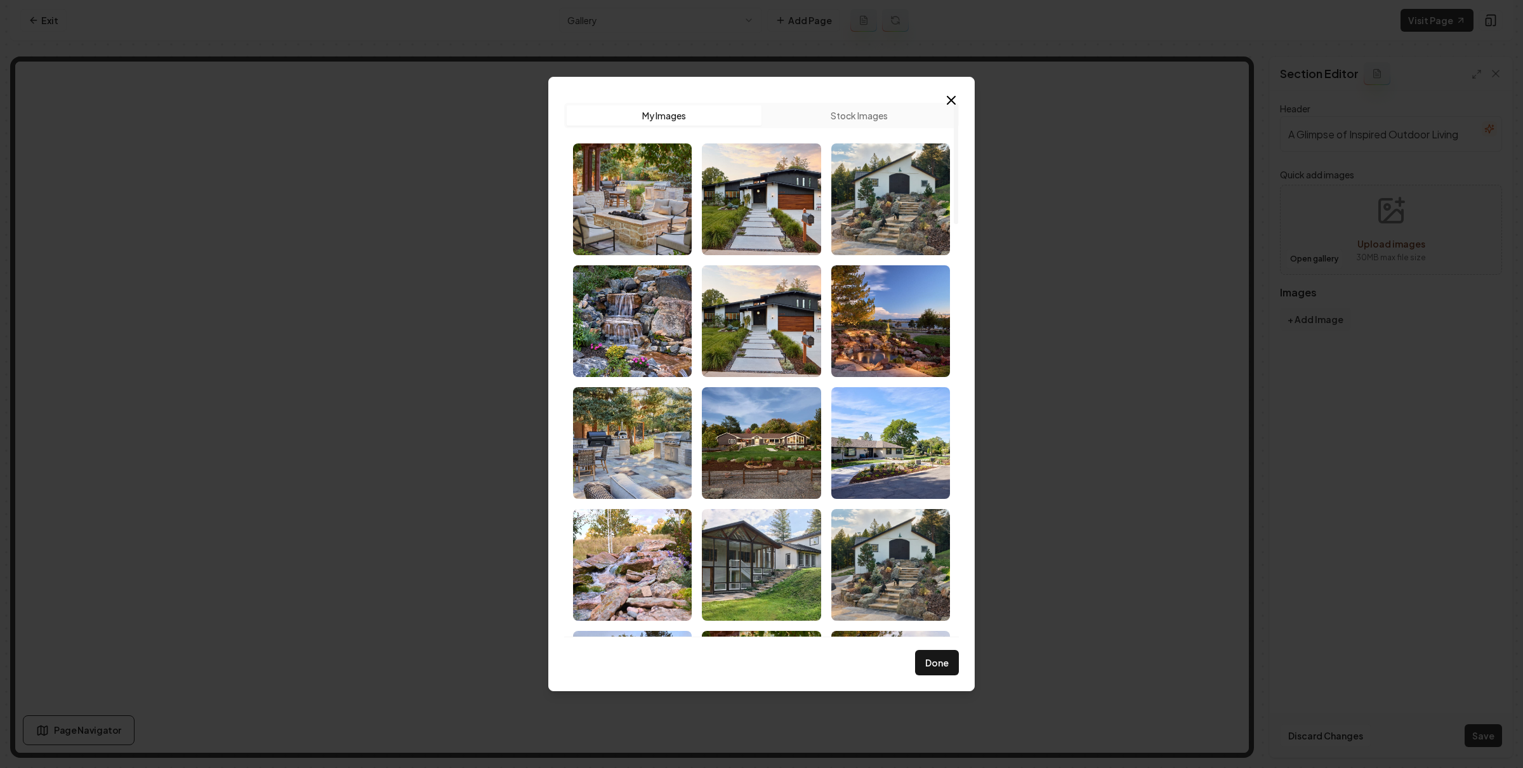
click at [955, 95] on icon "button" at bounding box center [950, 100] width 15 height 15
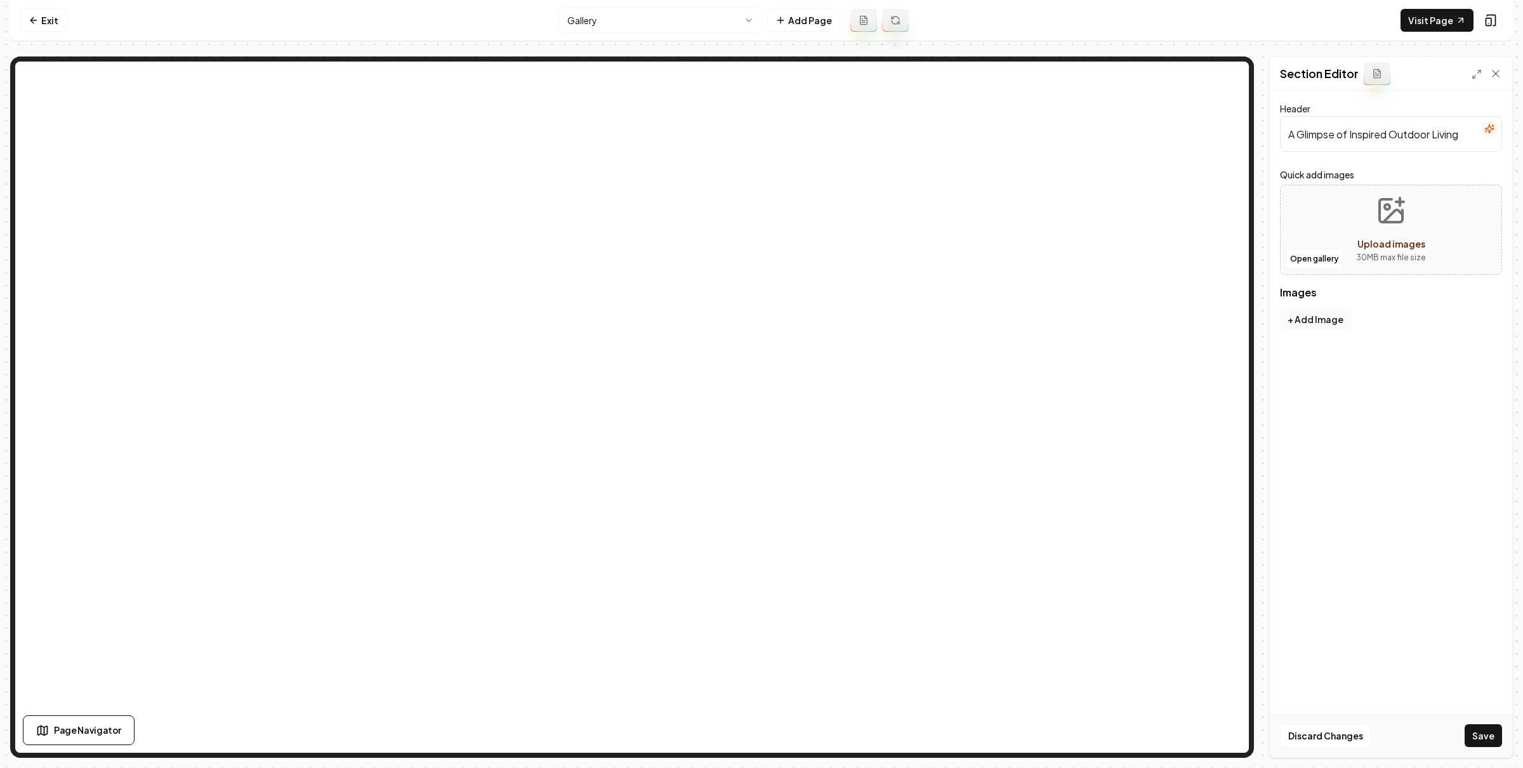
click at [1320, 221] on div "Open gallery Upload images 30 MB max file size" at bounding box center [1391, 230] width 222 height 90
type input "**********"
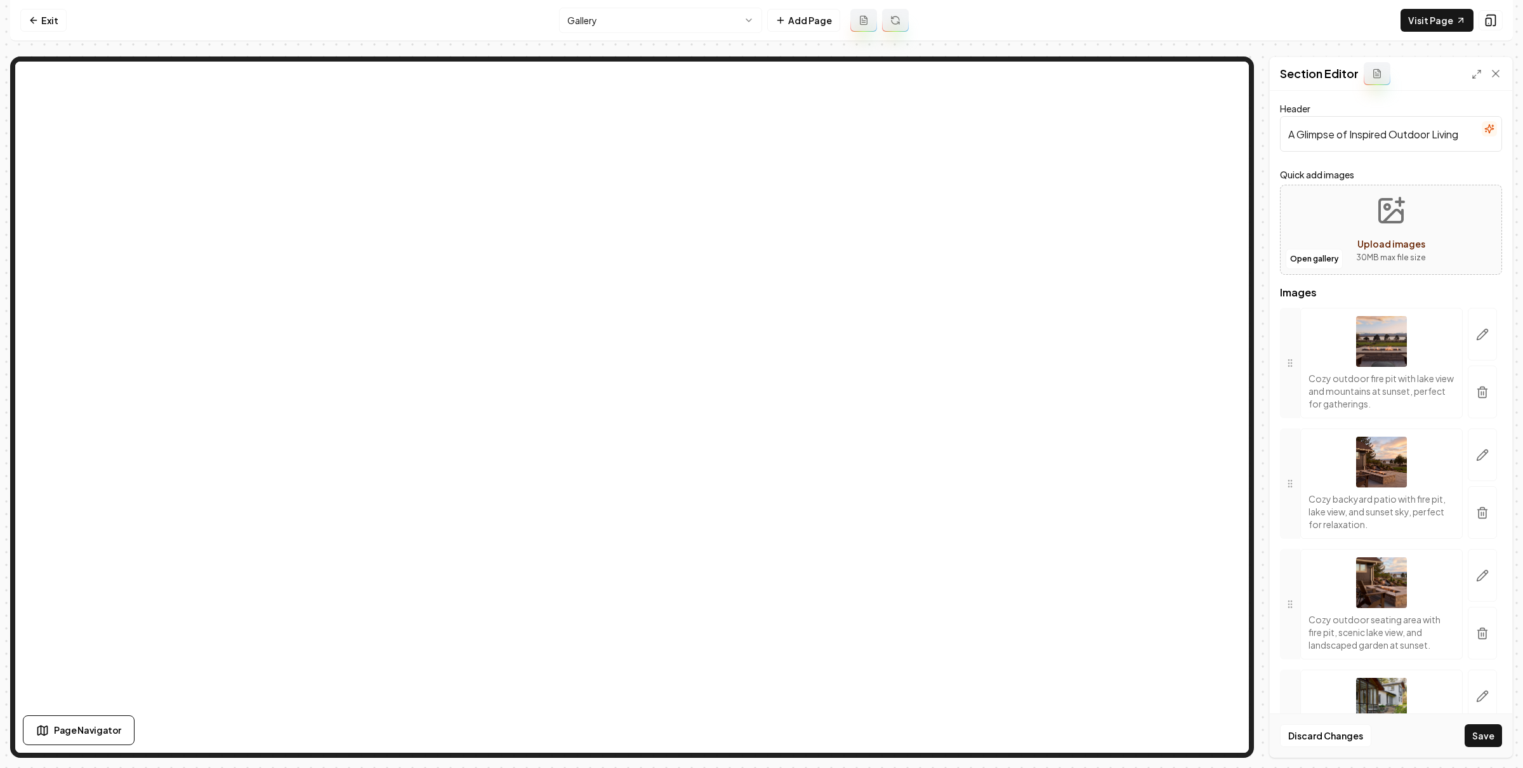
scroll to position [1630, 0]
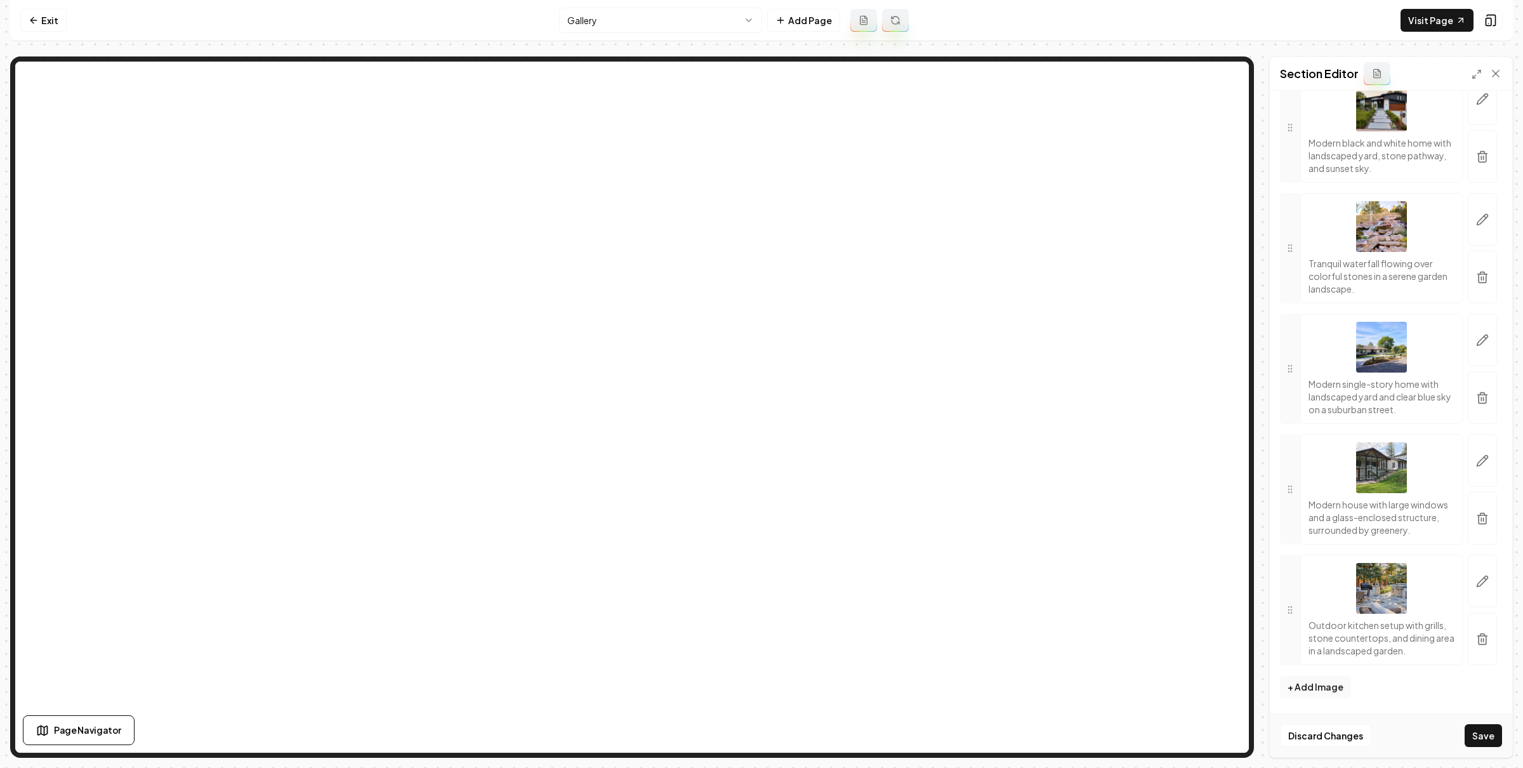
click at [1179, 6] on nav "Exit Gallery Add Page Visit Page" at bounding box center [761, 20] width 1502 height 41
click at [1304, 15] on nav "Exit Gallery Add Page Visit Page" at bounding box center [761, 20] width 1502 height 41
click at [1476, 636] on icon "button" at bounding box center [1482, 639] width 13 height 13
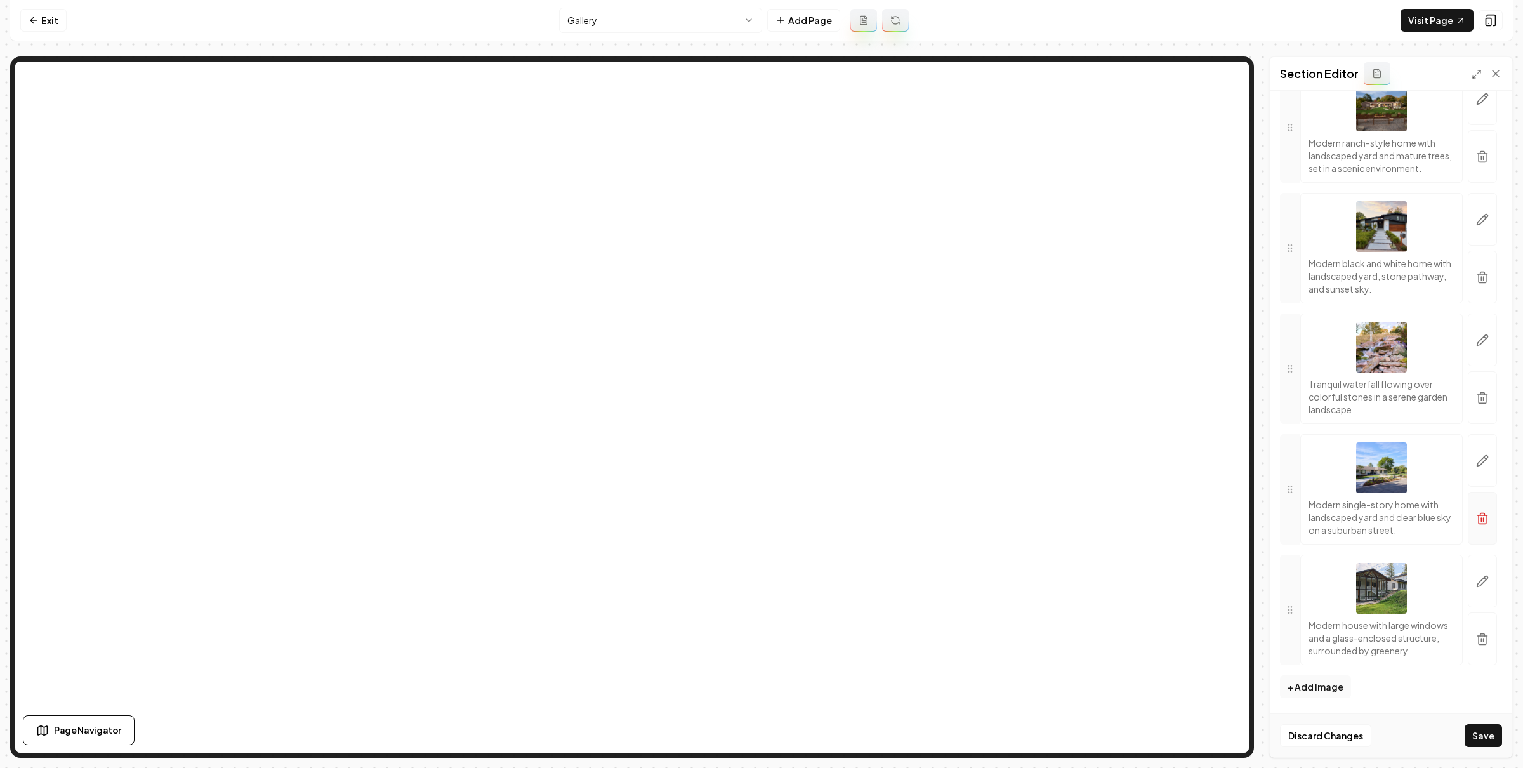
scroll to position [1497, 0]
click at [1476, 641] on icon "button" at bounding box center [1482, 639] width 13 height 13
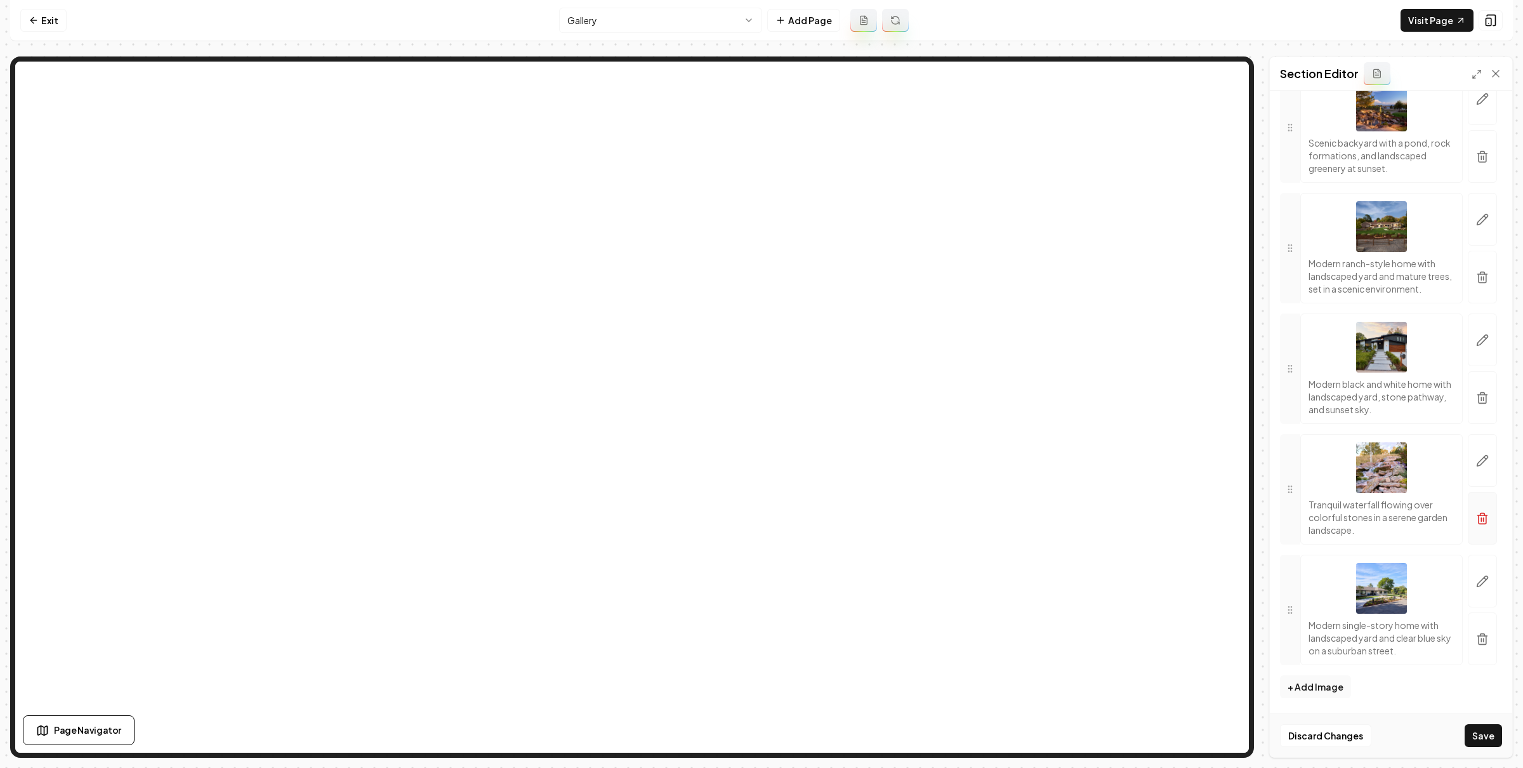
scroll to position [1363, 0]
click at [1480, 633] on icon "button" at bounding box center [1482, 634] width 4 height 2
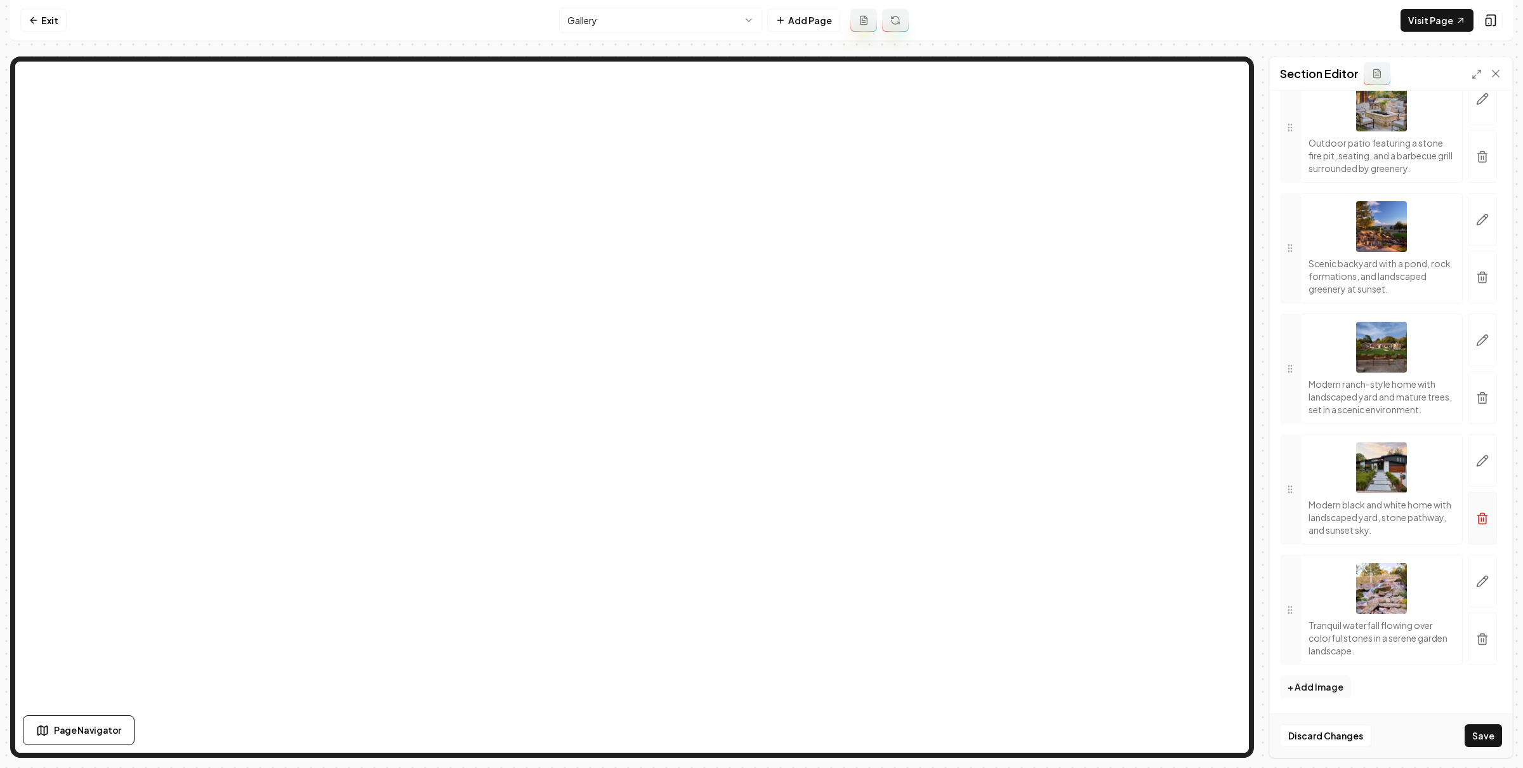
scroll to position [1242, 0]
click at [1474, 525] on button "button" at bounding box center [1481, 518] width 29 height 53
click at [1471, 502] on button "button" at bounding box center [1481, 518] width 29 height 53
click at [1476, 513] on icon "button" at bounding box center [1482, 518] width 13 height 13
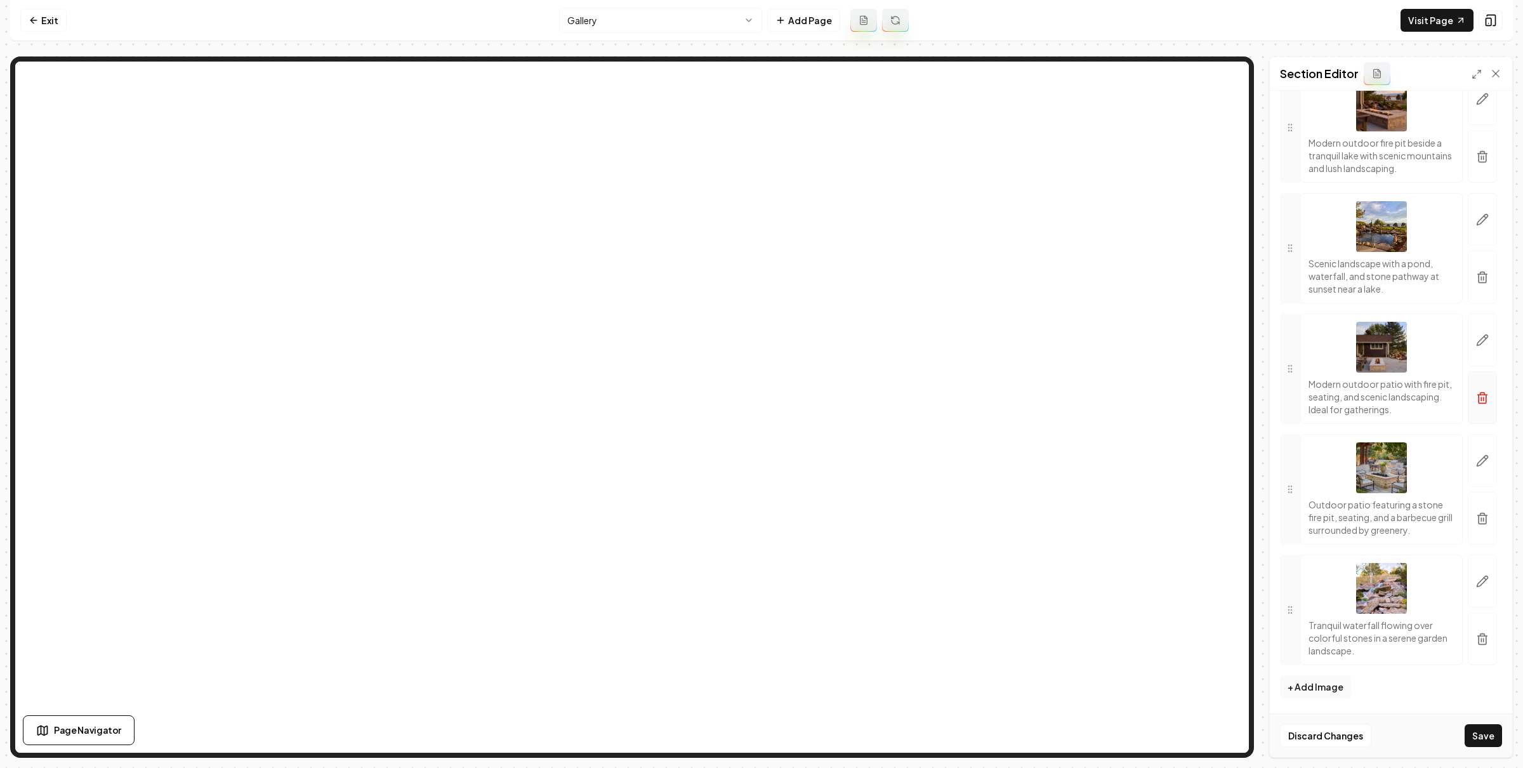
scroll to position [867, 0]
click at [1478, 398] on icon "button" at bounding box center [1482, 399] width 8 height 8
click at [1476, 399] on icon "button" at bounding box center [1482, 397] width 13 height 13
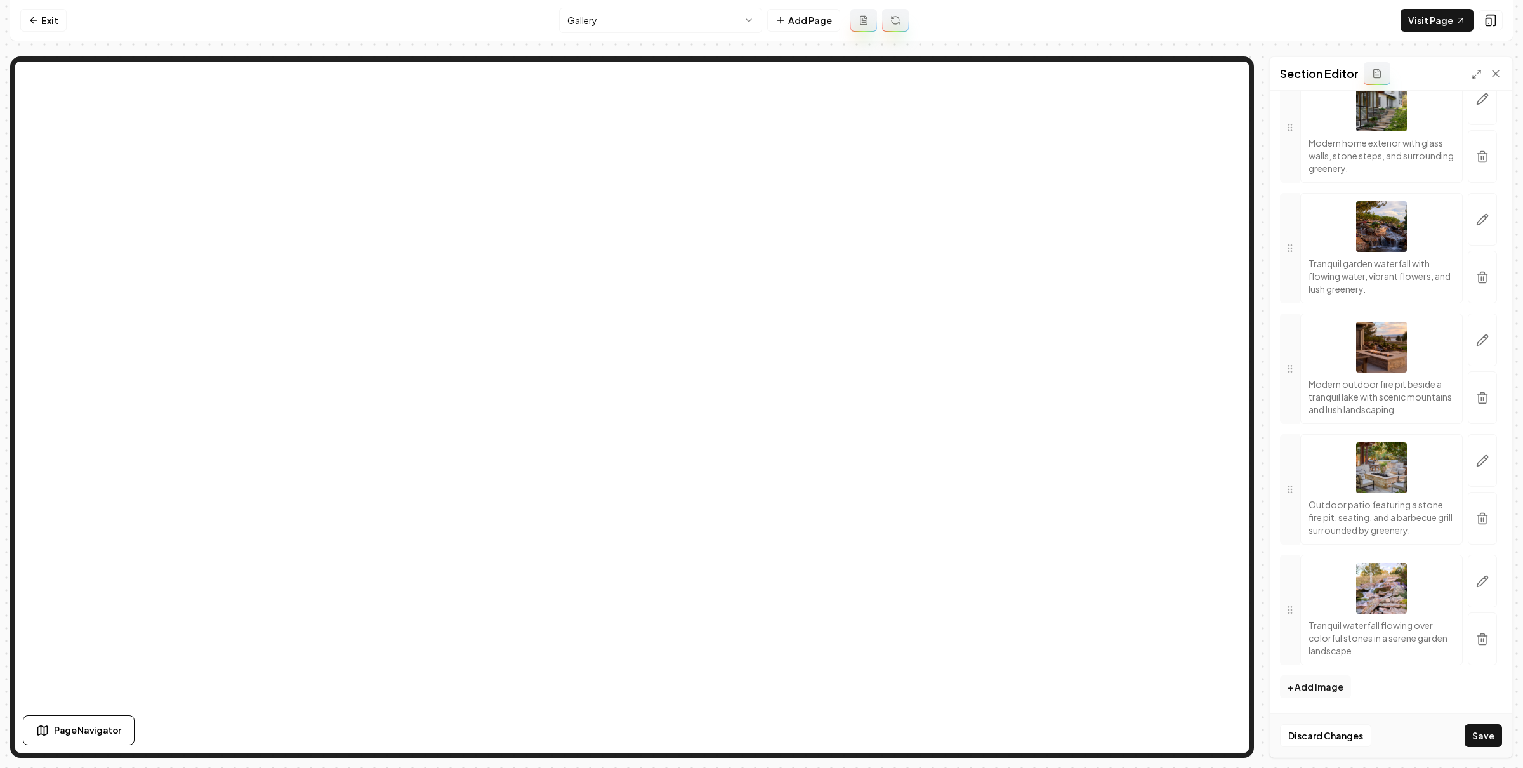
click at [1476, 397] on icon "button" at bounding box center [1482, 397] width 13 height 13
click at [1467, 397] on button "button" at bounding box center [1481, 397] width 29 height 53
click at [1476, 274] on icon "button" at bounding box center [1482, 277] width 13 height 13
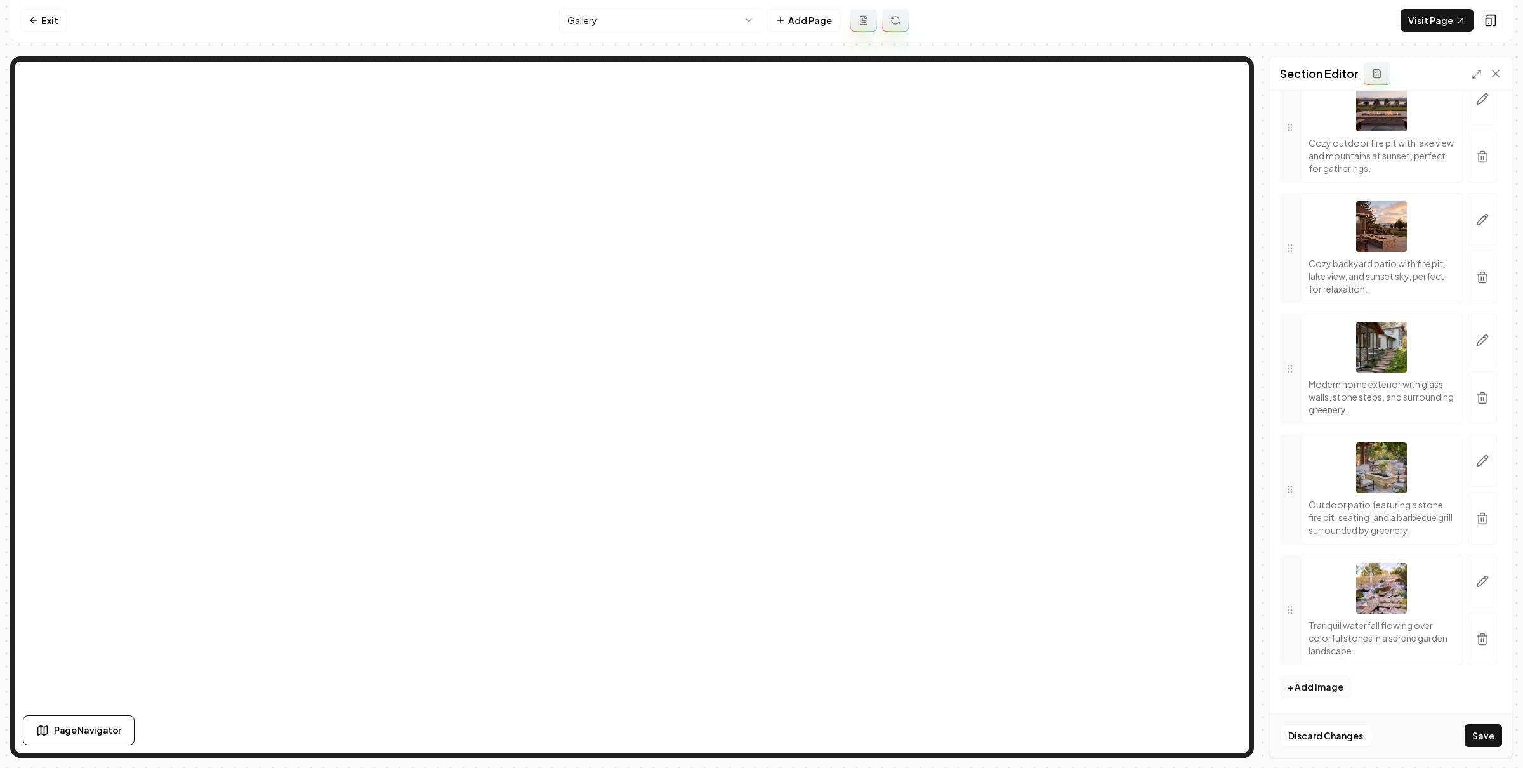
click at [1467, 264] on button "button" at bounding box center [1481, 277] width 29 height 53
click at [1480, 272] on icon "button" at bounding box center [1482, 273] width 4 height 2
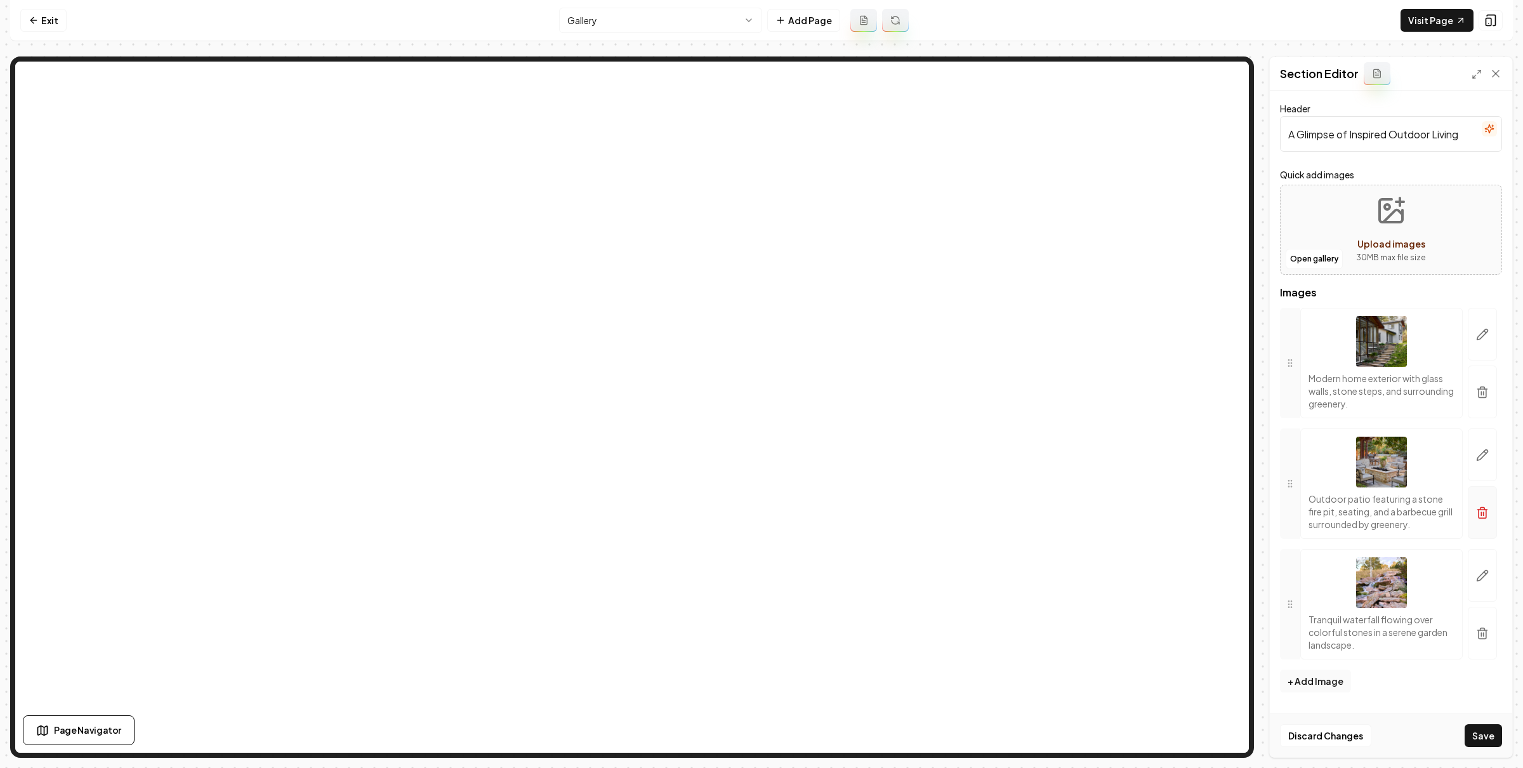
click at [1476, 395] on icon "button" at bounding box center [1482, 392] width 13 height 13
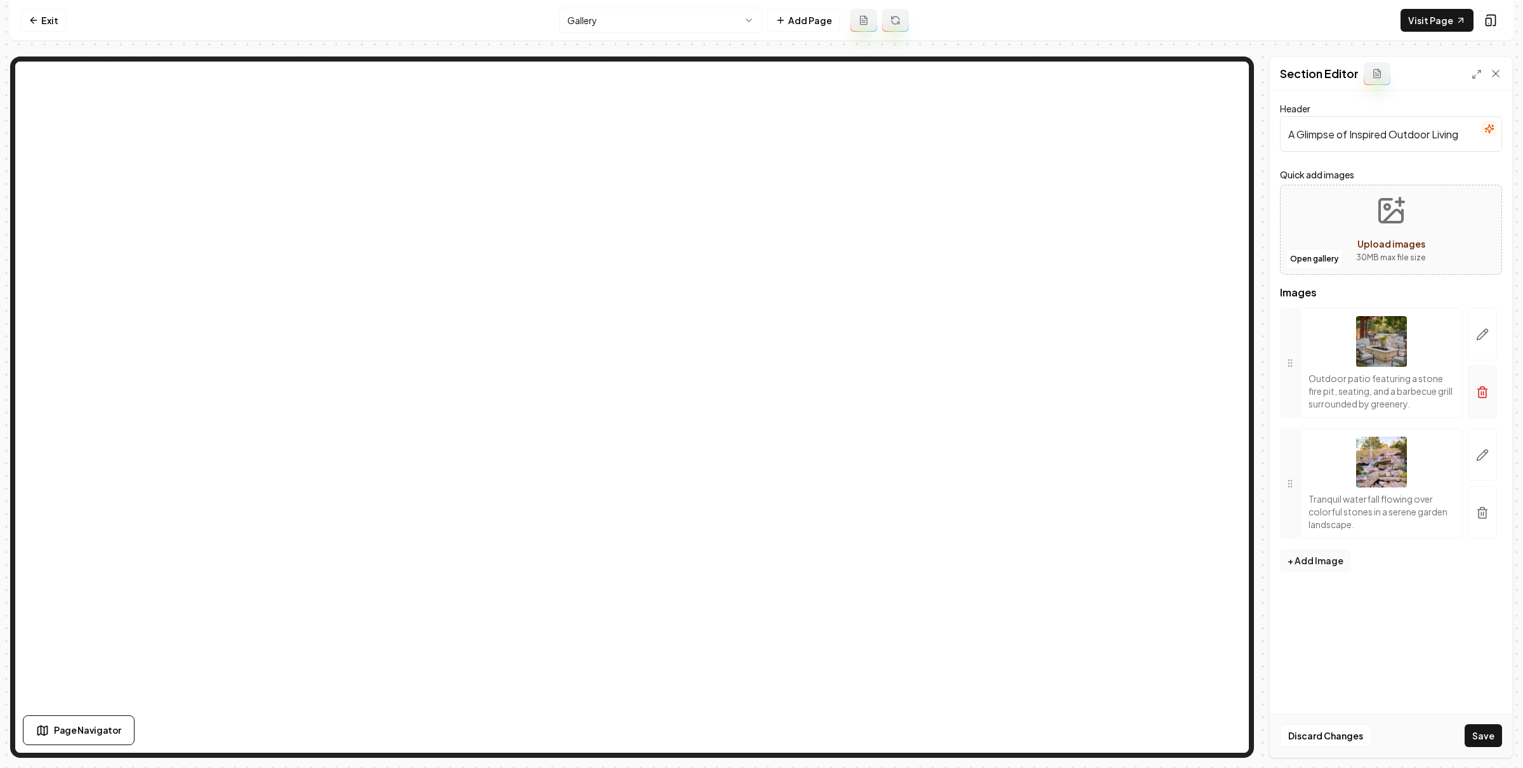
scroll to position [0, 0]
click at [1483, 393] on icon "button" at bounding box center [1482, 392] width 13 height 13
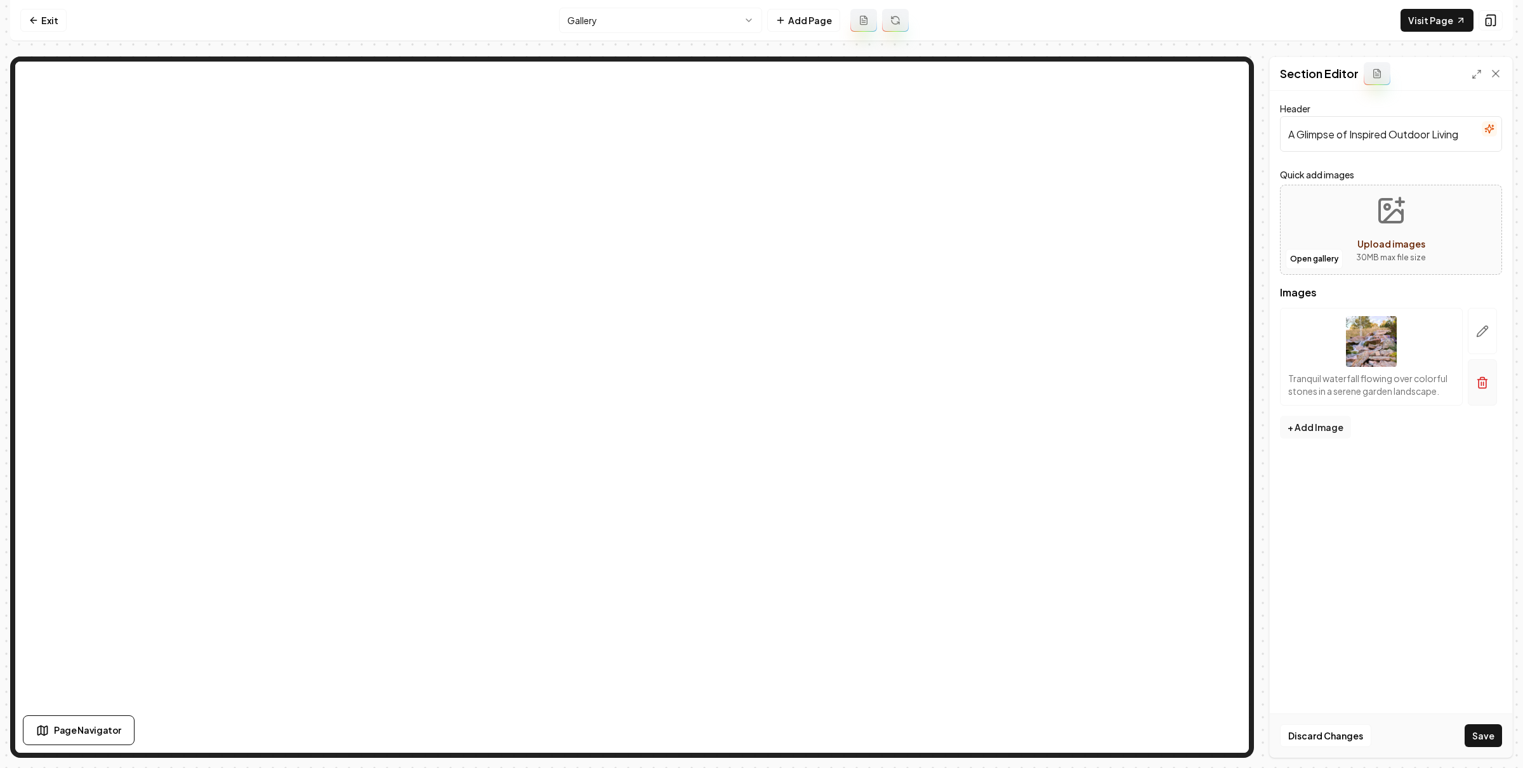
click at [1488, 388] on button "button" at bounding box center [1481, 382] width 29 height 46
click at [1358, 240] on span "Upload images" at bounding box center [1391, 243] width 68 height 11
type input "**********"
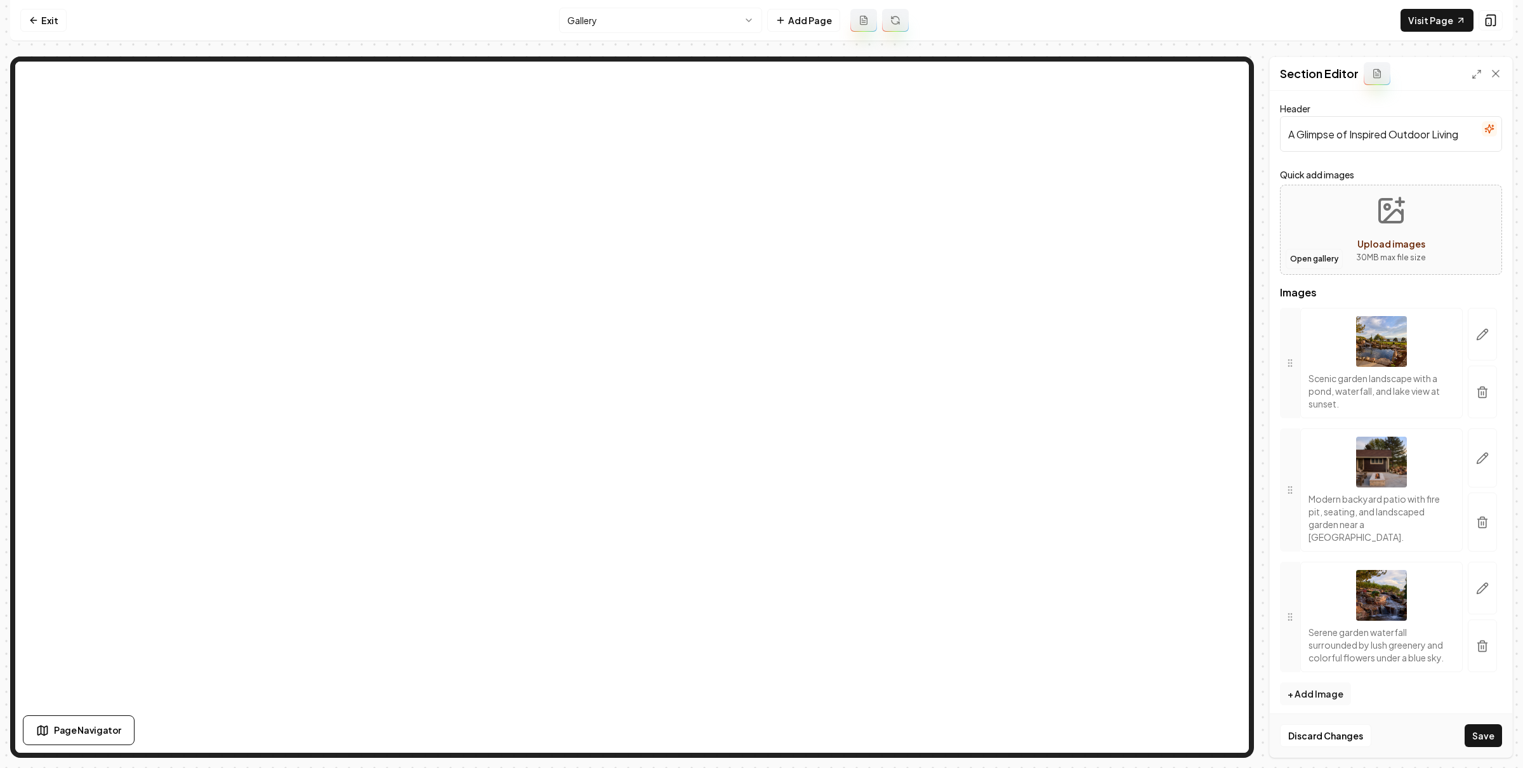
click at [1321, 259] on button "Open gallery" at bounding box center [1313, 259] width 57 height 20
click at [1392, 242] on span "Upload images" at bounding box center [1391, 243] width 68 height 11
type input "**********"
click at [1495, 395] on button "button" at bounding box center [1481, 391] width 29 height 53
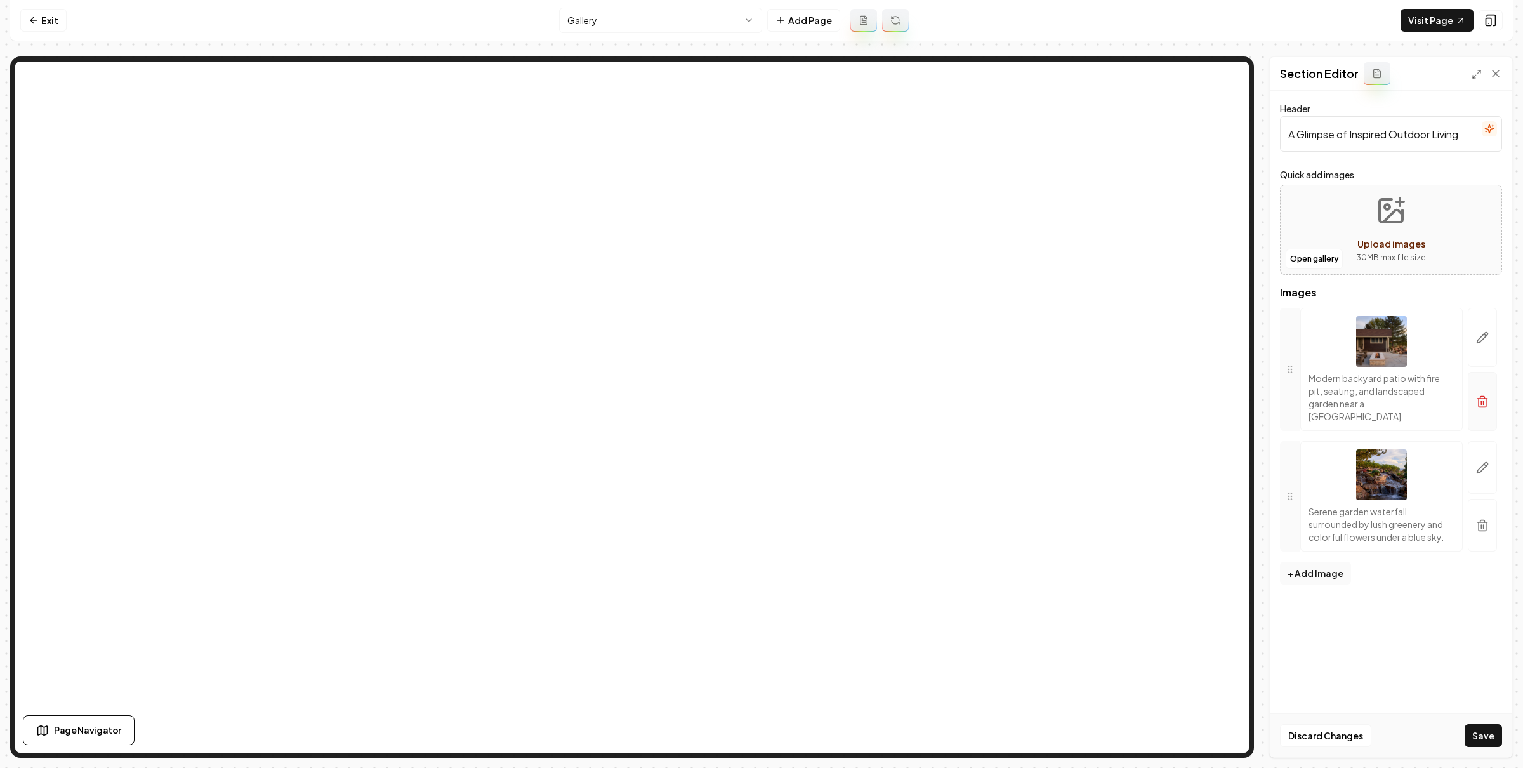
click at [1483, 395] on icon "button" at bounding box center [1482, 401] width 13 height 13
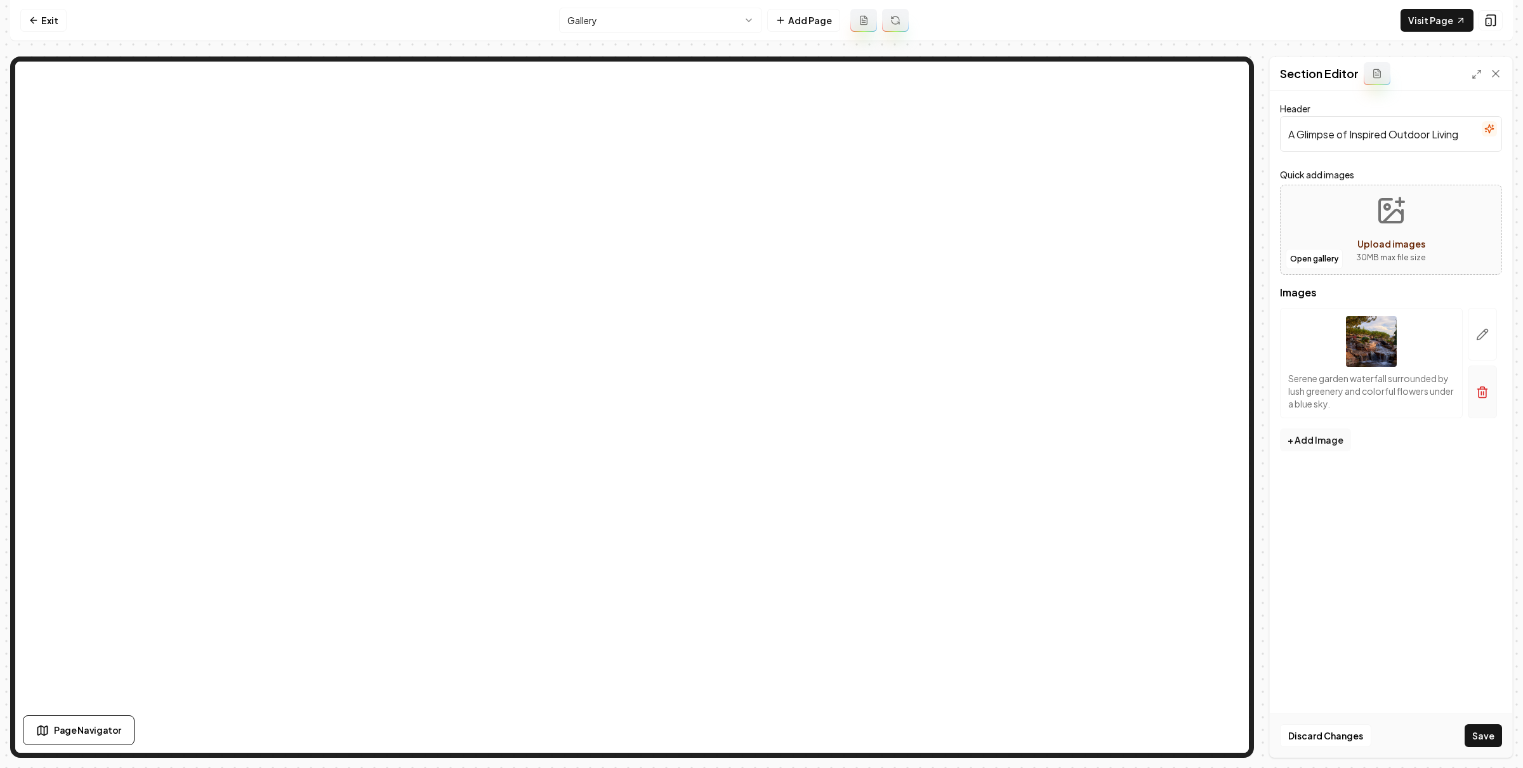
click at [1470, 386] on button "button" at bounding box center [1481, 391] width 29 height 53
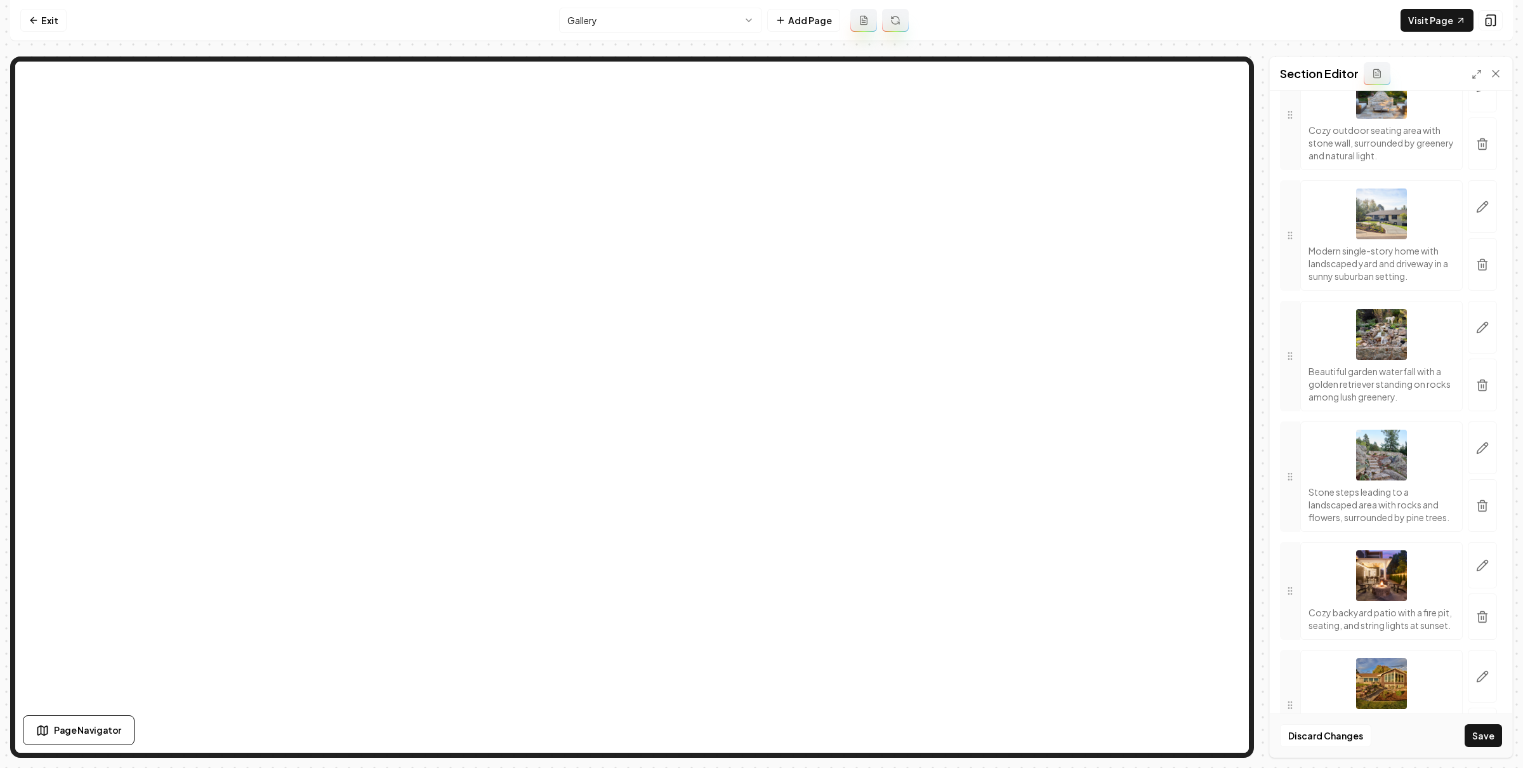
scroll to position [3519, 0]
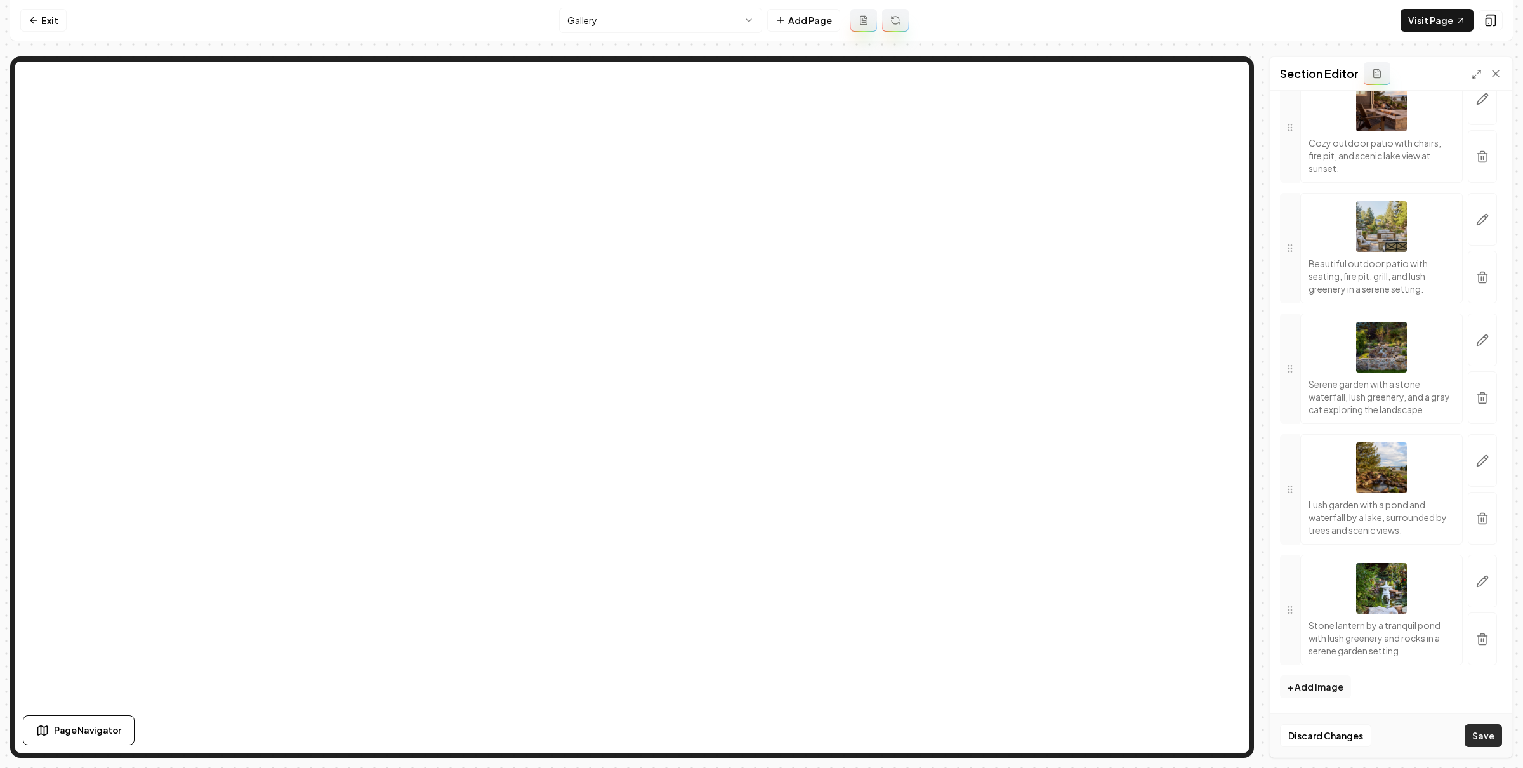
click at [1486, 729] on button "Save" at bounding box center [1482, 735] width 37 height 23
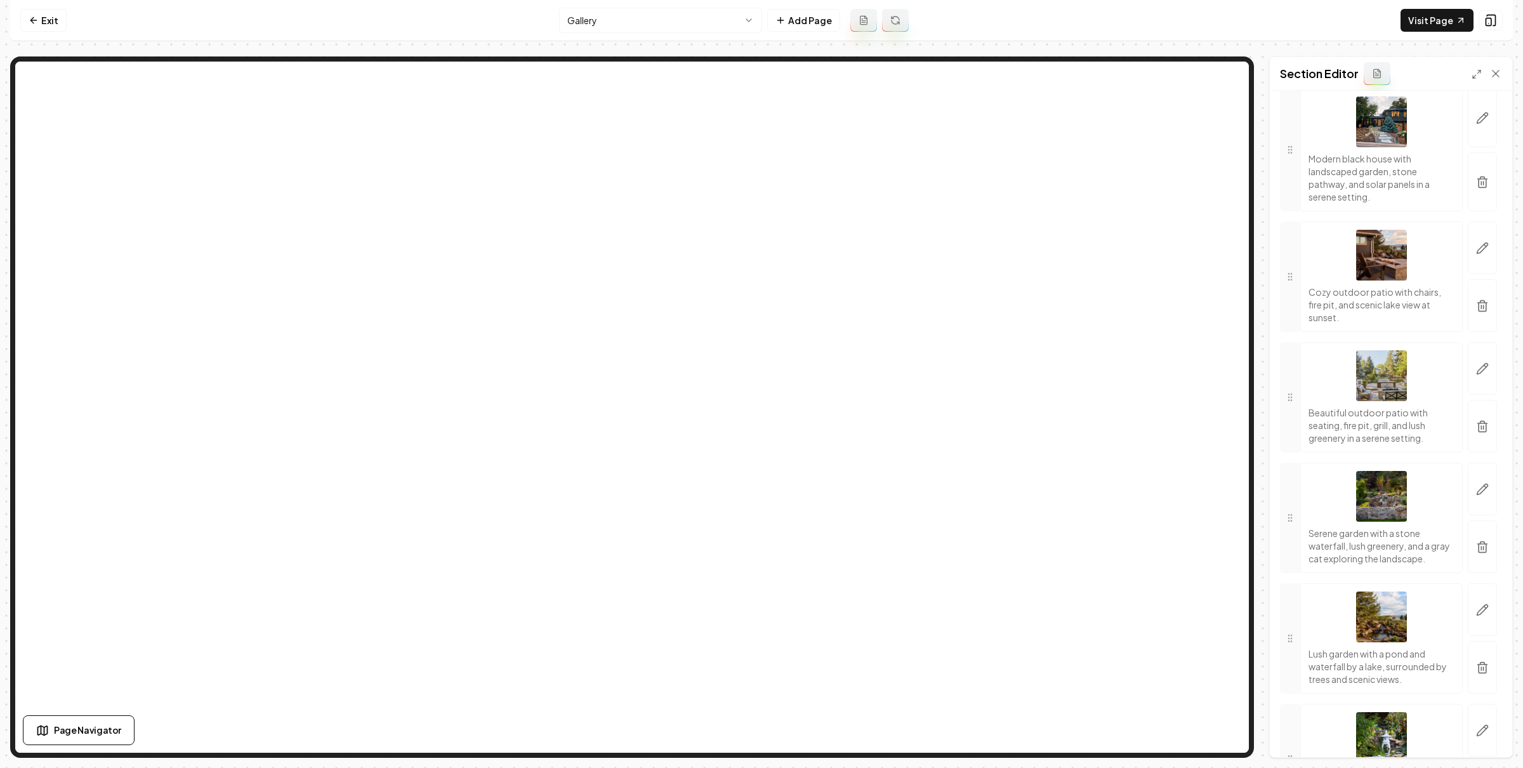
scroll to position [3165, 0]
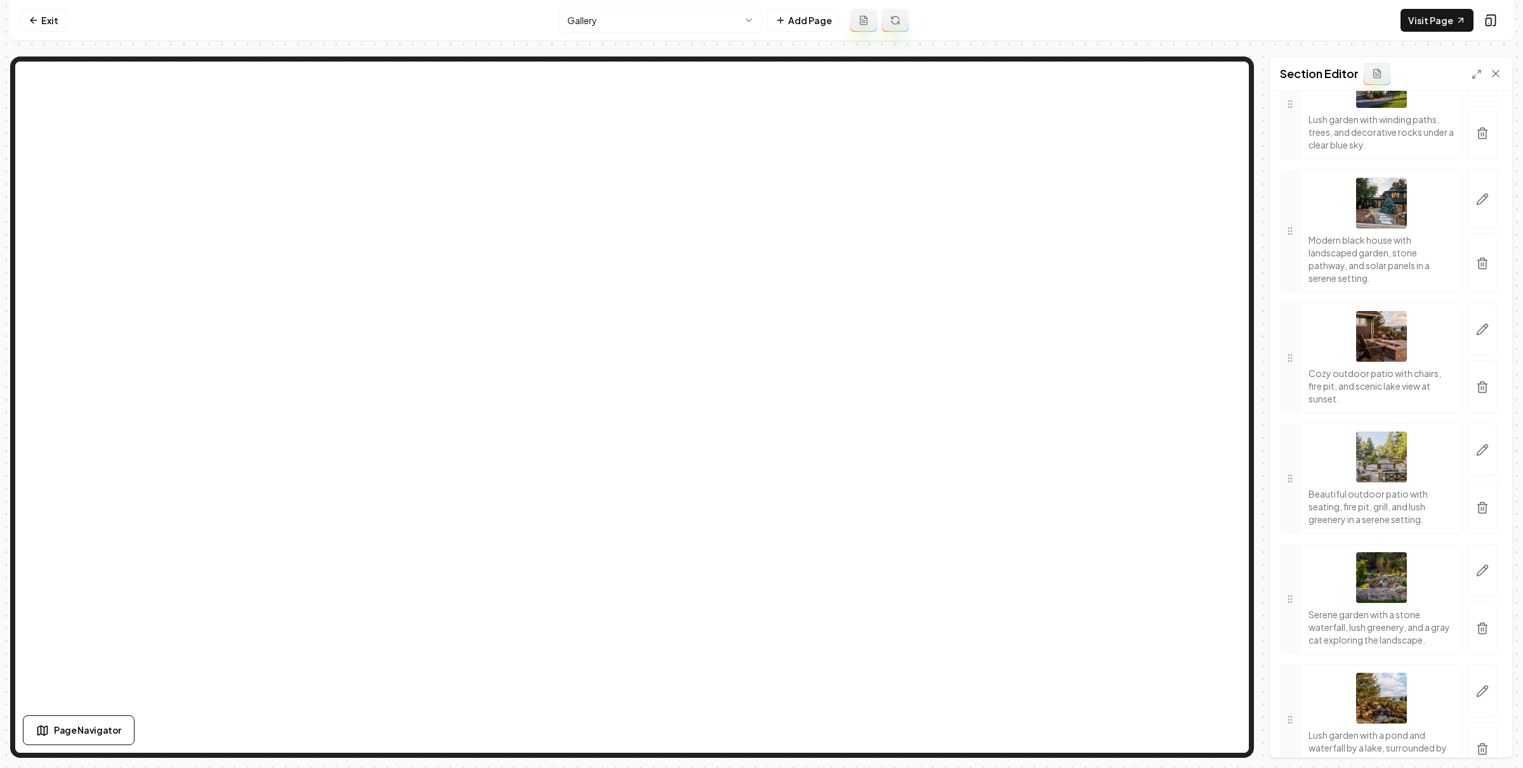
click at [1467, 413] on button "button" at bounding box center [1481, 386] width 29 height 53
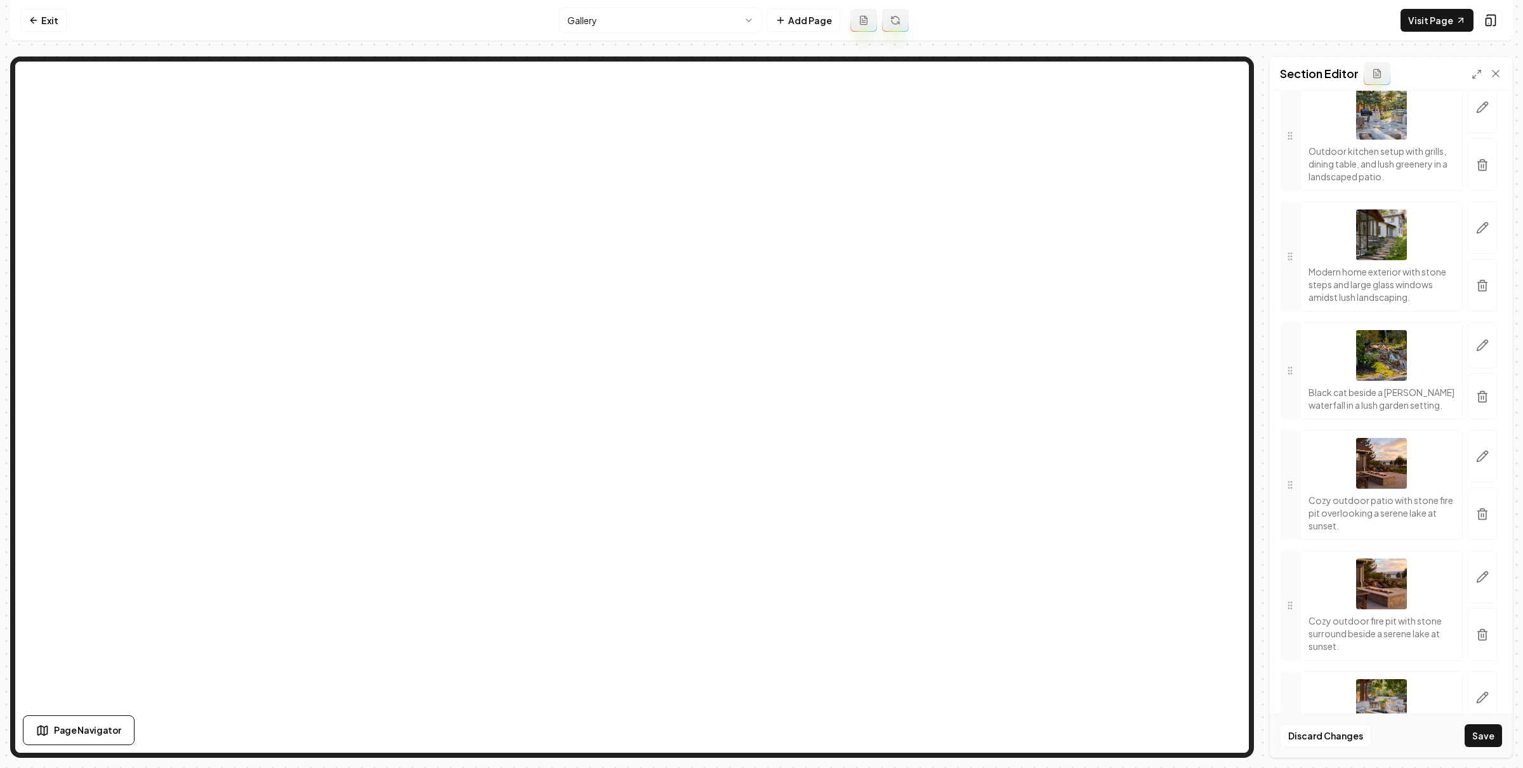
scroll to position [804, 0]
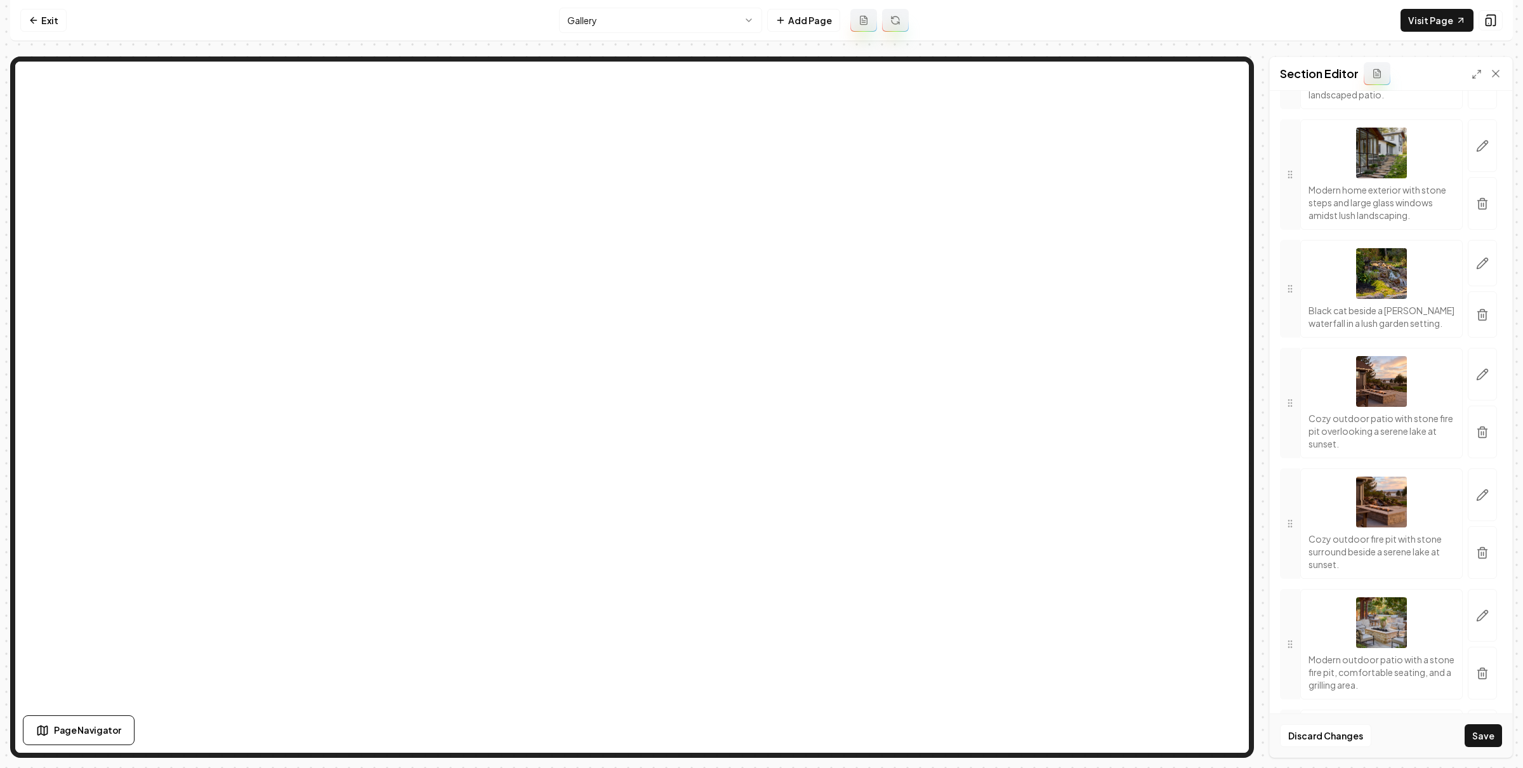
click at [1470, 579] on button "button" at bounding box center [1481, 552] width 29 height 53
click at [1478, 727] on button "Save" at bounding box center [1482, 735] width 37 height 23
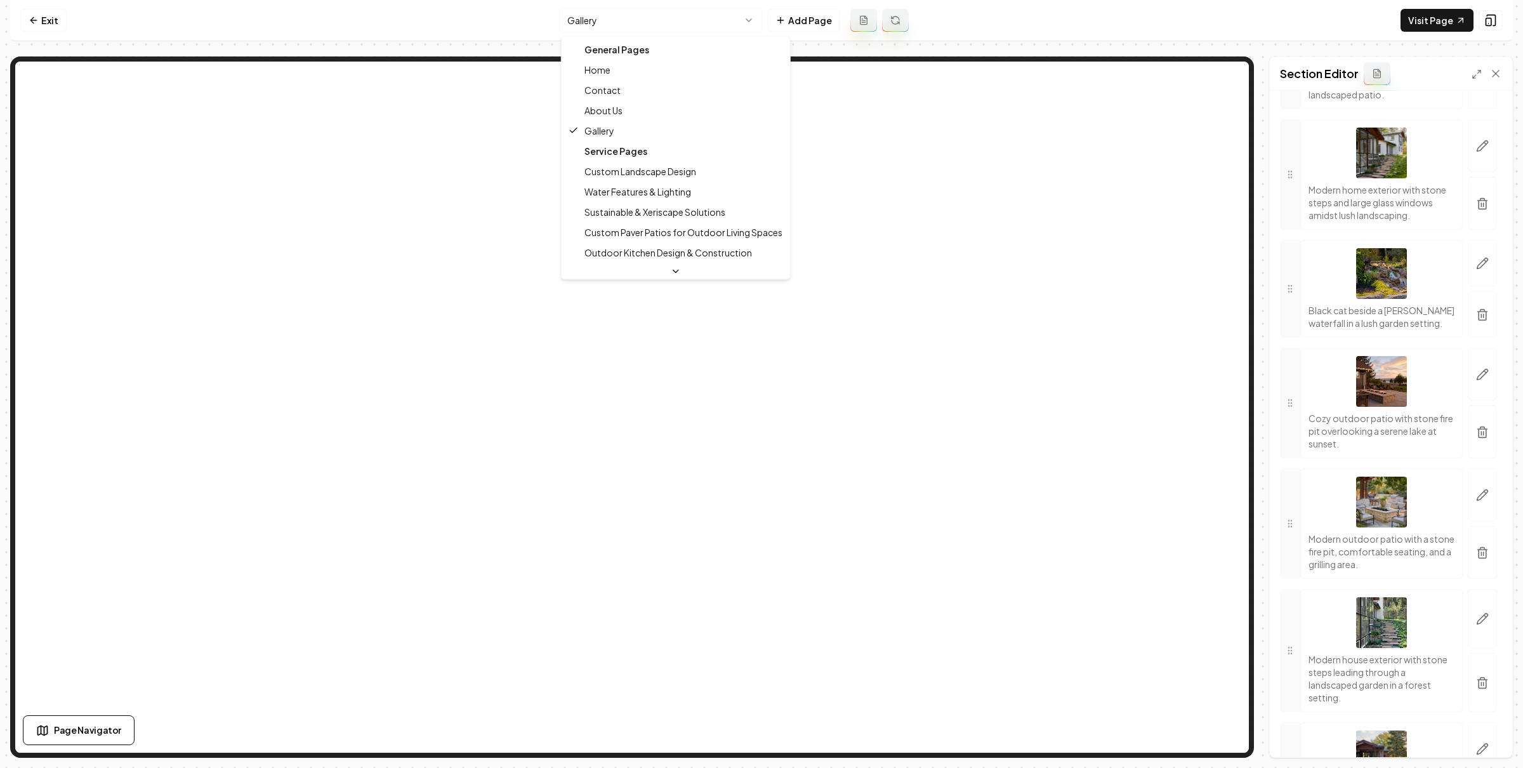
click at [646, 21] on html "Computer Required This feature is only available on a computer. Please switch t…" at bounding box center [761, 384] width 1523 height 768
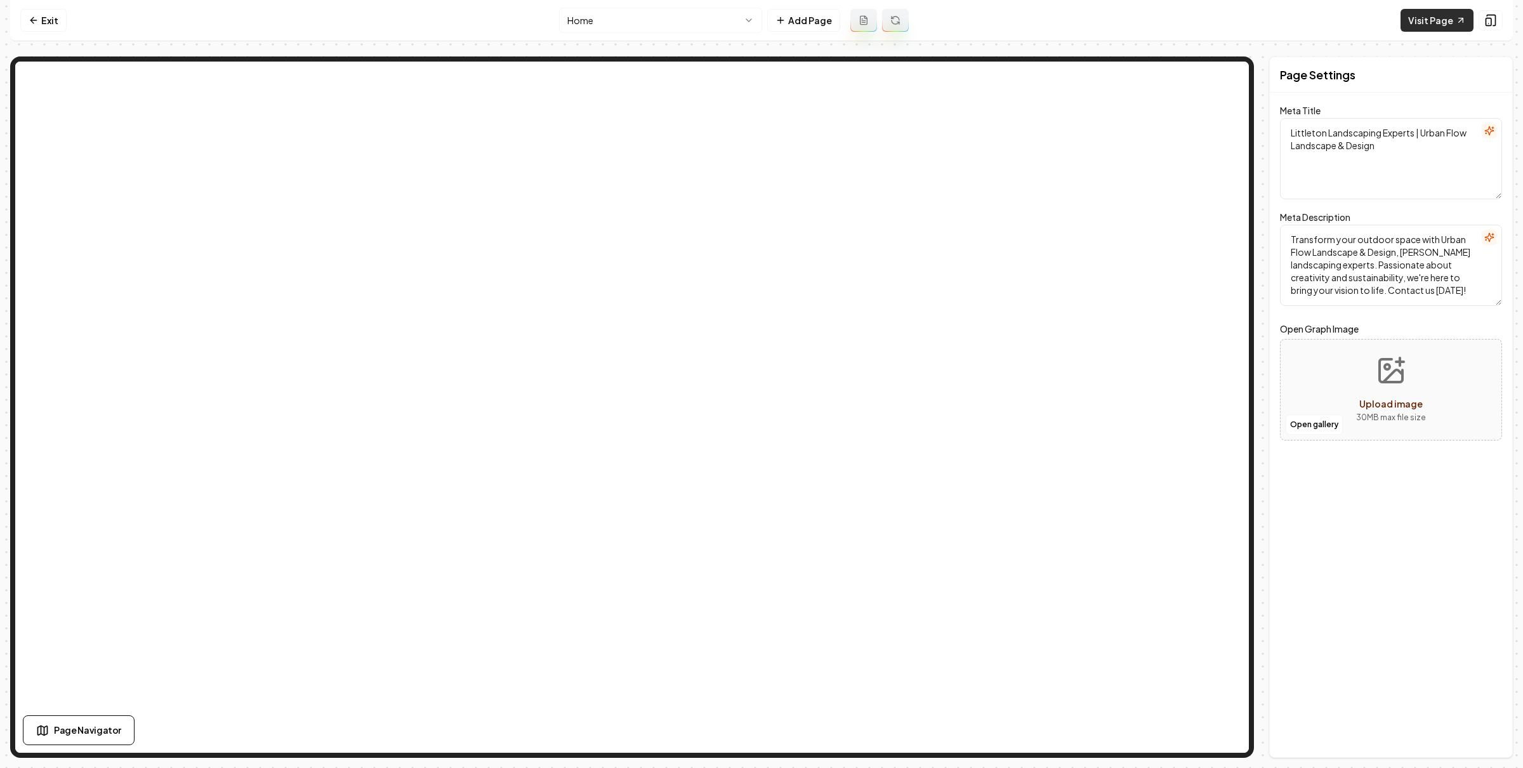
click at [1435, 17] on link "Visit Page" at bounding box center [1436, 20] width 73 height 23
click at [726, 30] on html "Computer Required This feature is only available on a computer. Please switch t…" at bounding box center [761, 384] width 1523 height 768
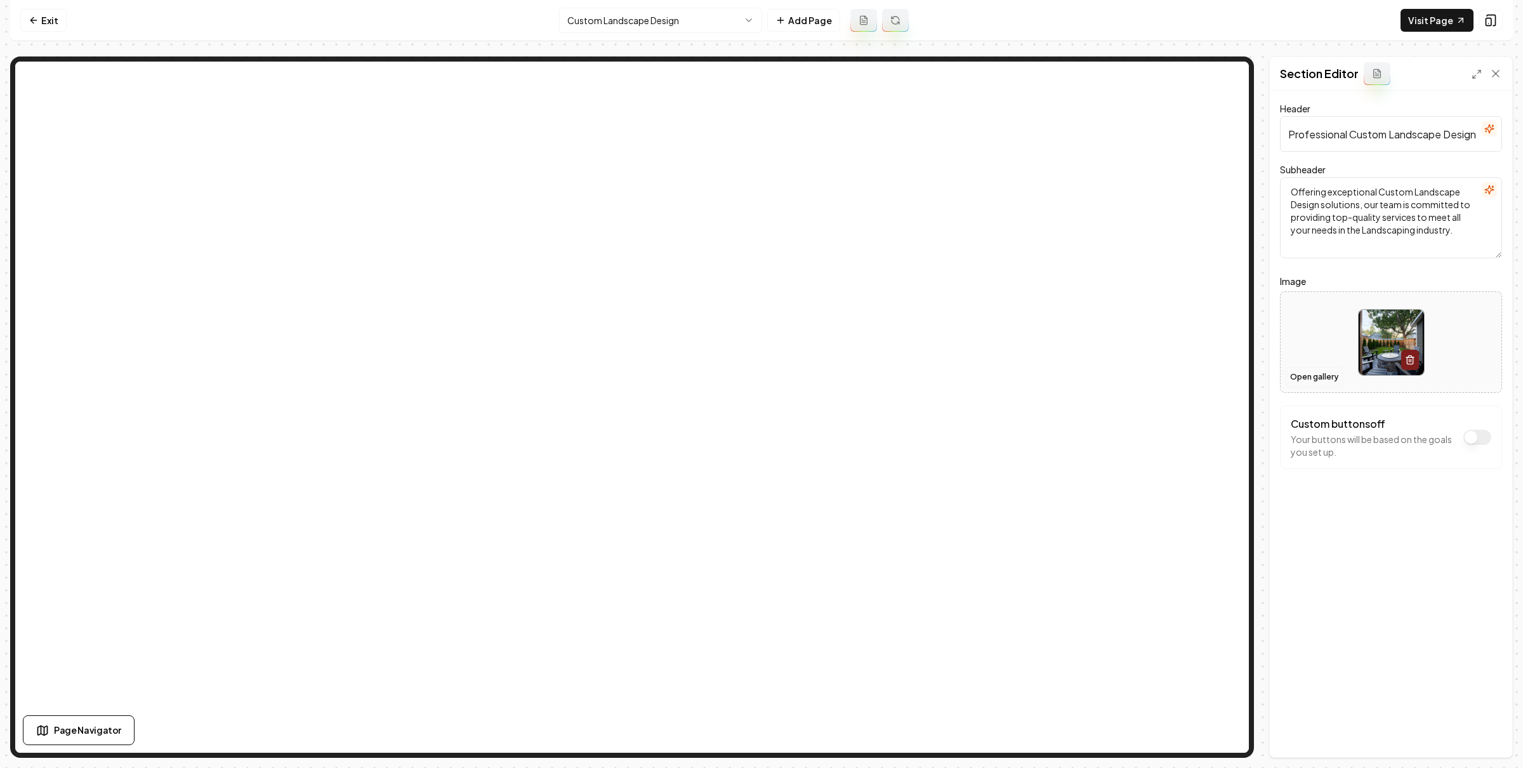
click at [1309, 373] on button "Open gallery" at bounding box center [1313, 377] width 57 height 20
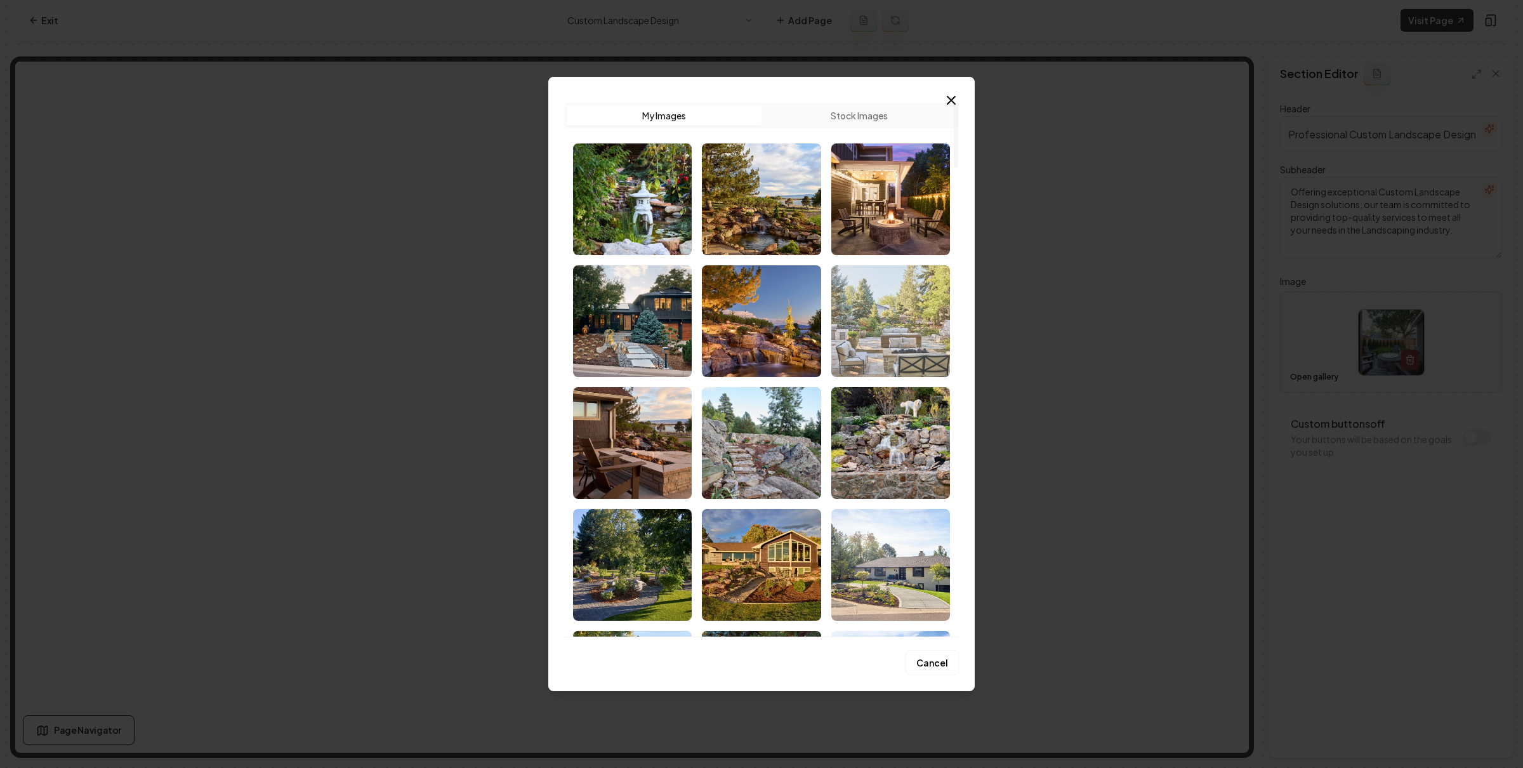
click at [897, 328] on img "Select image image_68c4563c5c7cd75eb80fc148.jpg" at bounding box center [890, 321] width 119 height 112
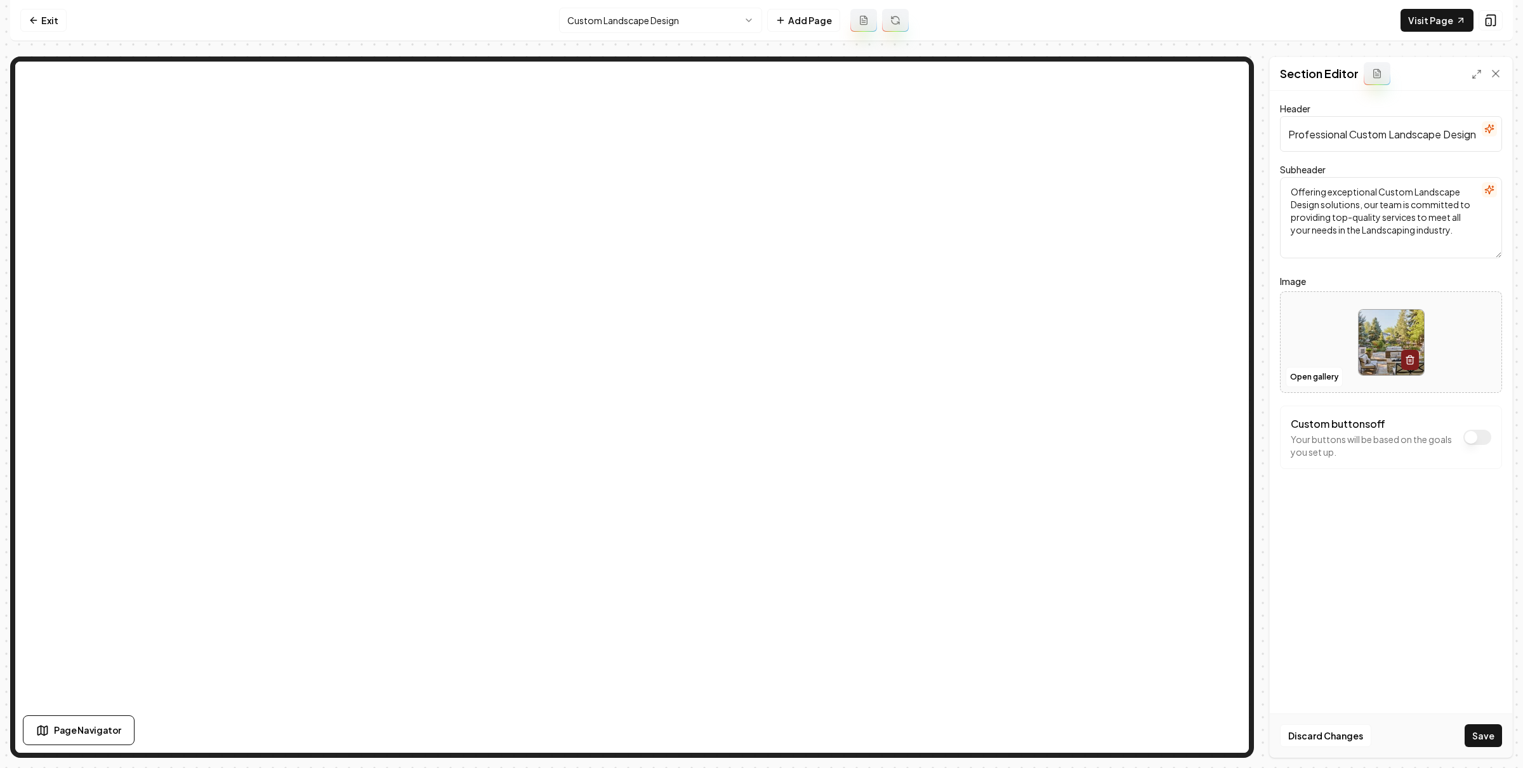
drag, startPoint x: 1492, startPoint y: 733, endPoint x: 1278, endPoint y: 596, distance: 253.8
click at [1491, 733] on button "Save" at bounding box center [1482, 735] width 37 height 23
click at [46, 18] on link "Exit" at bounding box center [43, 20] width 46 height 23
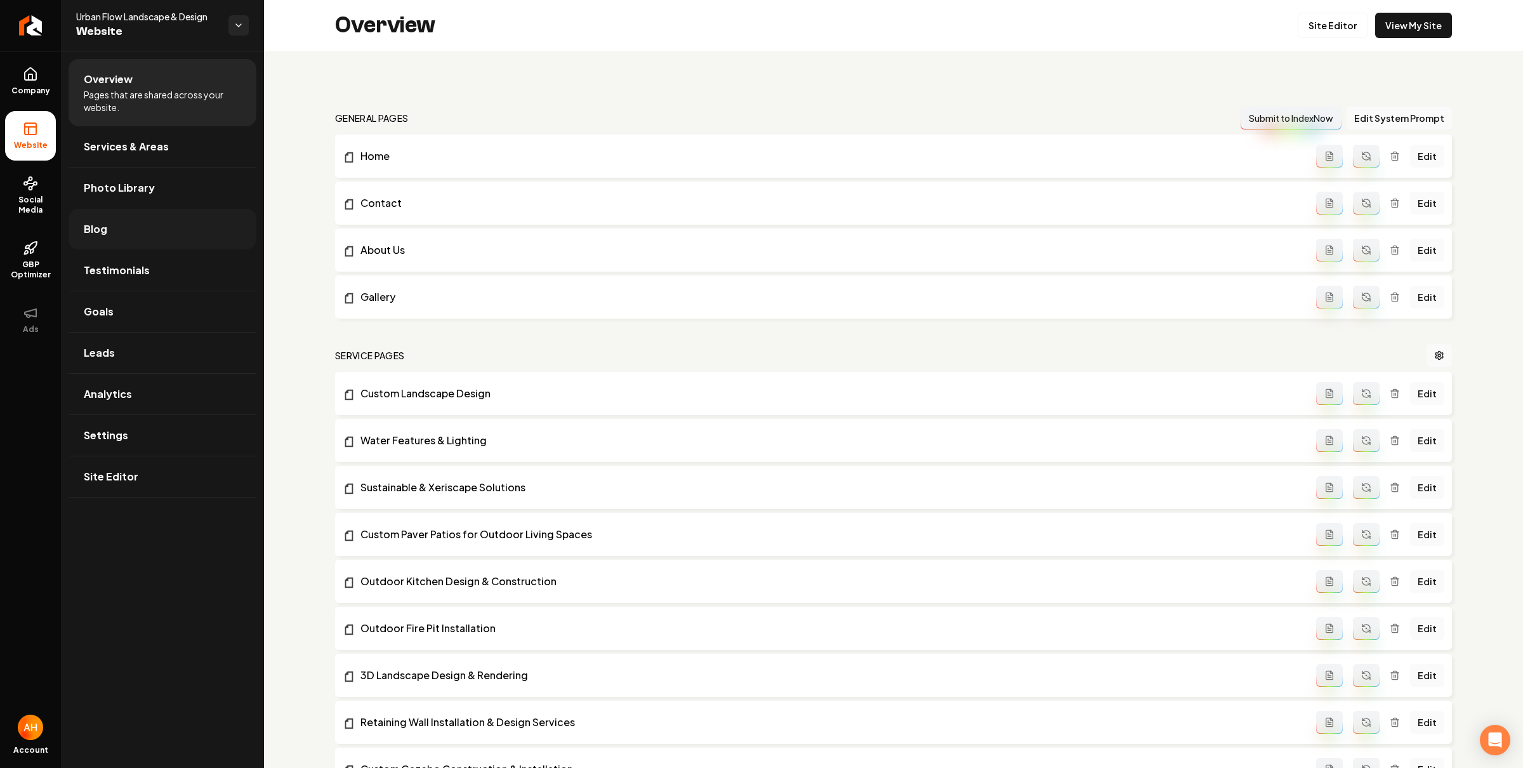
click at [137, 228] on link "Blog" at bounding box center [163, 229] width 188 height 41
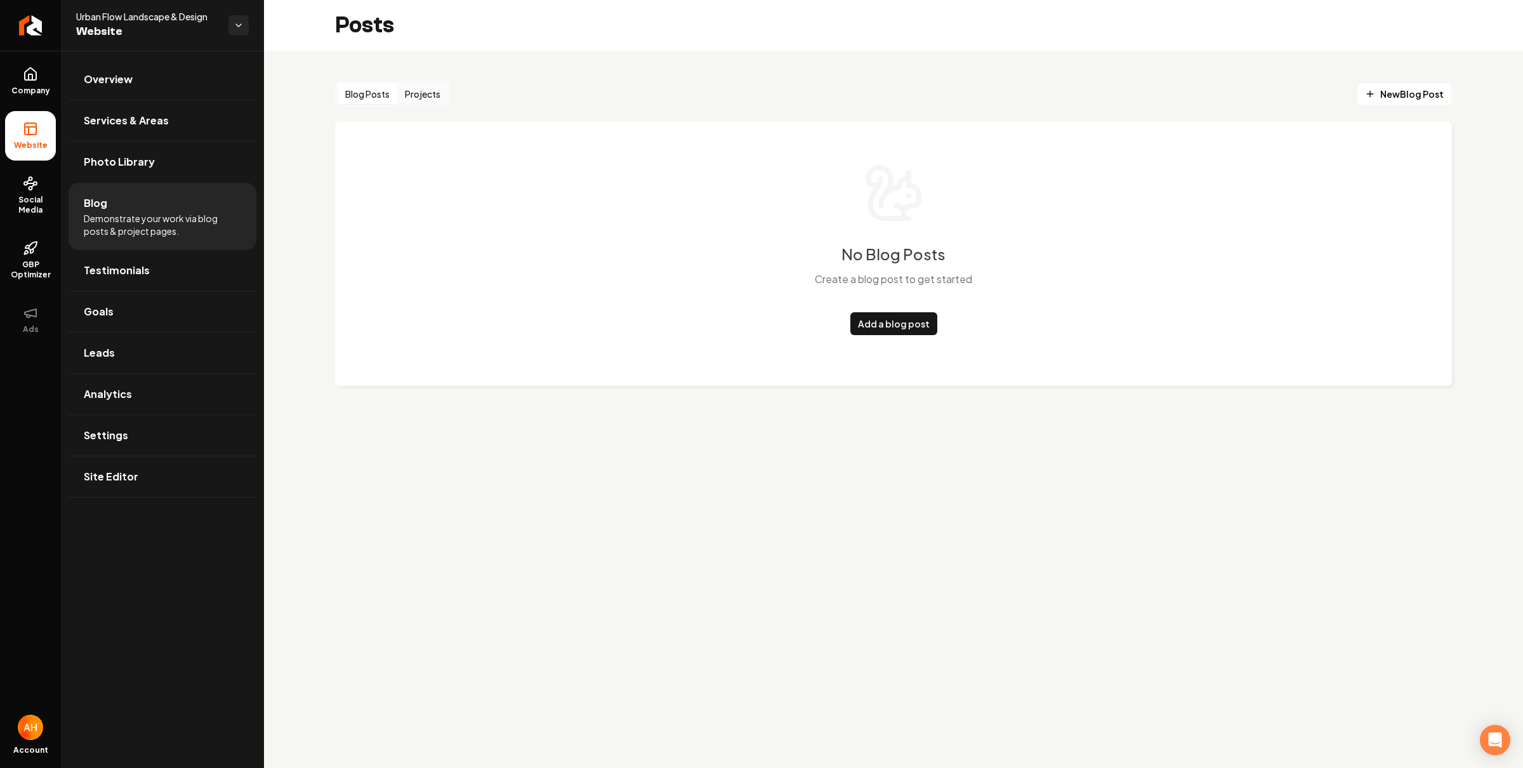
click at [421, 91] on button "Projects" at bounding box center [422, 94] width 51 height 20
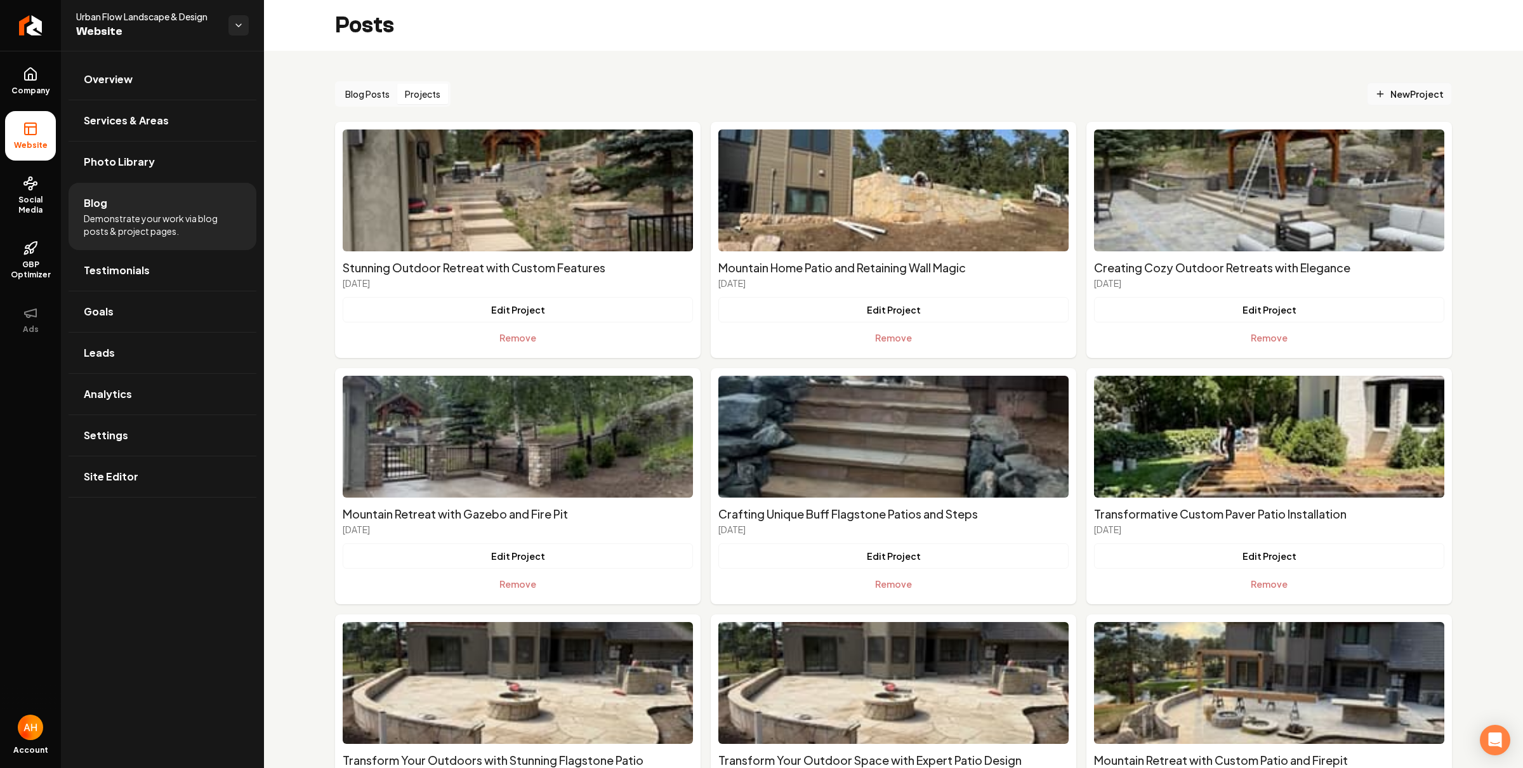
click at [1375, 99] on span "New Project" at bounding box center [1409, 94] width 69 height 13
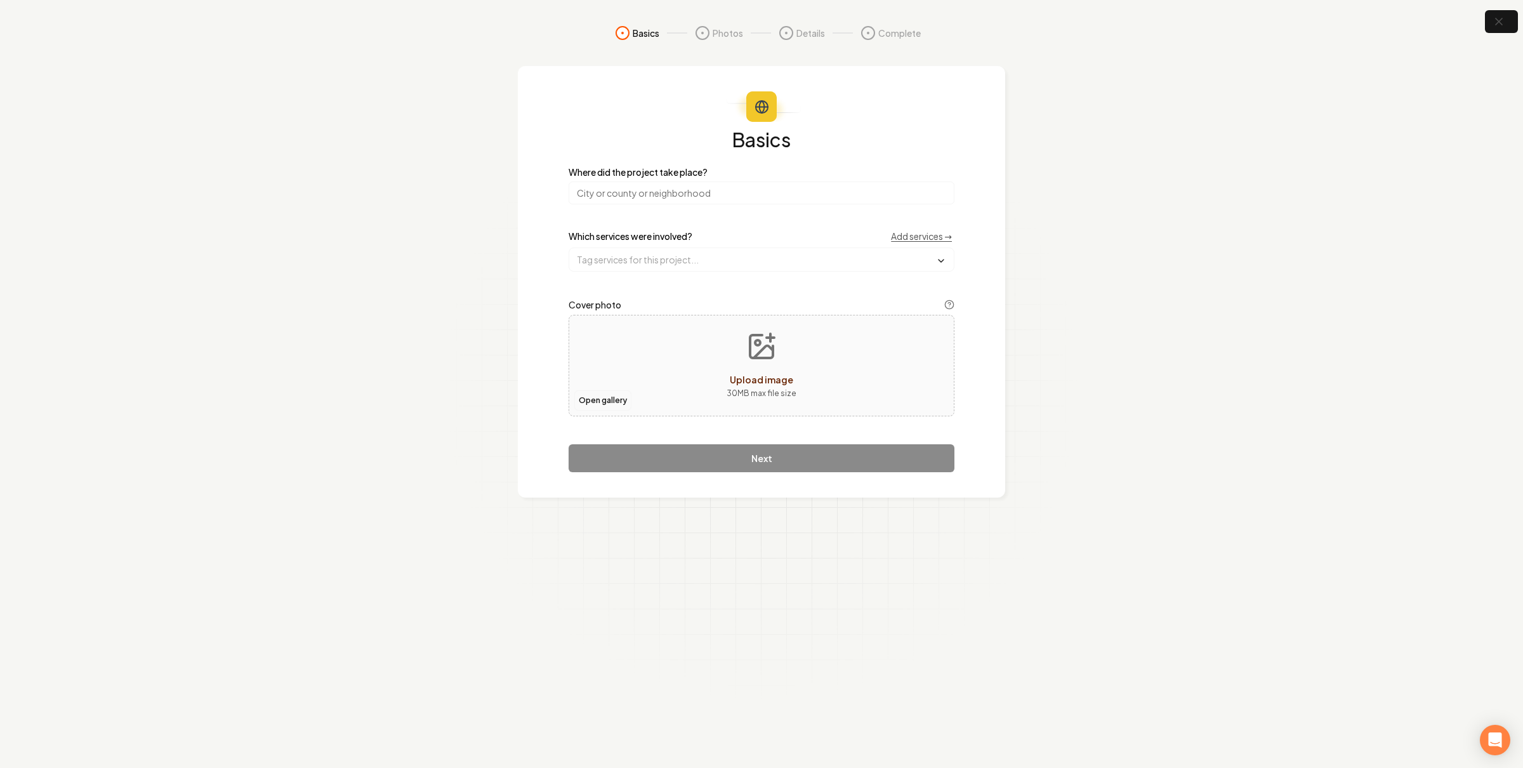
click at [581, 403] on button "Open gallery" at bounding box center [602, 400] width 57 height 20
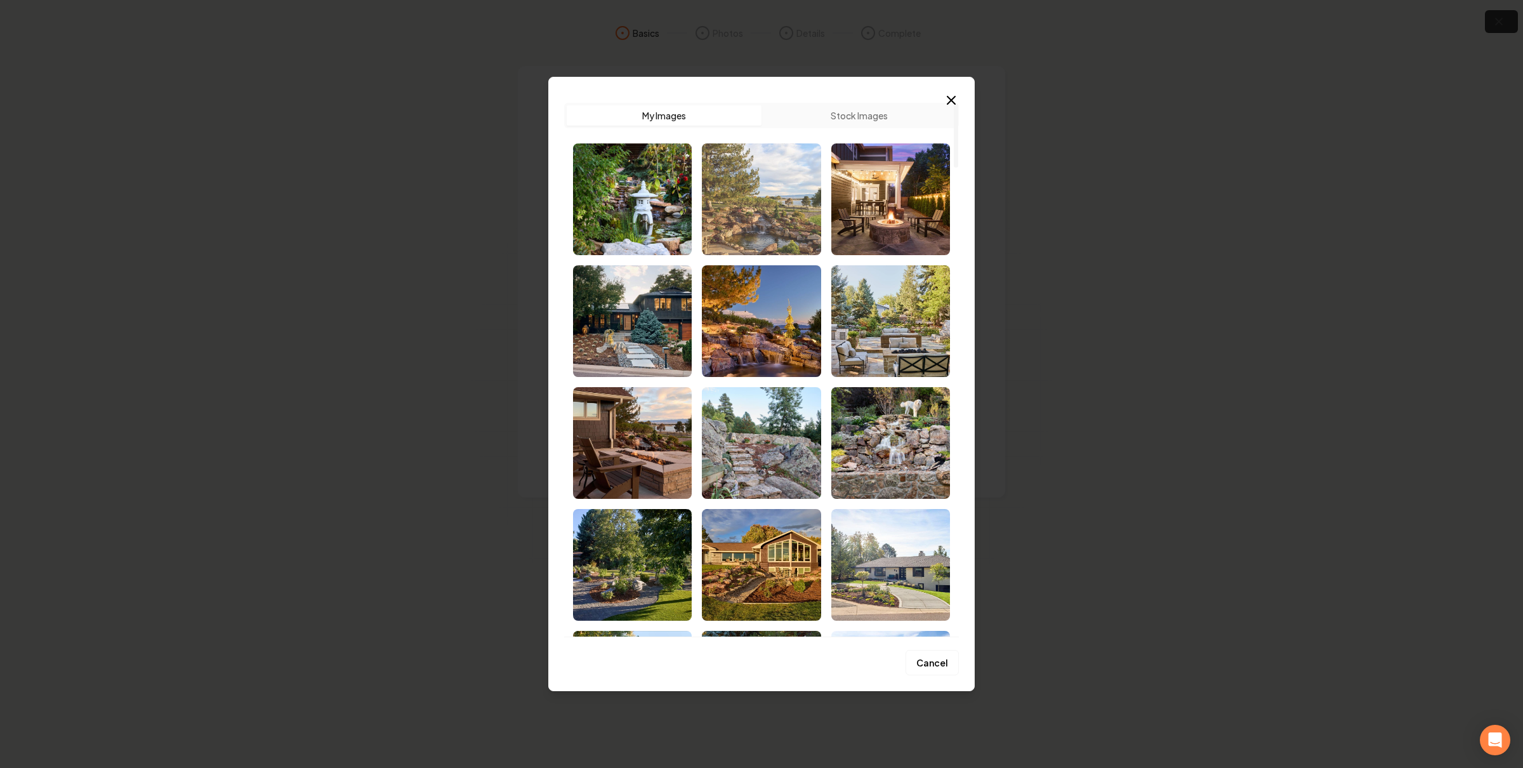
click at [777, 209] on img "Select image image_68c4563c5c7cd75eb80fbeff.jpg" at bounding box center [761, 199] width 119 height 112
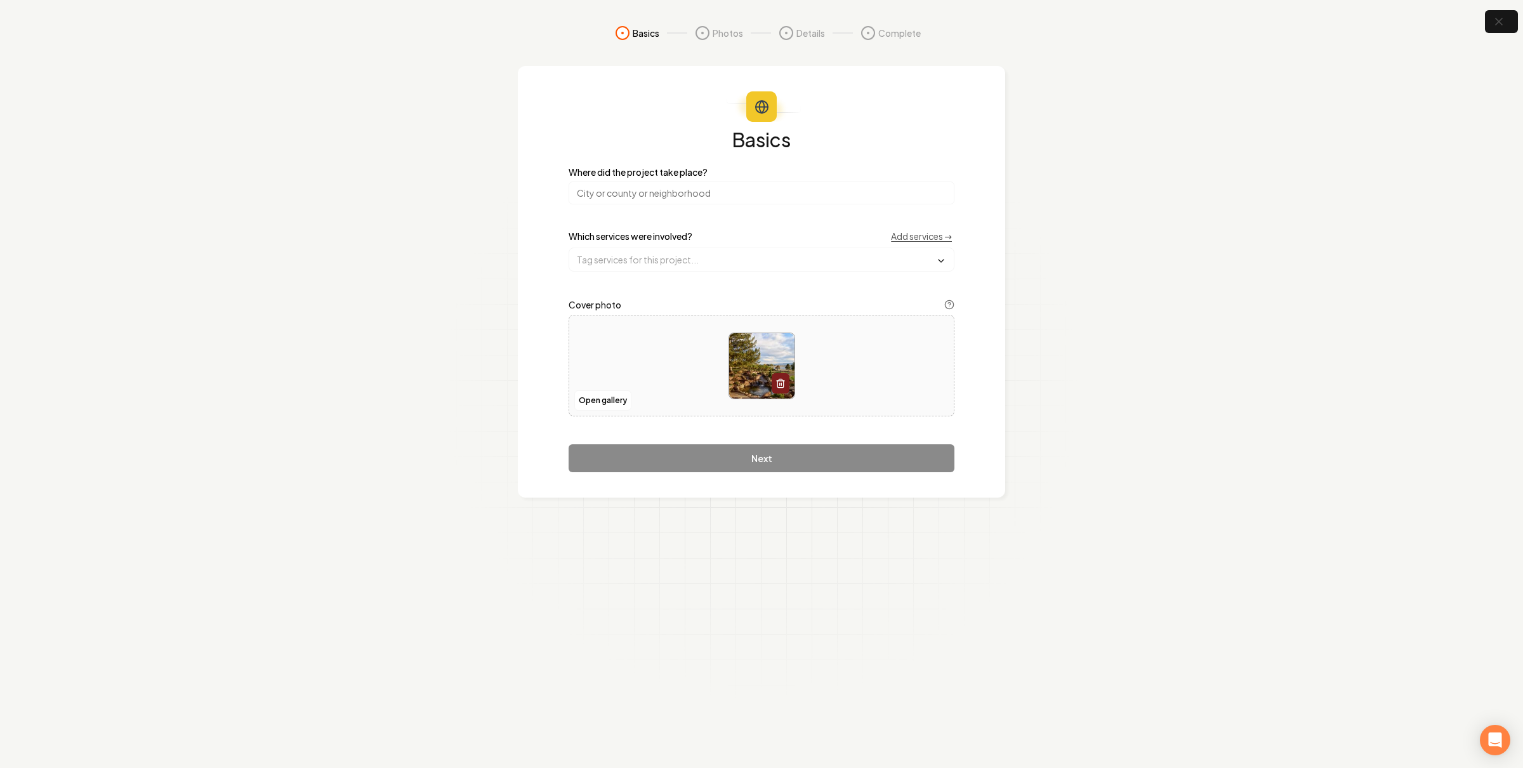
click at [761, 187] on input "search" at bounding box center [761, 192] width 386 height 23
type input "[GEOGRAPHIC_DATA], [GEOGRAPHIC_DATA]"
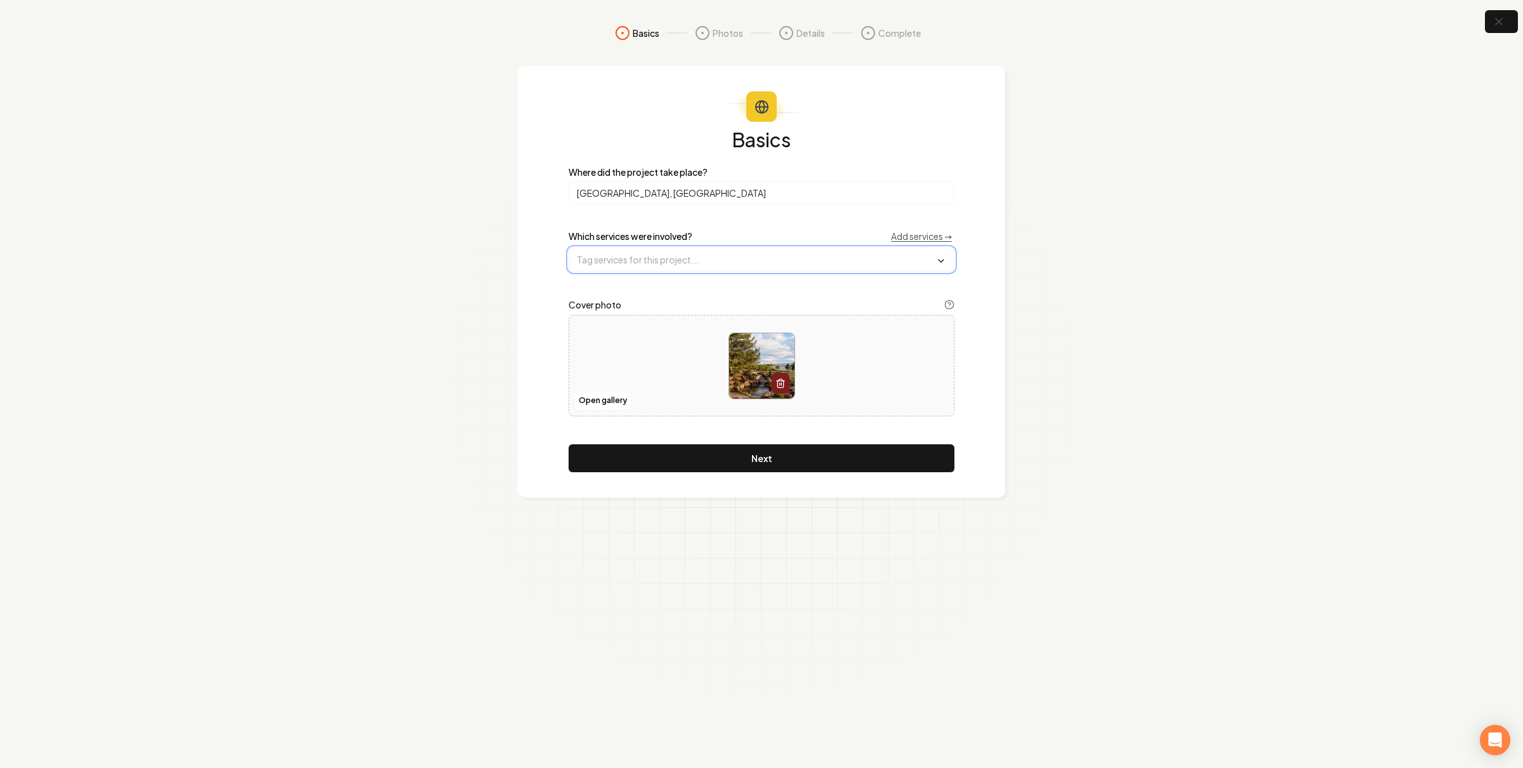
click at [631, 258] on input "text" at bounding box center [761, 259] width 384 height 23
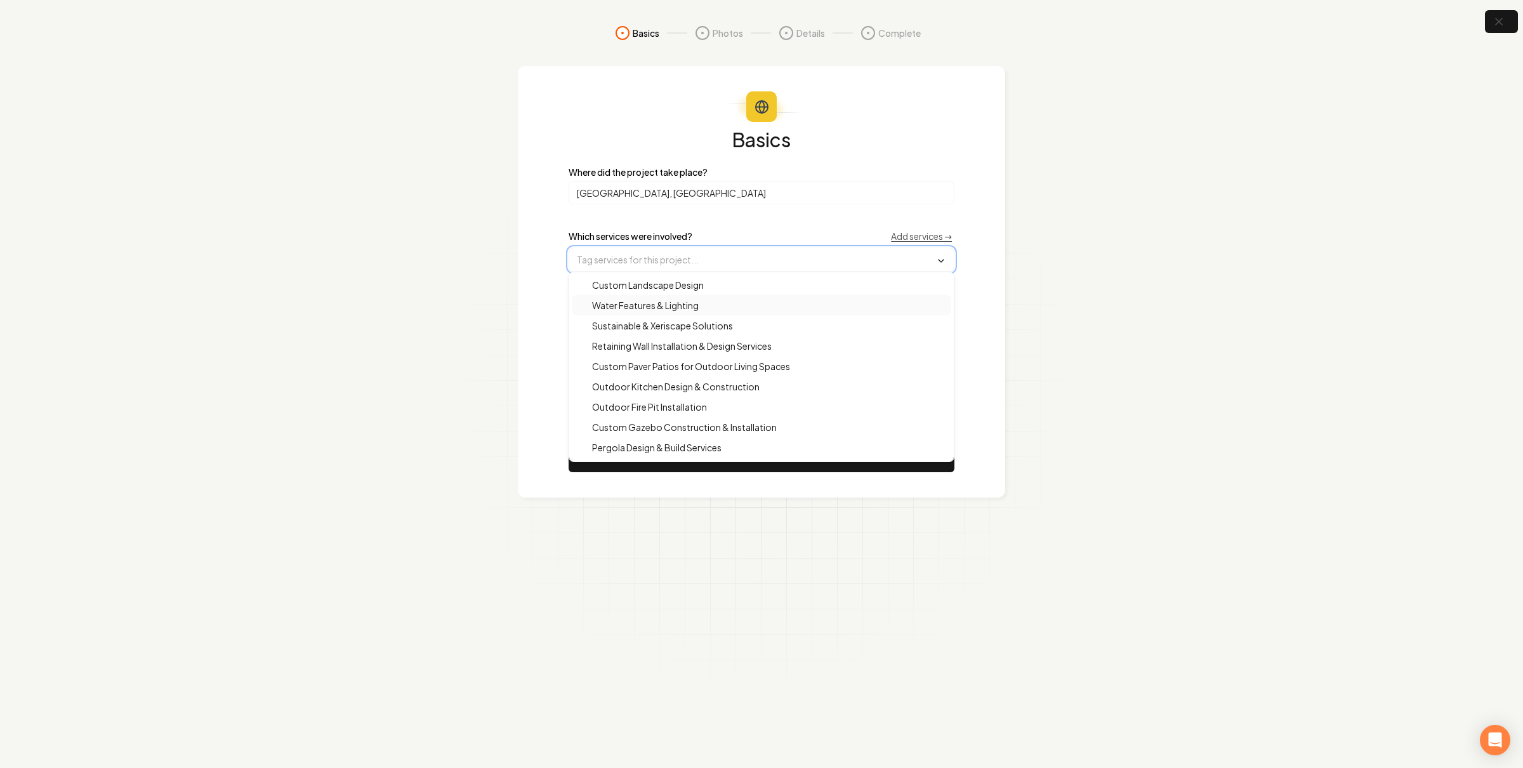
click at [716, 295] on div "Water Features & Lighting" at bounding box center [761, 305] width 379 height 20
click at [1262, 319] on section "Basics Photos Details Complete Basics Where did the project take place? [GEOGRA…" at bounding box center [761, 384] width 1523 height 768
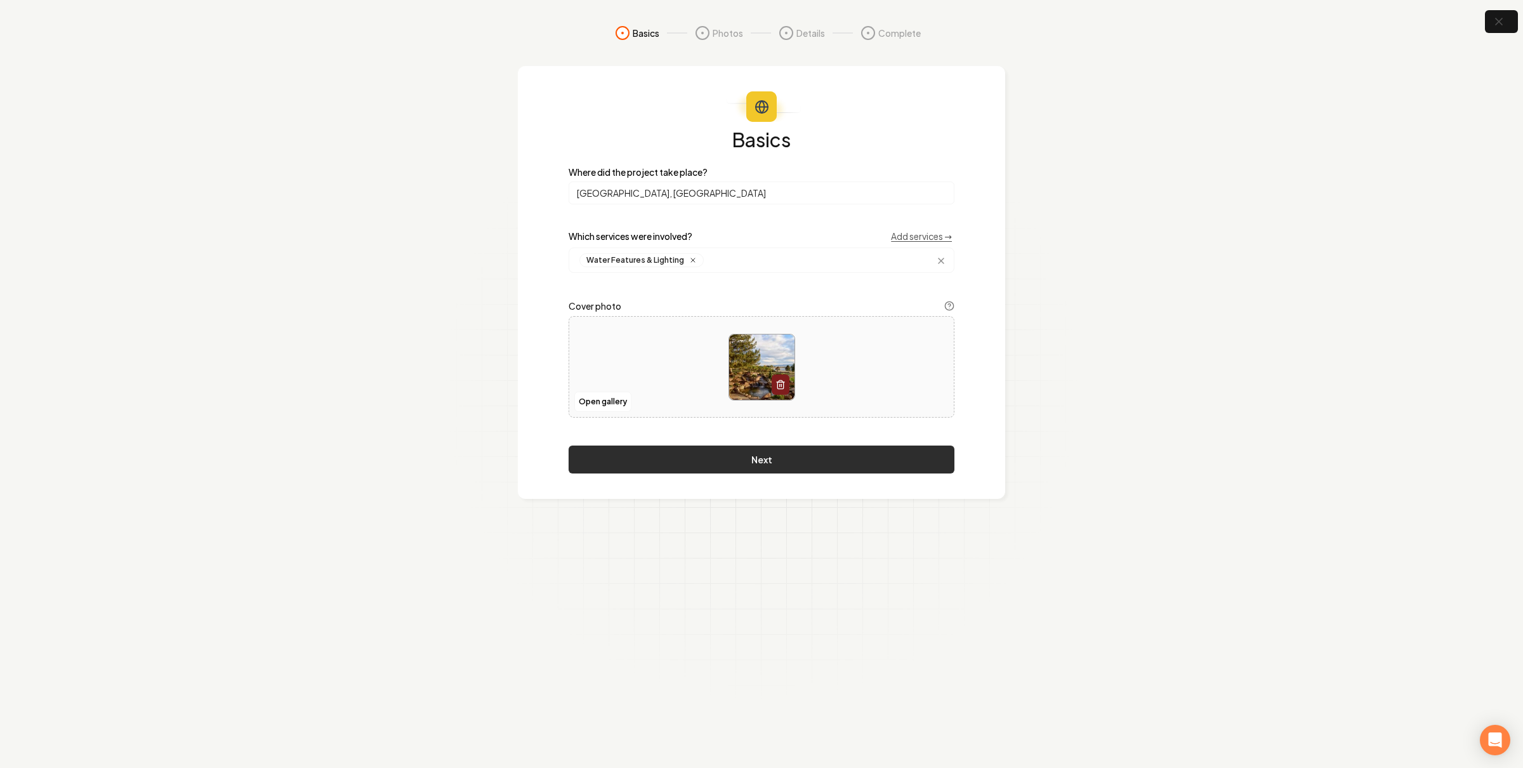
click at [832, 457] on button "Next" at bounding box center [761, 459] width 386 height 28
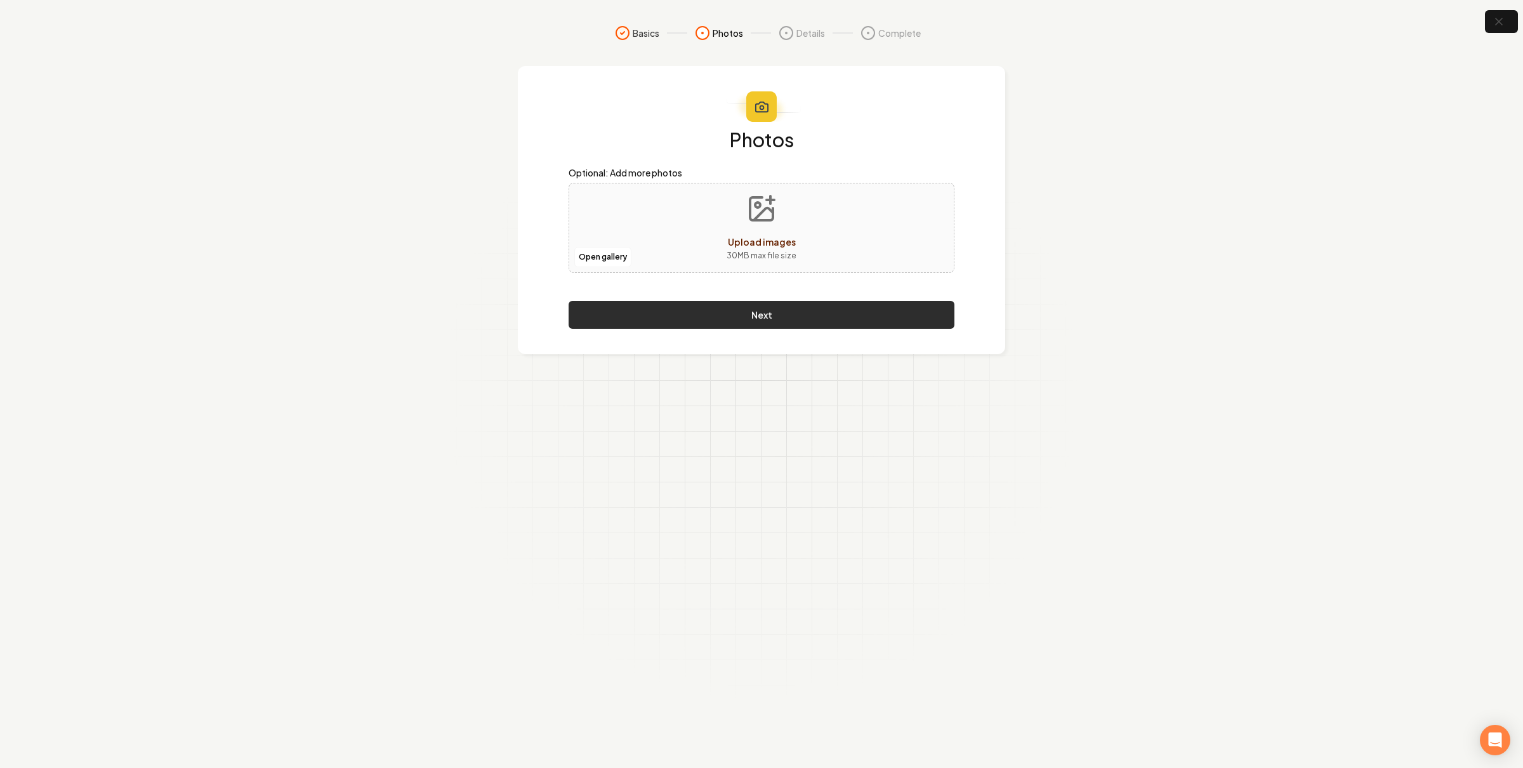
click at [688, 318] on button "Next" at bounding box center [761, 315] width 386 height 28
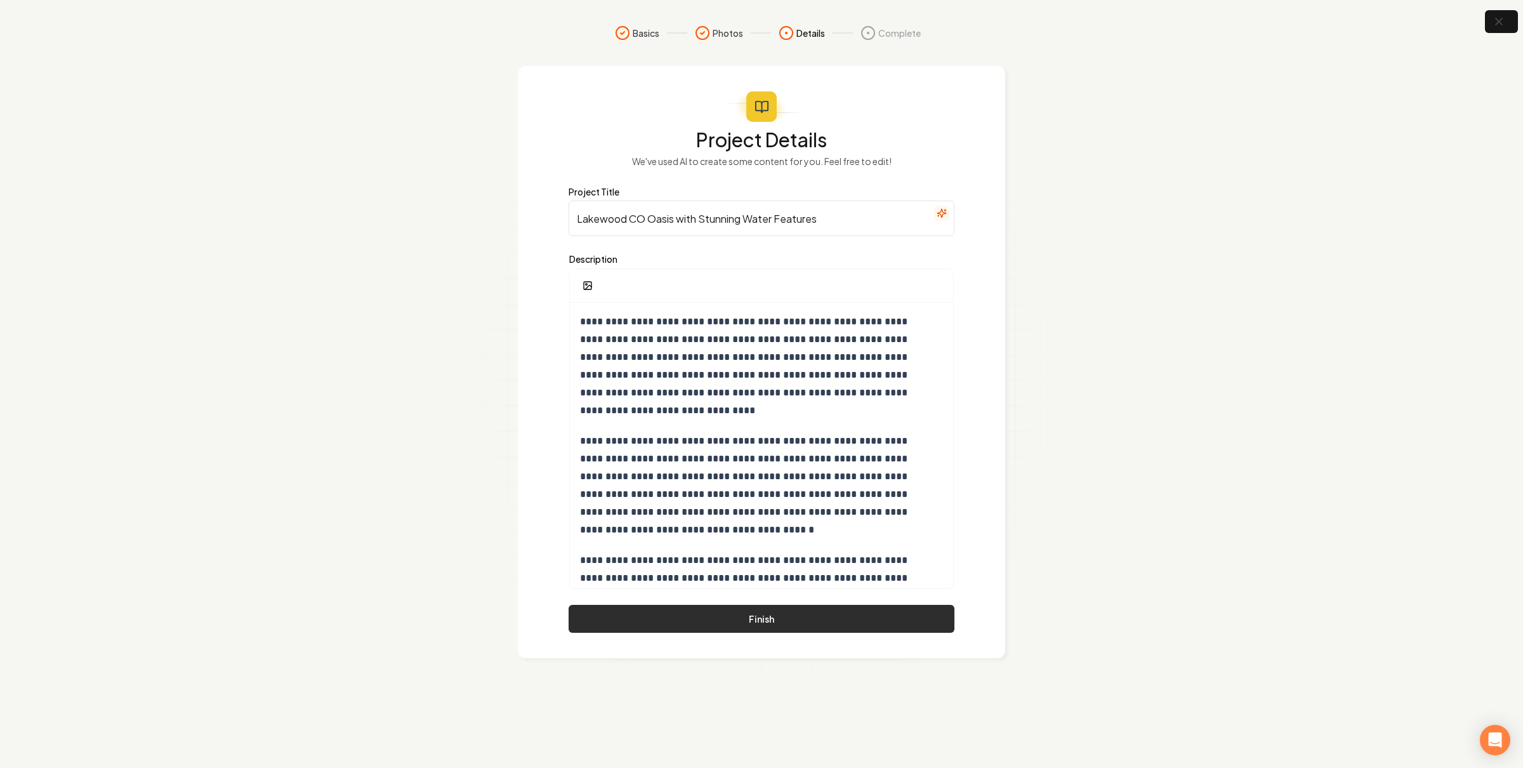
click at [697, 613] on button "Finish" at bounding box center [761, 619] width 386 height 28
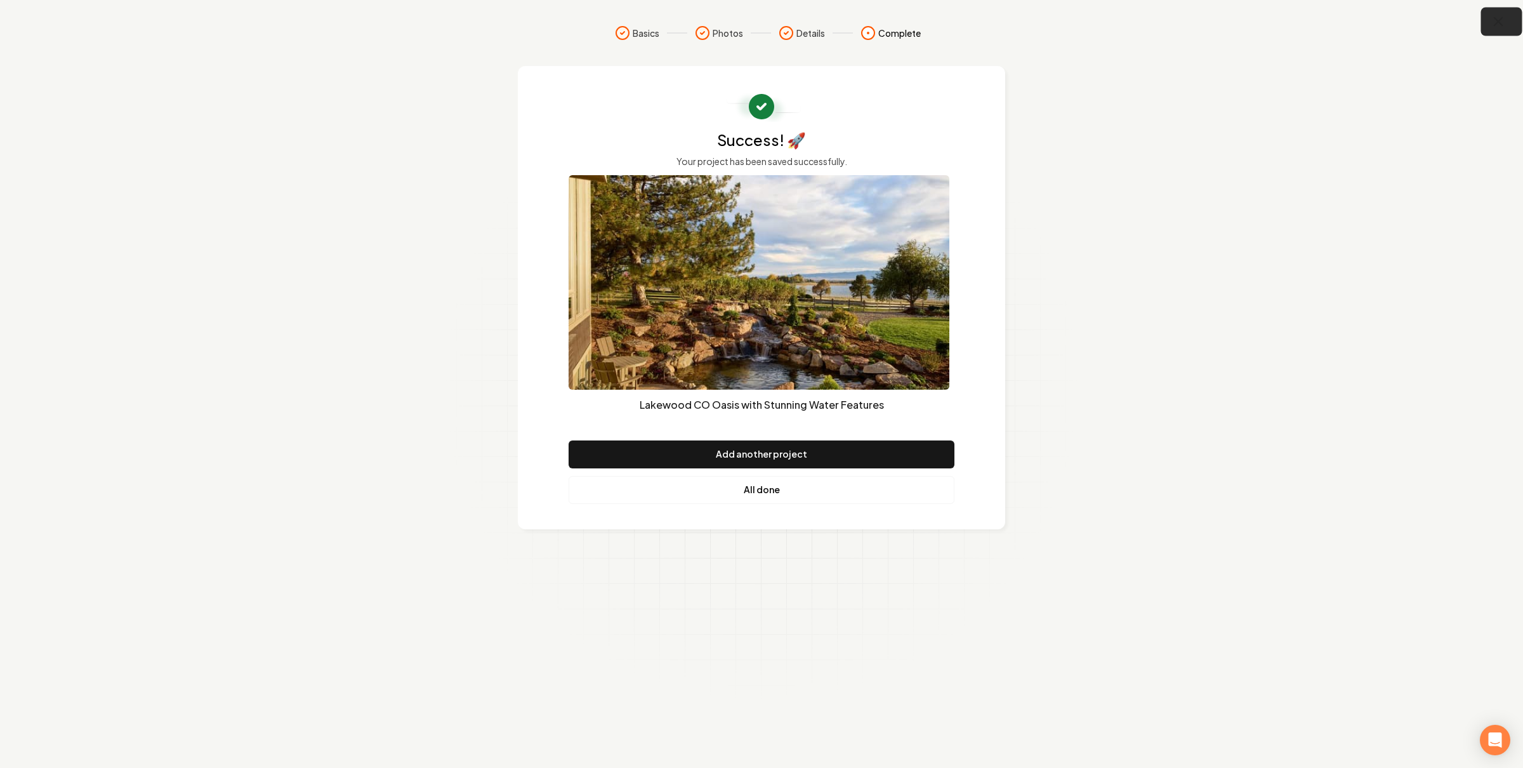
click at [1502, 20] on icon "button" at bounding box center [1498, 22] width 16 height 16
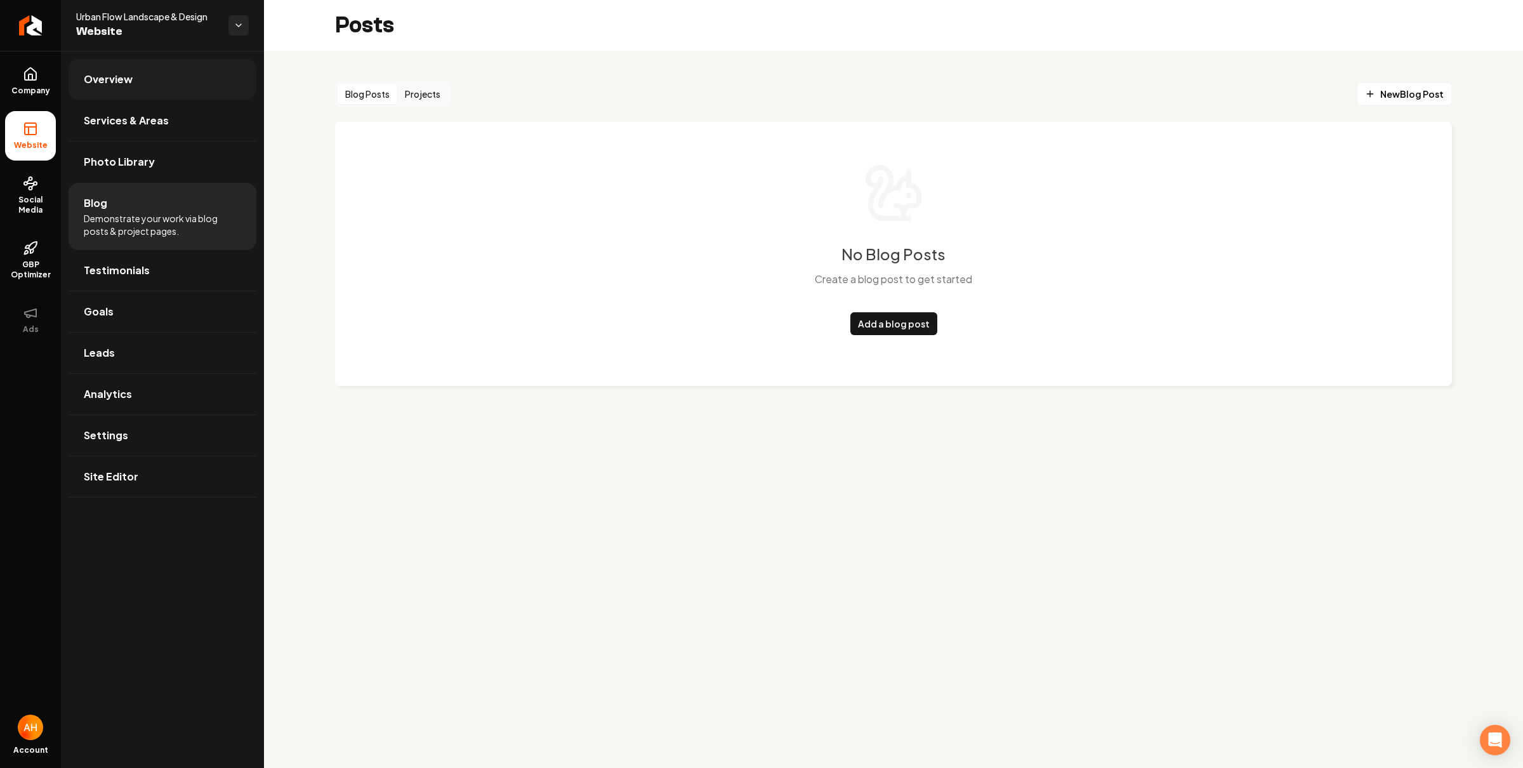
click at [132, 79] on link "Overview" at bounding box center [163, 79] width 188 height 41
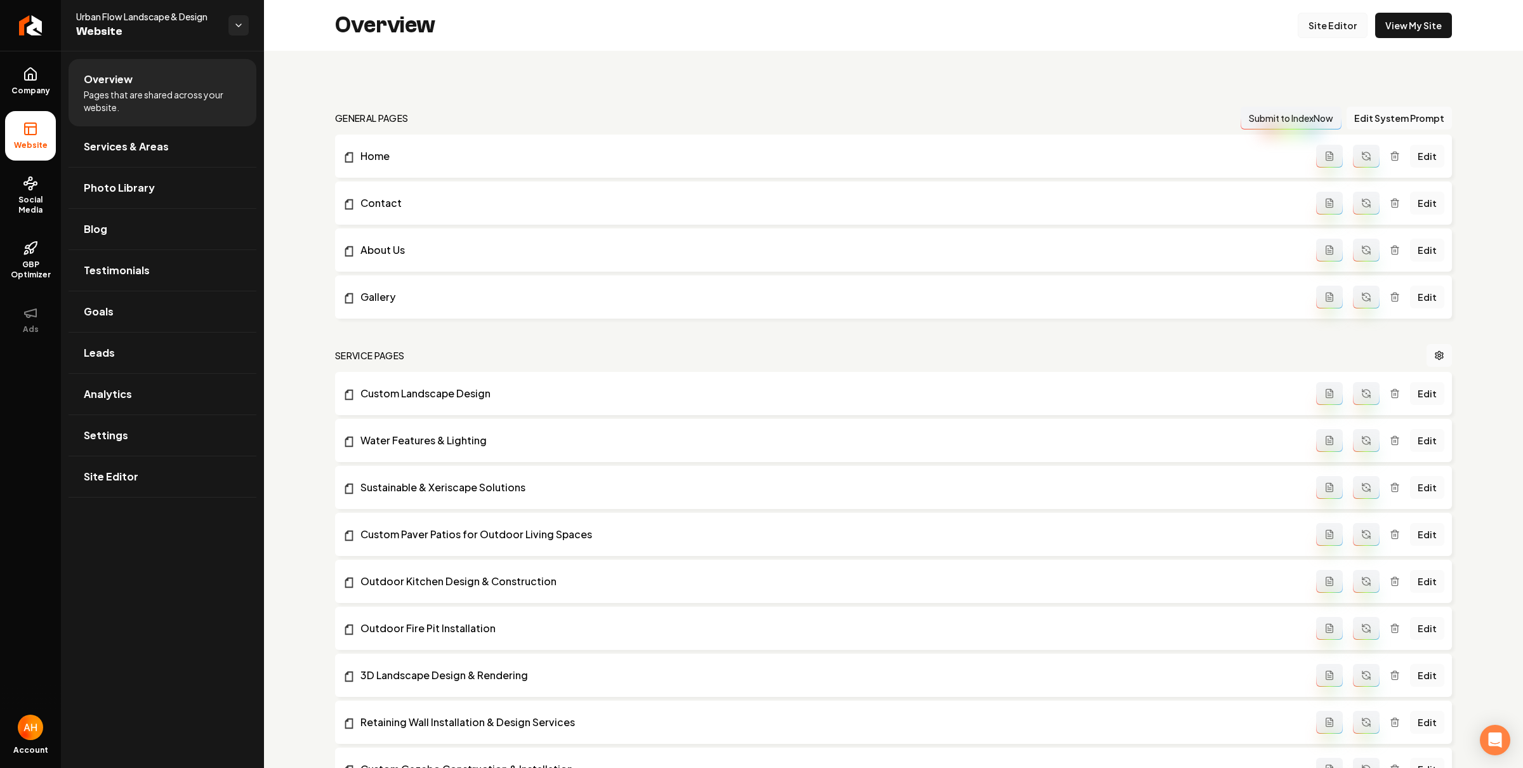
click at [1322, 17] on link "Site Editor" at bounding box center [1332, 25] width 70 height 25
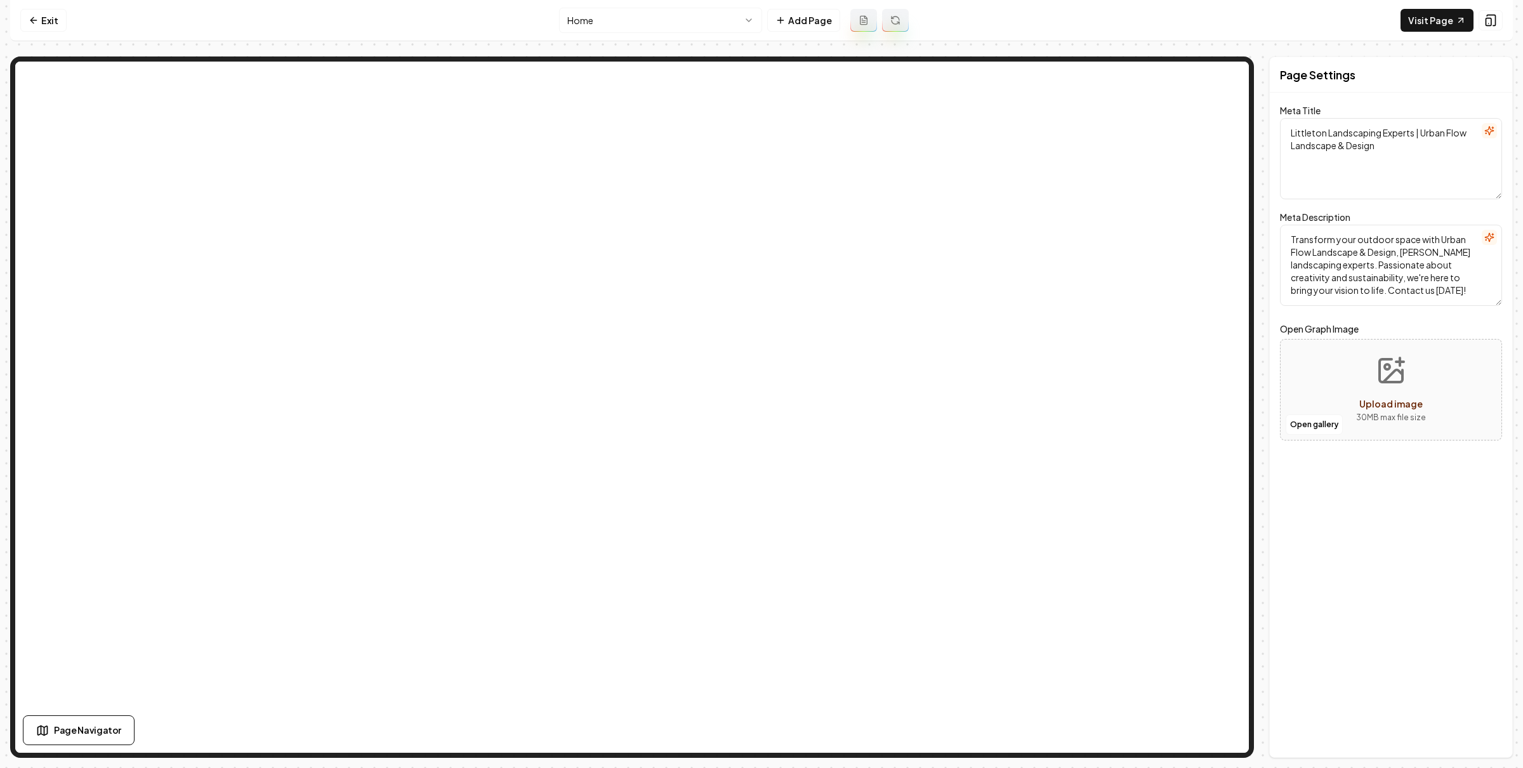
click at [713, 5] on nav "Exit Home Add Page Visit Page" at bounding box center [761, 20] width 1502 height 41
click at [705, 19] on html "Computer Required This feature is only available on a computer. Please switch t…" at bounding box center [761, 384] width 1523 height 768
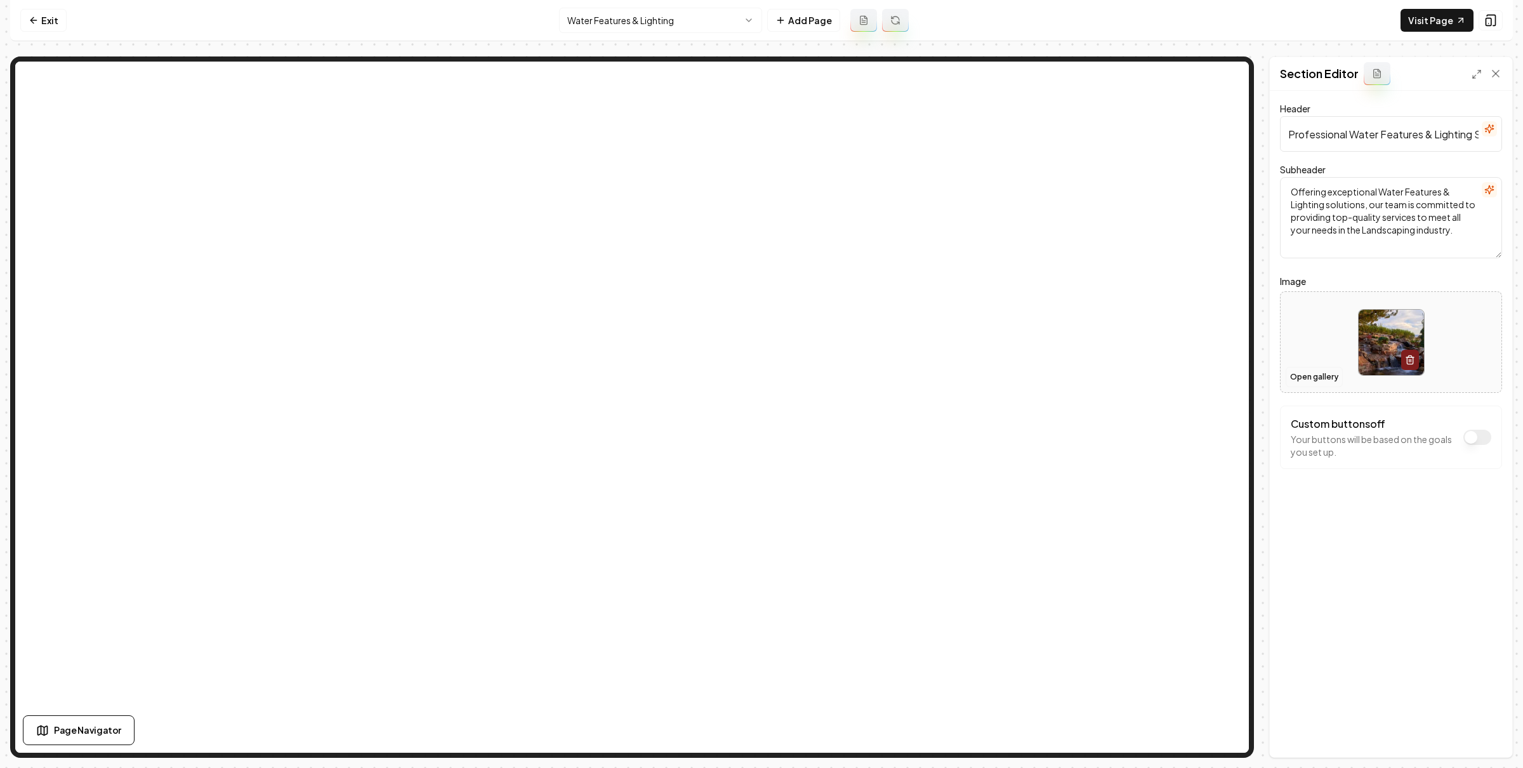
click at [1306, 372] on button "Open gallery" at bounding box center [1313, 377] width 57 height 20
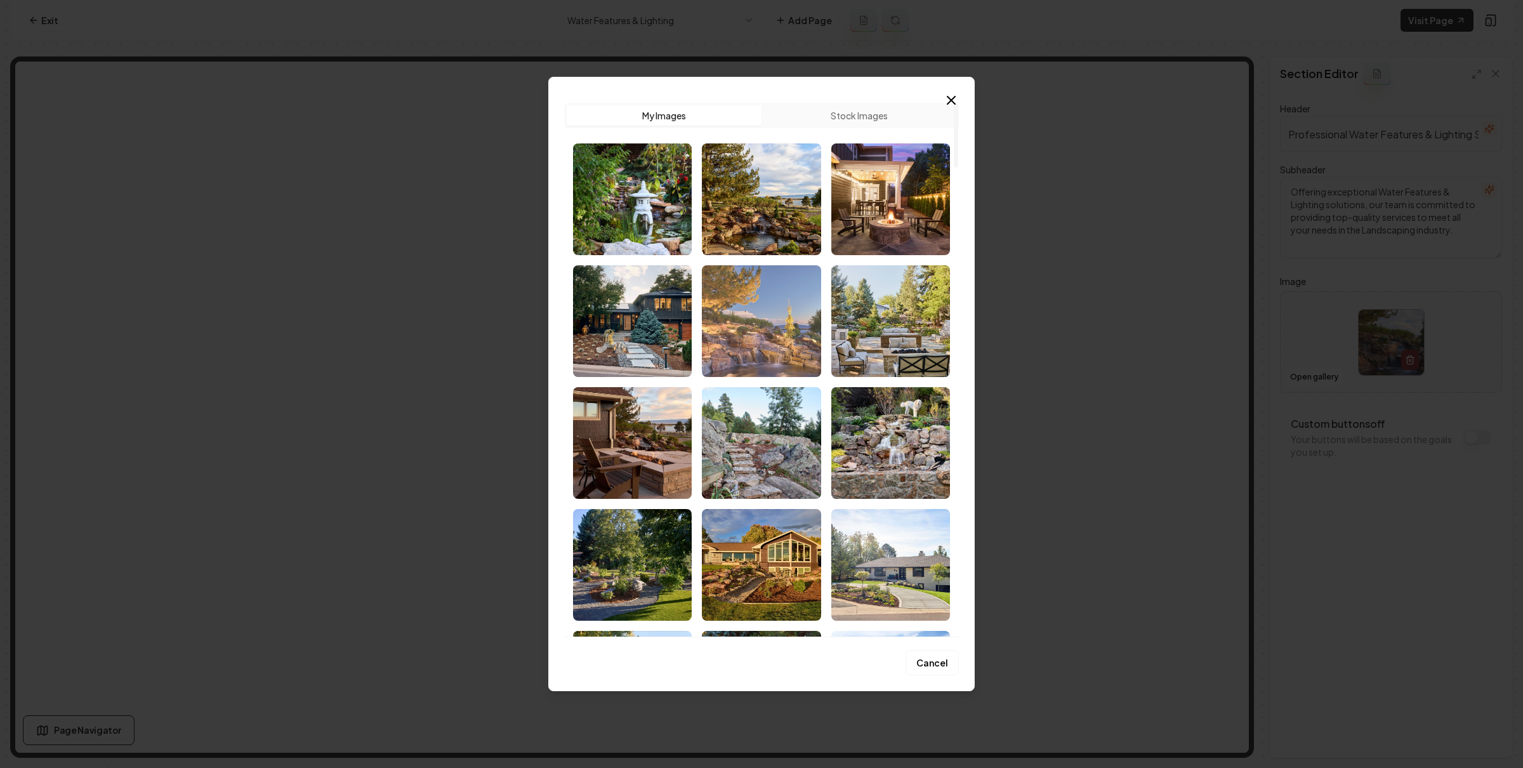
click at [787, 334] on img "Select image image_68c4563c5c7cd75eb80fbf0b.jpg" at bounding box center [761, 321] width 119 height 112
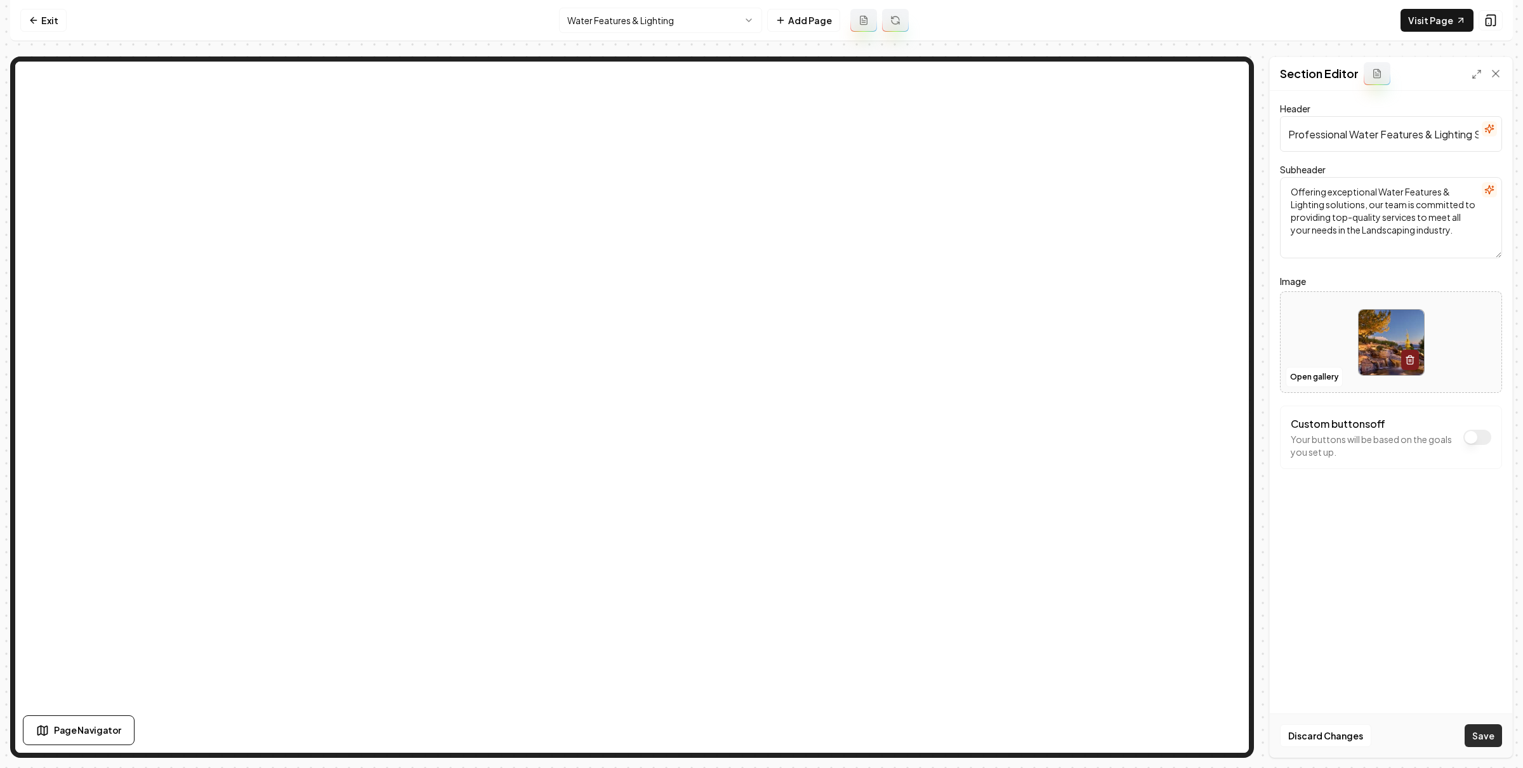
click at [1486, 728] on button "Save" at bounding box center [1482, 735] width 37 height 23
click at [31, 30] on link "Exit" at bounding box center [43, 20] width 46 height 23
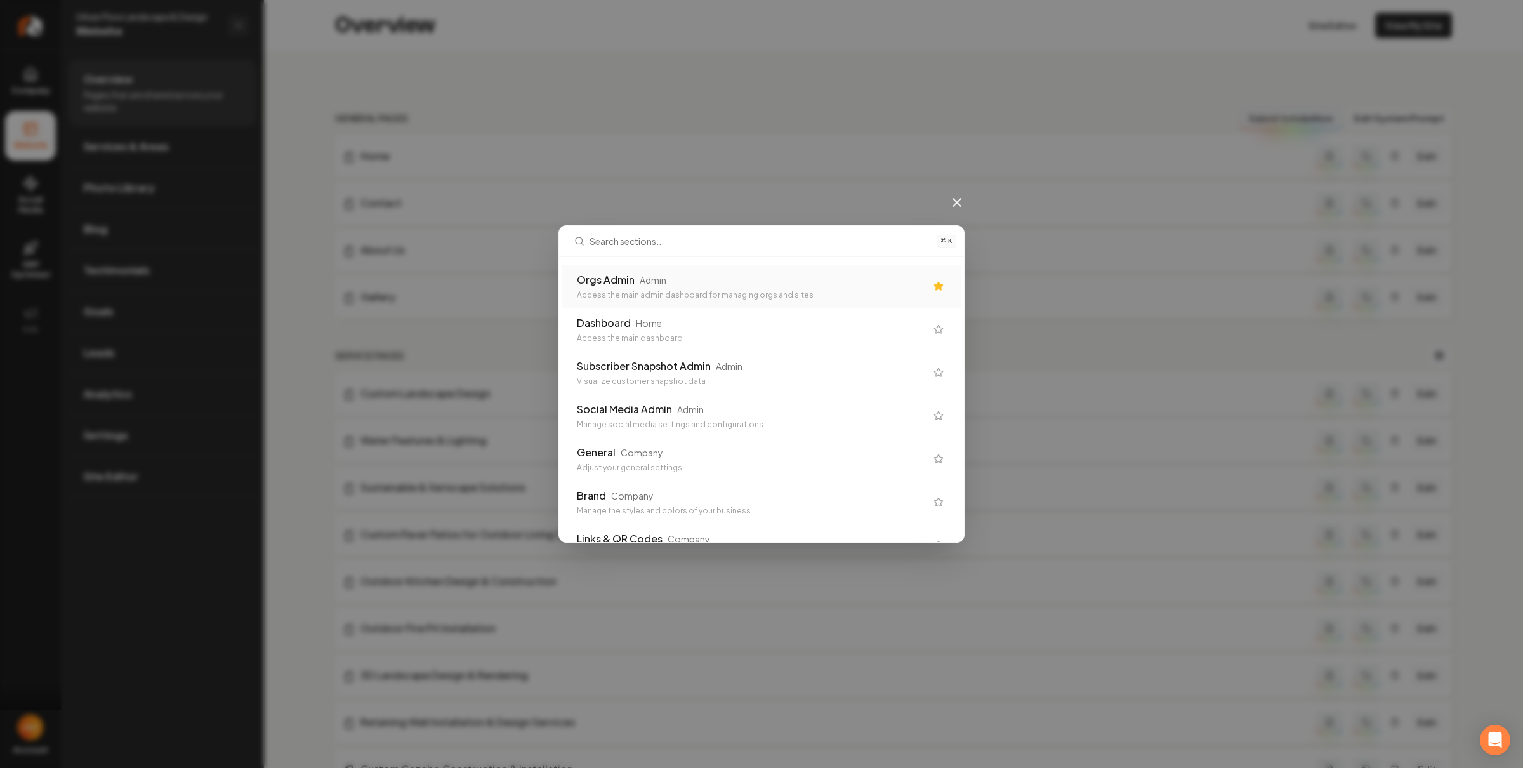
click at [959, 200] on icon at bounding box center [957, 203] width 8 height 8
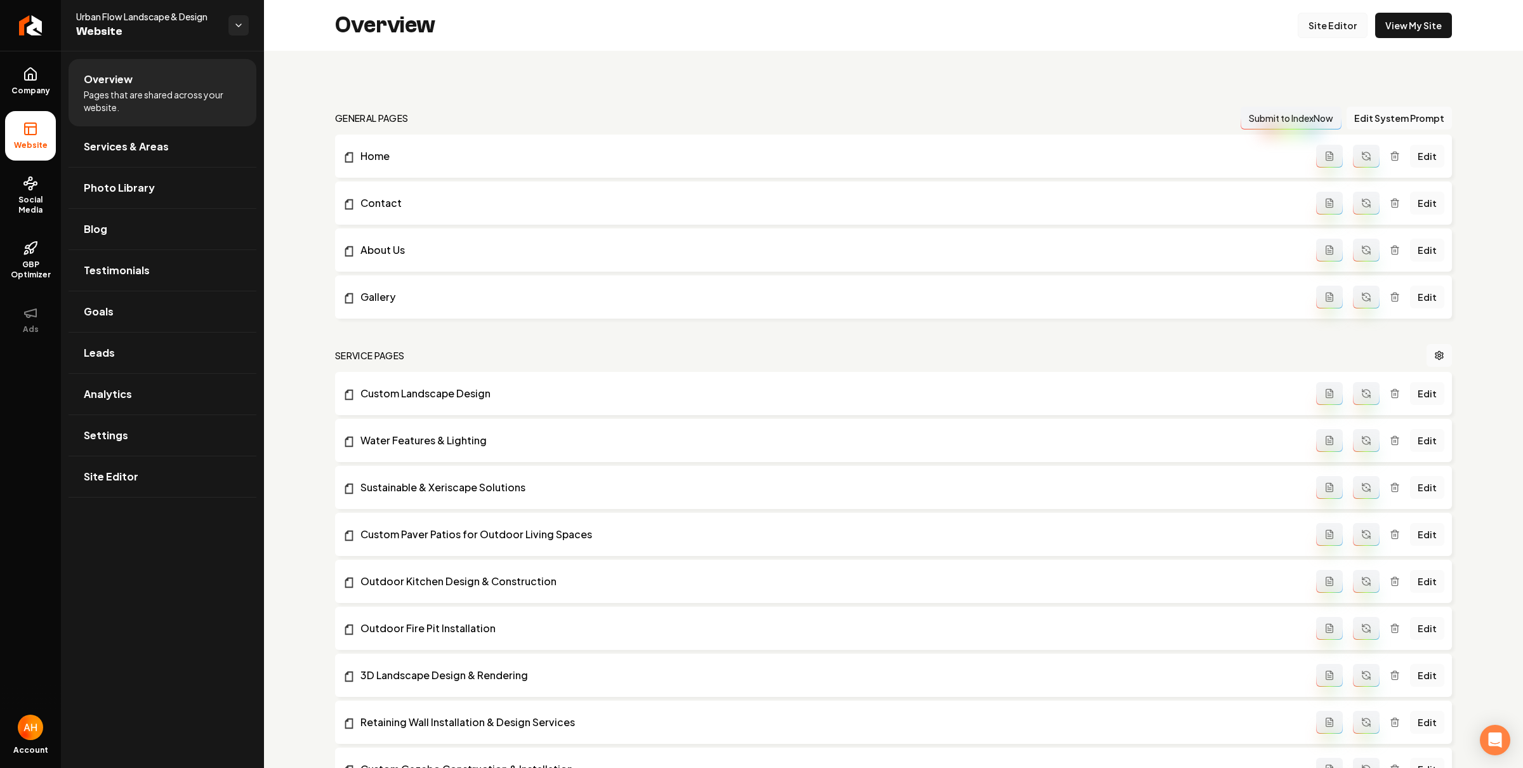
click at [1323, 25] on link "Site Editor" at bounding box center [1332, 25] width 70 height 25
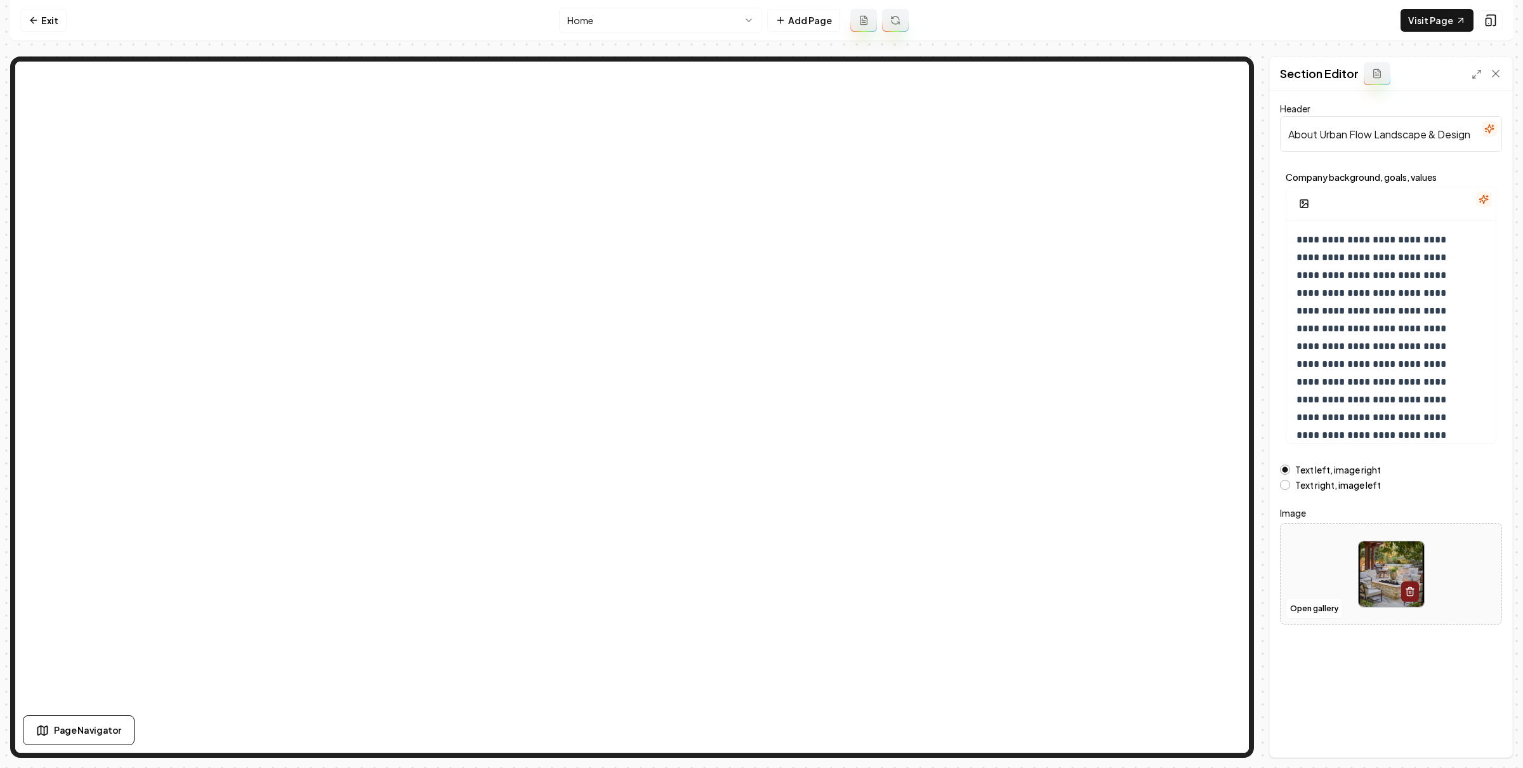
scroll to position [82, 0]
click at [1390, 420] on p "**********" at bounding box center [1384, 290] width 176 height 284
click at [1400, 421] on p "**********" at bounding box center [1384, 290] width 176 height 284
click at [1489, 725] on button "Save" at bounding box center [1482, 735] width 37 height 23
